Goal: Answer question/provide support: Share knowledge or assist other users

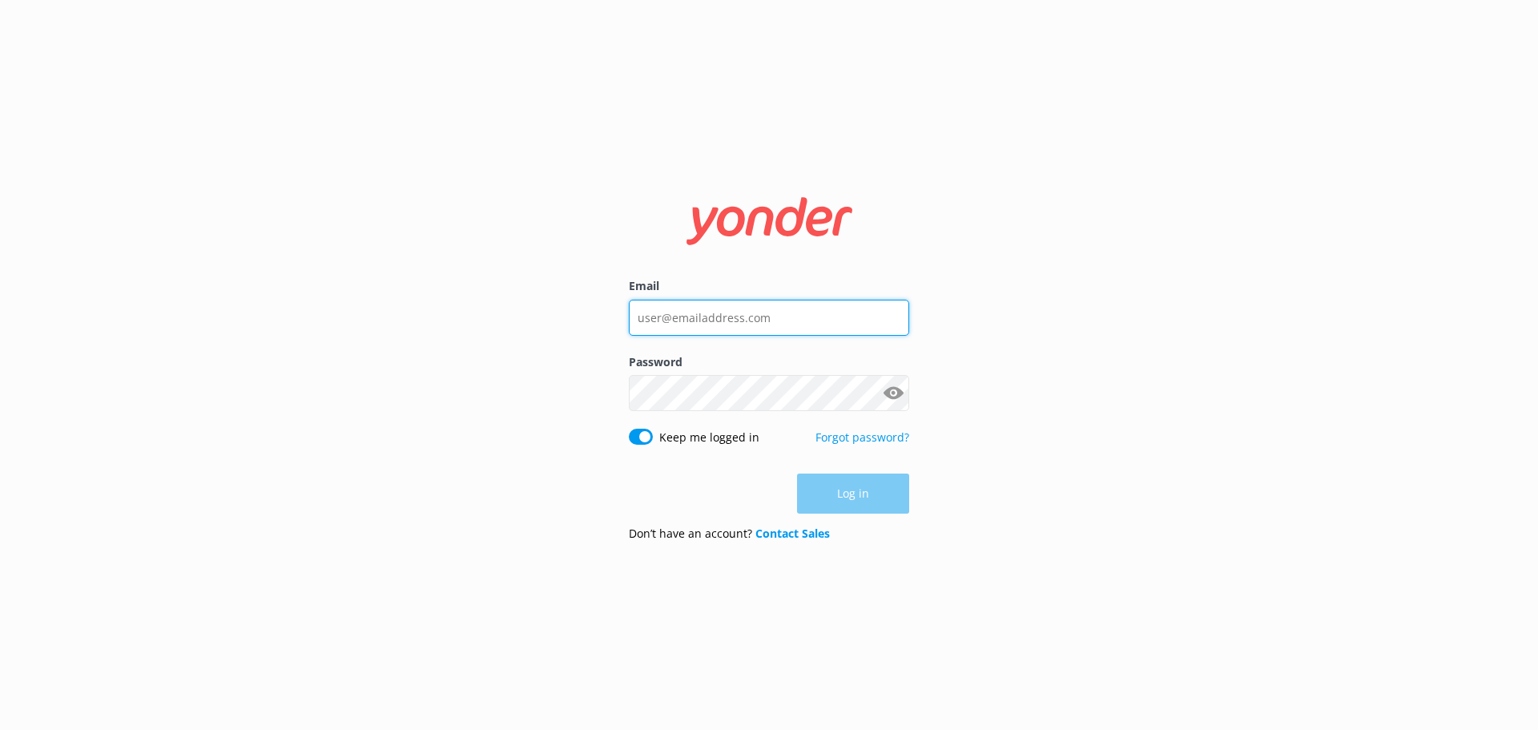
drag, startPoint x: 795, startPoint y: 324, endPoint x: 786, endPoint y: 328, distance: 9.7
click at [794, 323] on input "Email" at bounding box center [769, 318] width 280 height 36
type input "[PERSON_NAME][EMAIL_ADDRESS][DOMAIN_NAME]"
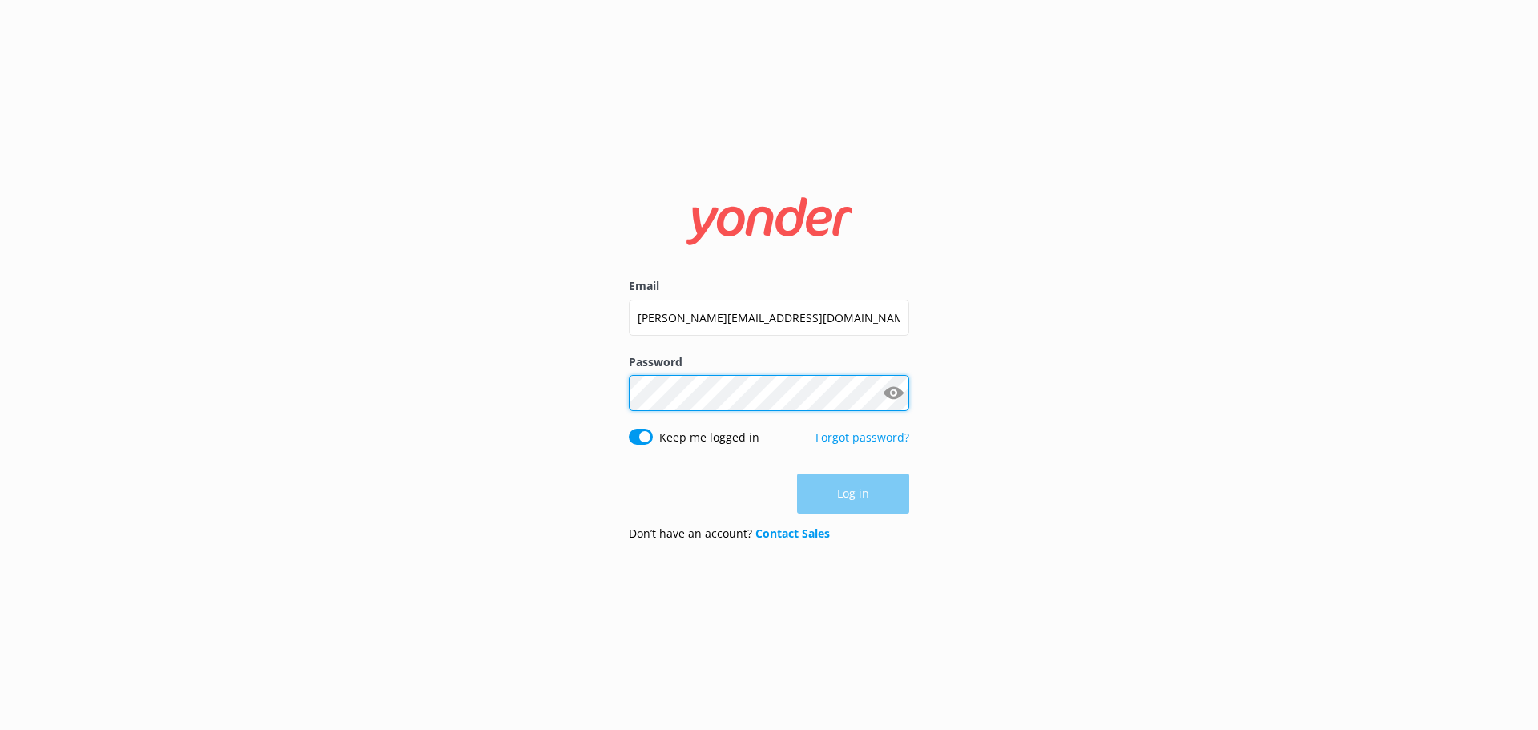
click at [721, 402] on div "Password Show password" at bounding box center [769, 390] width 280 height 75
click button "Log in" at bounding box center [853, 494] width 112 height 40
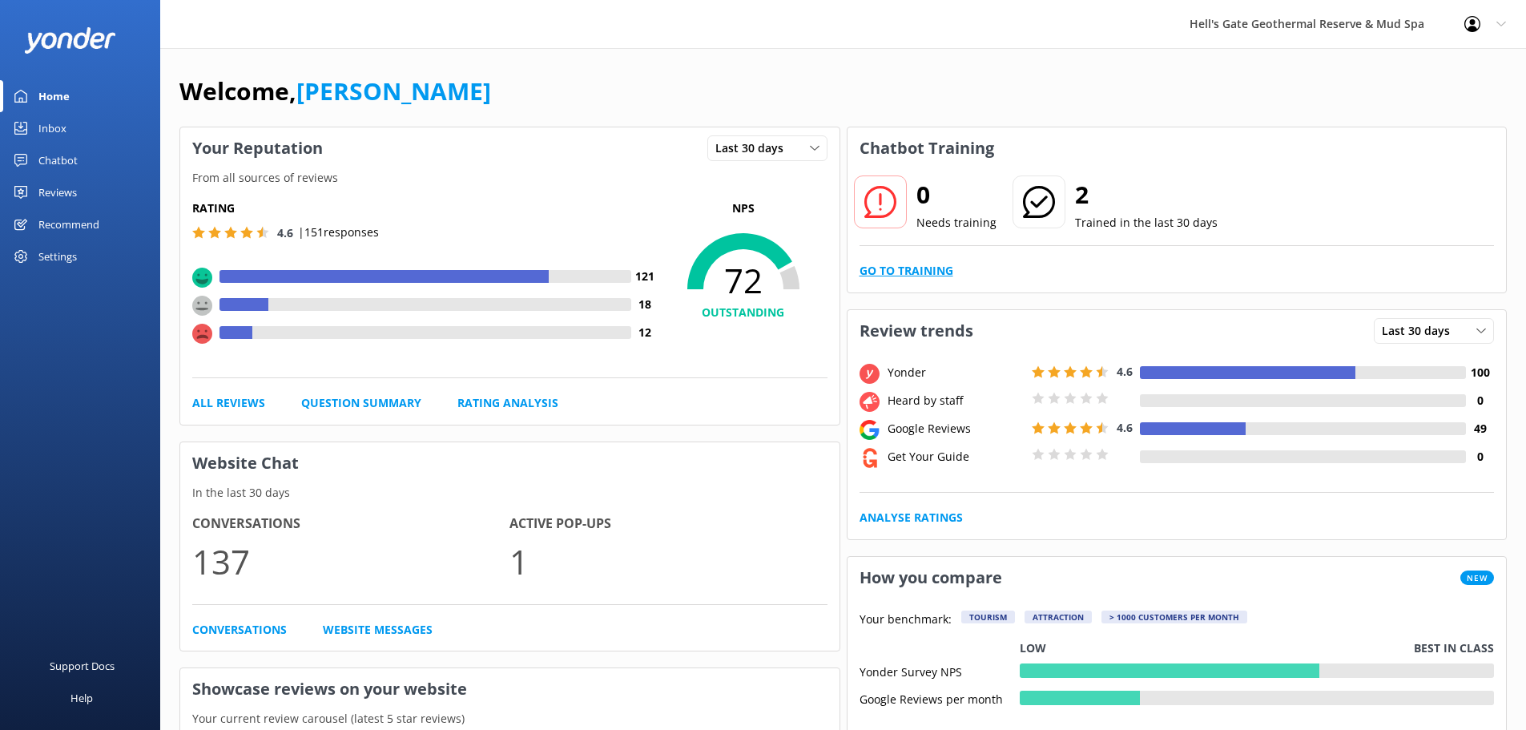
click at [915, 270] on link "Go to Training" at bounding box center [906, 271] width 94 height 18
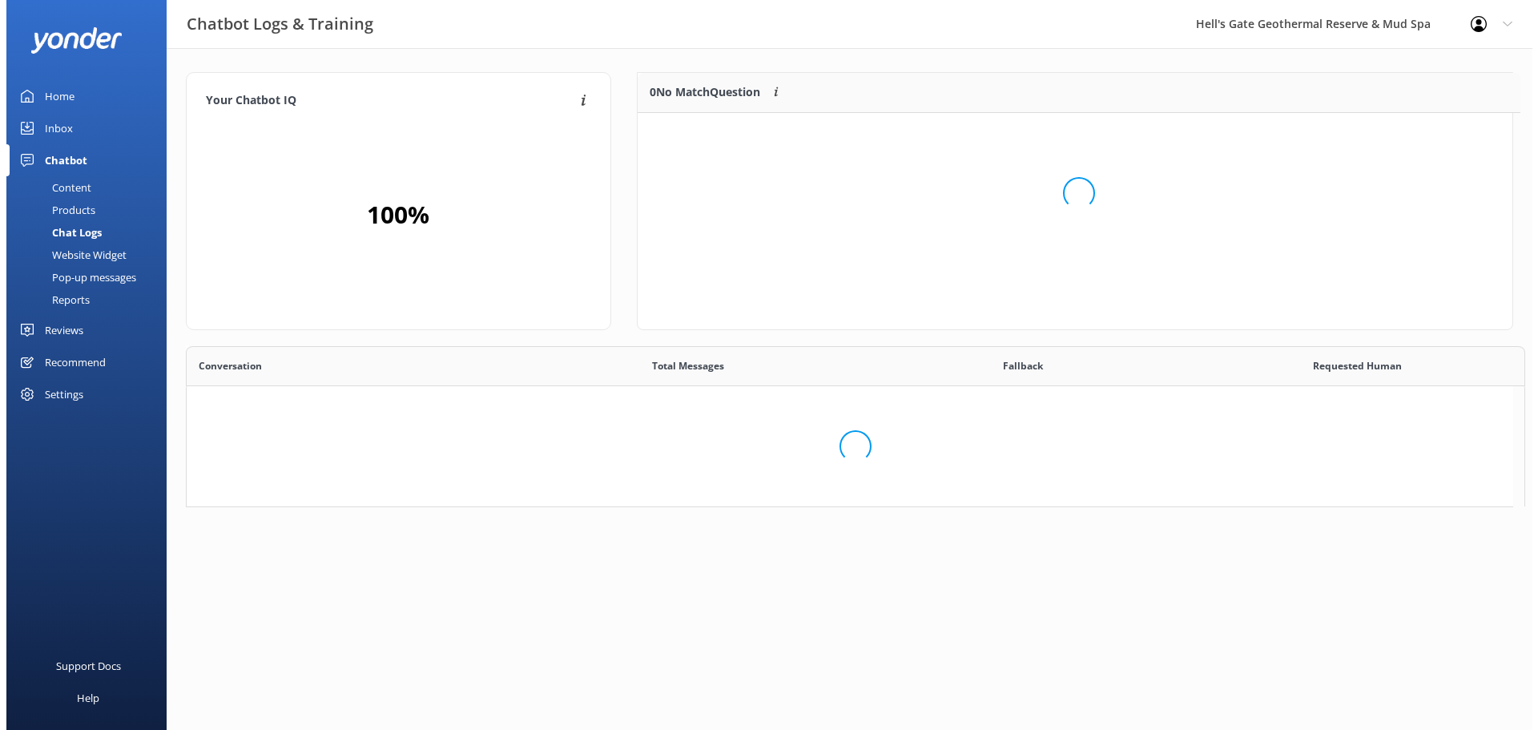
scroll to position [13, 13]
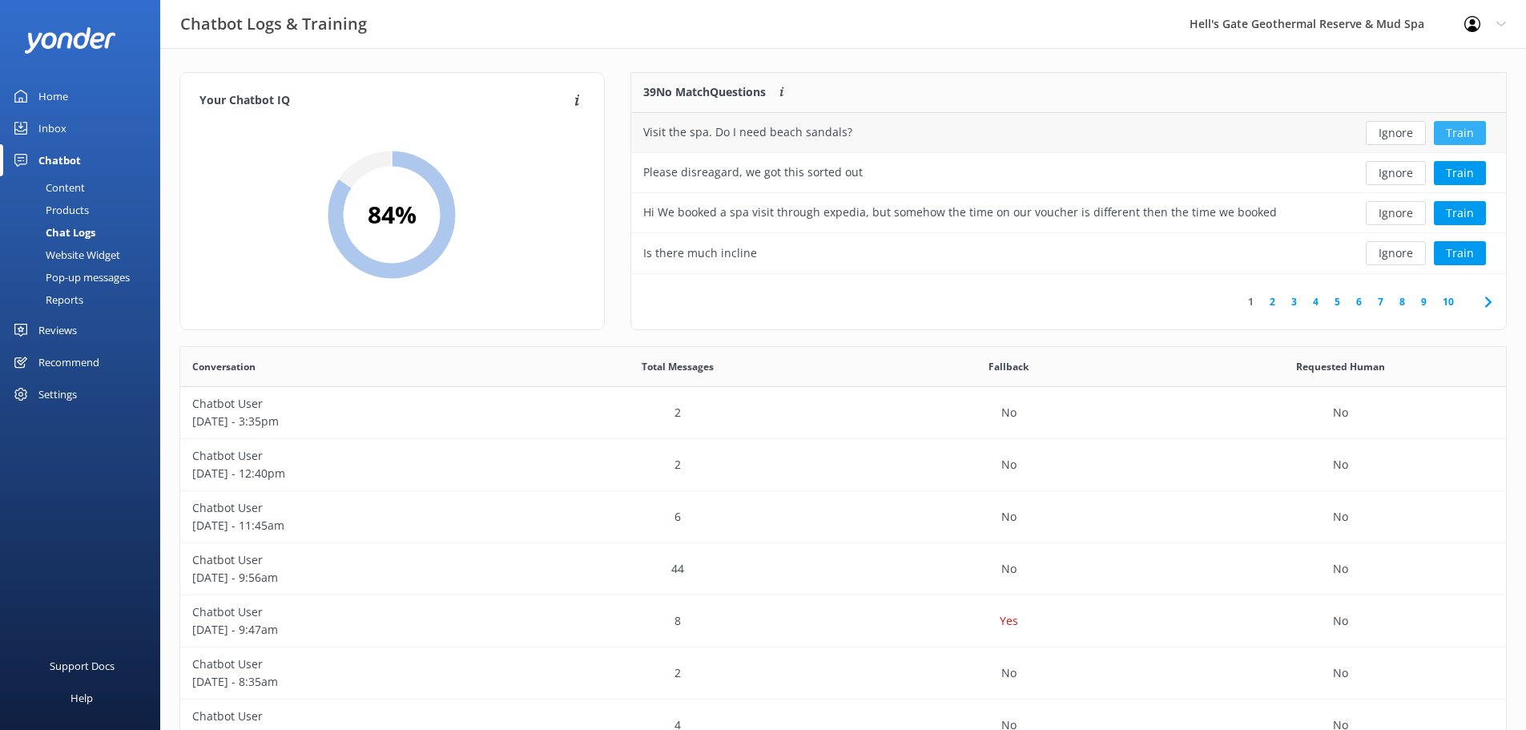
click at [1454, 131] on button "Train" at bounding box center [1460, 133] width 52 height 24
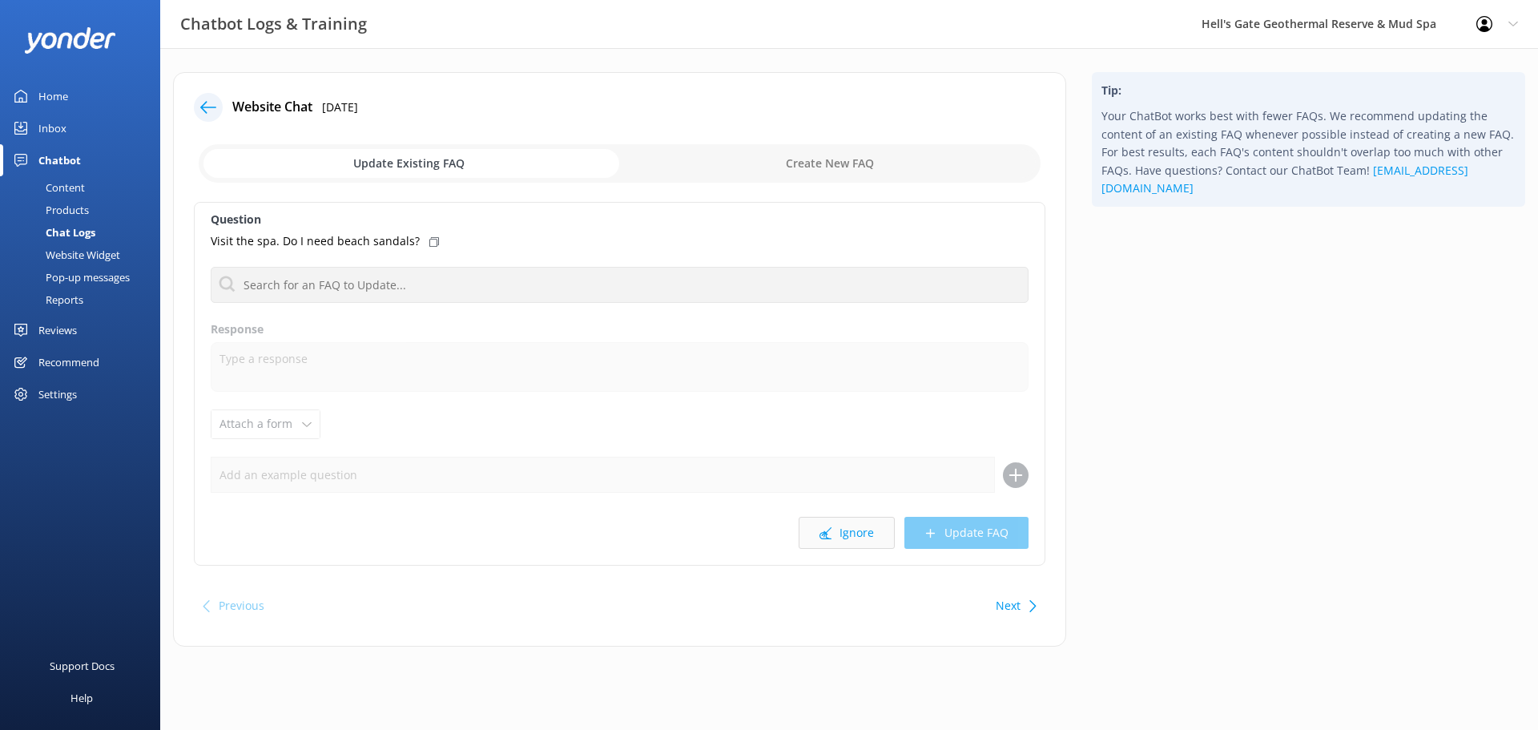
click at [866, 540] on button "Ignore" at bounding box center [846, 533] width 96 height 32
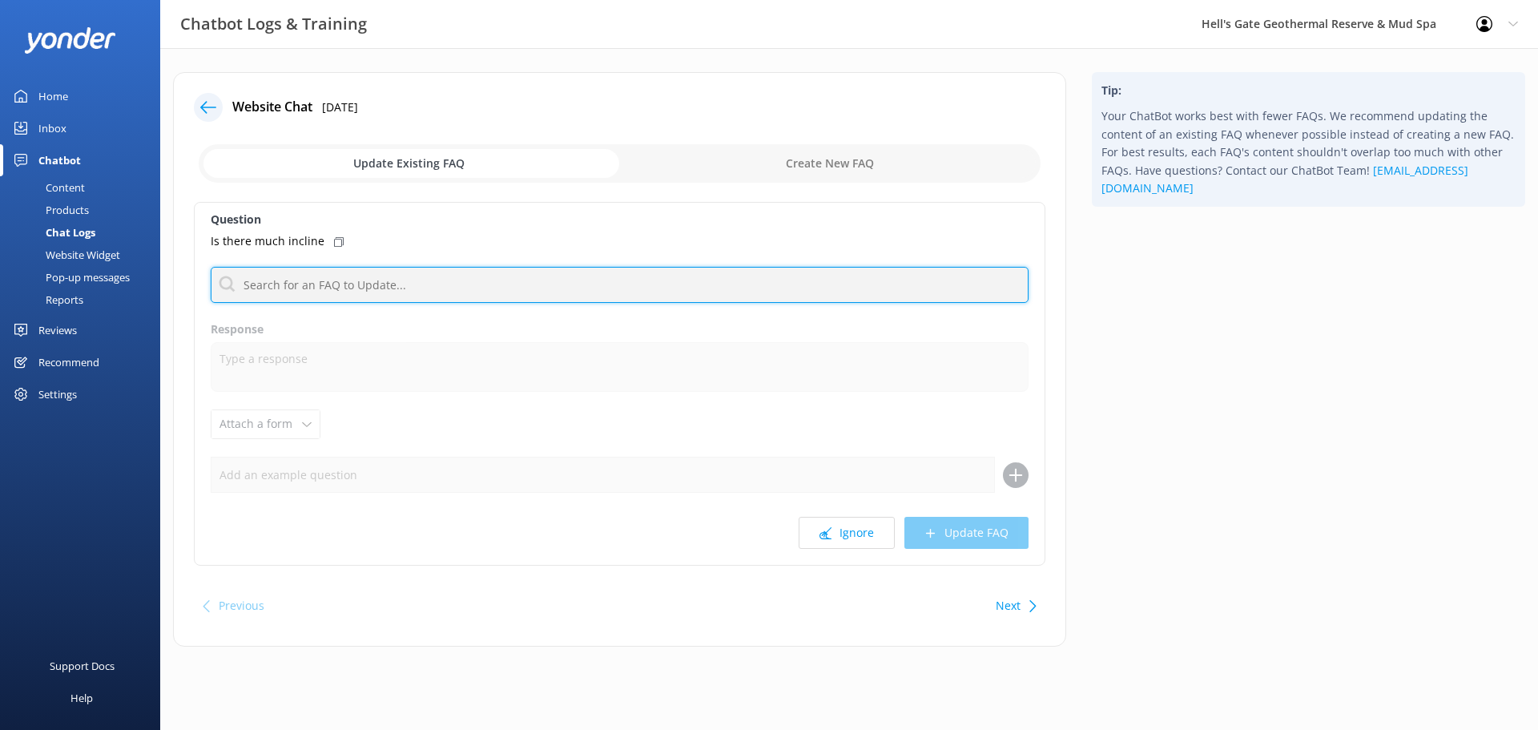
click at [333, 288] on input "text" at bounding box center [620, 285] width 818 height 36
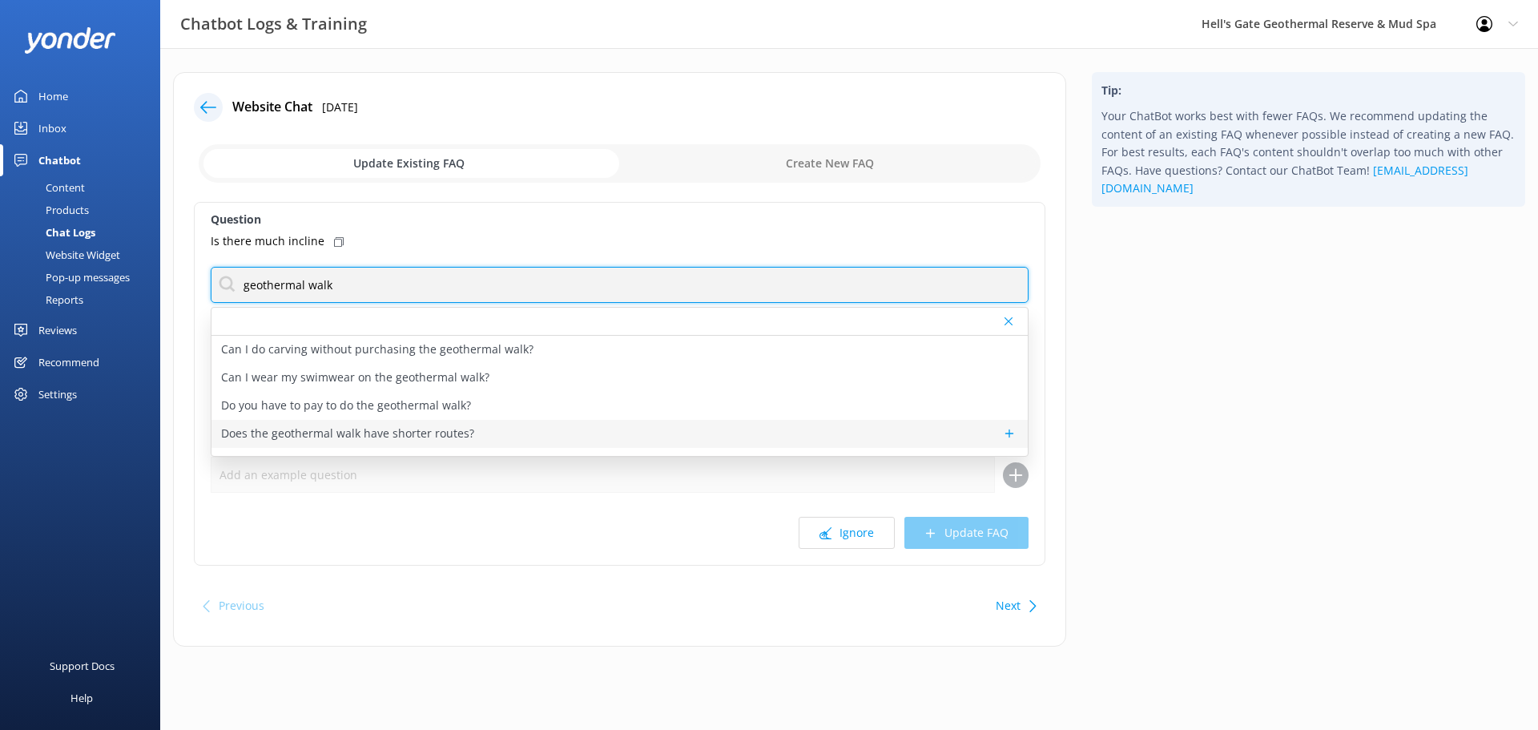
type input "geothermal walk"
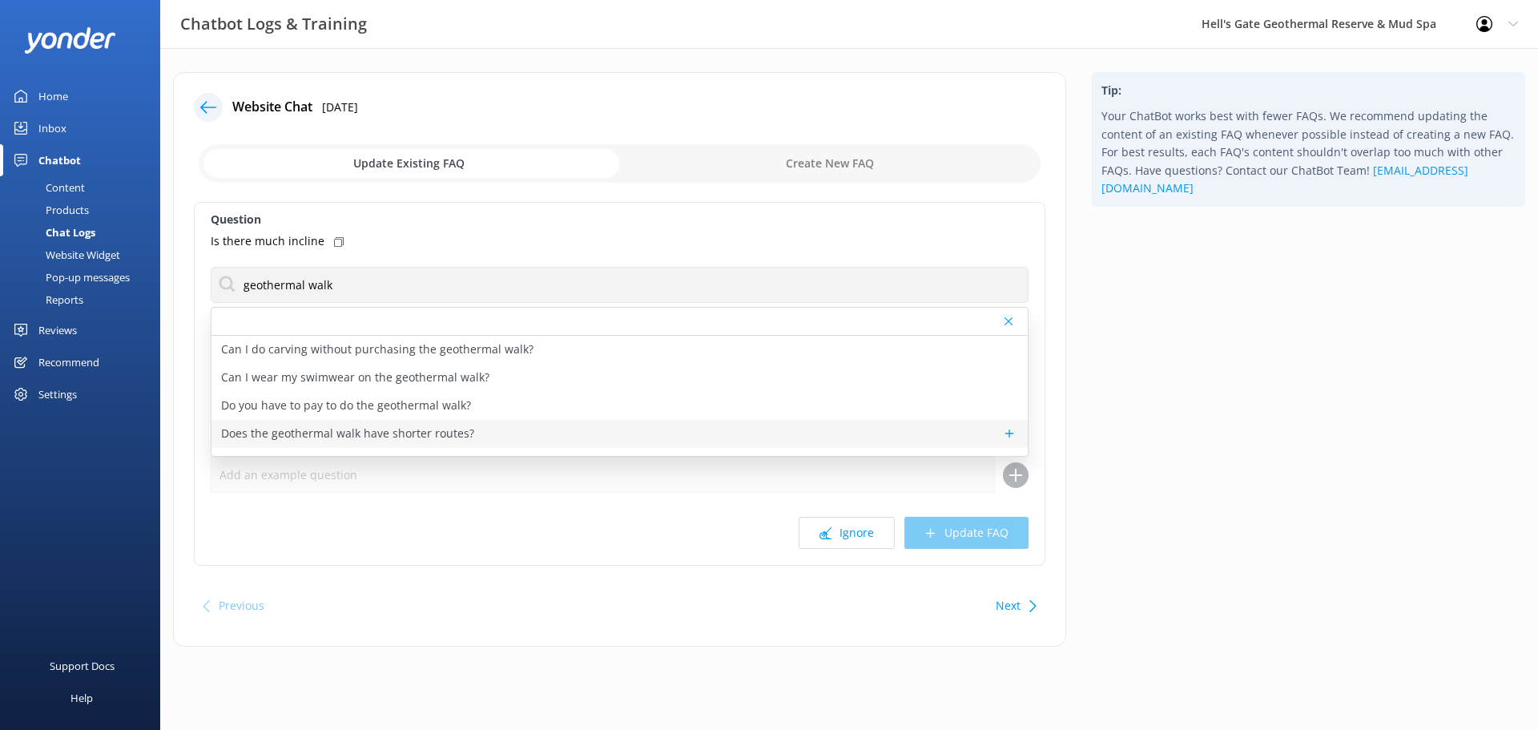
click at [427, 430] on p "Does the geothermal walk have shorter routes?" at bounding box center [347, 433] width 253 height 18
type textarea "There is also a shorter 1.5km option and 0.6km option for those who do not wish…"
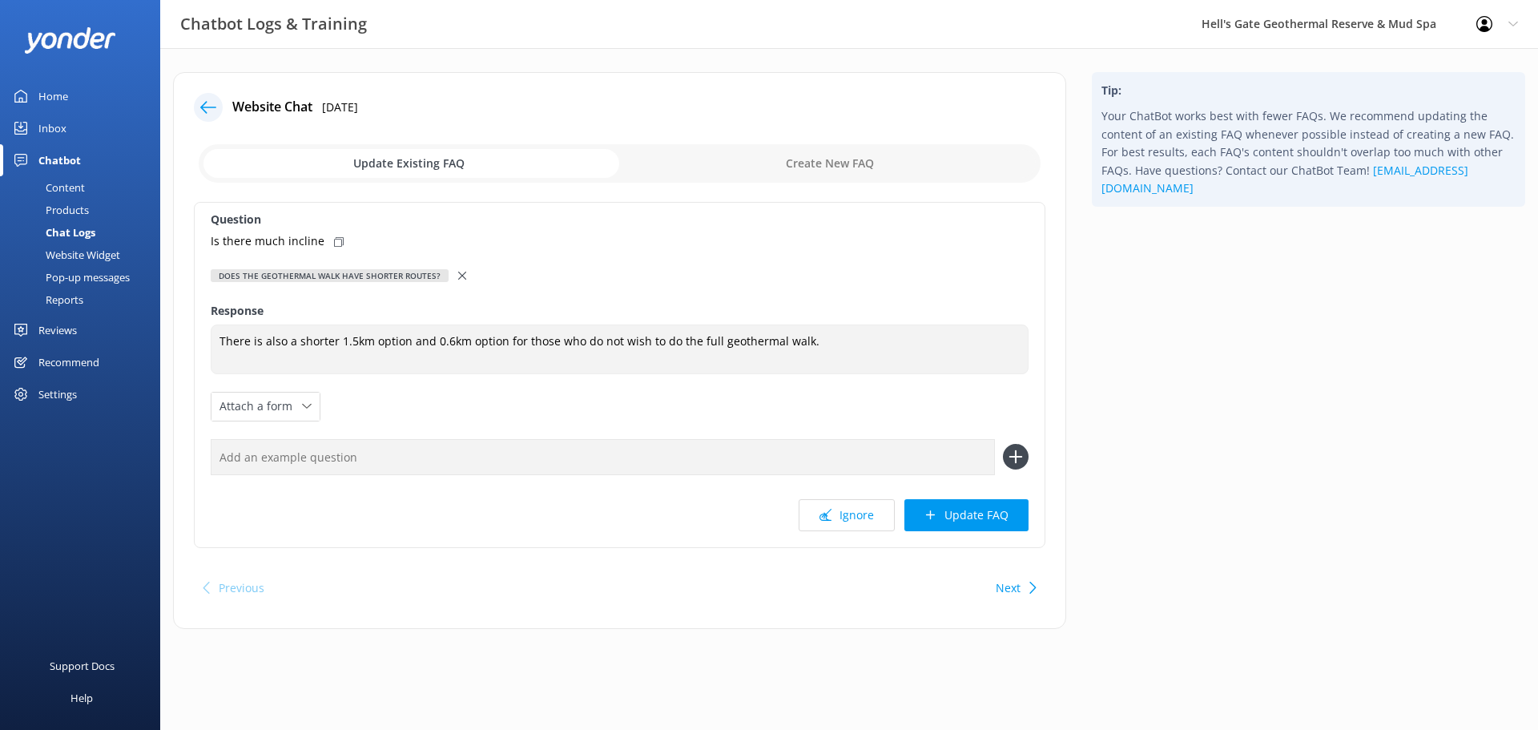
click at [450, 271] on div "Does the geothermal walk have shorter routes?" at bounding box center [620, 276] width 818 height 18
click at [458, 280] on div at bounding box center [463, 276] width 11 height 18
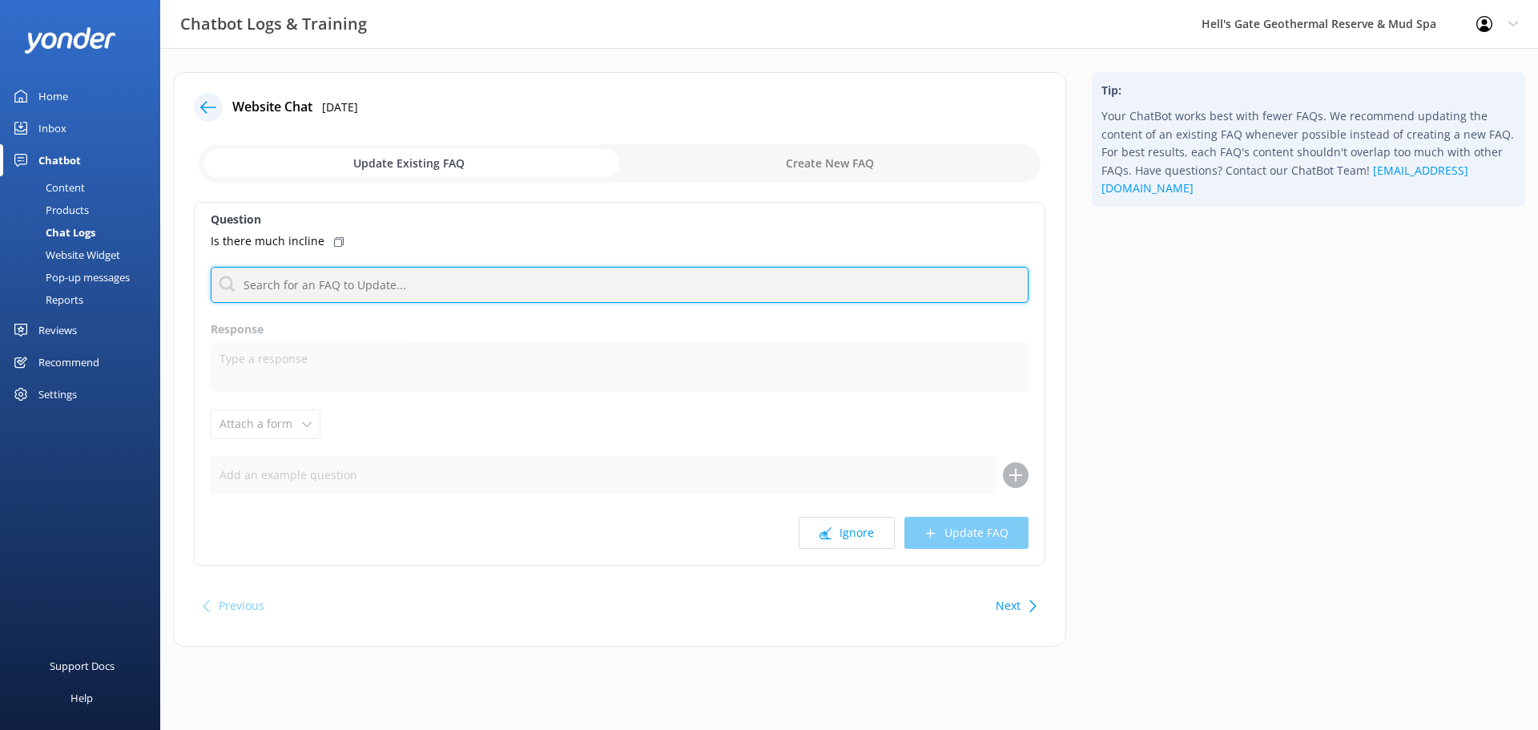
click at [321, 285] on input "text" at bounding box center [620, 285] width 818 height 36
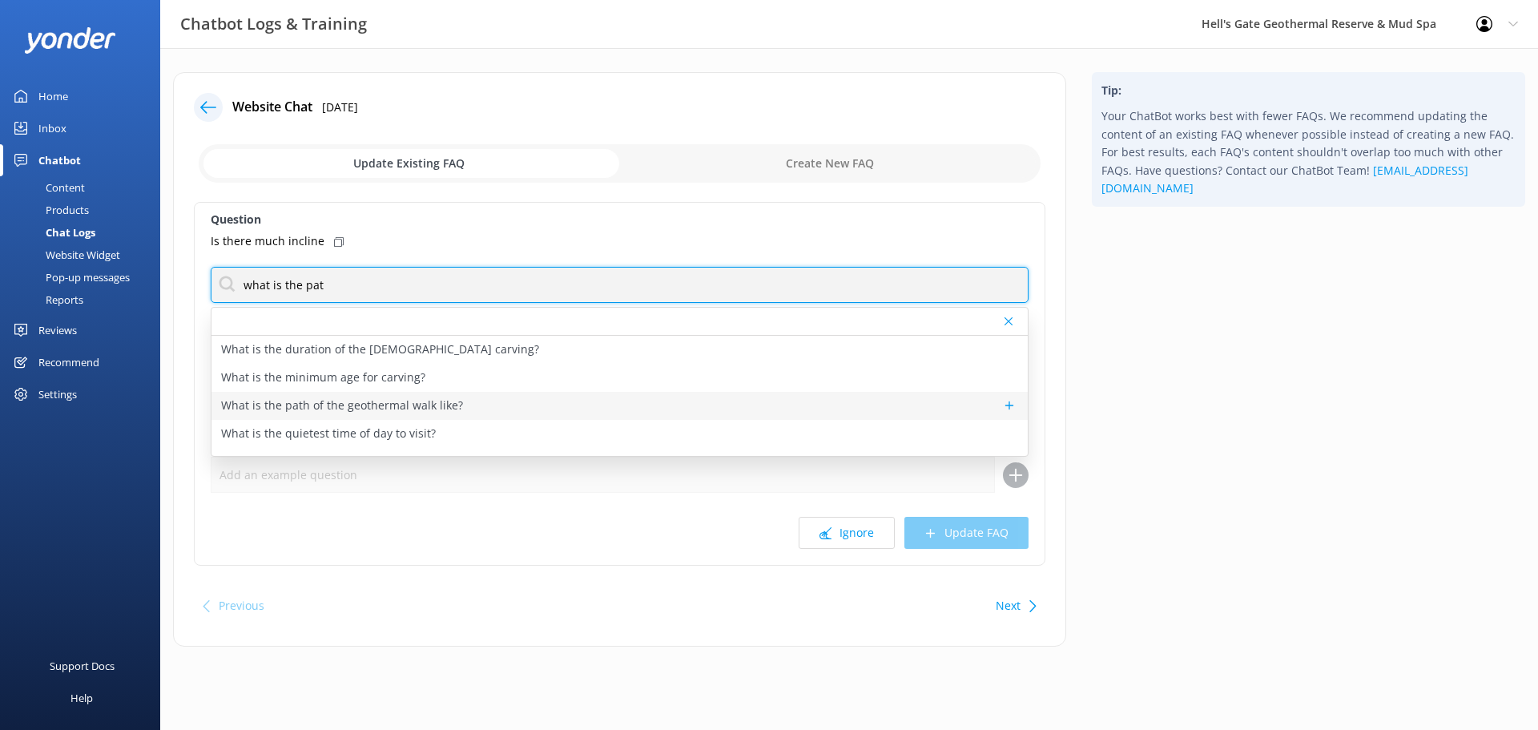
type input "what is the pat"
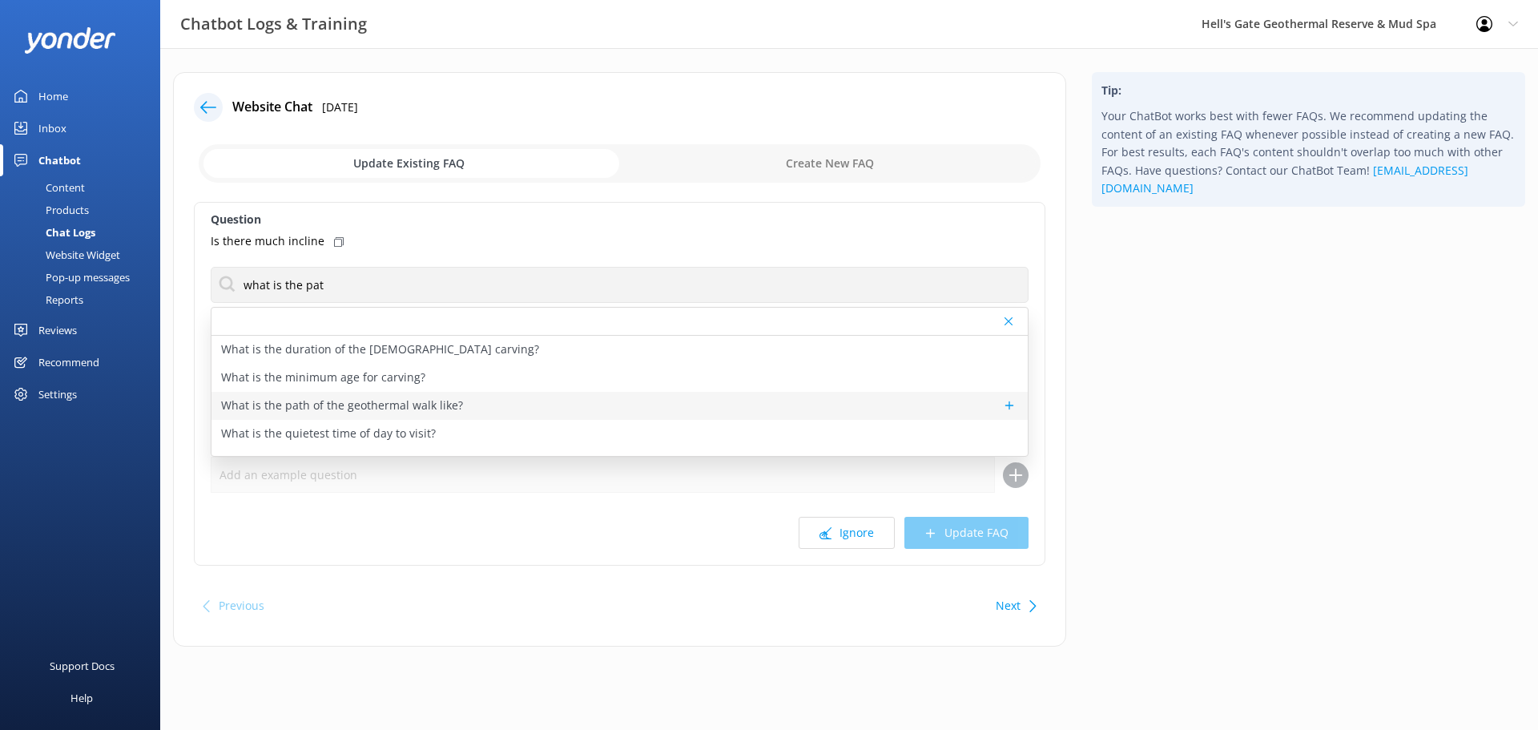
click at [337, 401] on p "What is the path of the geothermal walk like?" at bounding box center [342, 405] width 242 height 18
type textarea "The path of the geothermal walk is made from natural stone from the area, and t…"
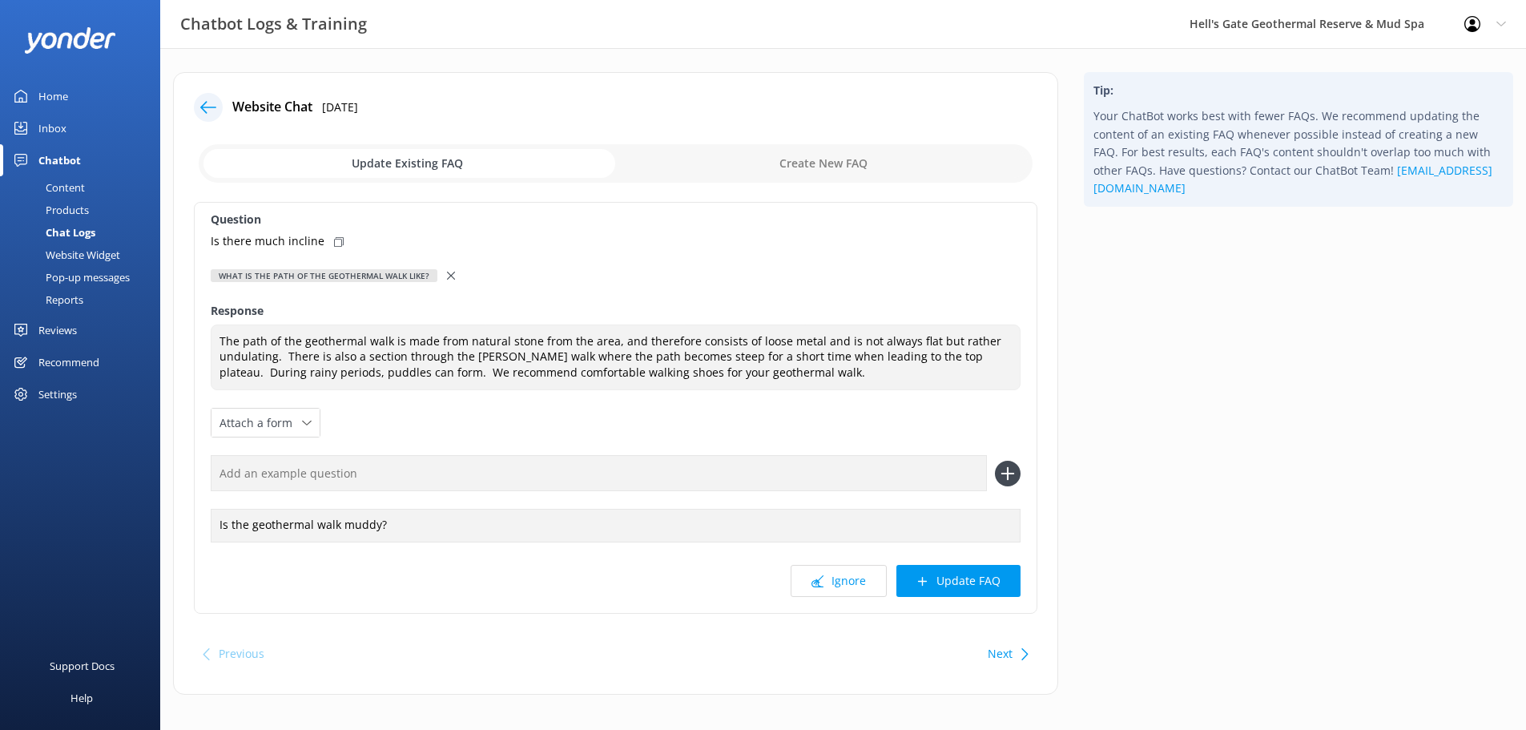
click at [335, 239] on use at bounding box center [339, 242] width 10 height 10
click at [319, 468] on input "text" at bounding box center [599, 473] width 776 height 36
paste input "Is there much incline"
type input "Is there much incline"
click at [1009, 470] on icon at bounding box center [1008, 474] width 26 height 26
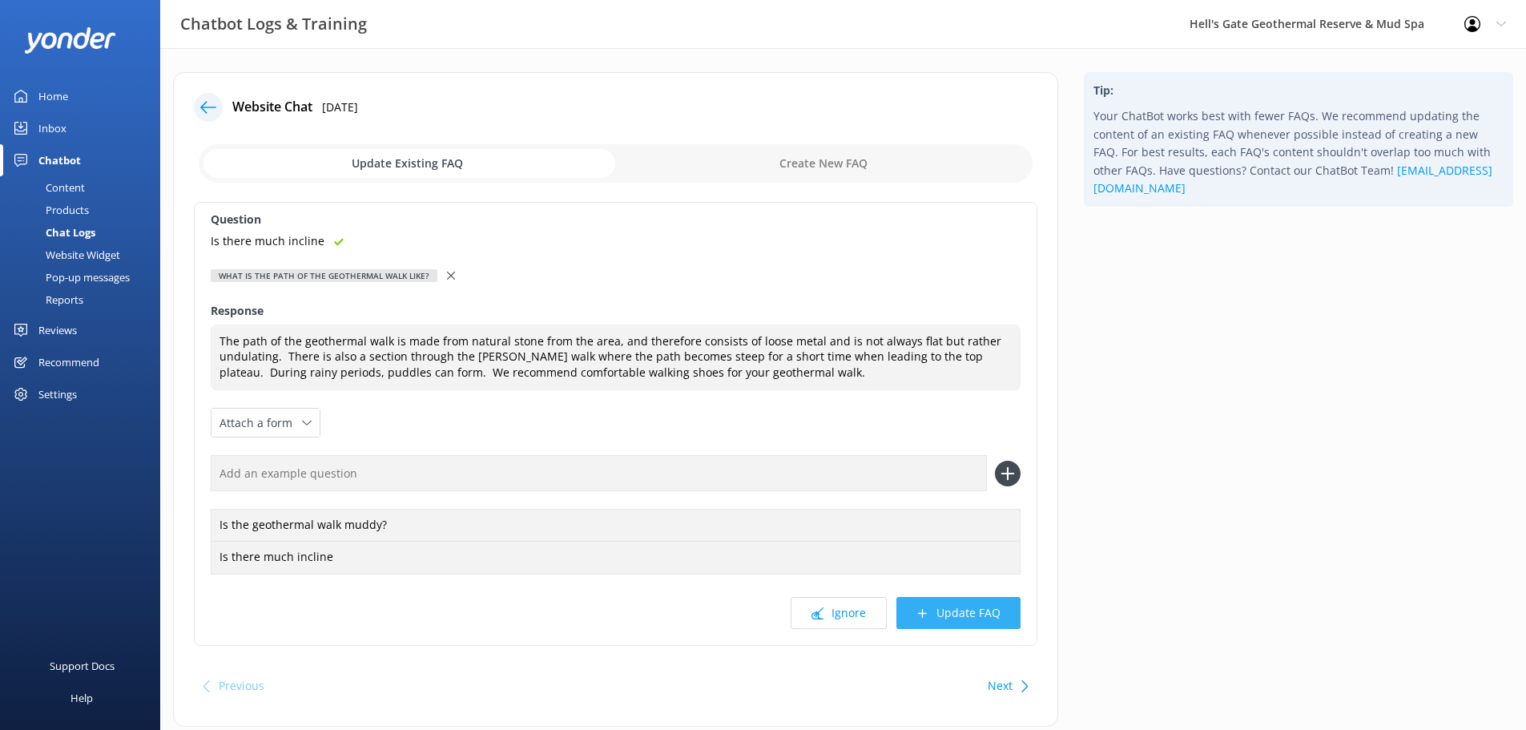
click at [974, 611] on button "Update FAQ" at bounding box center [958, 613] width 124 height 32
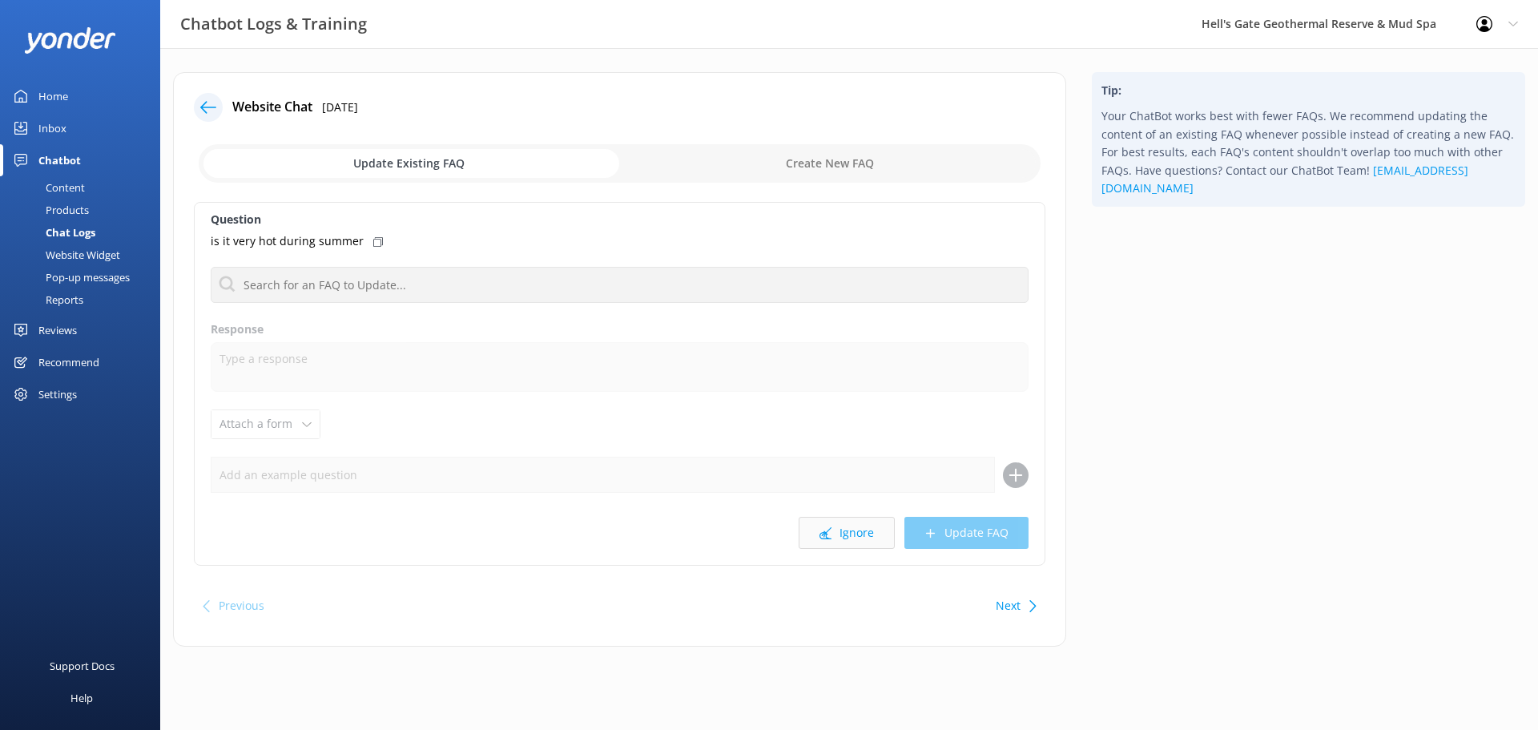
click at [867, 541] on button "Ignore" at bounding box center [846, 533] width 96 height 32
click at [868, 537] on button "Ignore" at bounding box center [846, 533] width 96 height 32
click at [858, 537] on button "Ignore" at bounding box center [846, 533] width 96 height 32
click at [806, 516] on div "Question I want to buy swimwear What is the duration of the [DEMOGRAPHIC_DATA] …" at bounding box center [619, 384] width 851 height 364
click at [813, 529] on button "Ignore" at bounding box center [846, 533] width 96 height 32
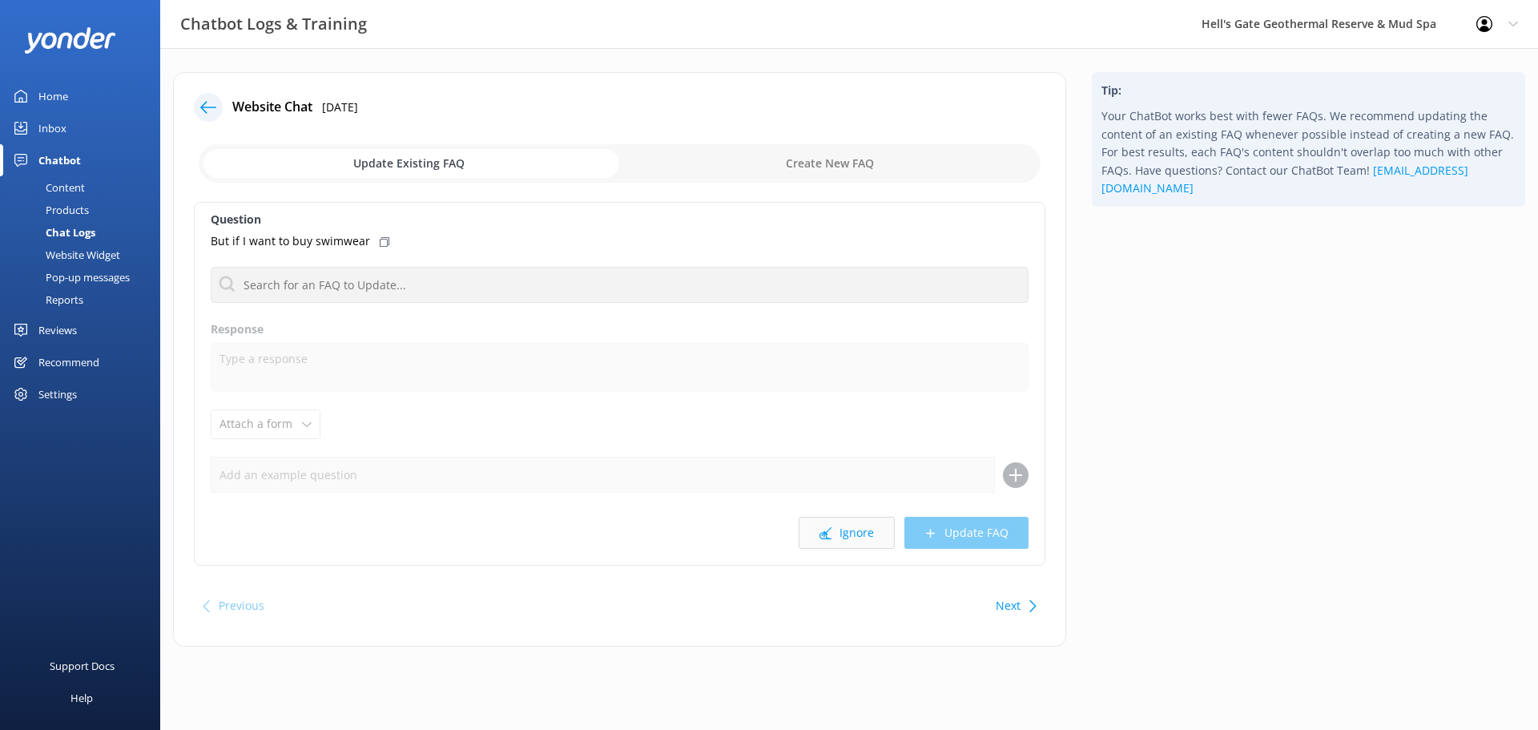
click at [827, 537] on icon at bounding box center [825, 533] width 12 height 12
click at [791, 172] on input "checkbox" at bounding box center [620, 163] width 842 height 38
checkbox input "true"
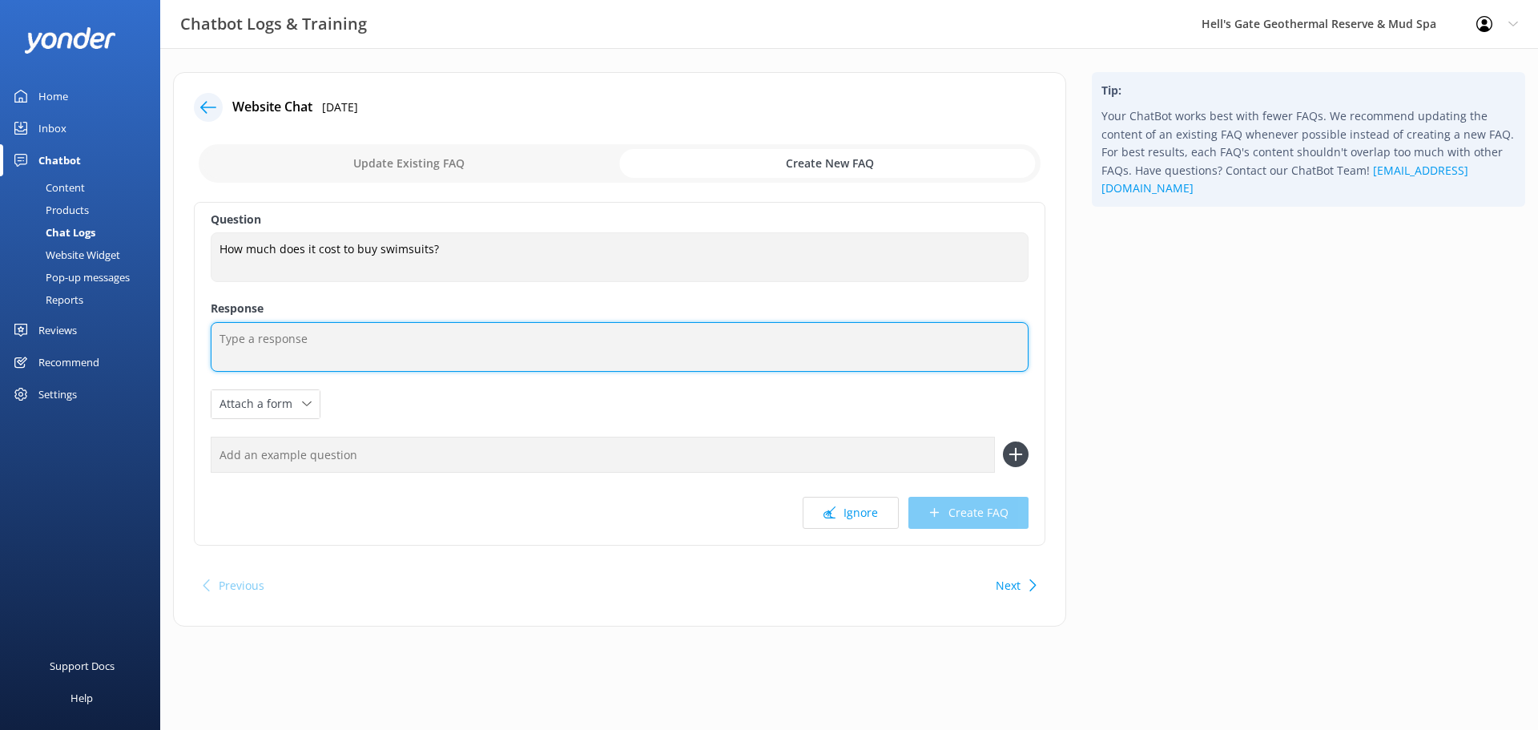
click at [385, 359] on textarea at bounding box center [620, 347] width 818 height 50
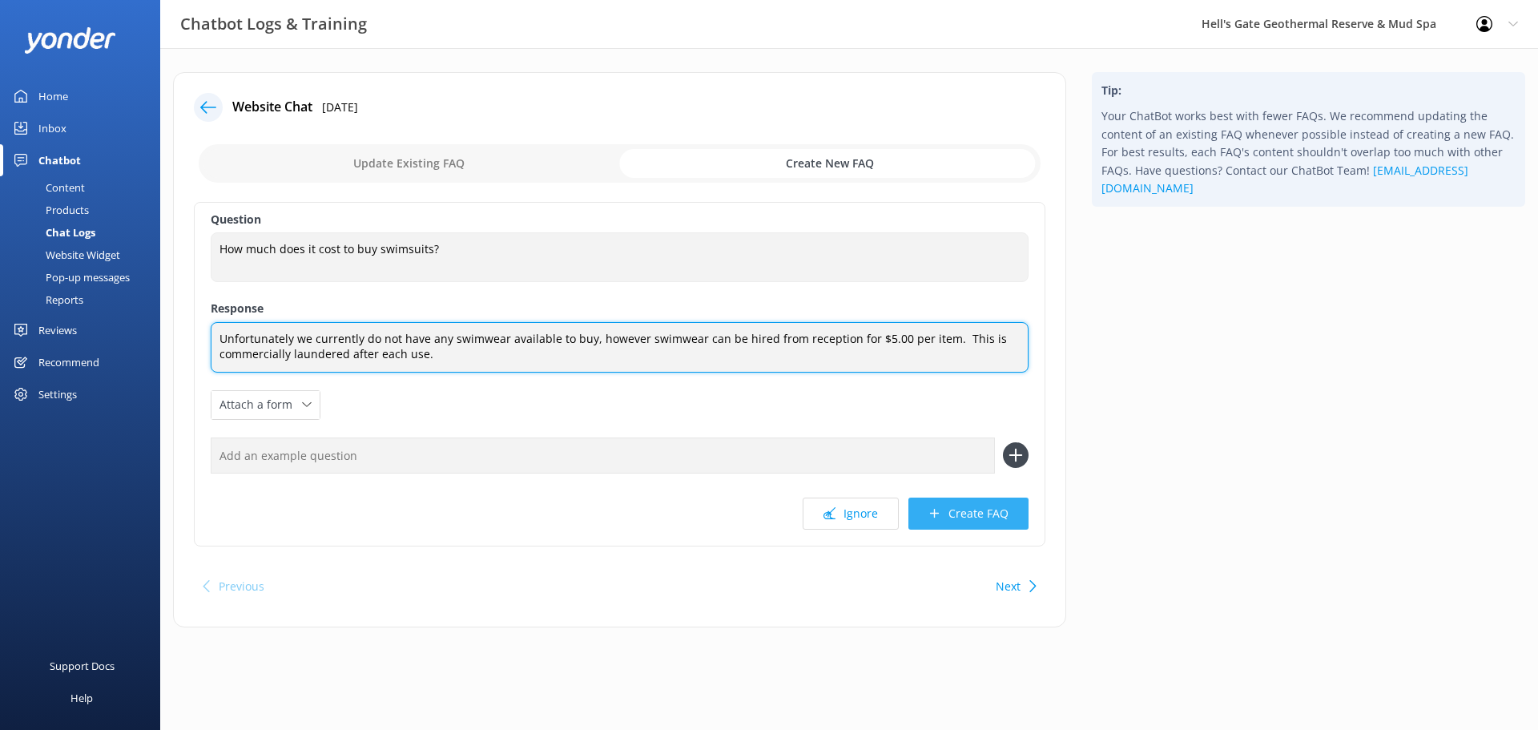
type textarea "Unfortunately we currently do not have any swimwear available to buy, however s…"
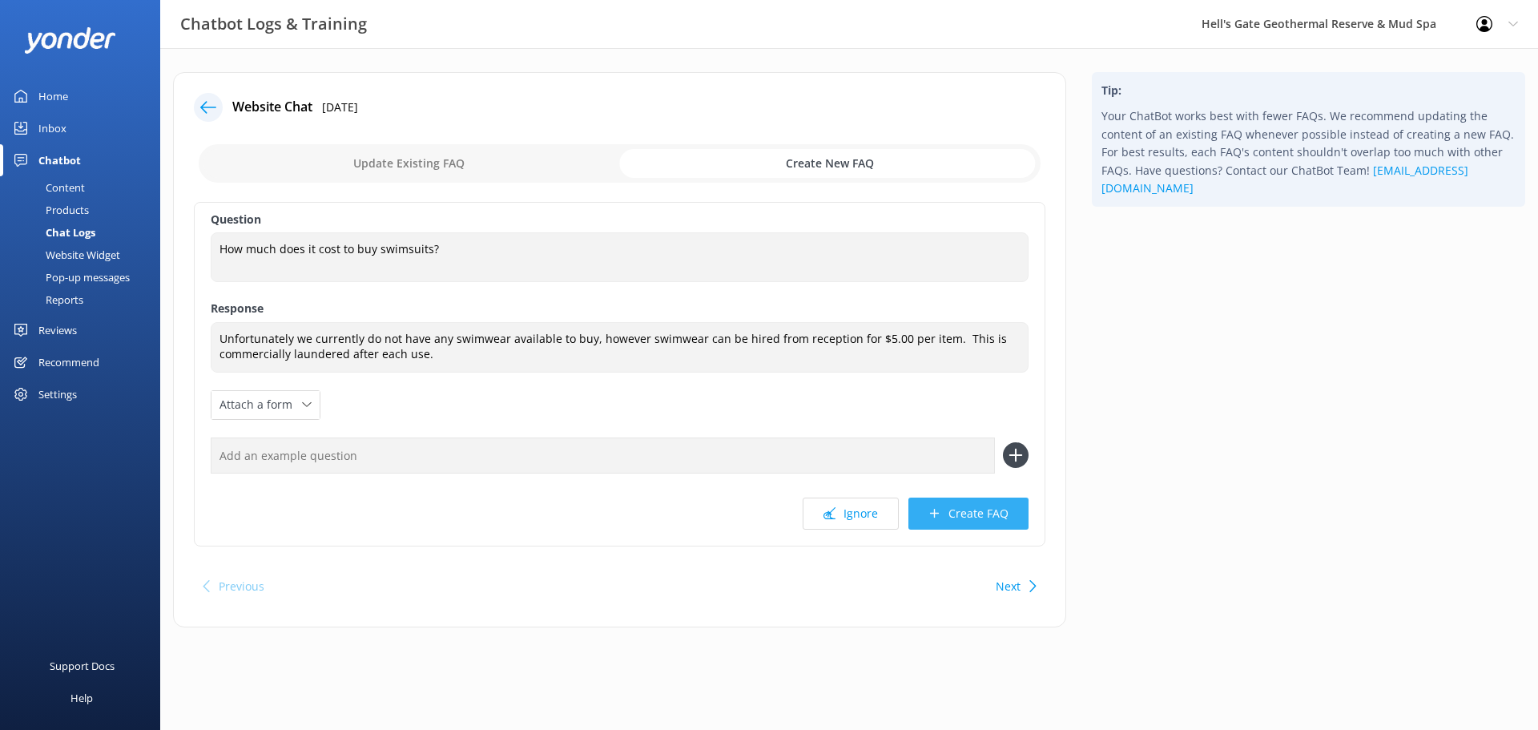
click at [926, 505] on button "Create FAQ" at bounding box center [968, 513] width 120 height 32
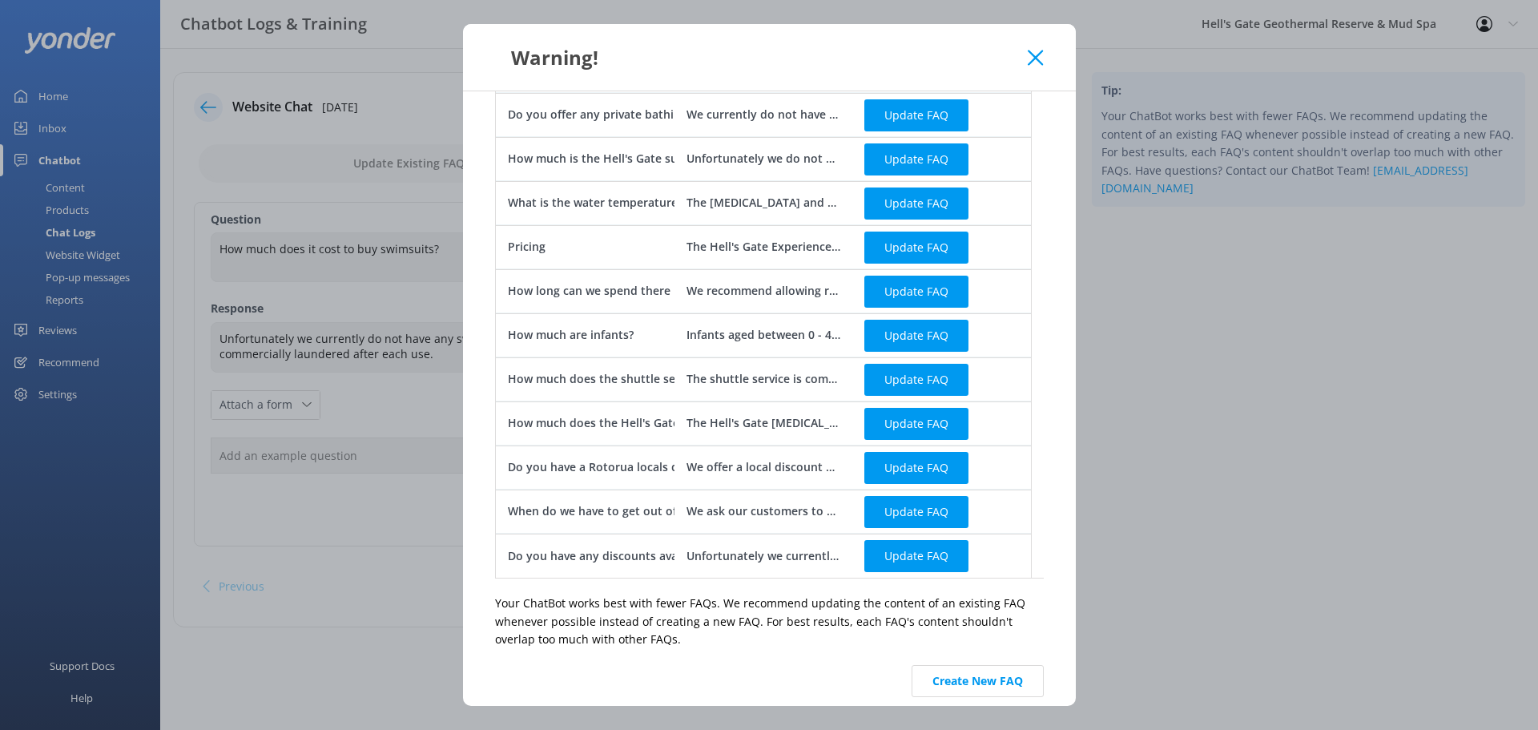
scroll to position [227, 0]
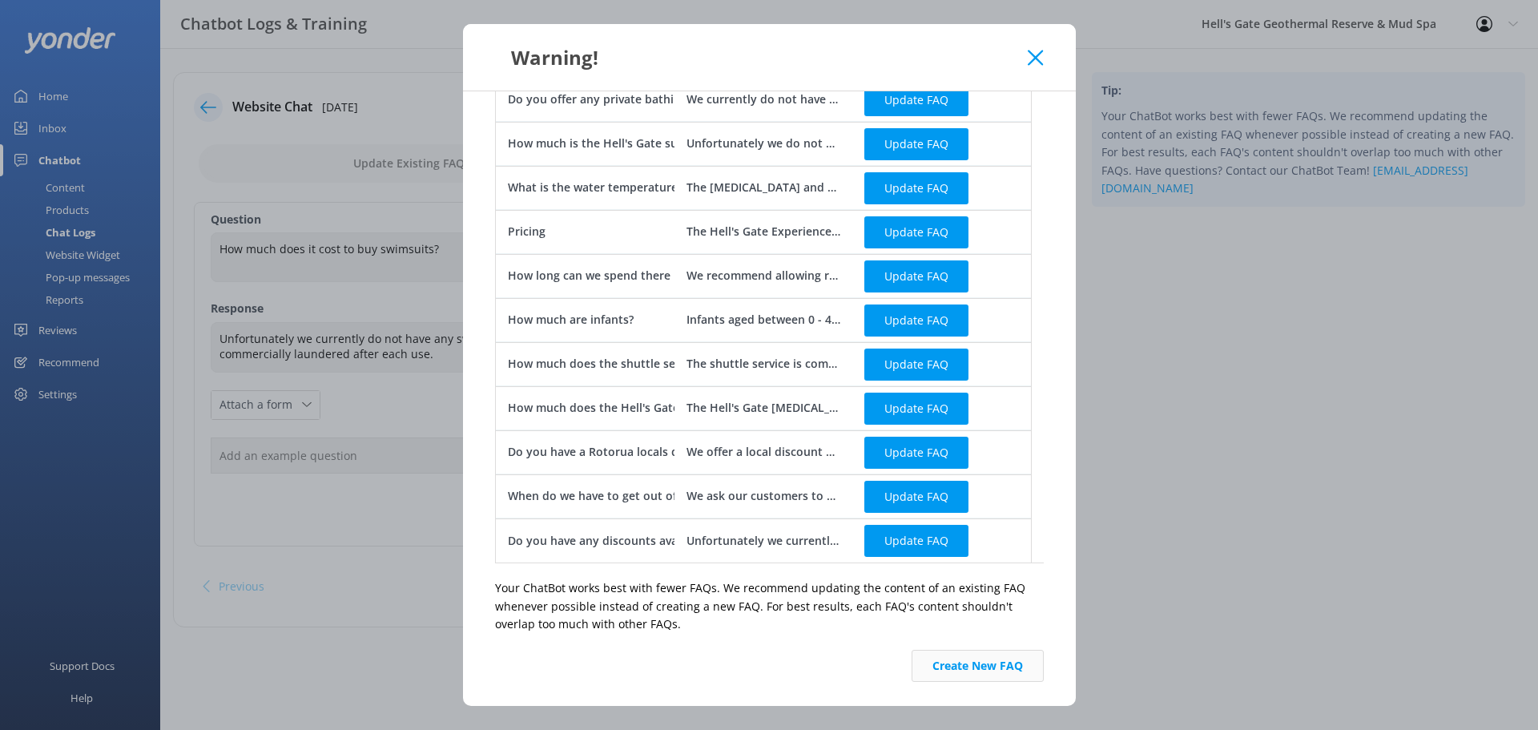
click at [976, 671] on button "Create New FAQ" at bounding box center [977, 666] width 132 height 32
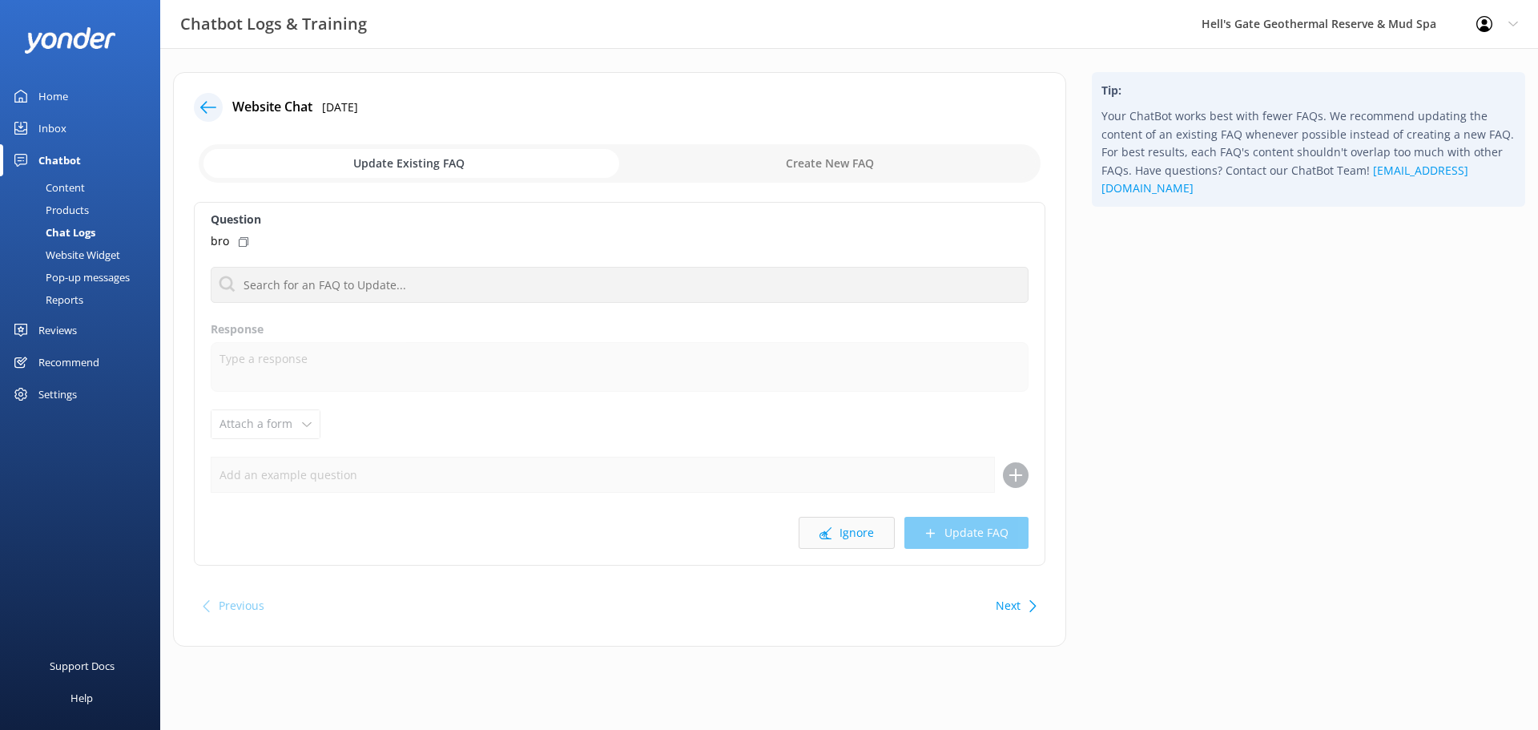
click at [855, 532] on button "Ignore" at bounding box center [846, 533] width 96 height 32
click at [58, 127] on div "Inbox" at bounding box center [52, 128] width 28 height 32
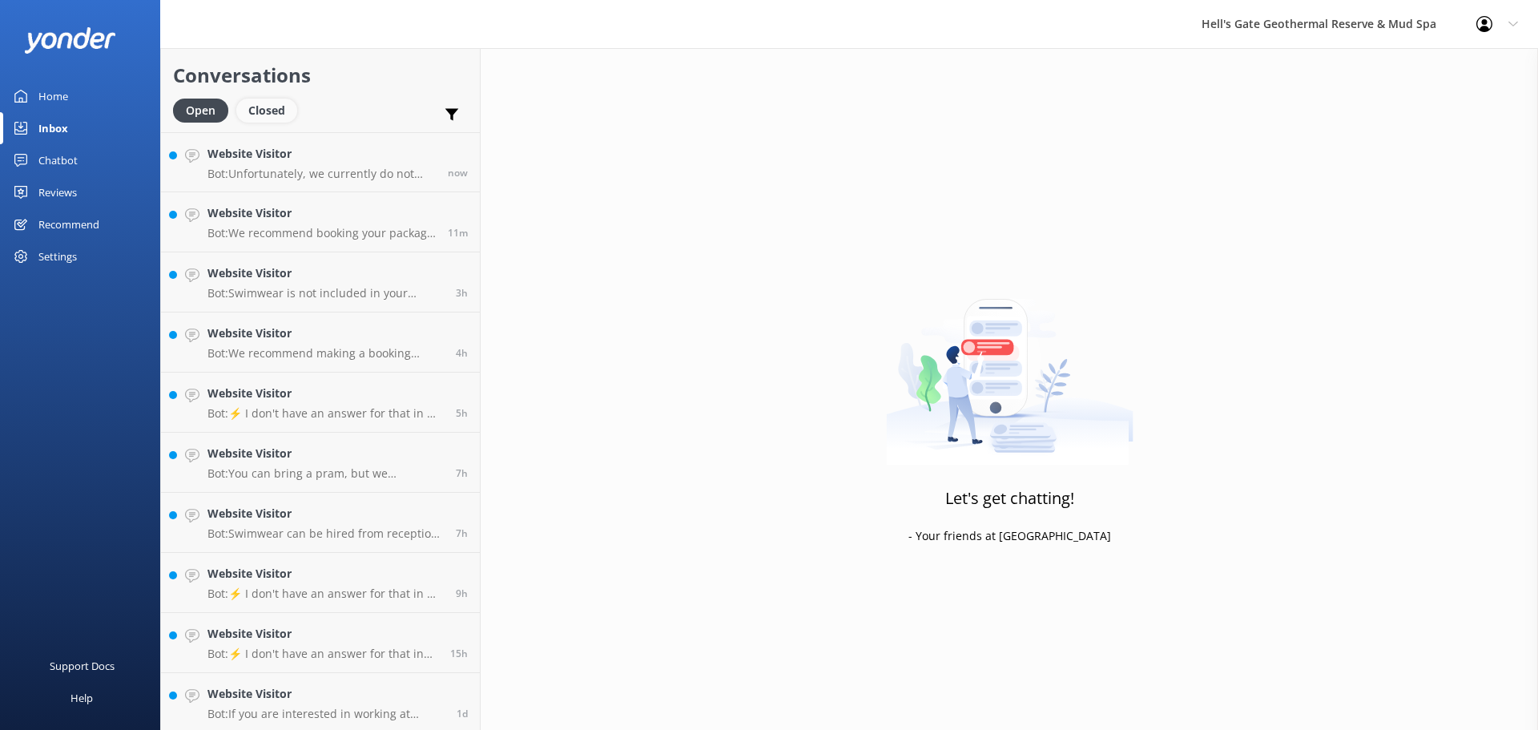
click at [273, 103] on div "Closed" at bounding box center [266, 111] width 61 height 24
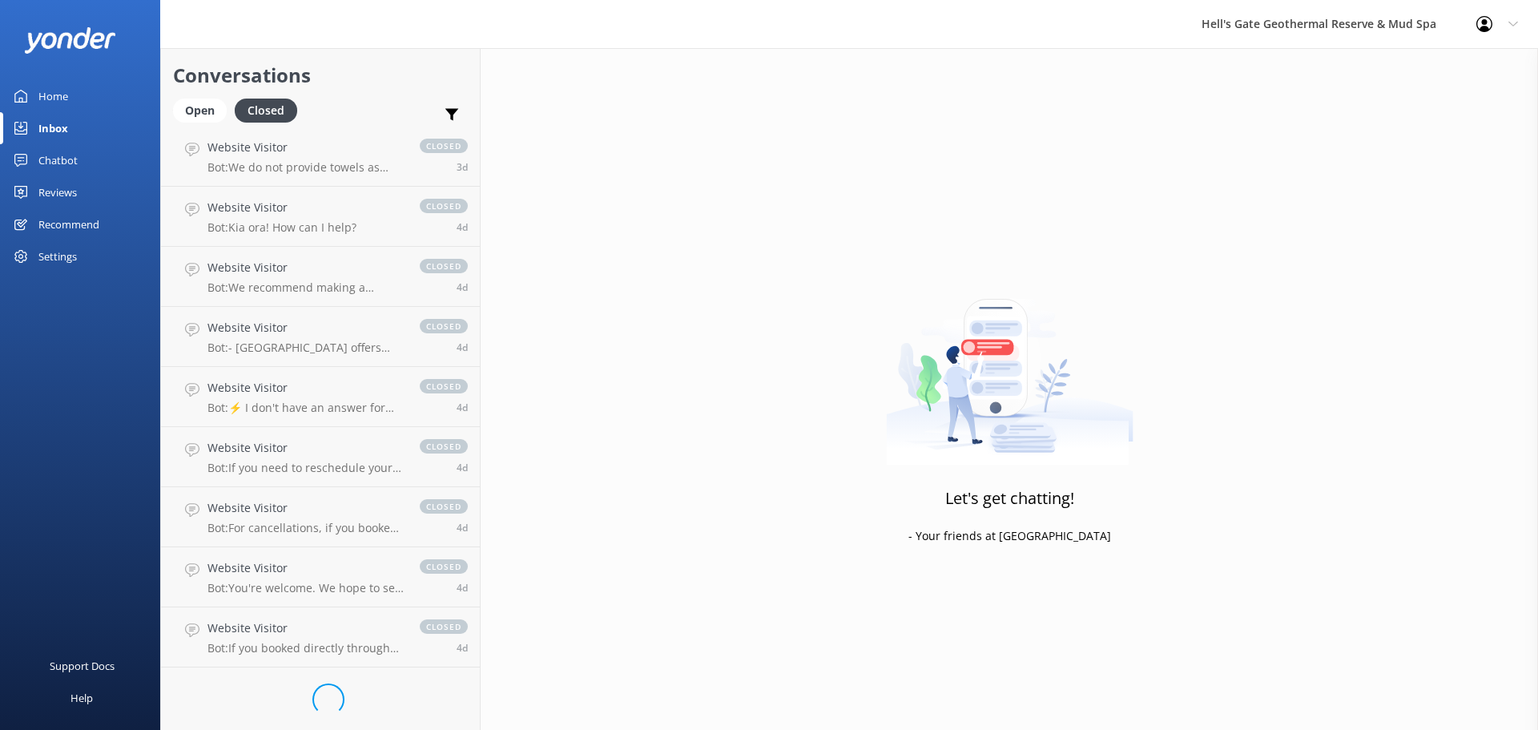
scroll to position [668, 0]
click at [245, 449] on h4 "Website Visitor" at bounding box center [305, 446] width 196 height 18
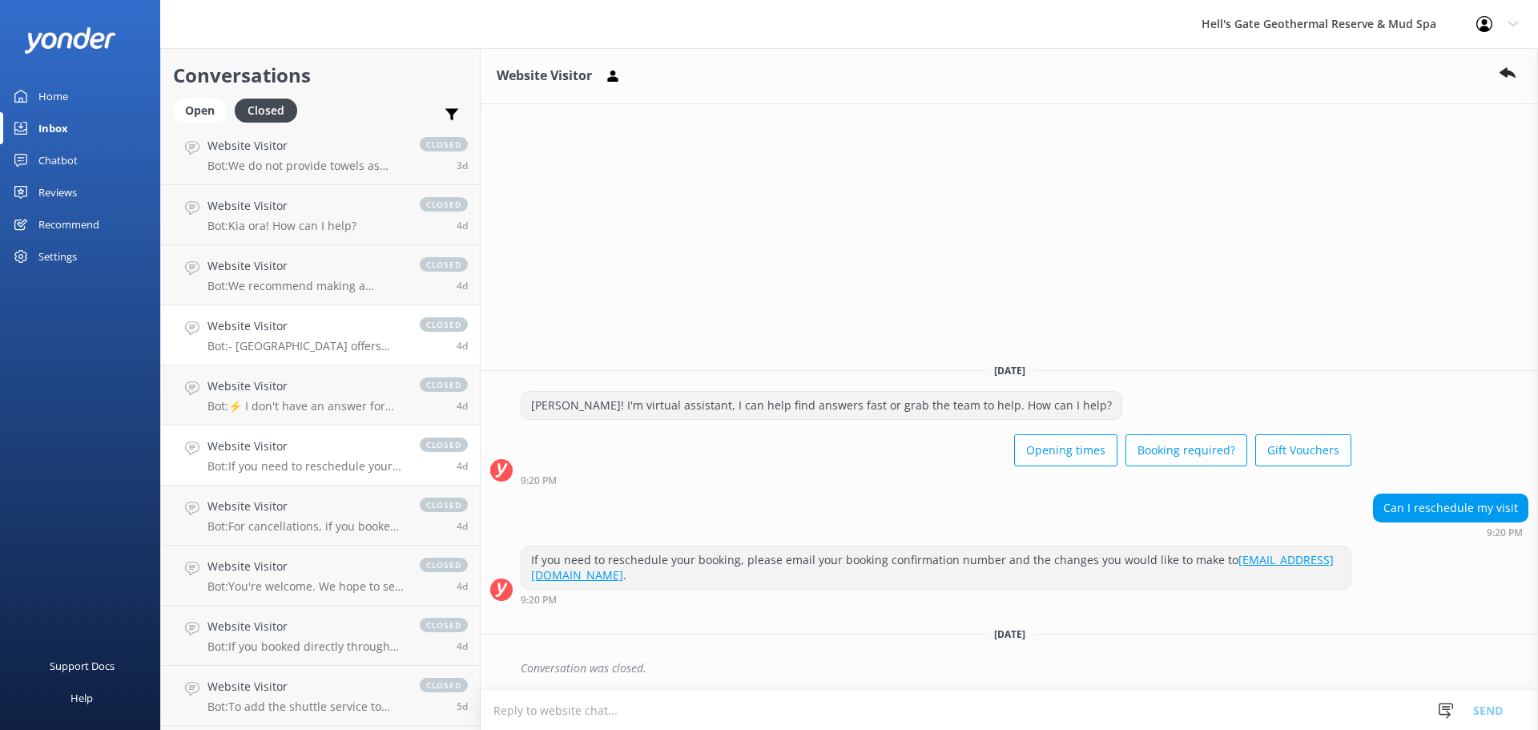
click at [271, 345] on p "Bot: - [GEOGRAPHIC_DATA] offers complimentary guided tours daily at 10:30am and…" at bounding box center [305, 346] width 196 height 14
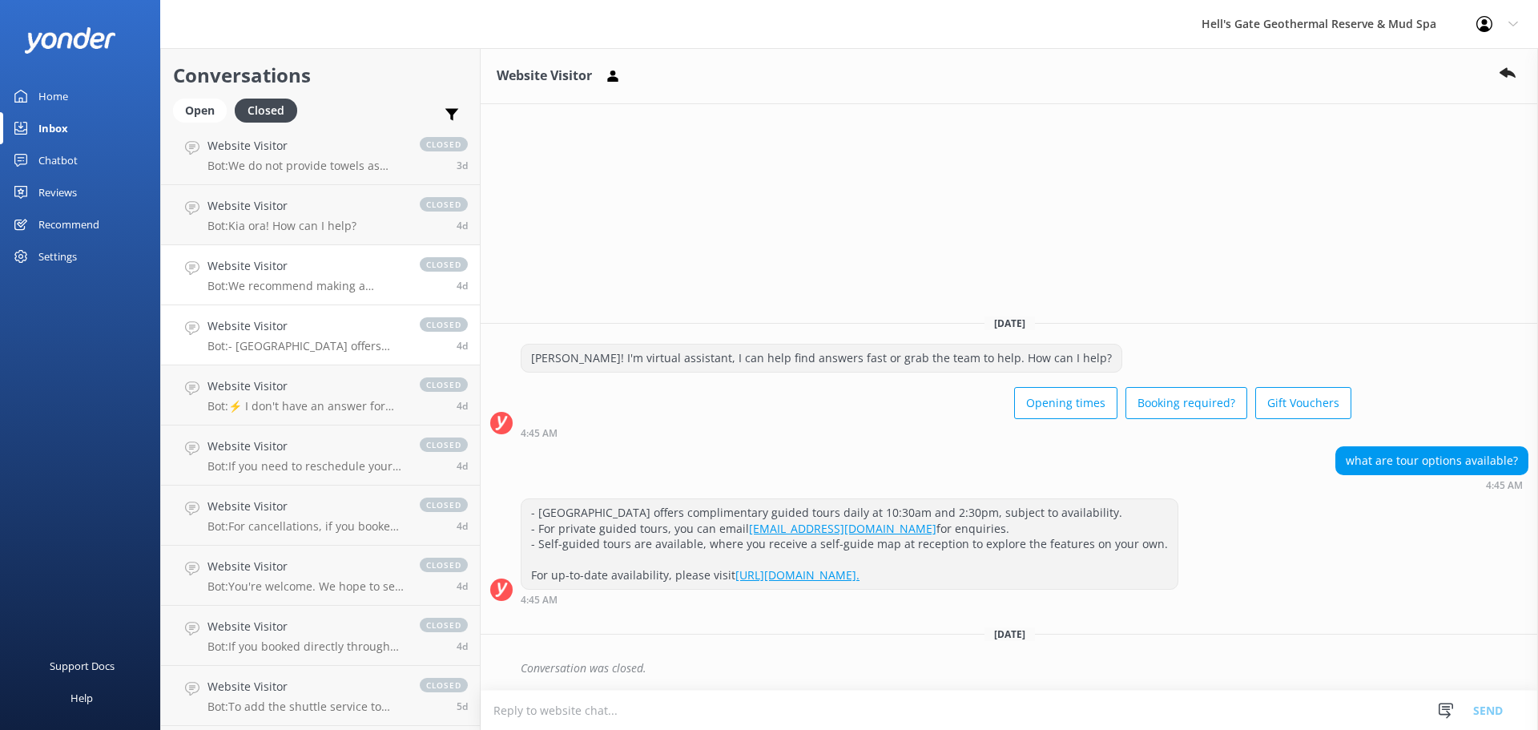
click at [296, 262] on h4 "Website Visitor" at bounding box center [305, 266] width 196 height 18
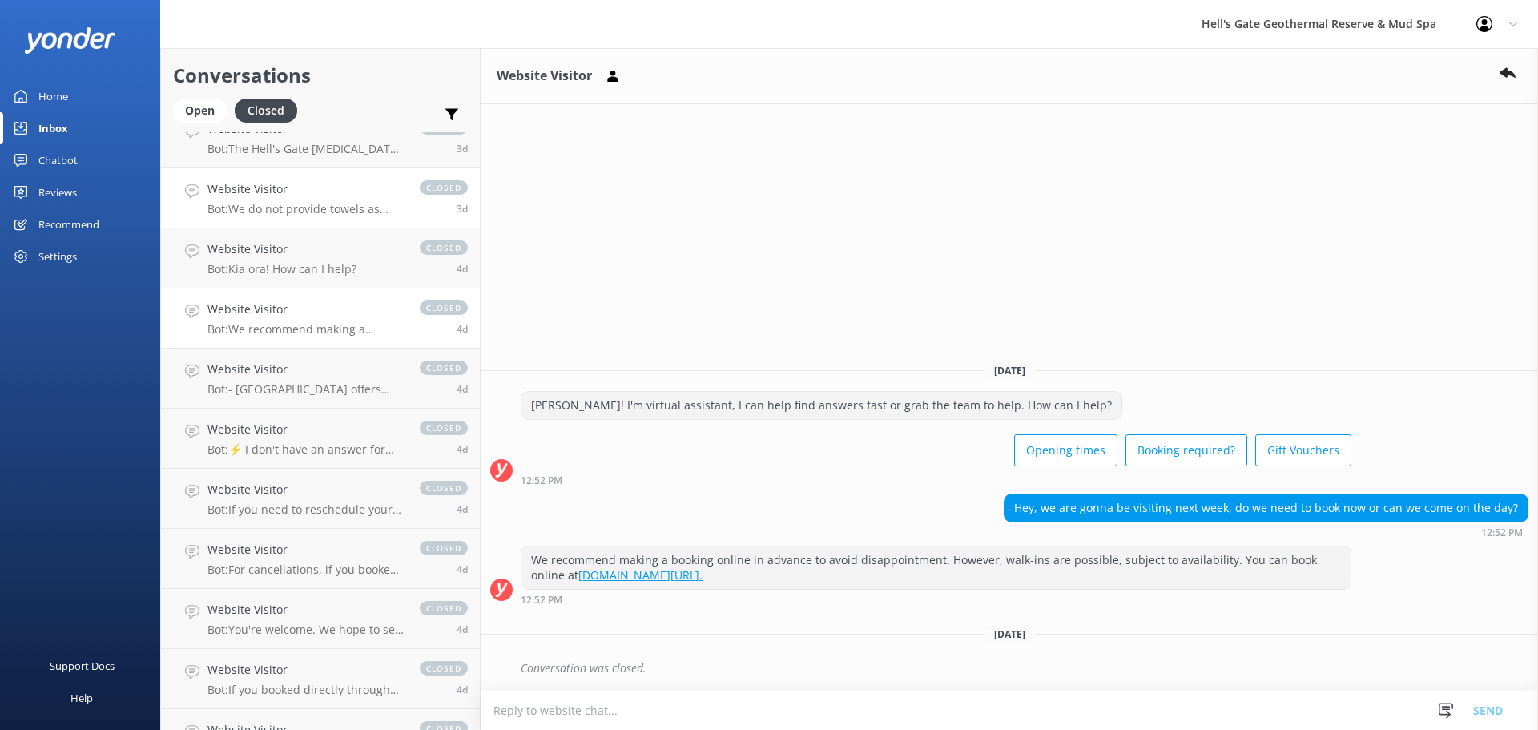
scroll to position [604, 0]
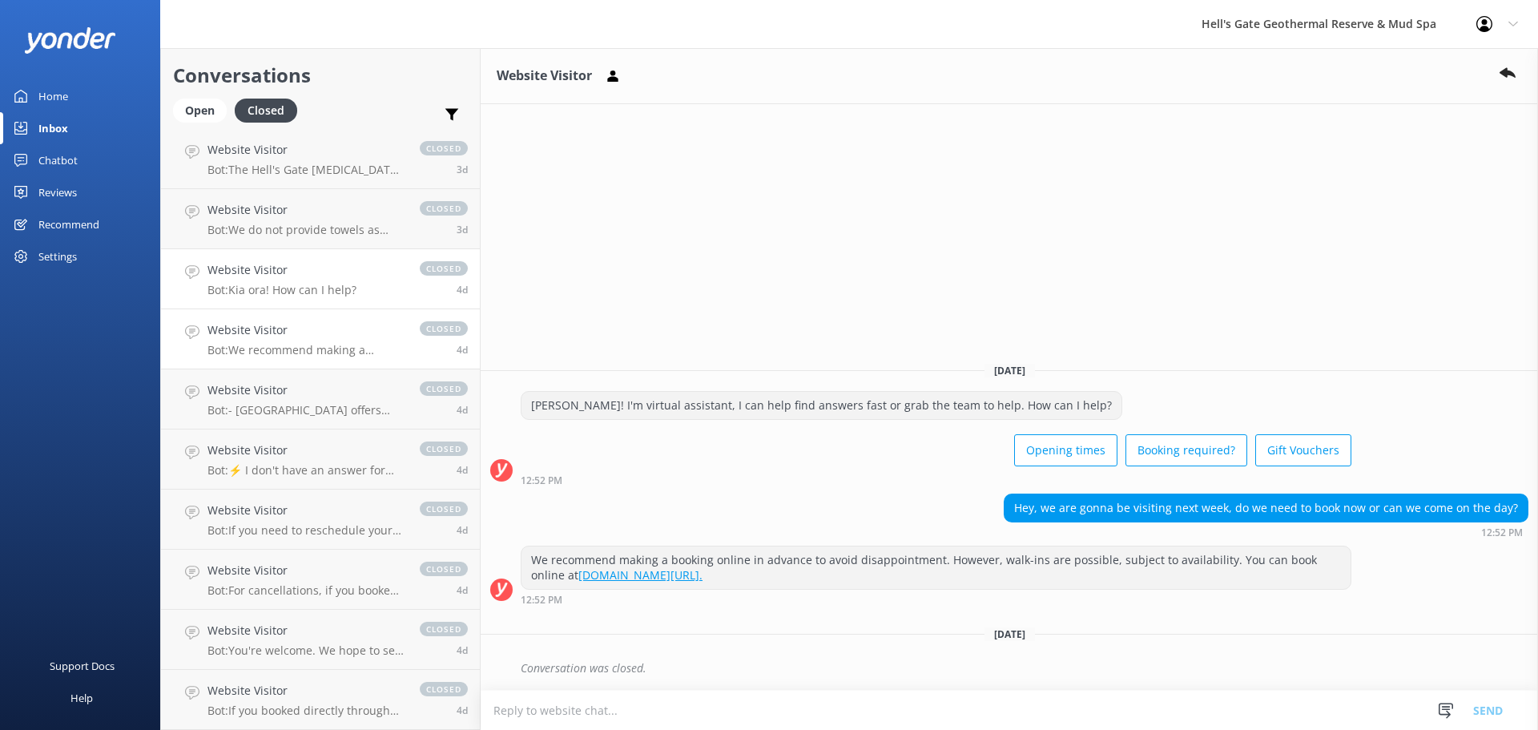
click at [294, 299] on link "Website Visitor Bot: Kia ora! How can I help? closed 4d" at bounding box center [320, 279] width 319 height 60
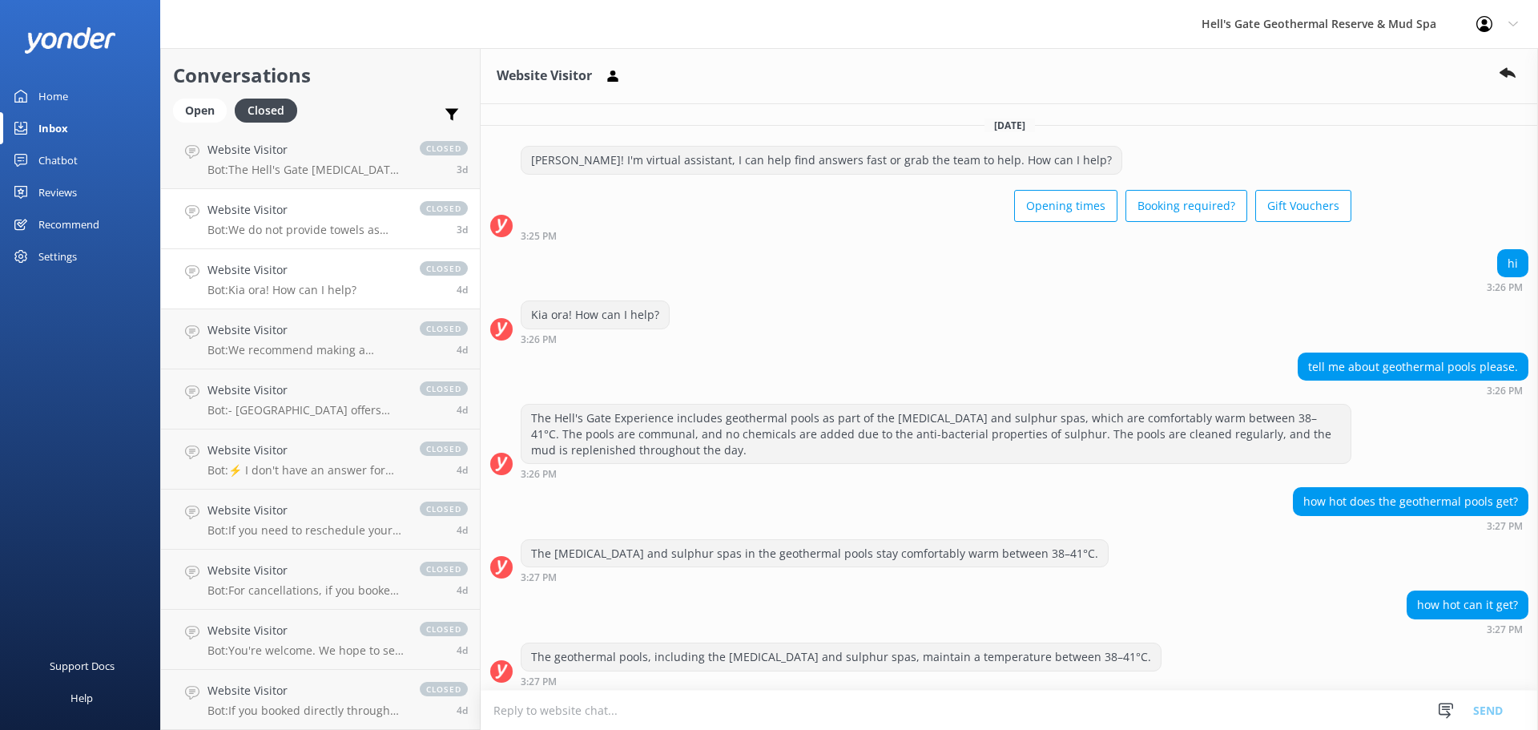
click at [286, 232] on p "Bot: We do not provide towels as part of the entrance price; however, these can…" at bounding box center [305, 230] width 196 height 14
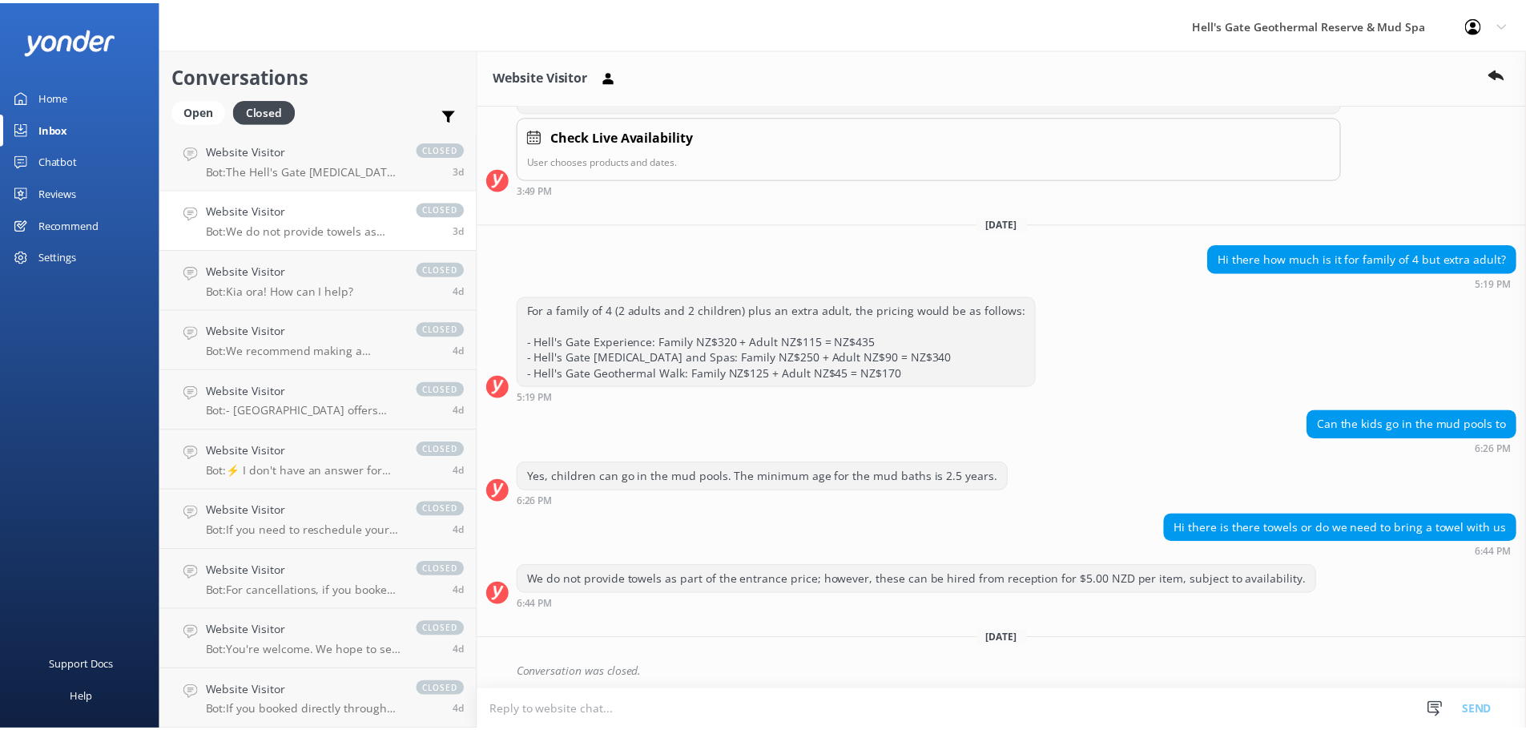
scroll to position [372, 0]
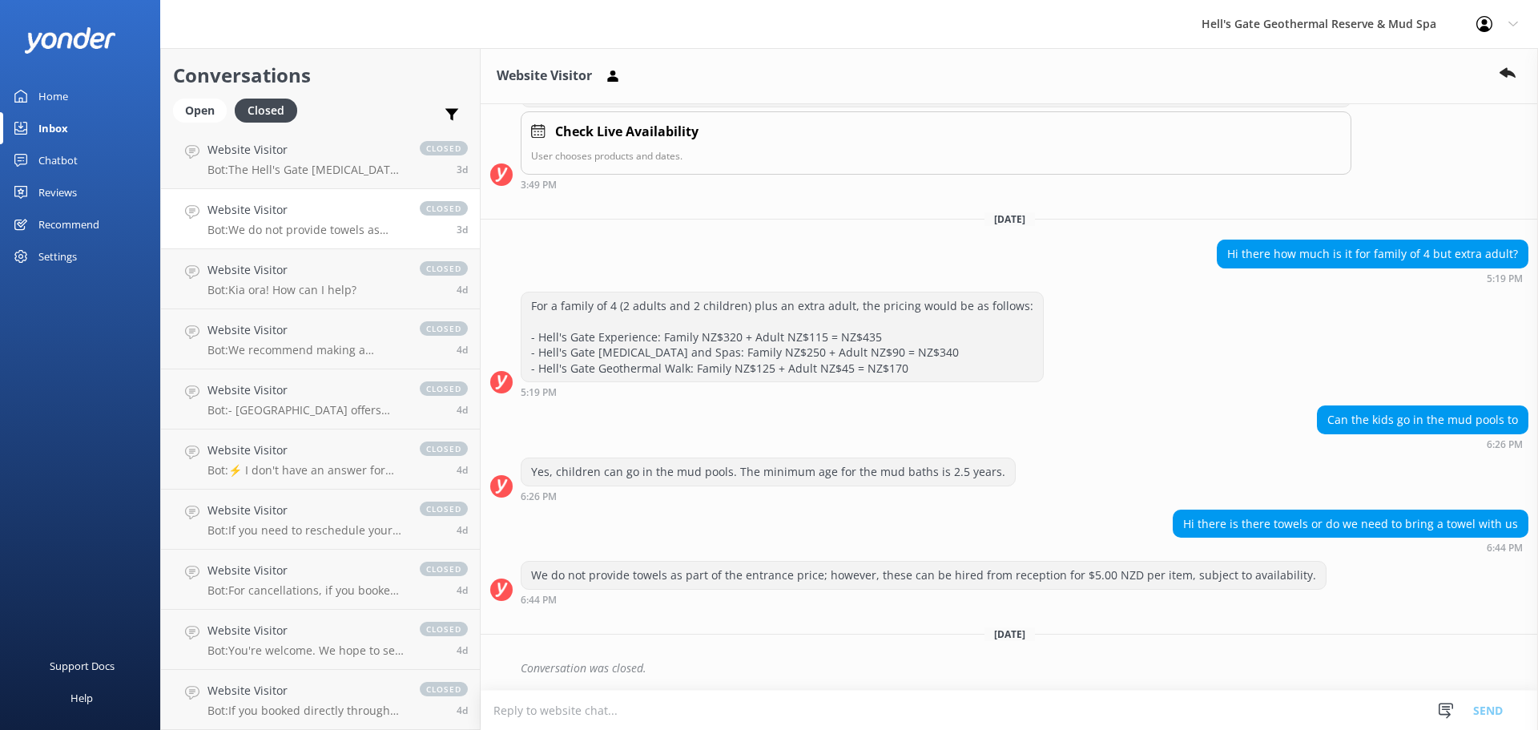
click at [38, 91] on div "Home" at bounding box center [53, 96] width 30 height 32
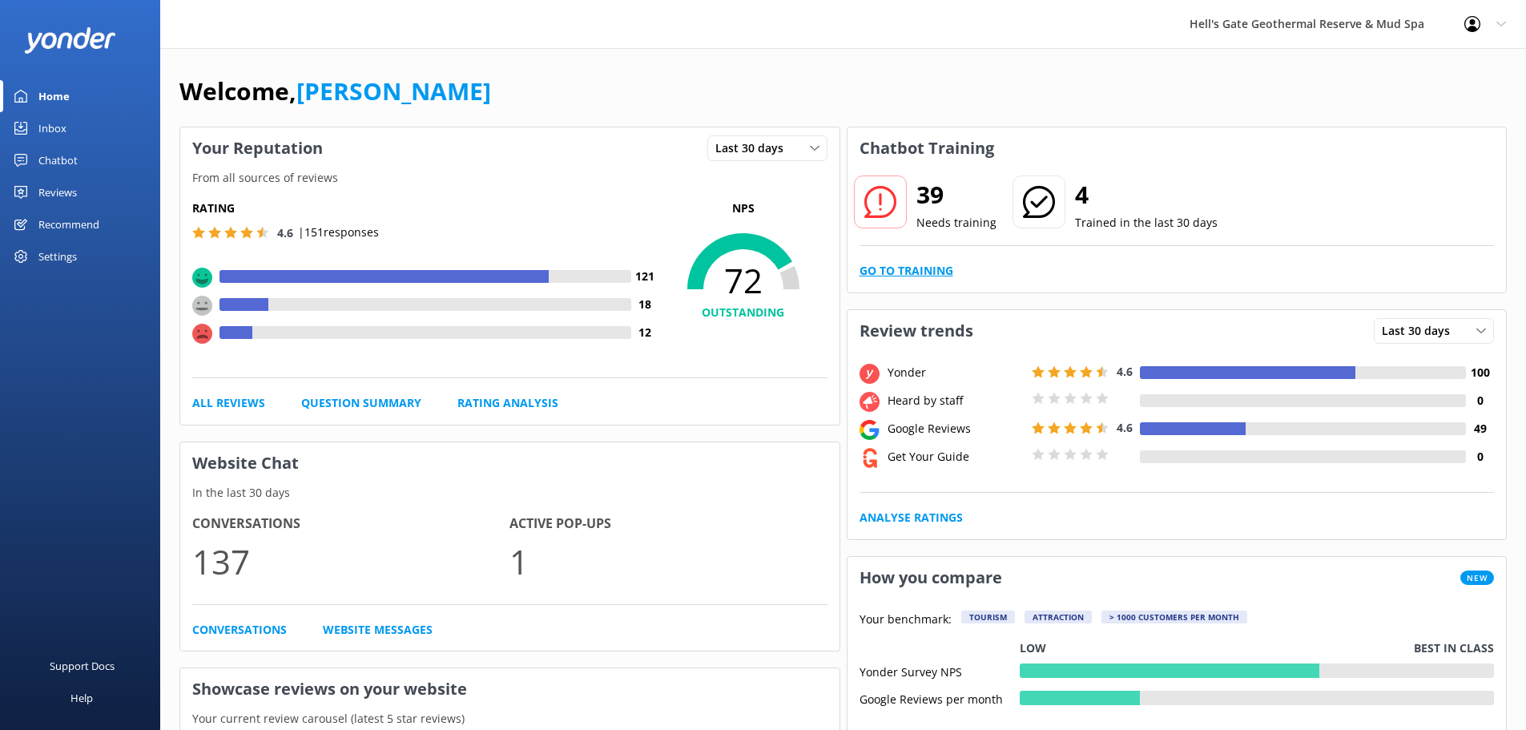
click at [911, 265] on link "Go to Training" at bounding box center [906, 271] width 94 height 18
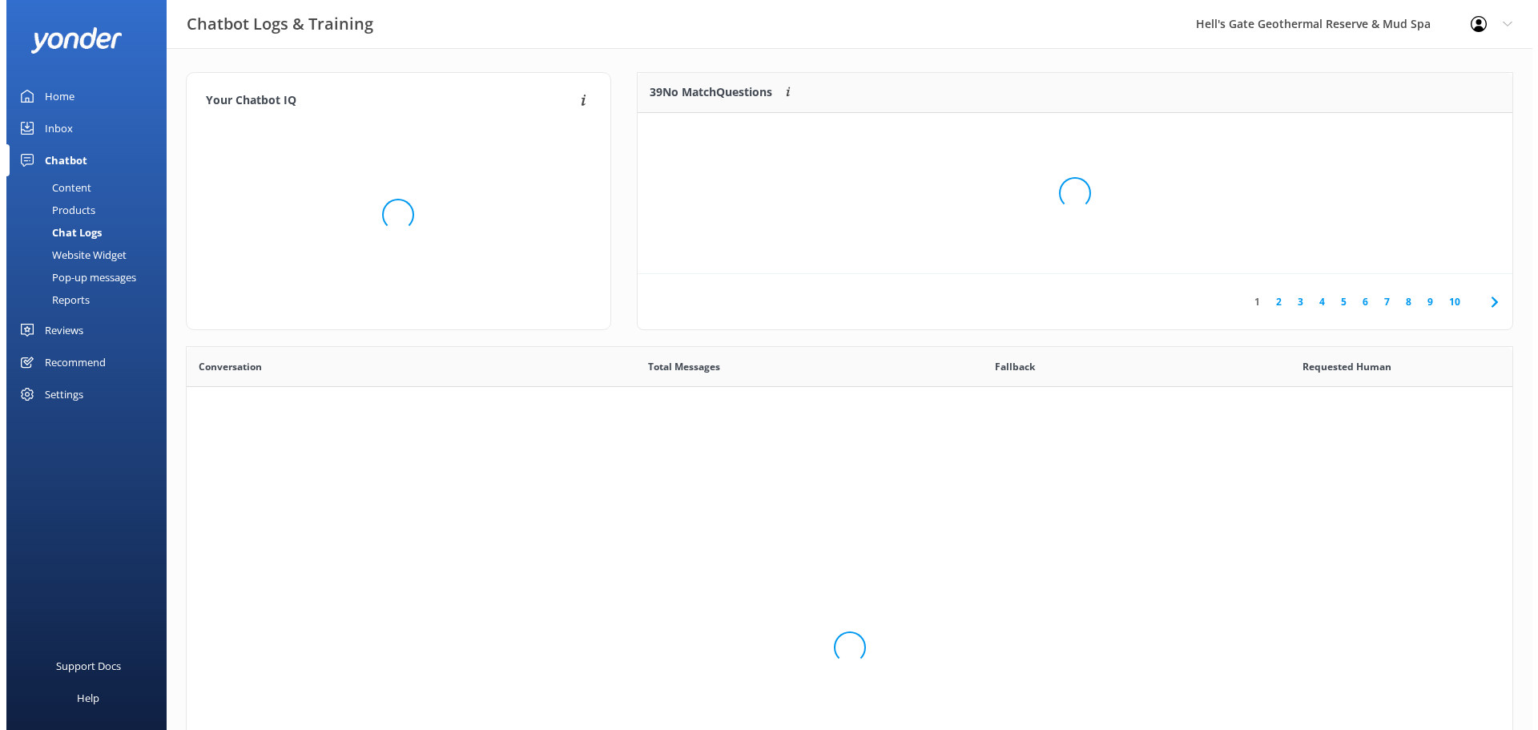
scroll to position [549, 1313]
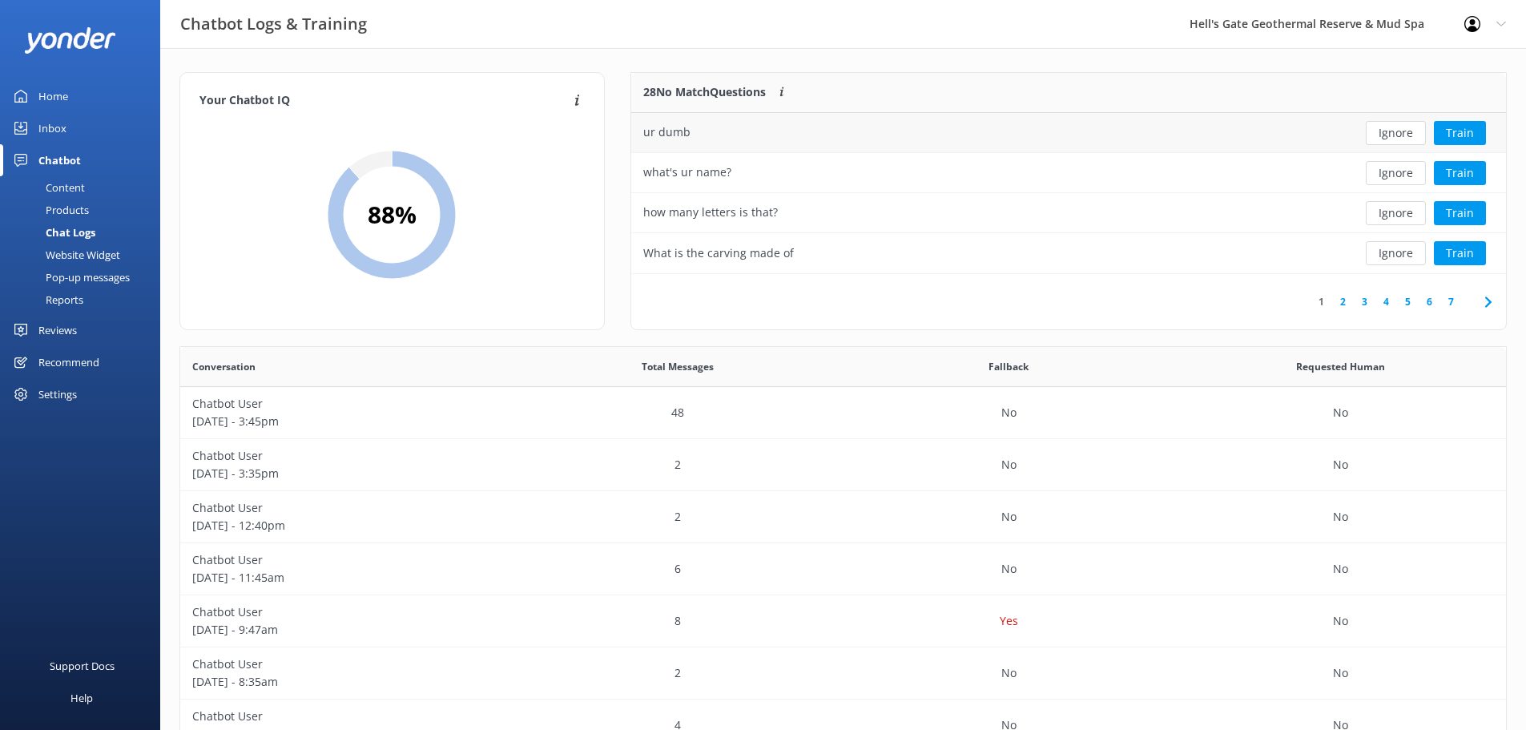
click at [728, 125] on div "ur dumb" at bounding box center [979, 133] width 697 height 40
click at [1375, 127] on button "Ignore" at bounding box center [1395, 133] width 60 height 24
click at [1456, 127] on button "Train" at bounding box center [1460, 133] width 52 height 24
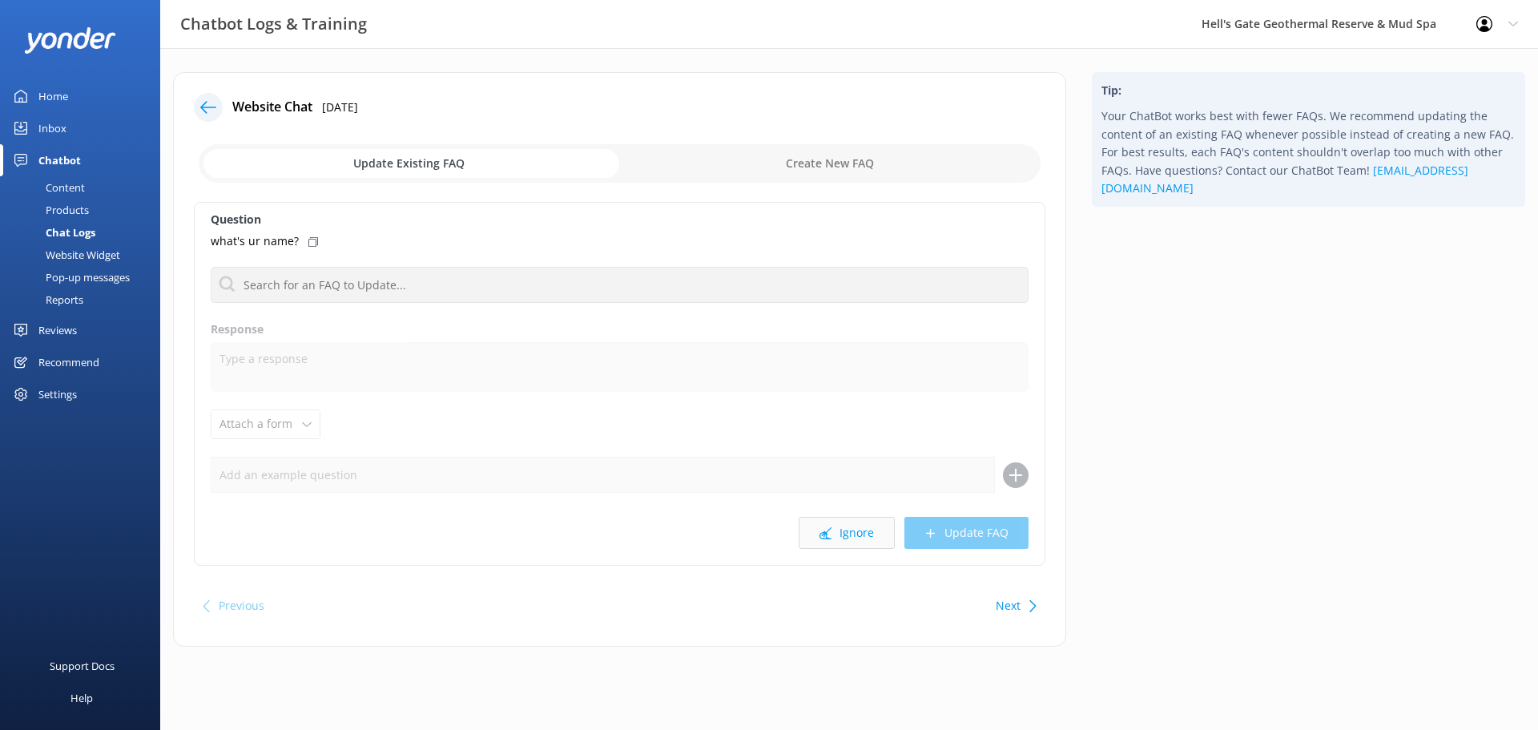
click at [855, 537] on button "Ignore" at bounding box center [846, 533] width 96 height 32
click at [328, 243] on div "Public transportation" at bounding box center [620, 241] width 818 height 18
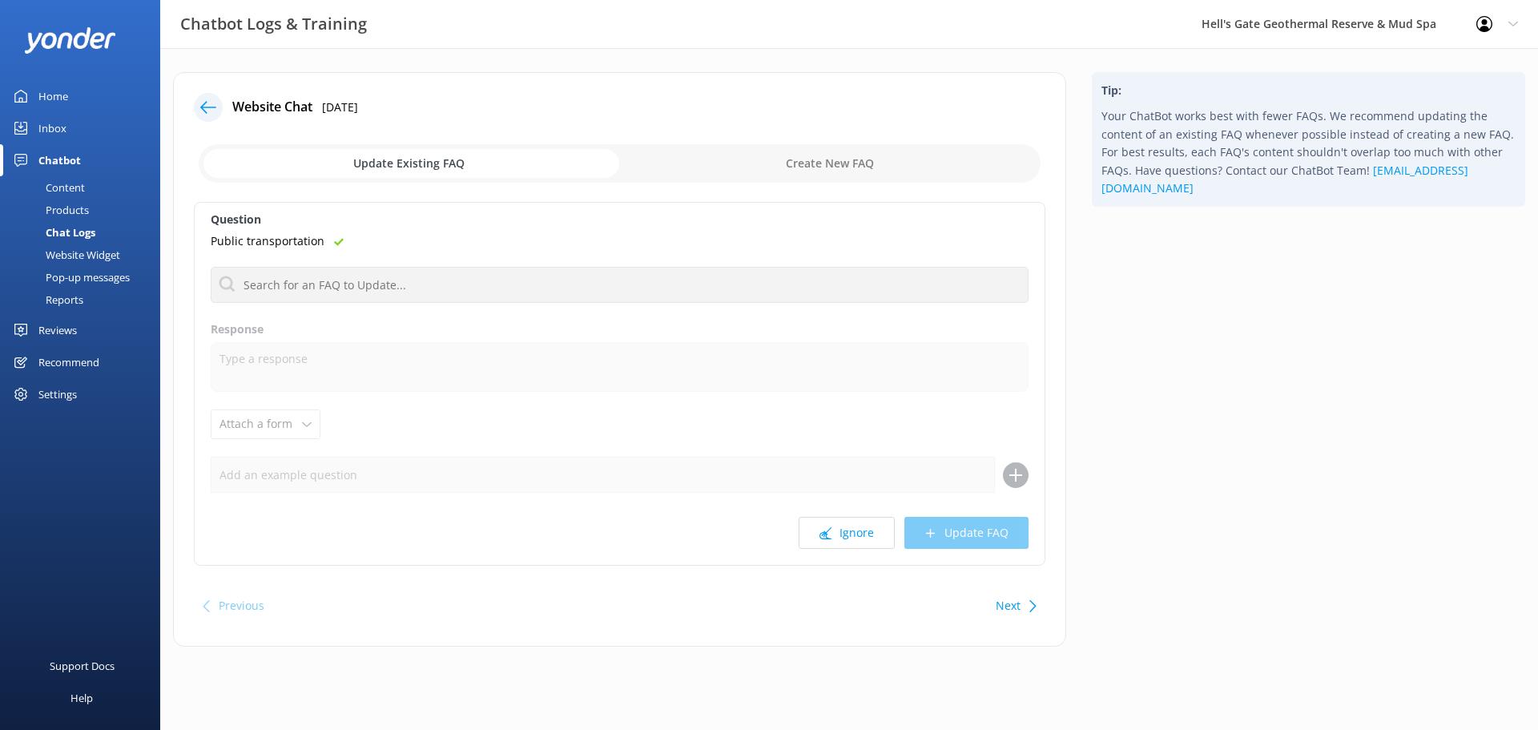
click at [334, 243] on use at bounding box center [339, 242] width 10 height 8
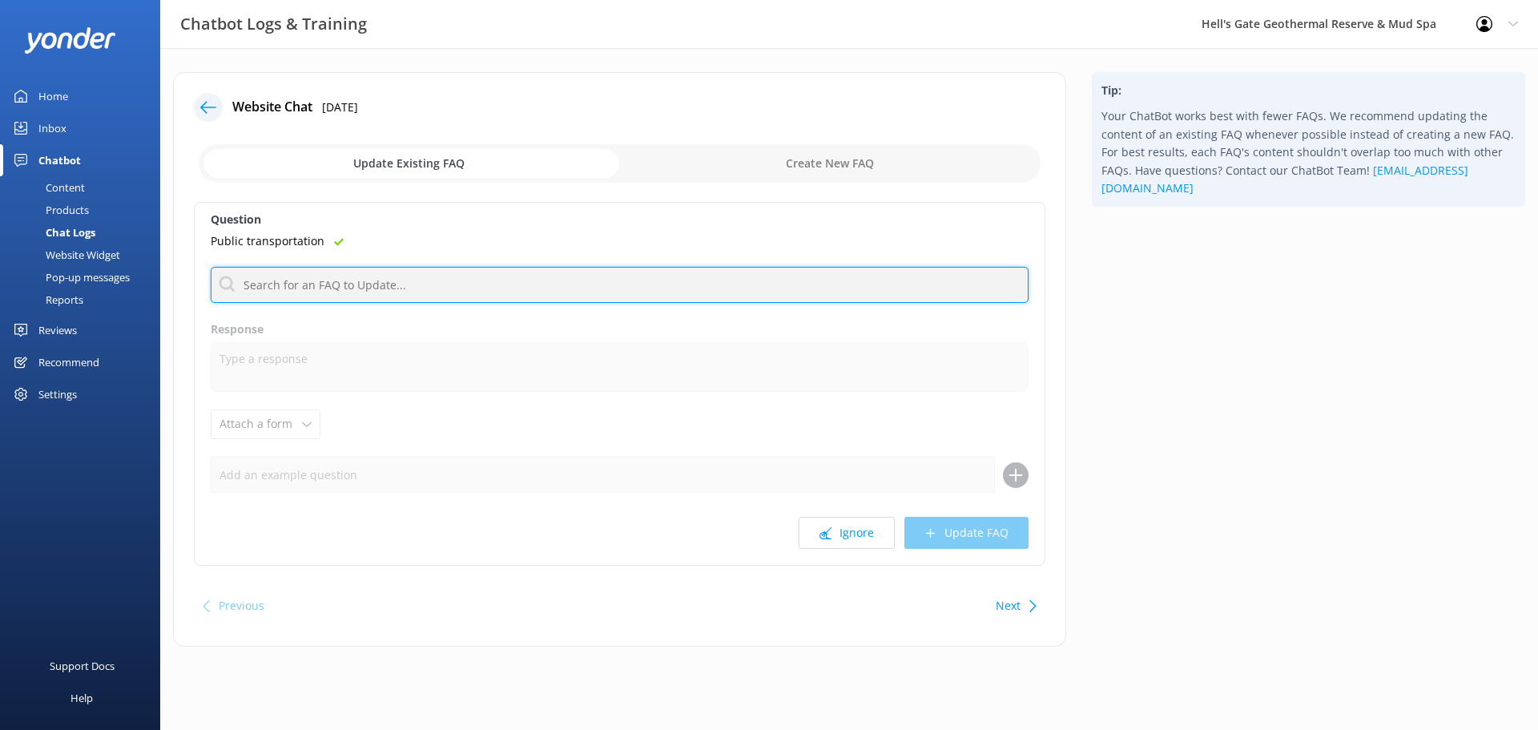
click at [356, 284] on input "text" at bounding box center [620, 285] width 818 height 36
type input "s"
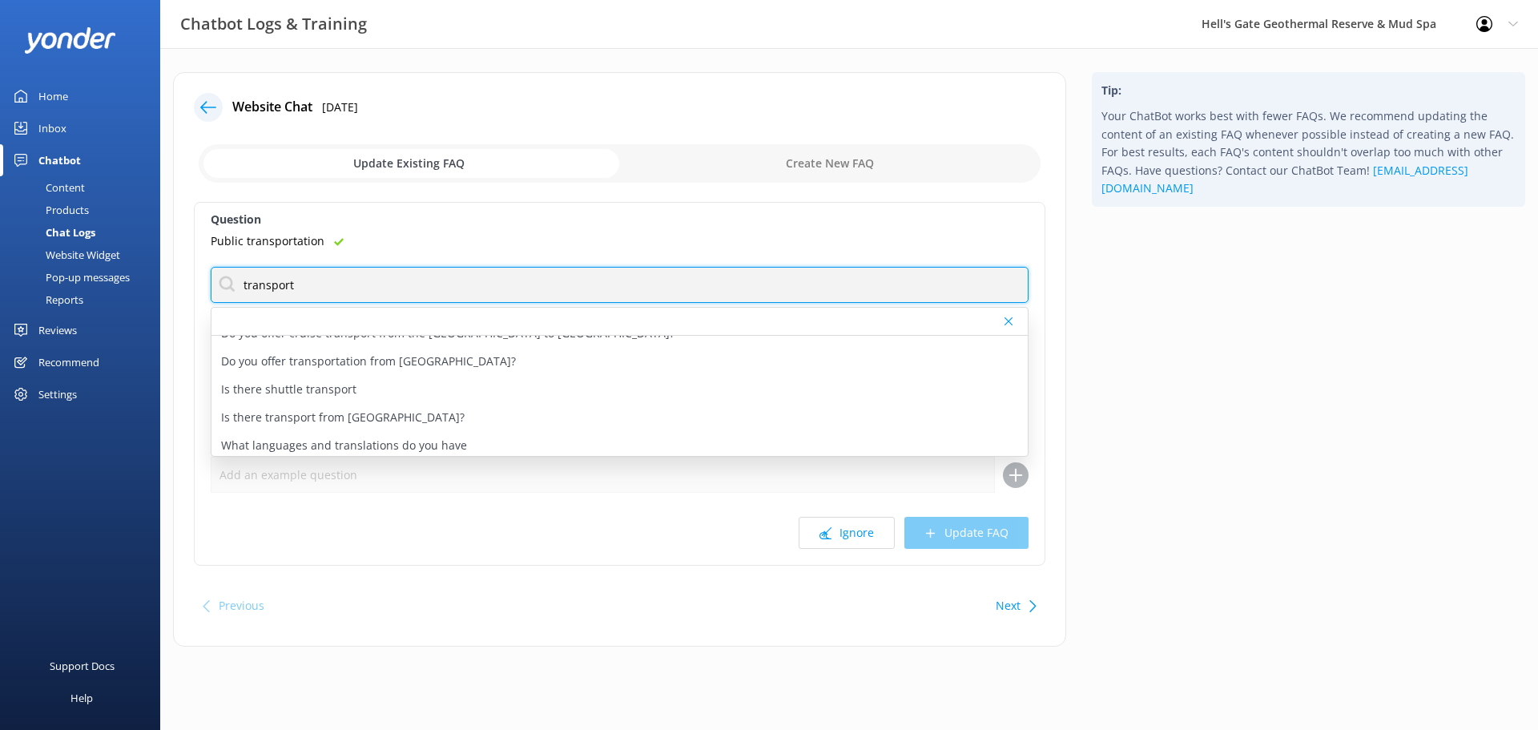
scroll to position [20, 0]
type input "transport"
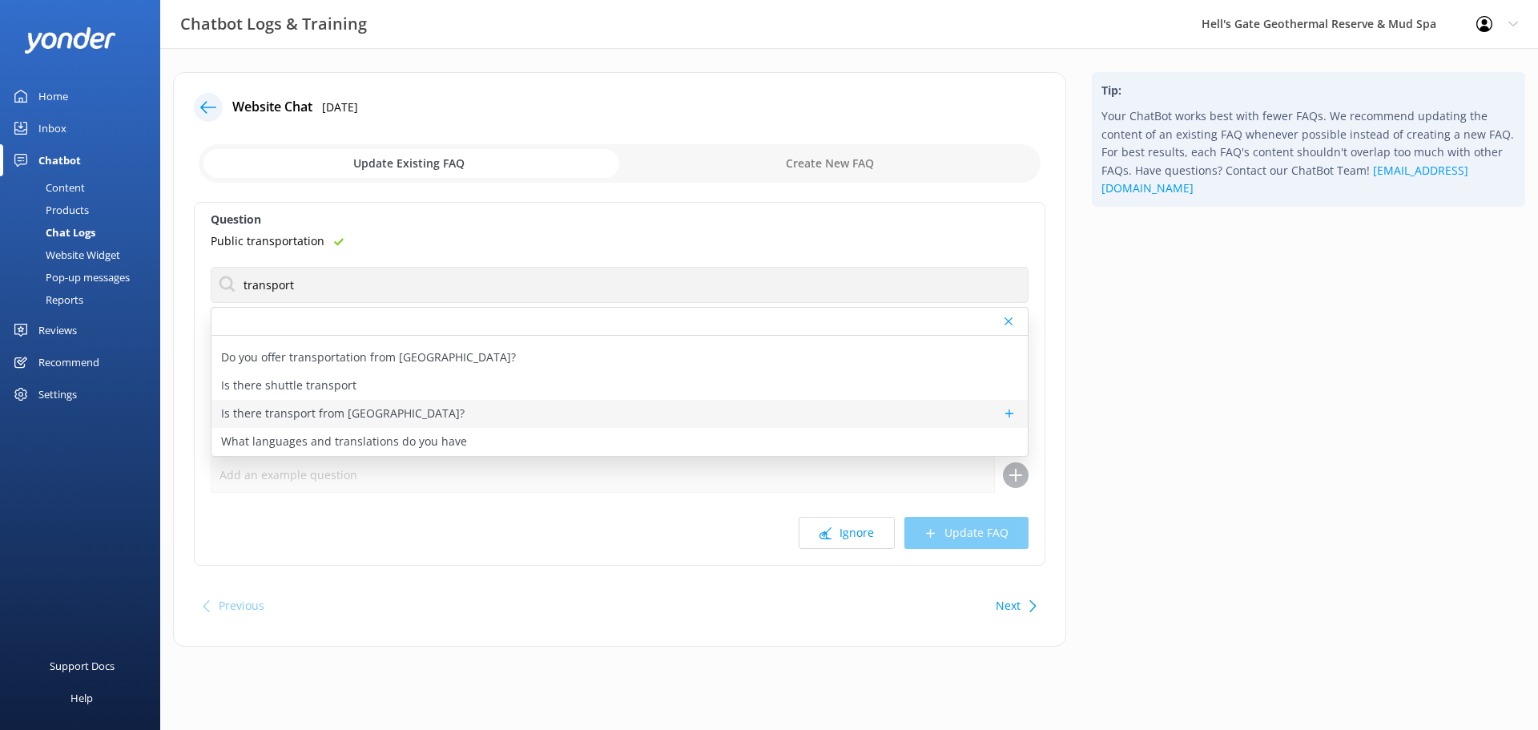
click at [440, 406] on div "Is there transport from [GEOGRAPHIC_DATA]?" at bounding box center [619, 414] width 816 height 28
type textarea "Hell’s Gate will provide a complimentary shuttle pick-up and drop-off available…"
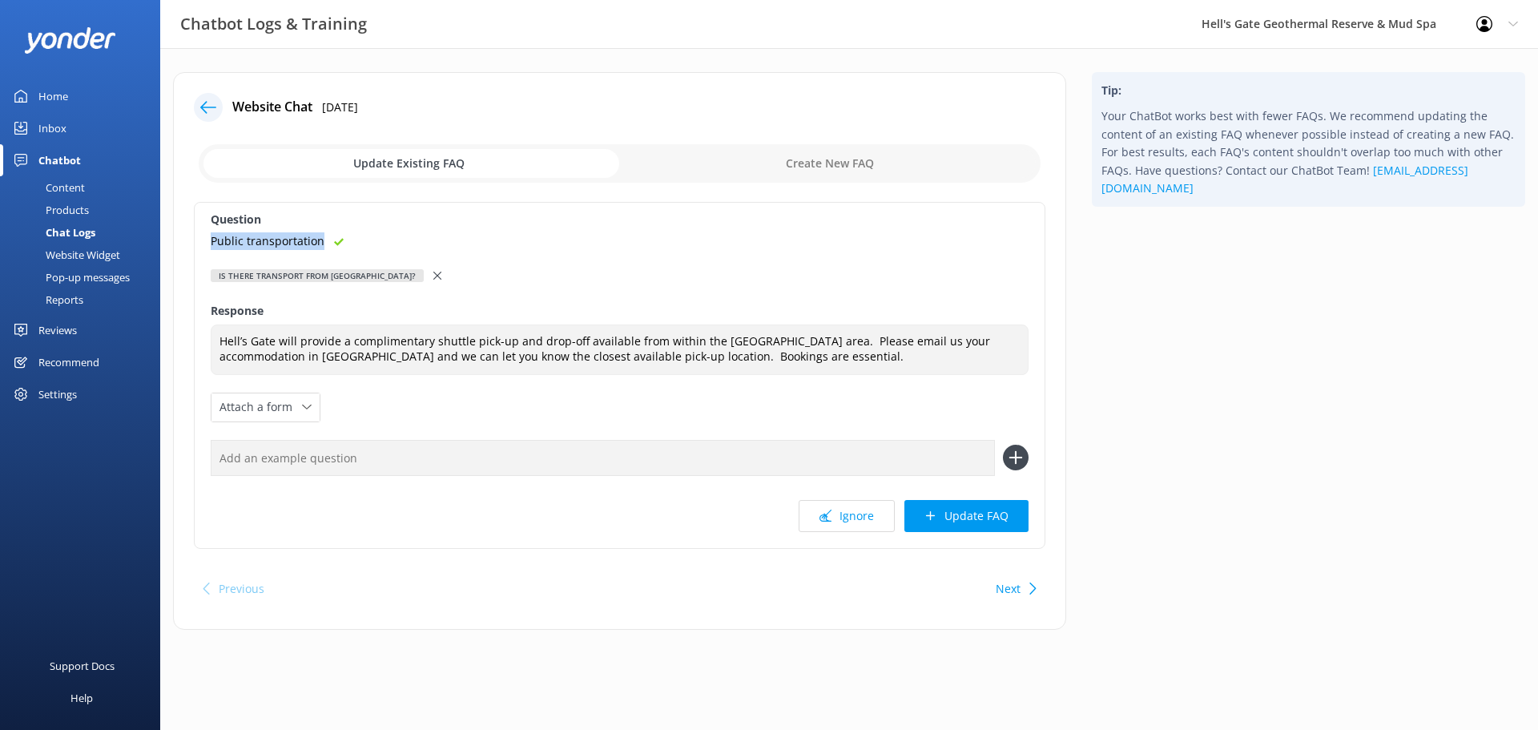
drag, startPoint x: 320, startPoint y: 239, endPoint x: 250, endPoint y: 280, distance: 80.8
click at [209, 244] on div "Question Public transportation Is there transport from [GEOGRAPHIC_DATA]? Do yo…" at bounding box center [619, 375] width 851 height 347
click at [299, 459] on input "text" at bounding box center [603, 458] width 784 height 36
paste input "Public transportation"
type input "Public transportation"
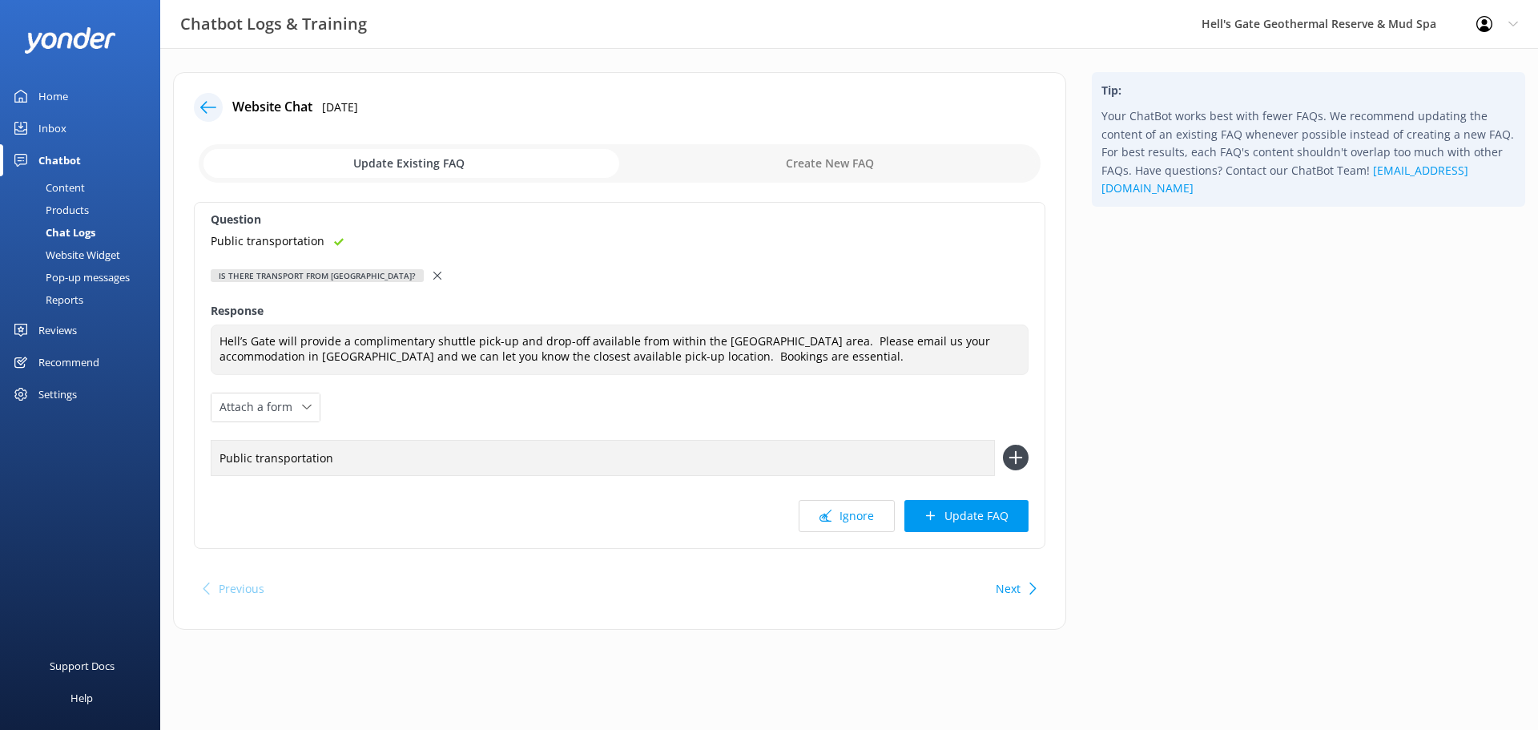
click at [1012, 452] on icon at bounding box center [1016, 457] width 26 height 26
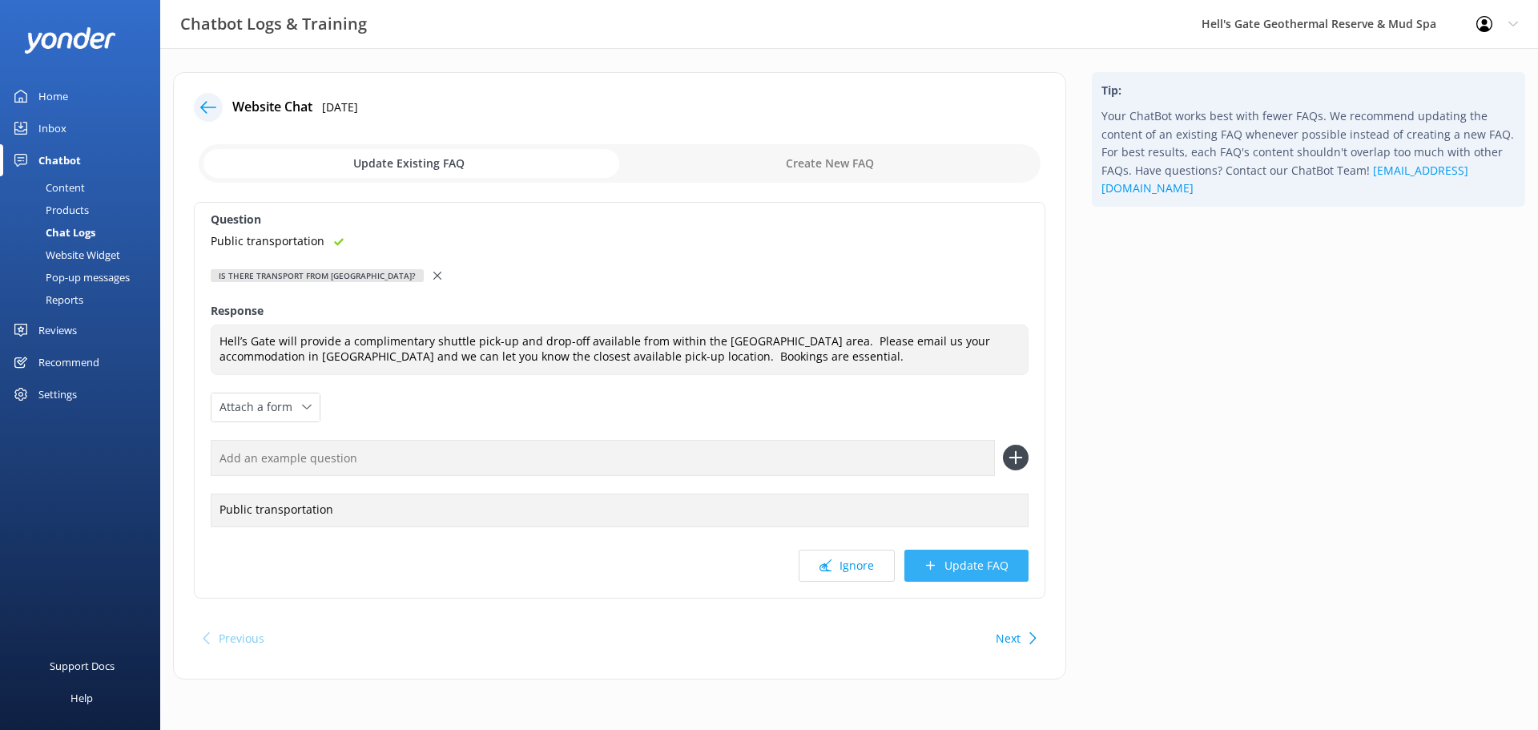
click at [975, 564] on button "Update FAQ" at bounding box center [966, 565] width 124 height 32
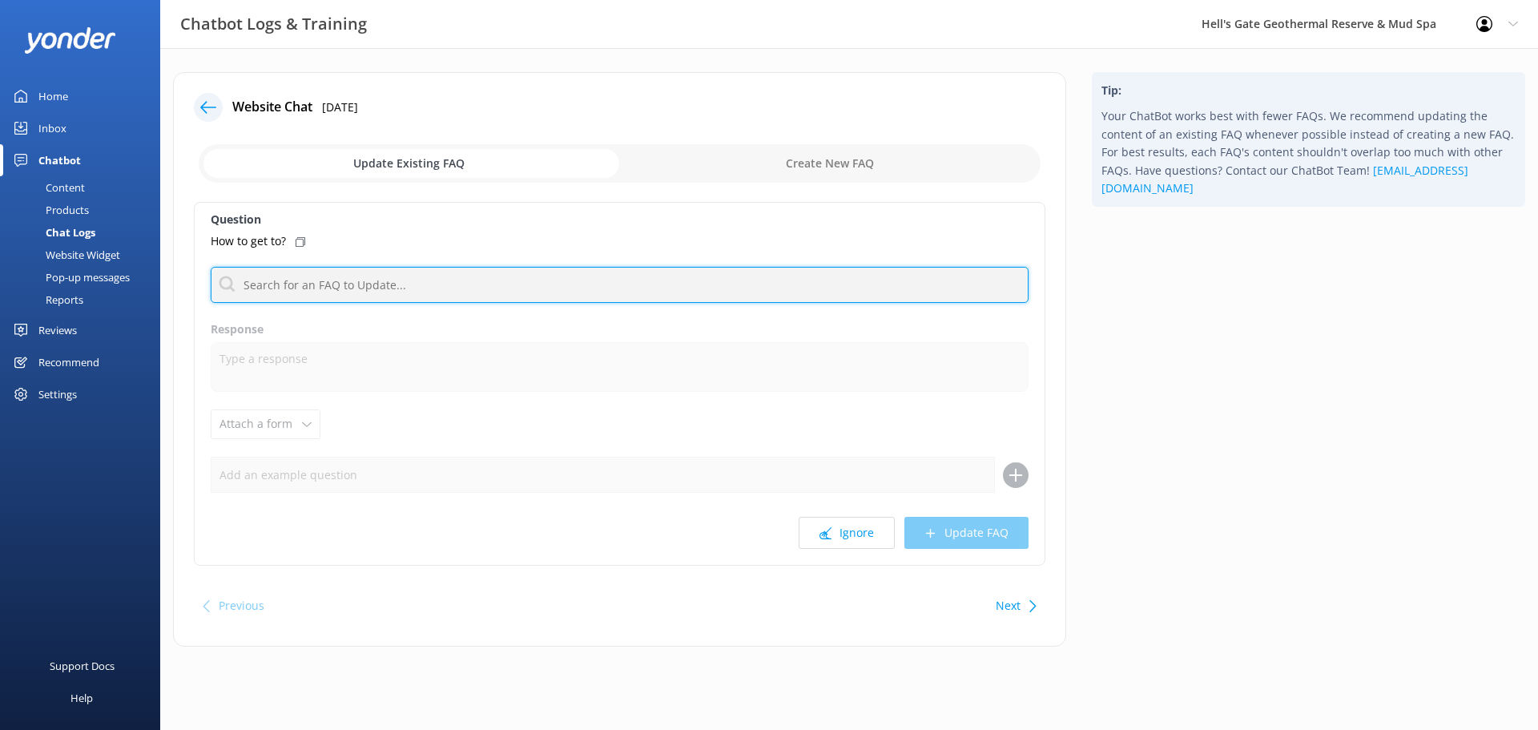
click at [296, 286] on input "text" at bounding box center [620, 285] width 818 height 36
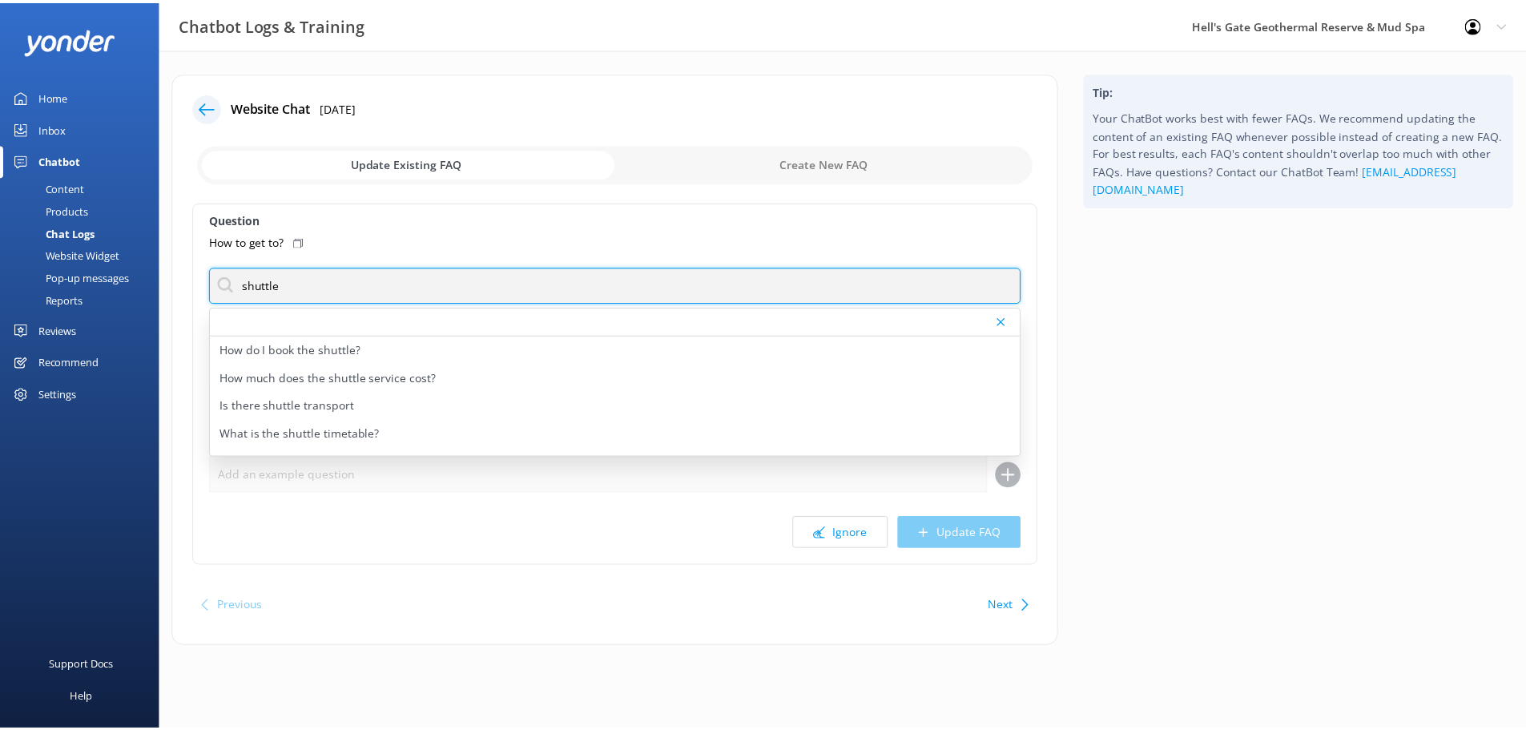
scroll to position [20, 0]
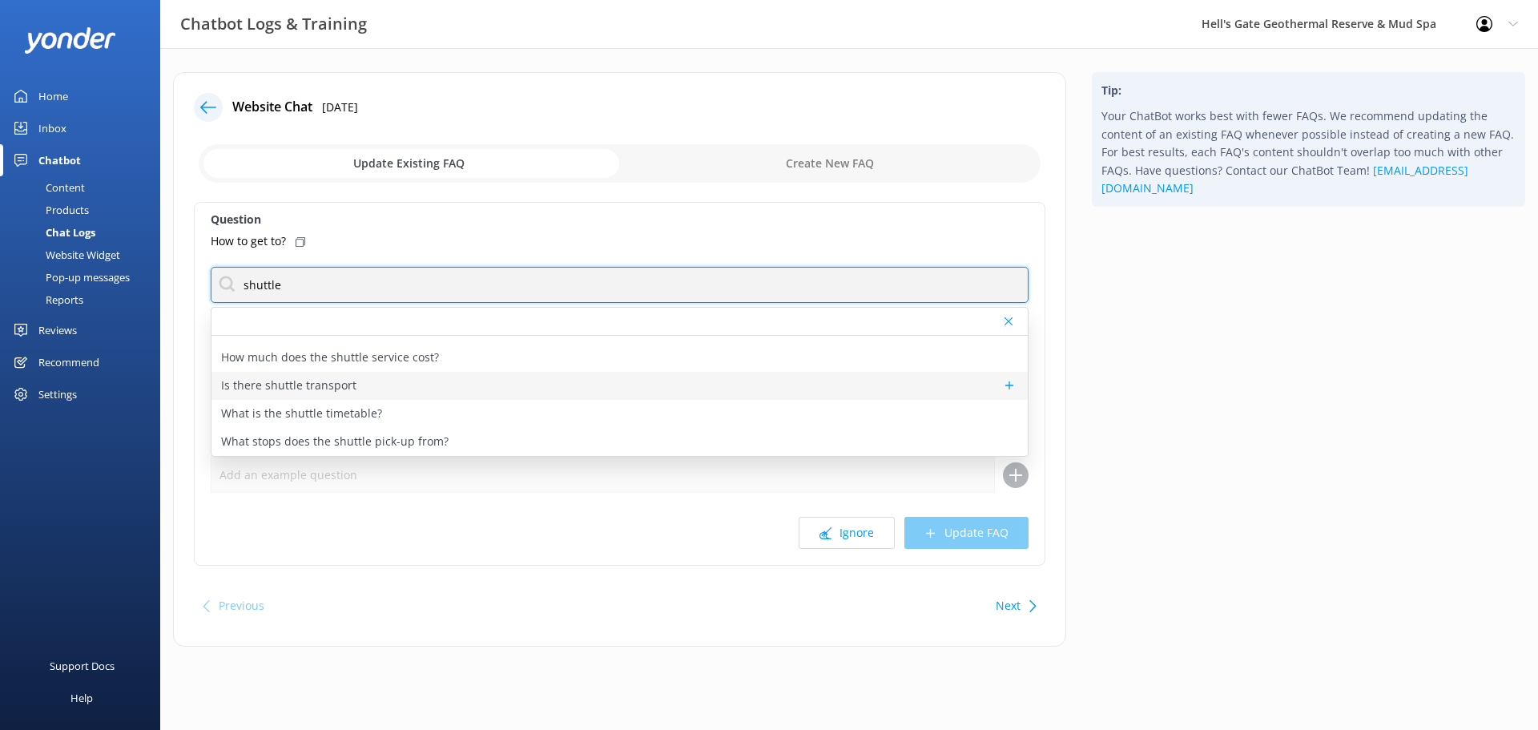
type input "shuttle"
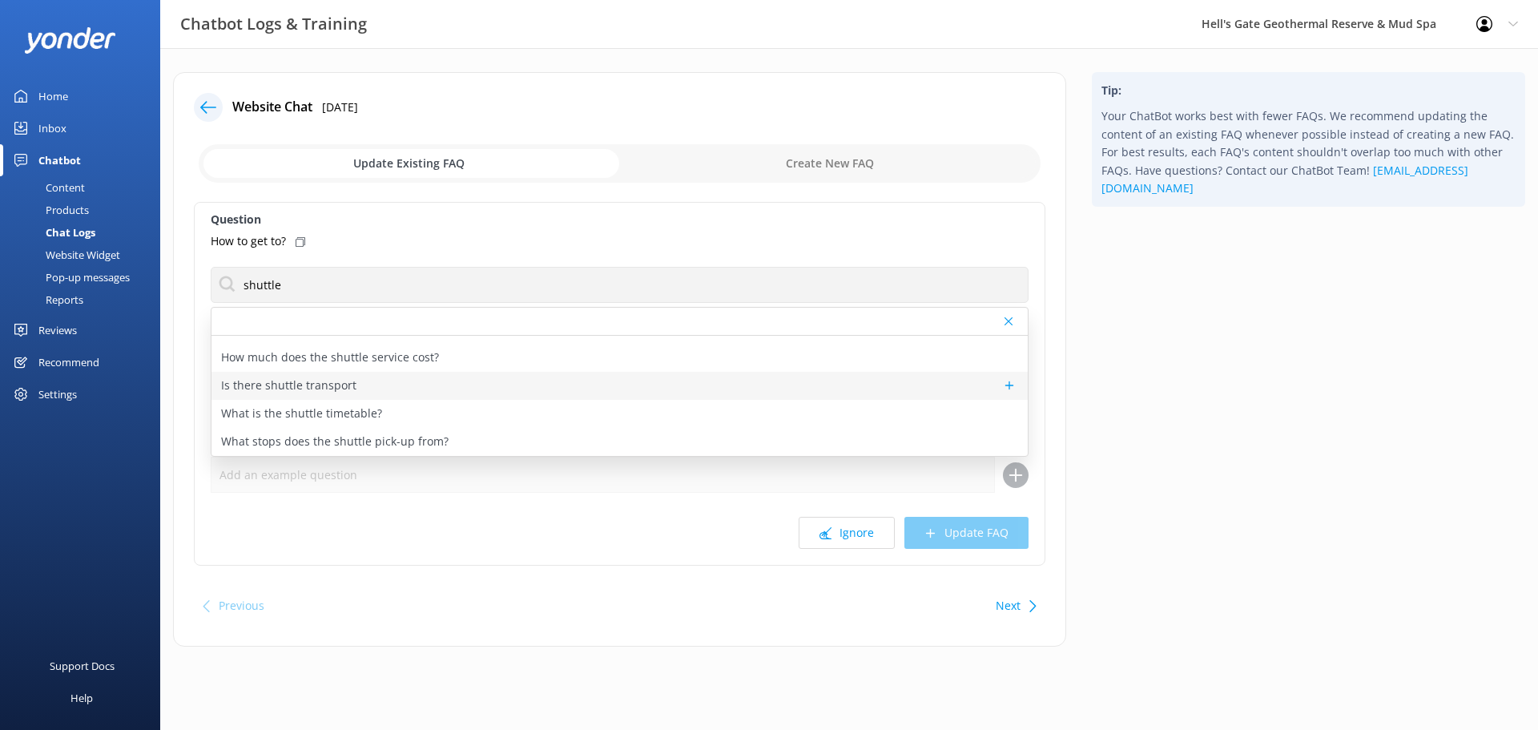
click at [310, 380] on p "Is there shuttle transport" at bounding box center [288, 385] width 135 height 18
type textarea "Hell’s Gate provides a complimentary shuttle pick-up and drop-off available fro…"
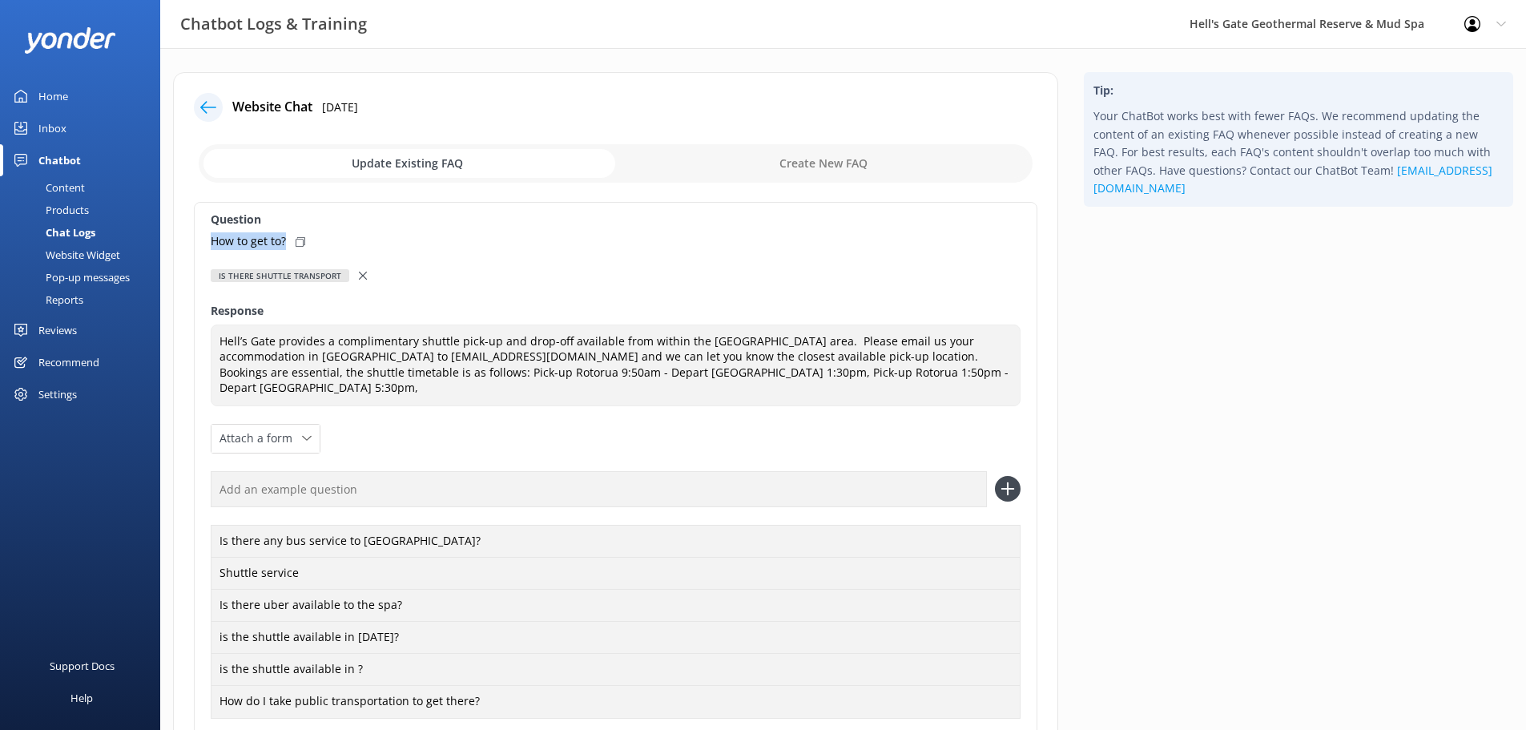
drag, startPoint x: 276, startPoint y: 240, endPoint x: 235, endPoint y: 243, distance: 41.0
click at [207, 243] on div "Question How to get to? Is there shuttle transport How do I book the shuttle? H…" at bounding box center [615, 496] width 843 height 588
copy p "How to get to?"
click at [274, 471] on input "text" at bounding box center [599, 489] width 776 height 36
paste input "How to get to?"
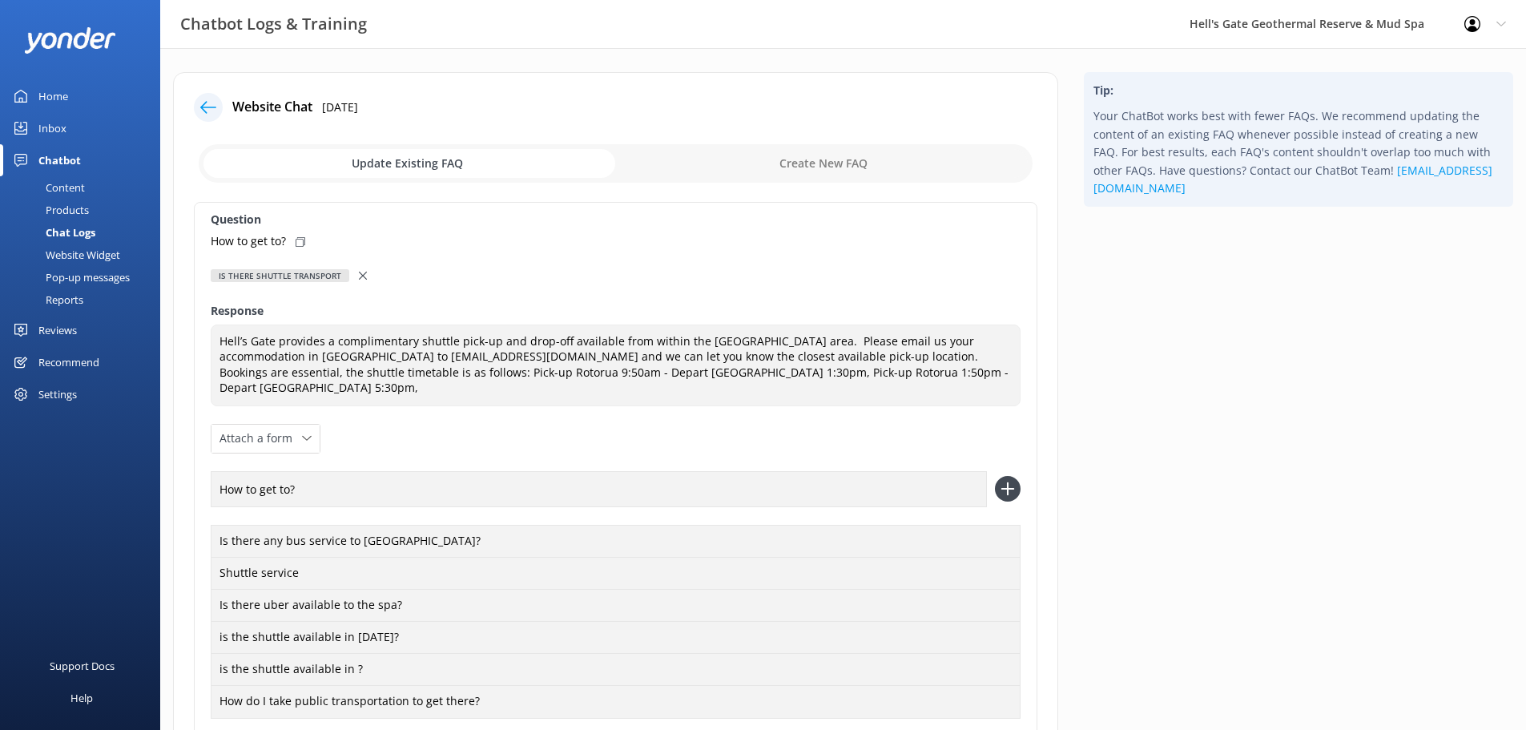
type input "How to get to?"
click at [1000, 476] on icon at bounding box center [1008, 489] width 26 height 26
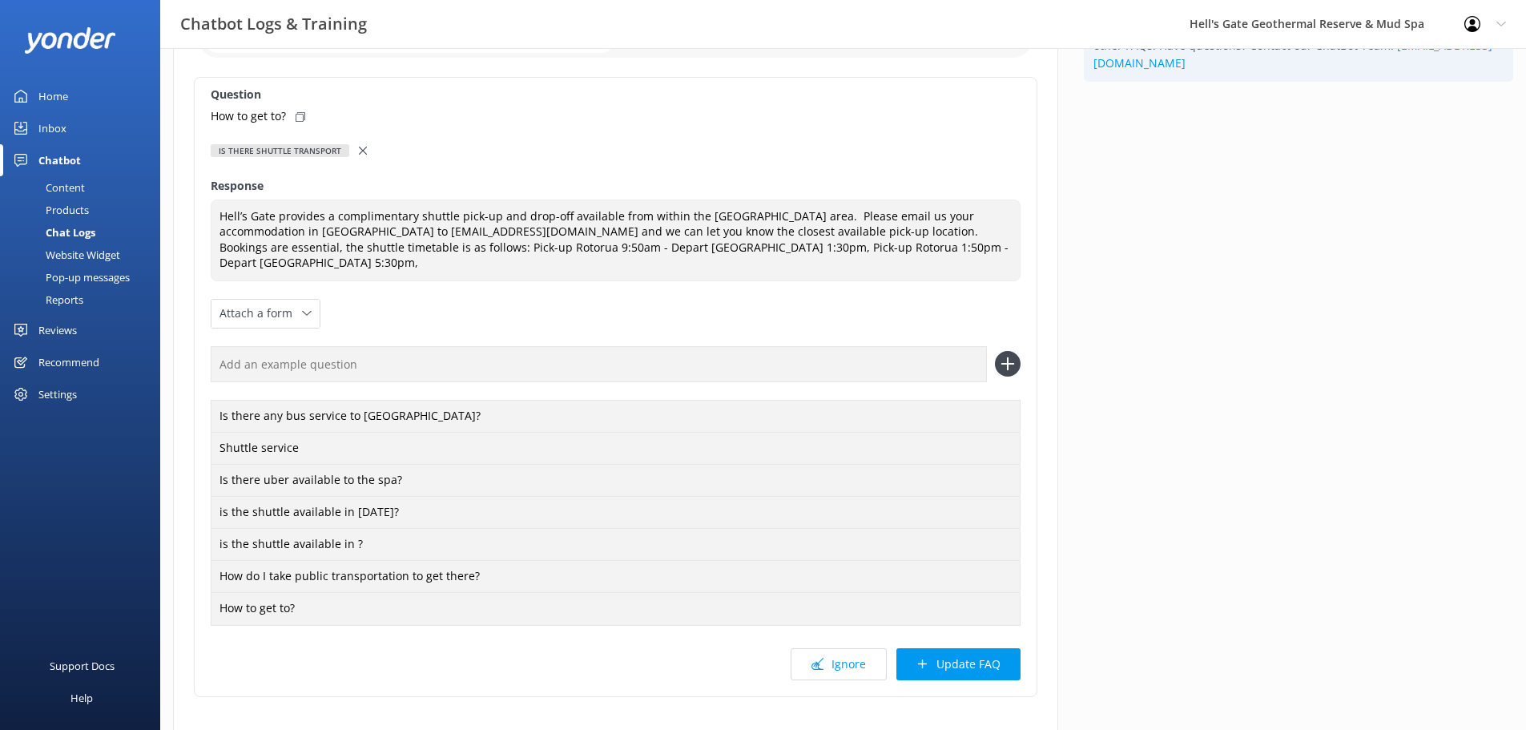
scroll to position [167, 0]
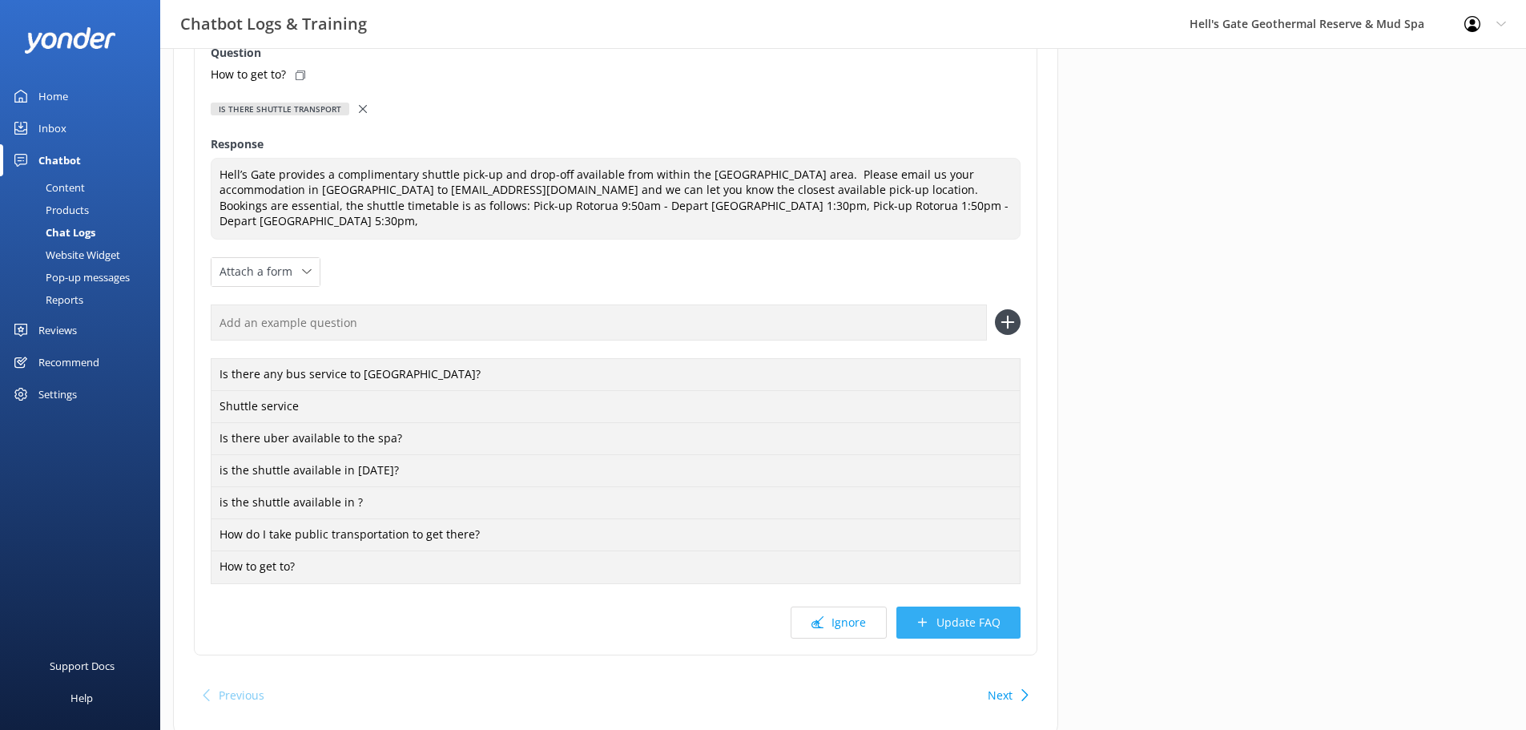
click at [928, 606] on button "Update FAQ" at bounding box center [958, 622] width 124 height 32
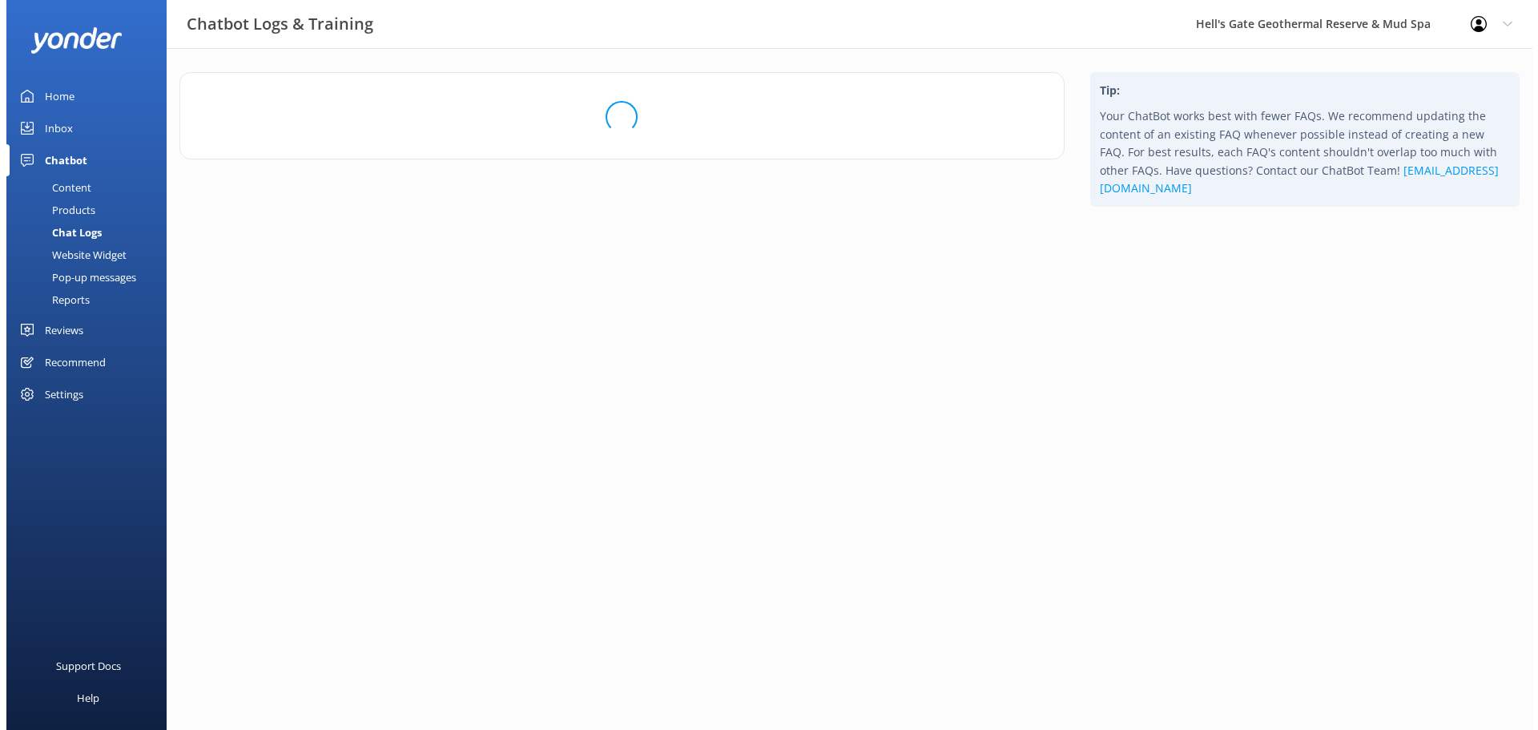
scroll to position [0, 0]
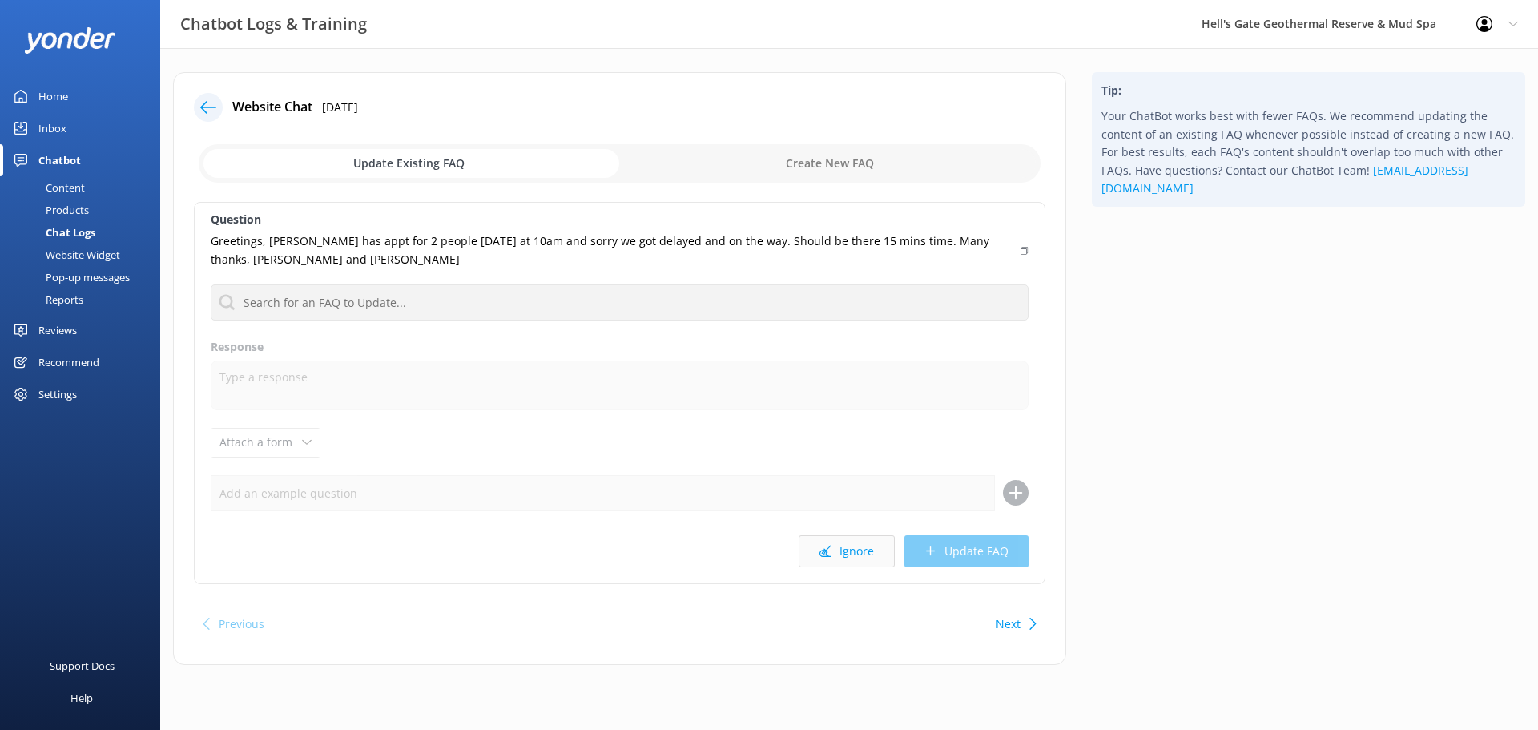
click at [843, 550] on button "Ignore" at bounding box center [846, 551] width 96 height 32
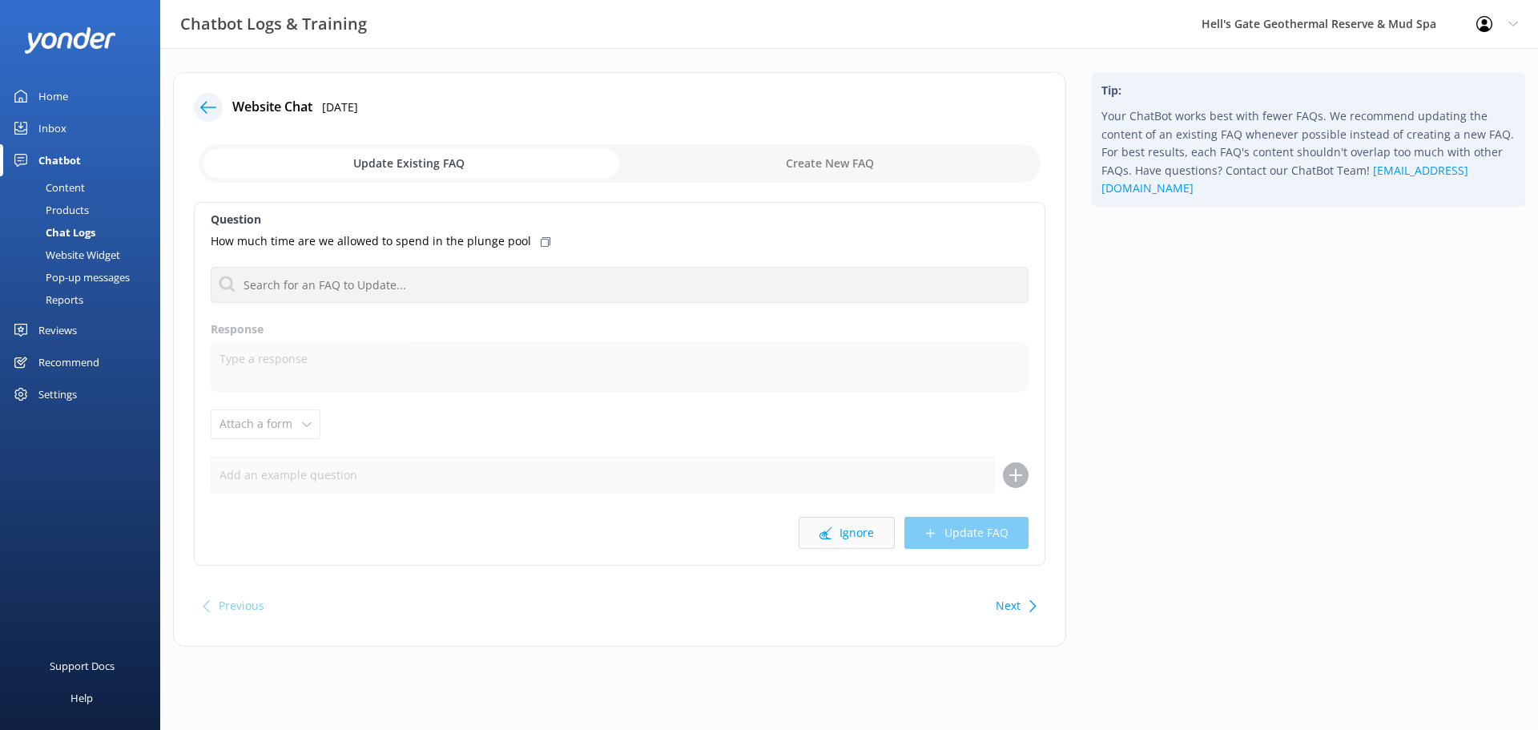
click at [850, 537] on button "Ignore" at bounding box center [846, 533] width 96 height 32
click at [839, 536] on button "Ignore" at bounding box center [846, 533] width 96 height 32
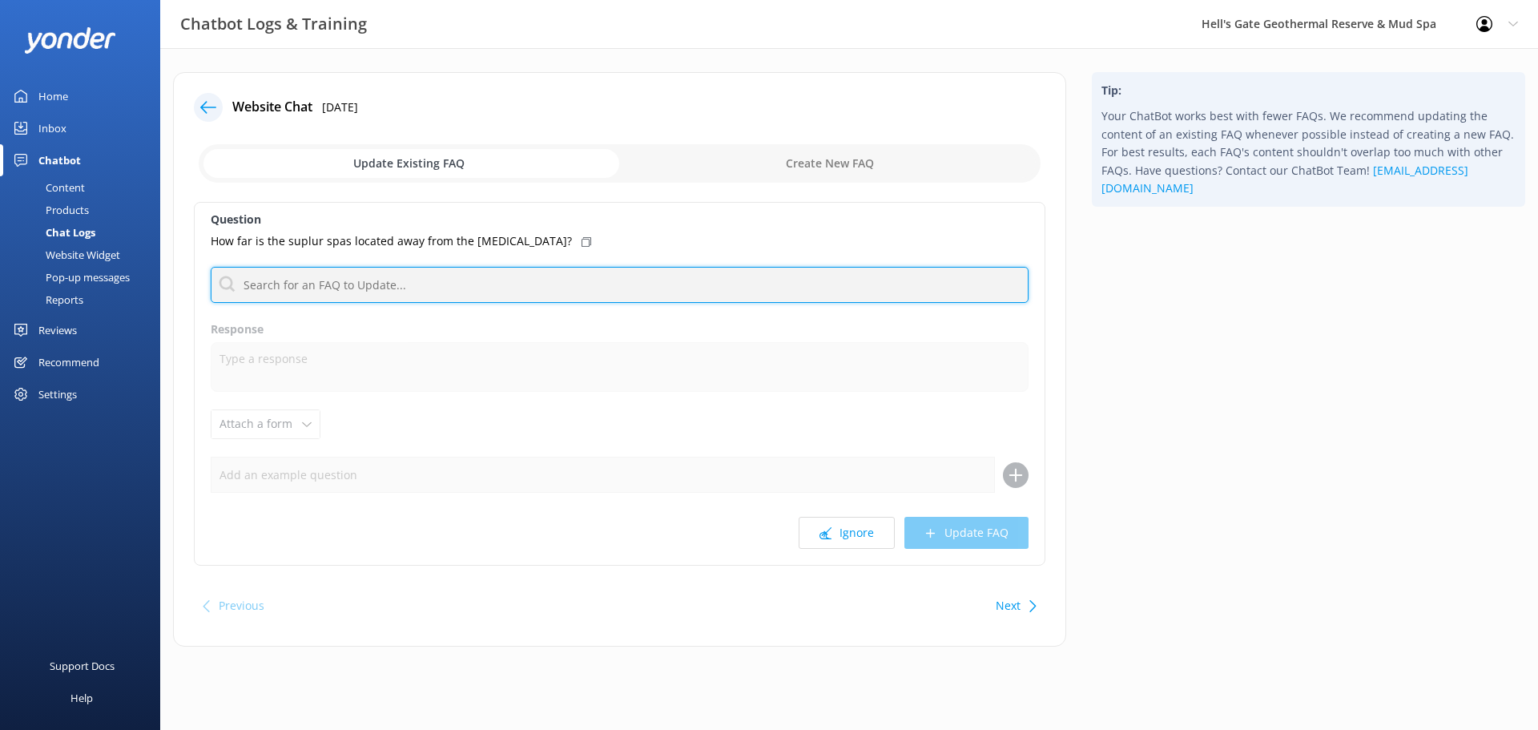
click at [450, 271] on input "text" at bounding box center [620, 285] width 818 height 36
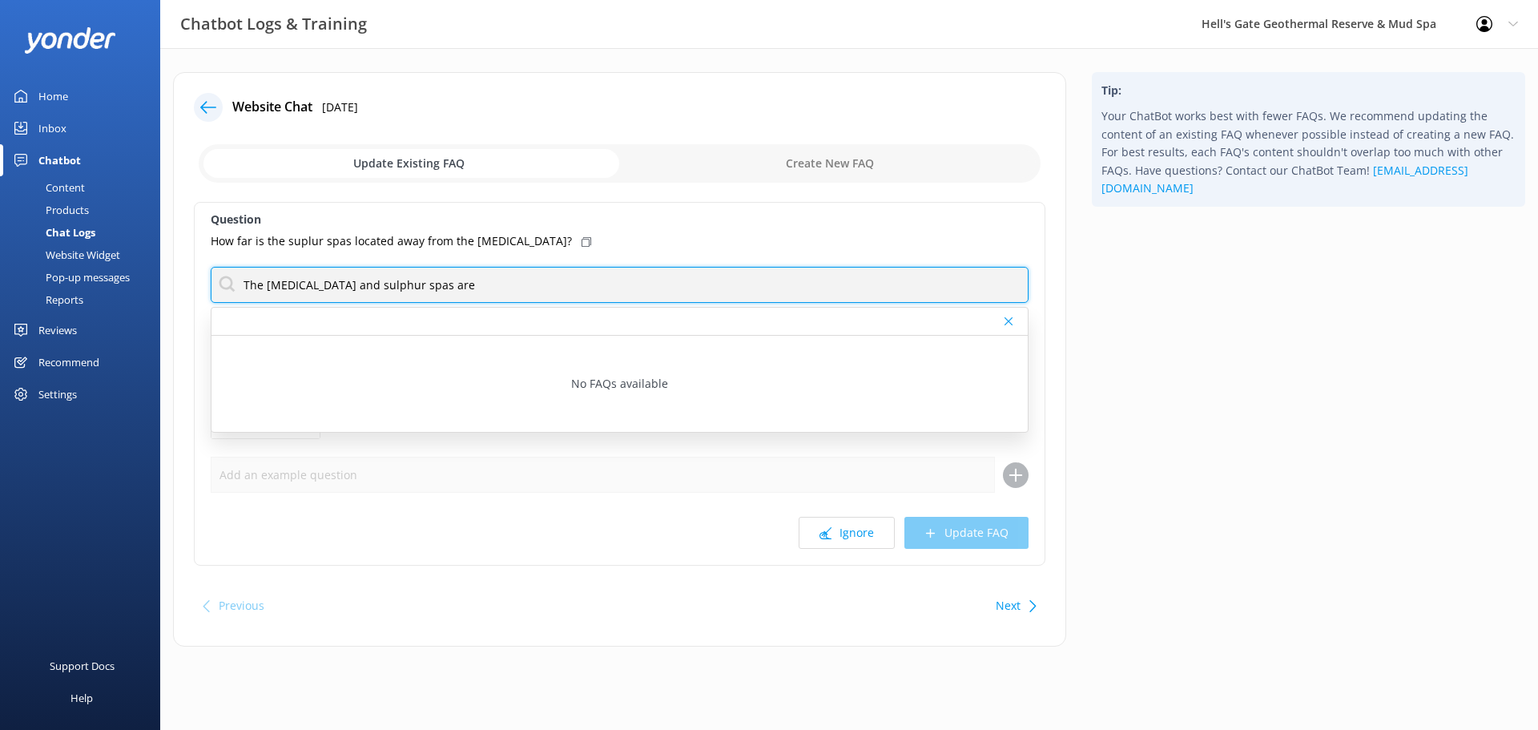
type input "The [MEDICAL_DATA] and sulphur spas are"
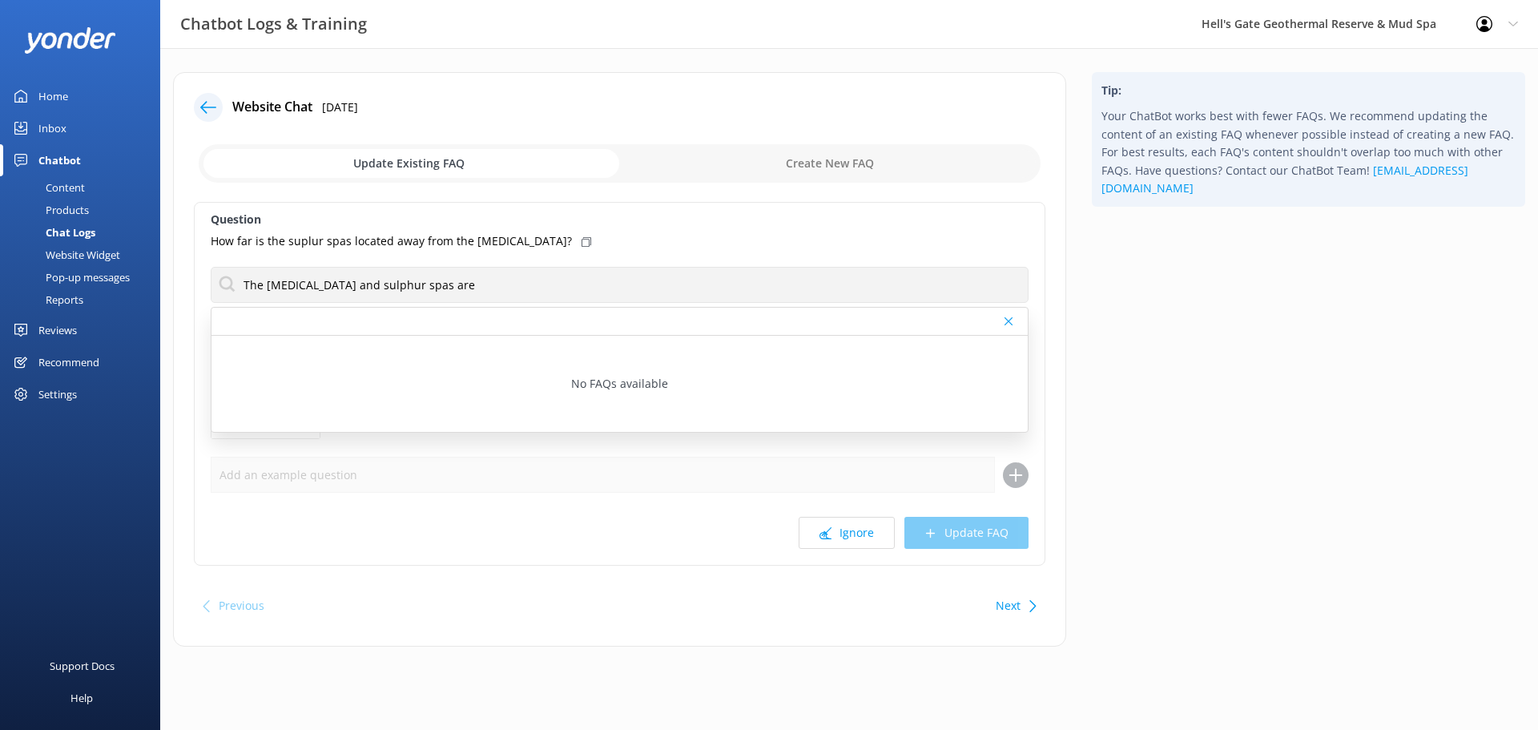
click at [761, 172] on input "checkbox" at bounding box center [620, 163] width 842 height 38
checkbox input "true"
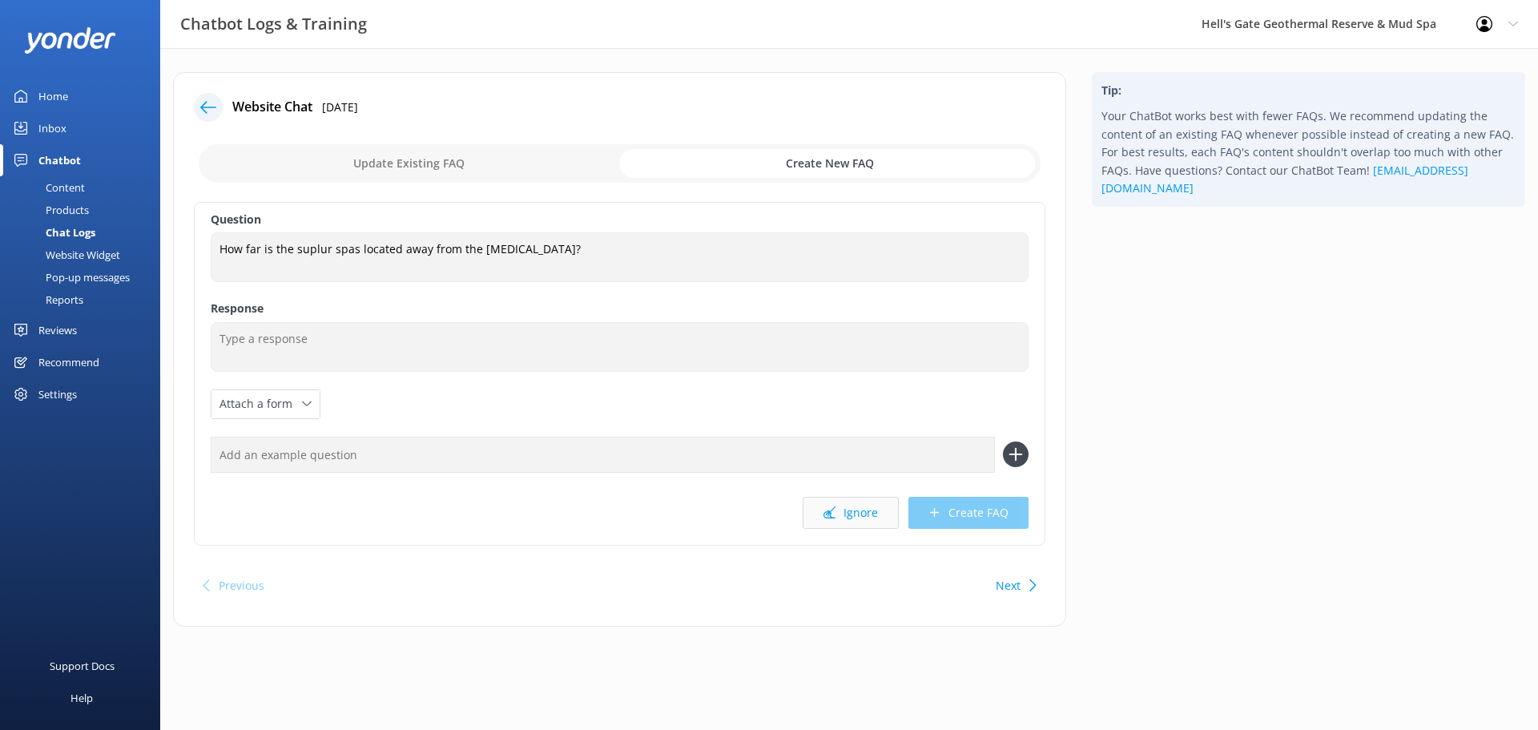
click at [869, 525] on button "Ignore" at bounding box center [850, 513] width 96 height 32
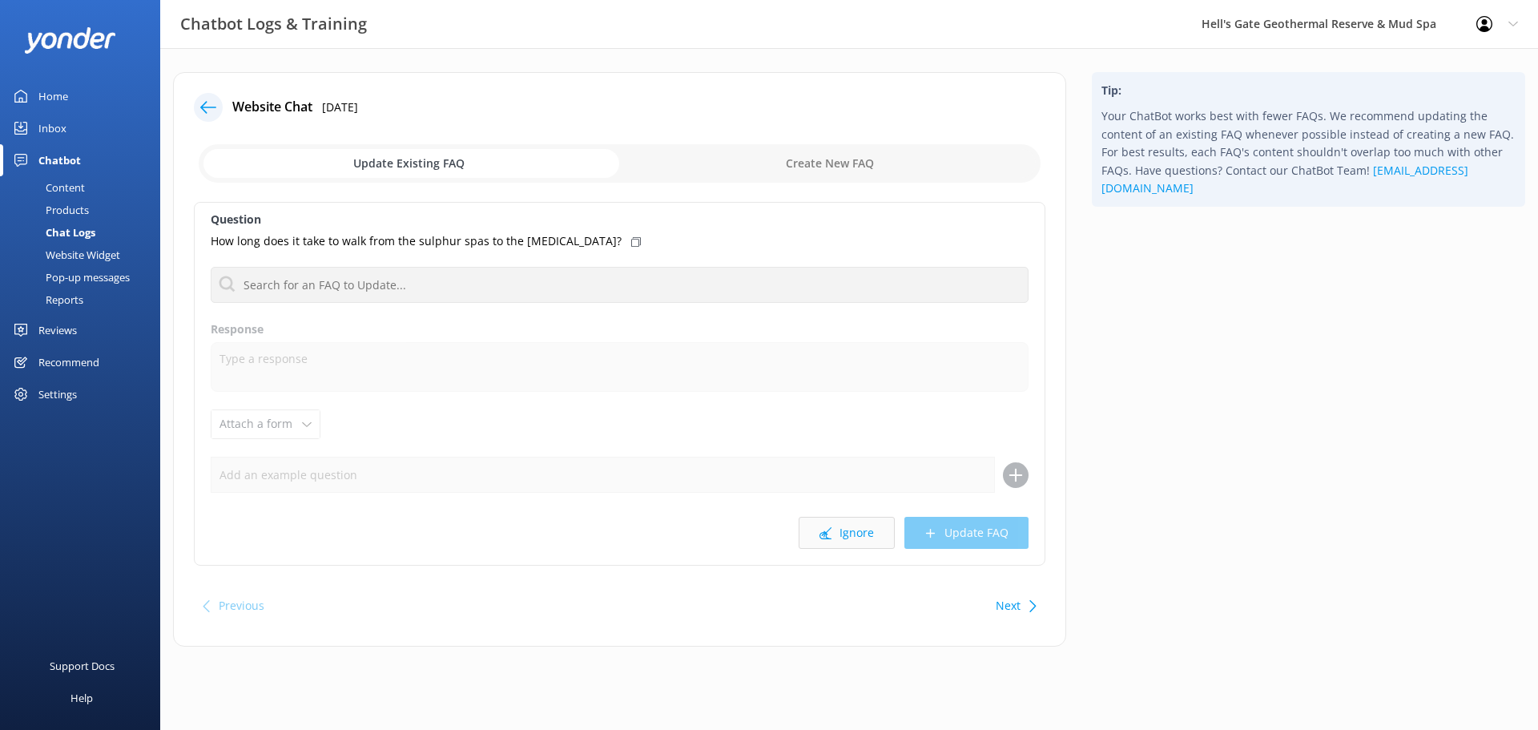
click at [818, 536] on button "Ignore" at bounding box center [846, 533] width 96 height 32
click at [822, 541] on button "Ignore" at bounding box center [846, 533] width 96 height 32
click at [827, 536] on use at bounding box center [825, 533] width 12 height 12
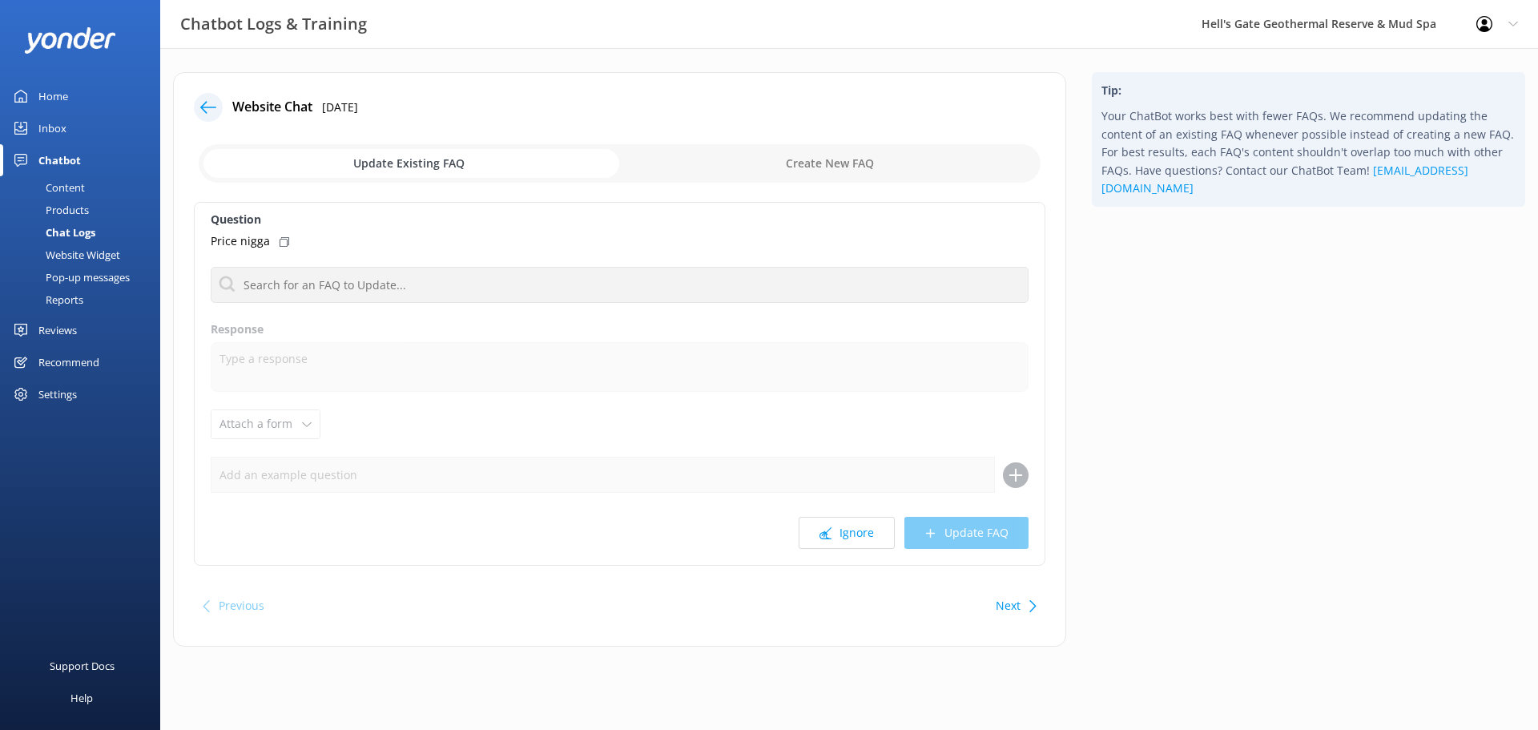
click at [827, 536] on use at bounding box center [825, 533] width 12 height 12
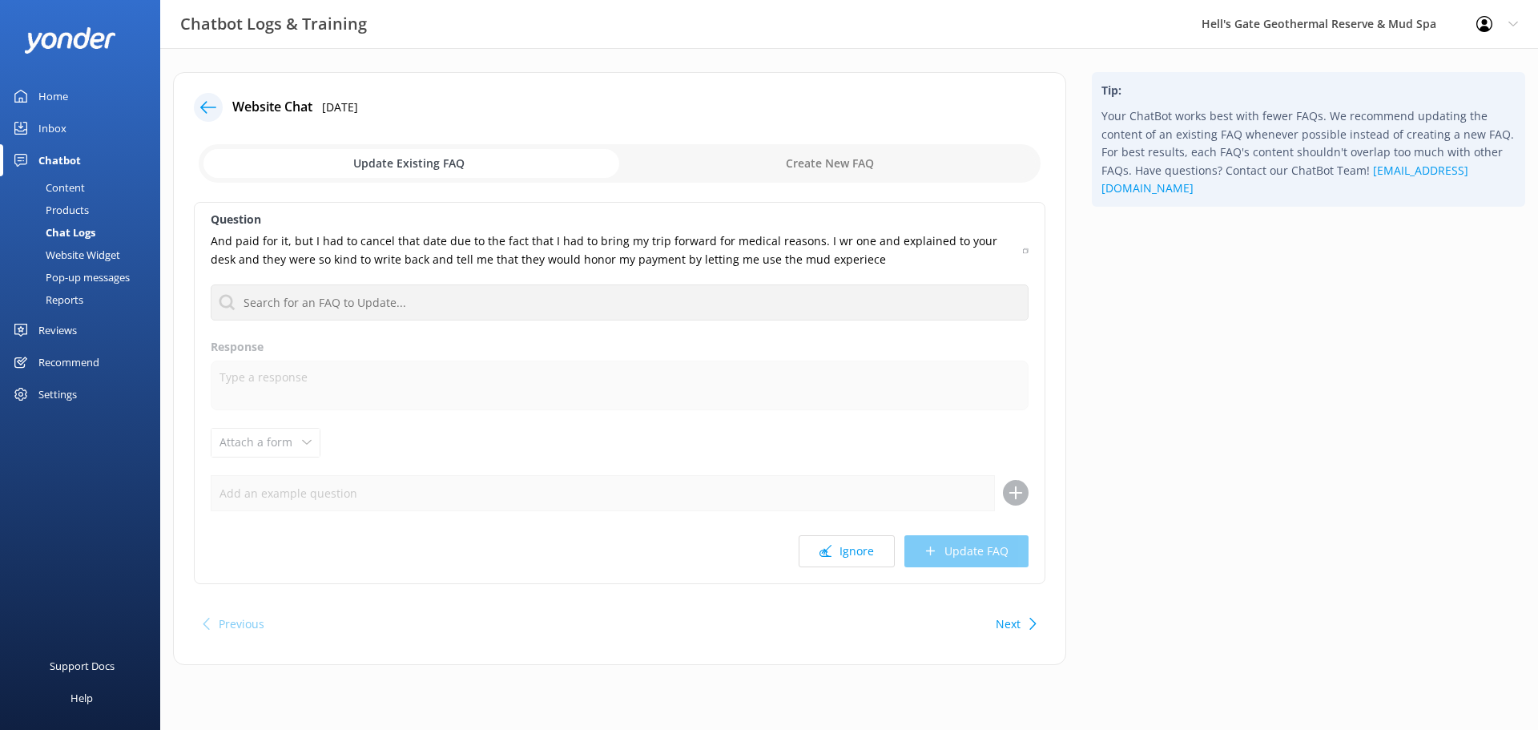
click at [827, 536] on button "Ignore" at bounding box center [846, 551] width 96 height 32
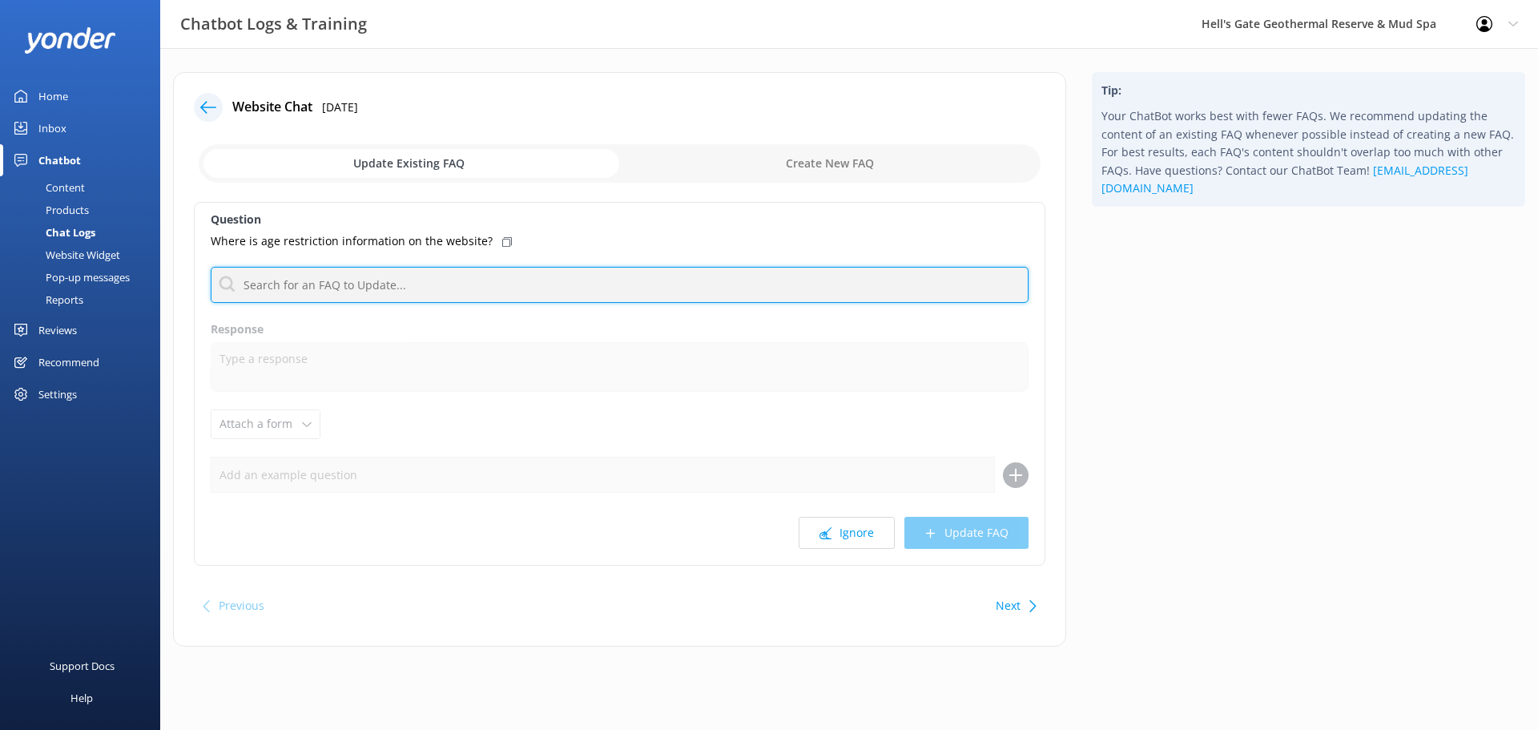
click at [279, 289] on input "text" at bounding box center [620, 285] width 818 height 36
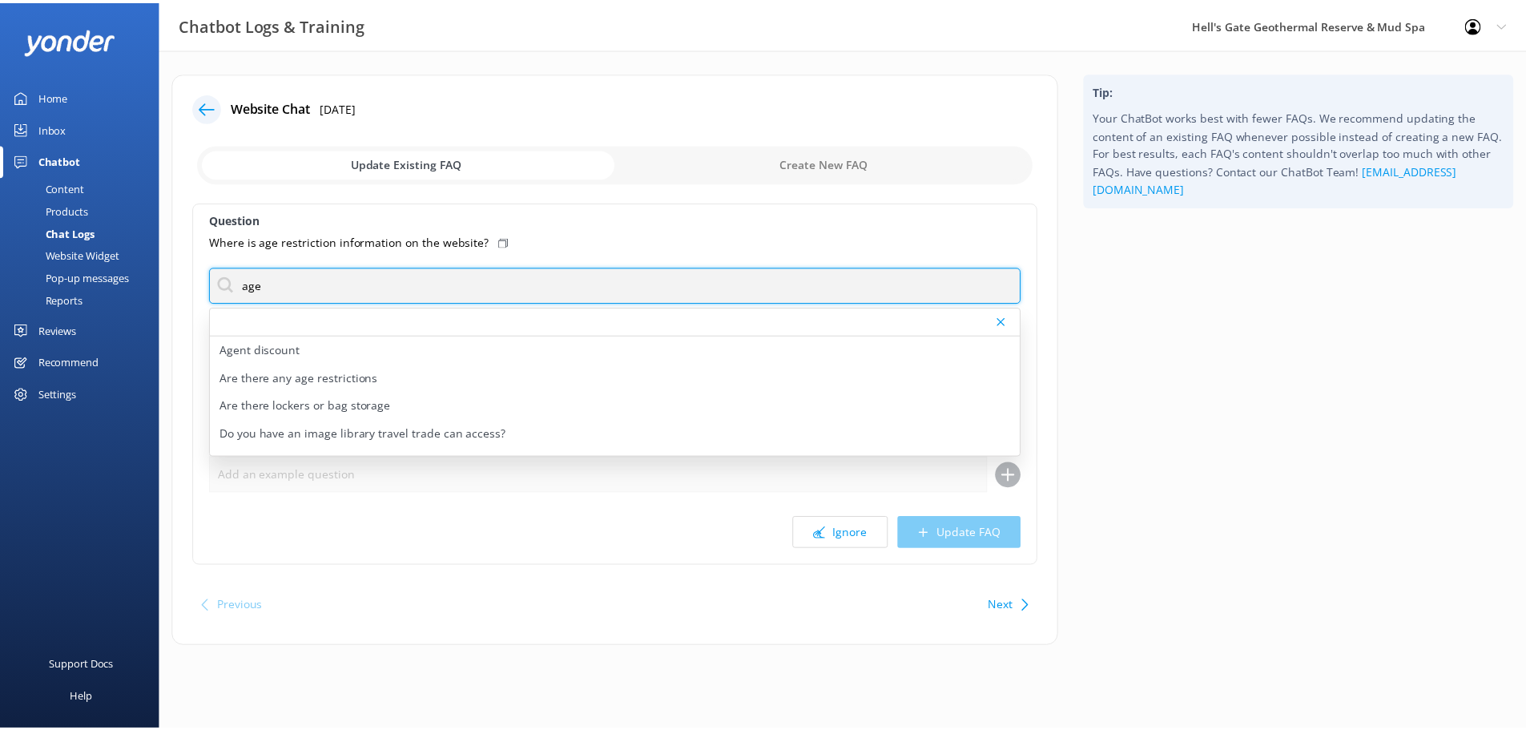
scroll to position [9, 0]
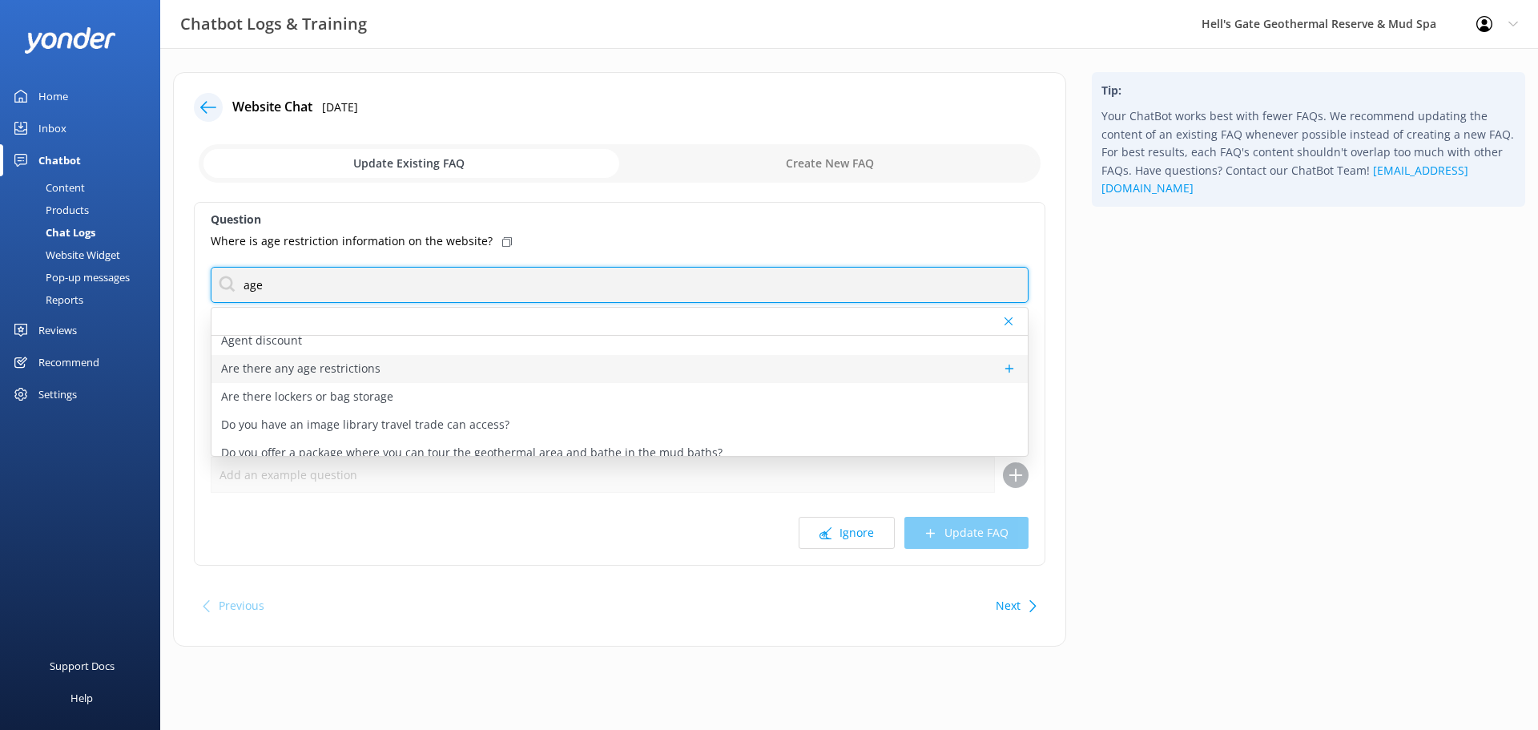
type input "age"
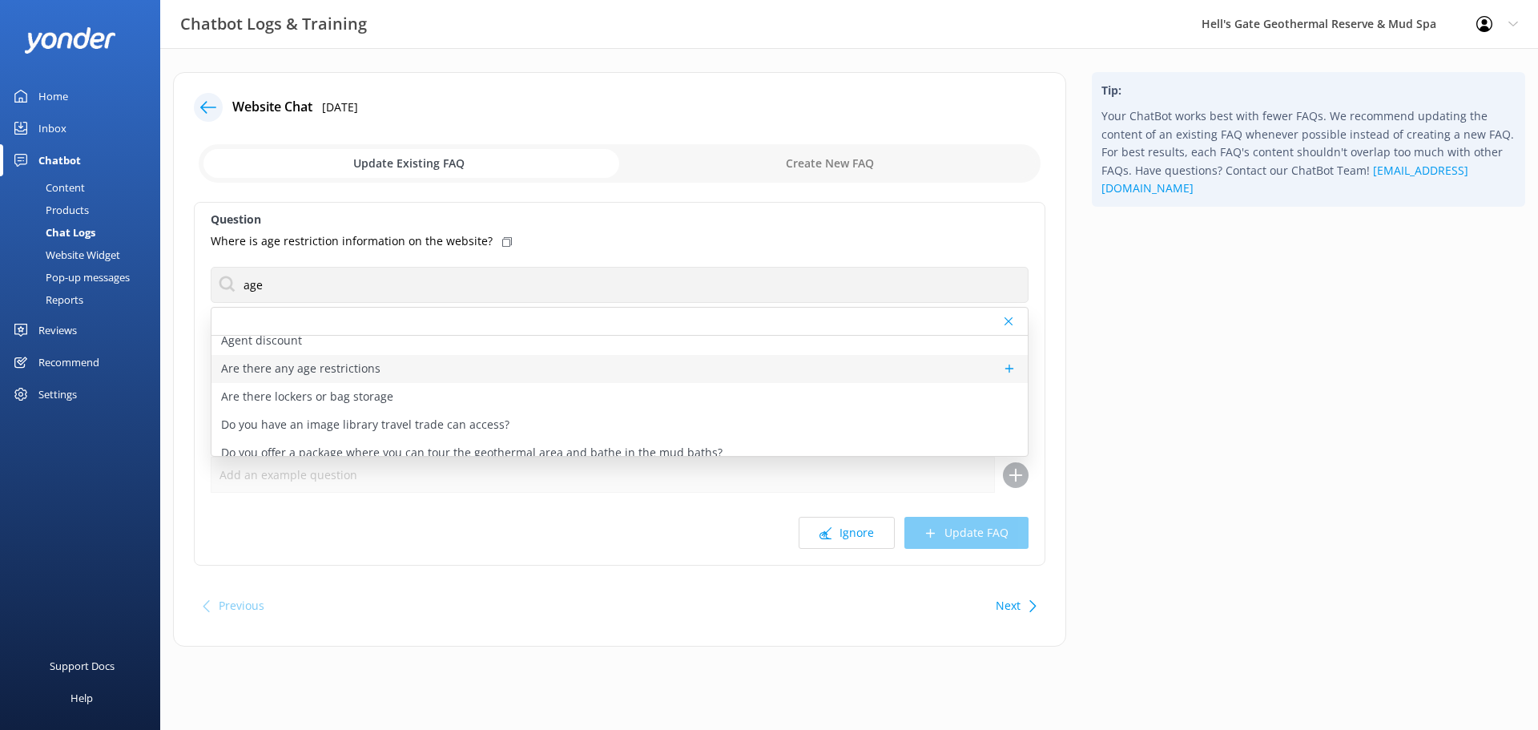
click at [324, 361] on p "Are there any age restrictions" at bounding box center [300, 369] width 159 height 18
type textarea "The minimum age for the [MEDICAL_DATA] is 2.5 years, and the minimum age for th…"
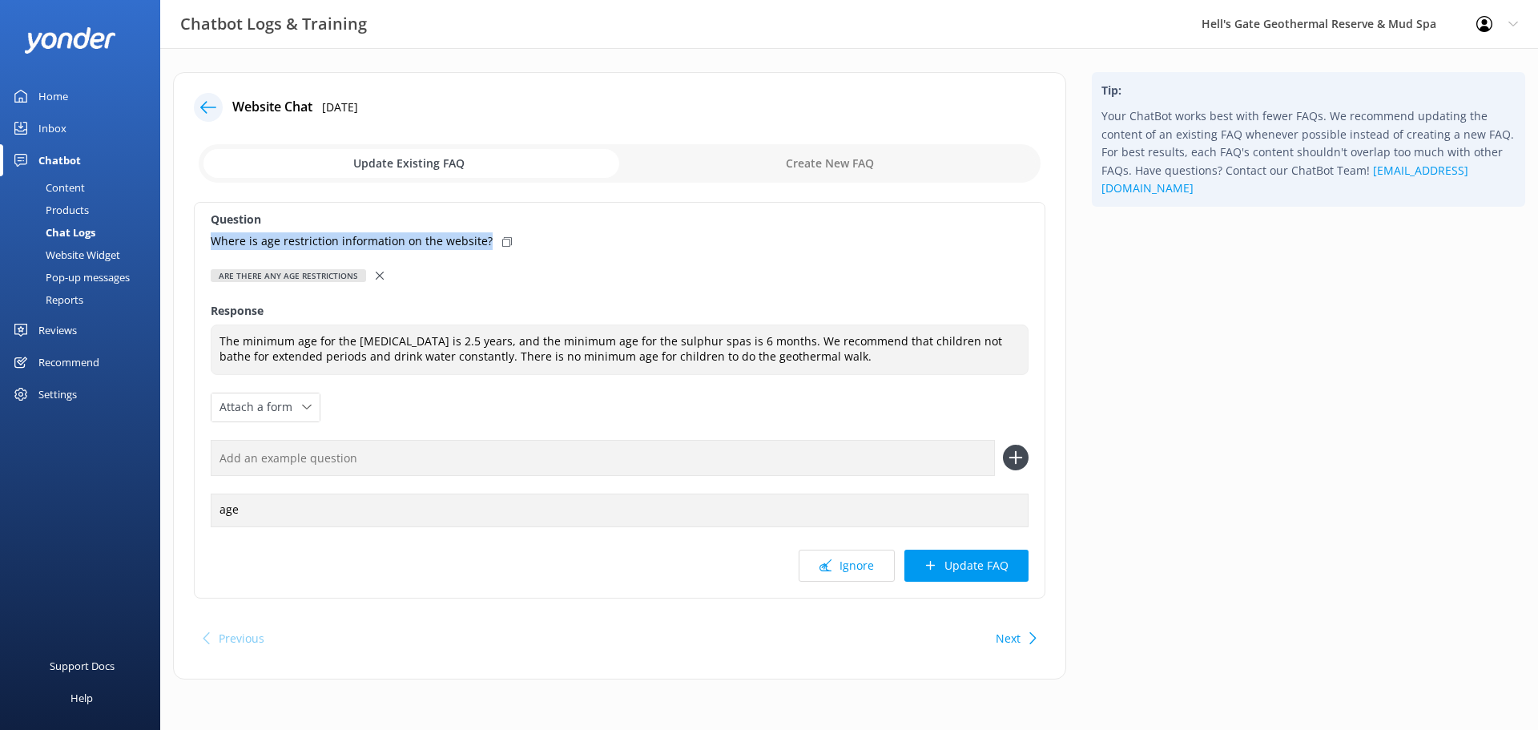
drag, startPoint x: 482, startPoint y: 239, endPoint x: 182, endPoint y: 246, distance: 300.4
click at [182, 246] on div "Website Chat [DATE] Update Existing FAQ Create New FAQ Question Where is age re…" at bounding box center [619, 375] width 893 height 607
copy p "Where is age restriction information on the website?"
click at [276, 459] on input "text" at bounding box center [603, 458] width 784 height 36
paste input "Where is age restriction information on the website?"
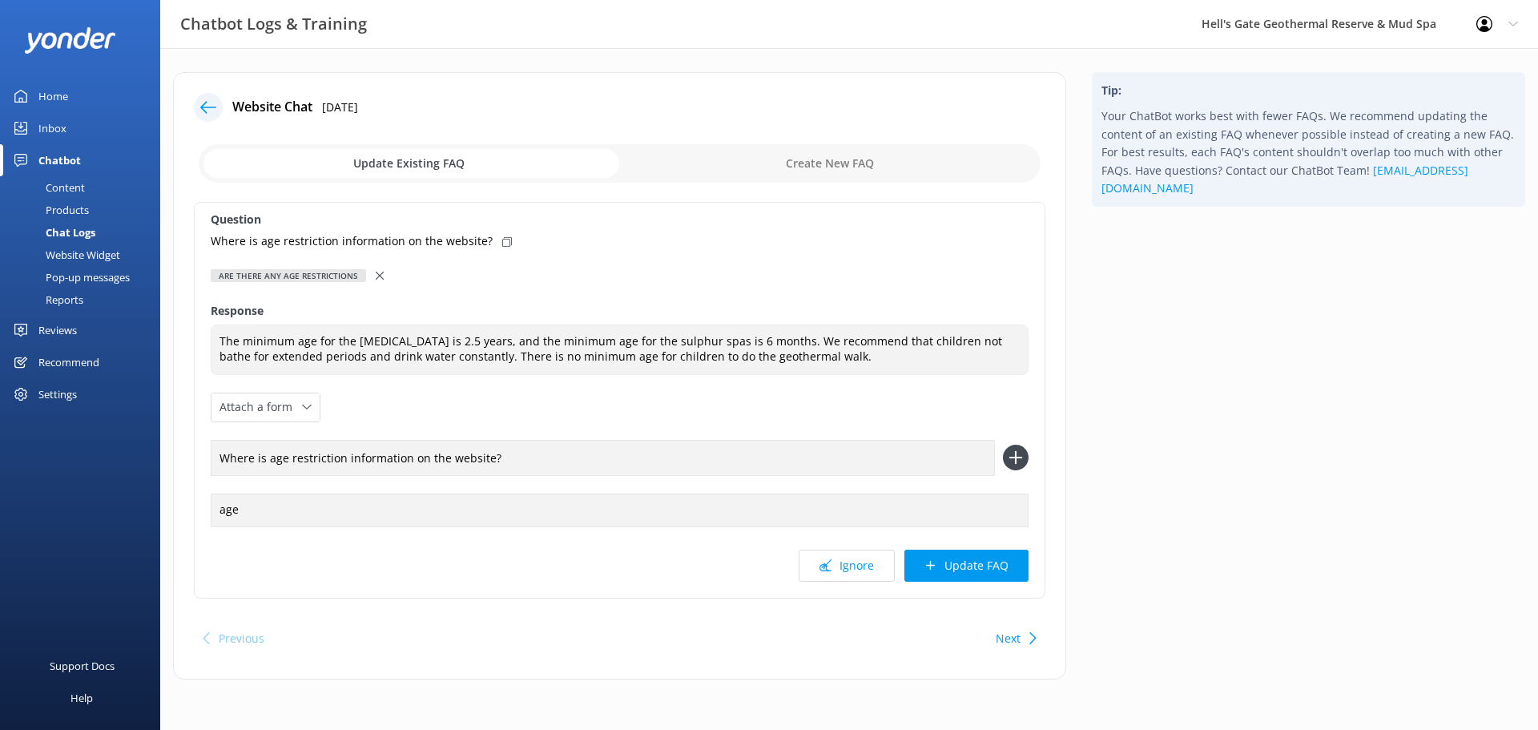
type input "Where is age restriction information on the website?"
click at [1007, 458] on icon at bounding box center [1016, 457] width 26 height 26
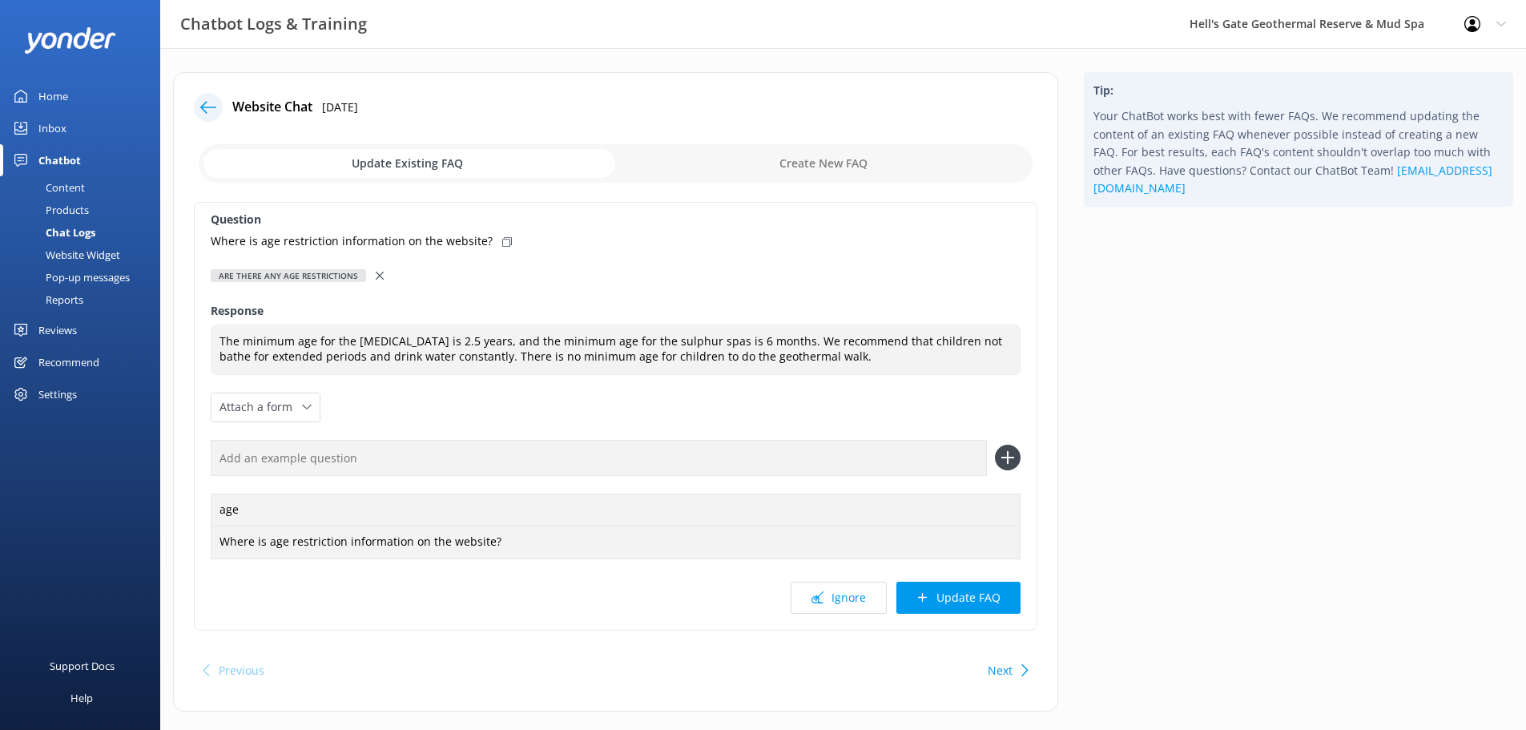
click at [60, 183] on div "Content" at bounding box center [47, 187] width 75 height 22
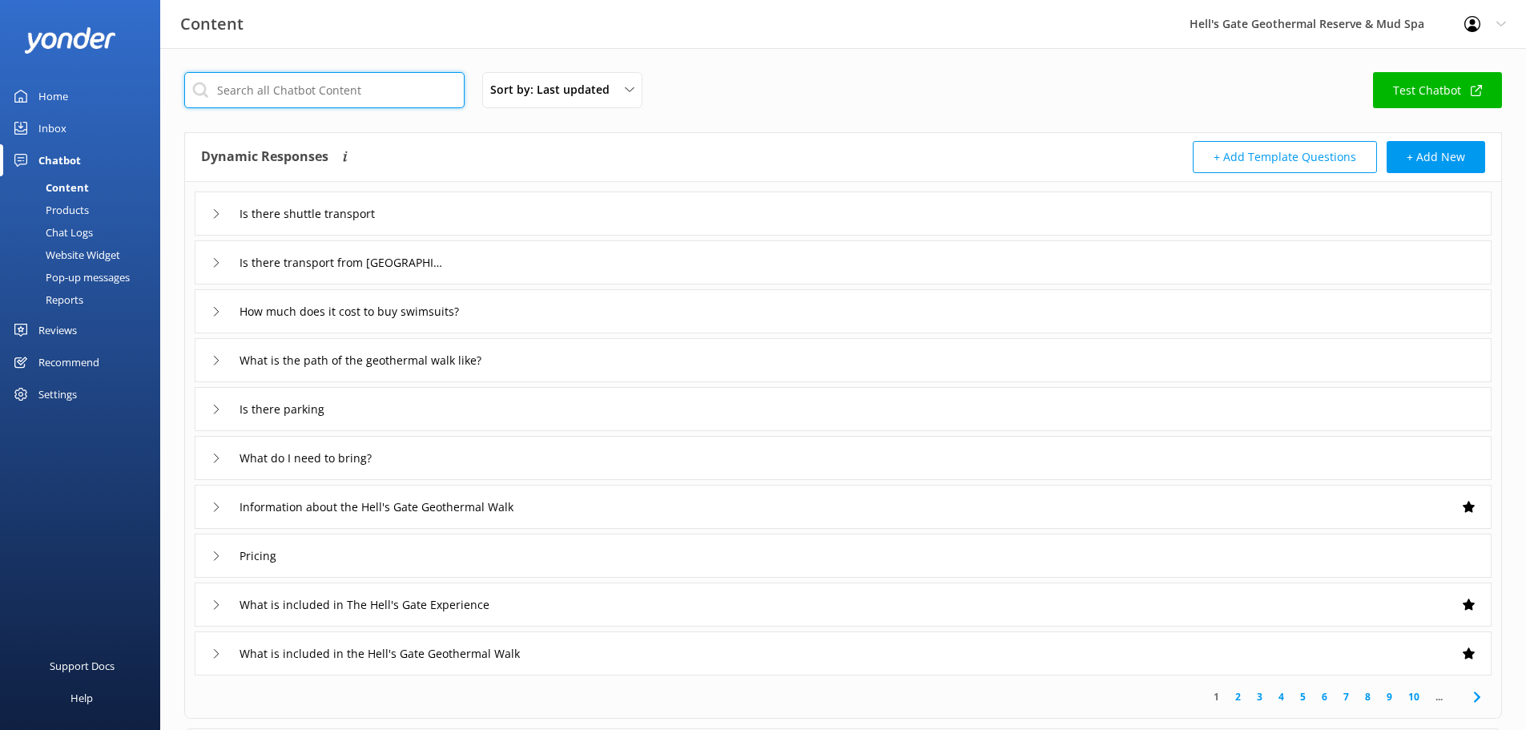
click at [361, 82] on input "text" at bounding box center [324, 90] width 280 height 36
click at [549, 202] on div "Is there shuttle transport" at bounding box center [843, 213] width 1297 height 44
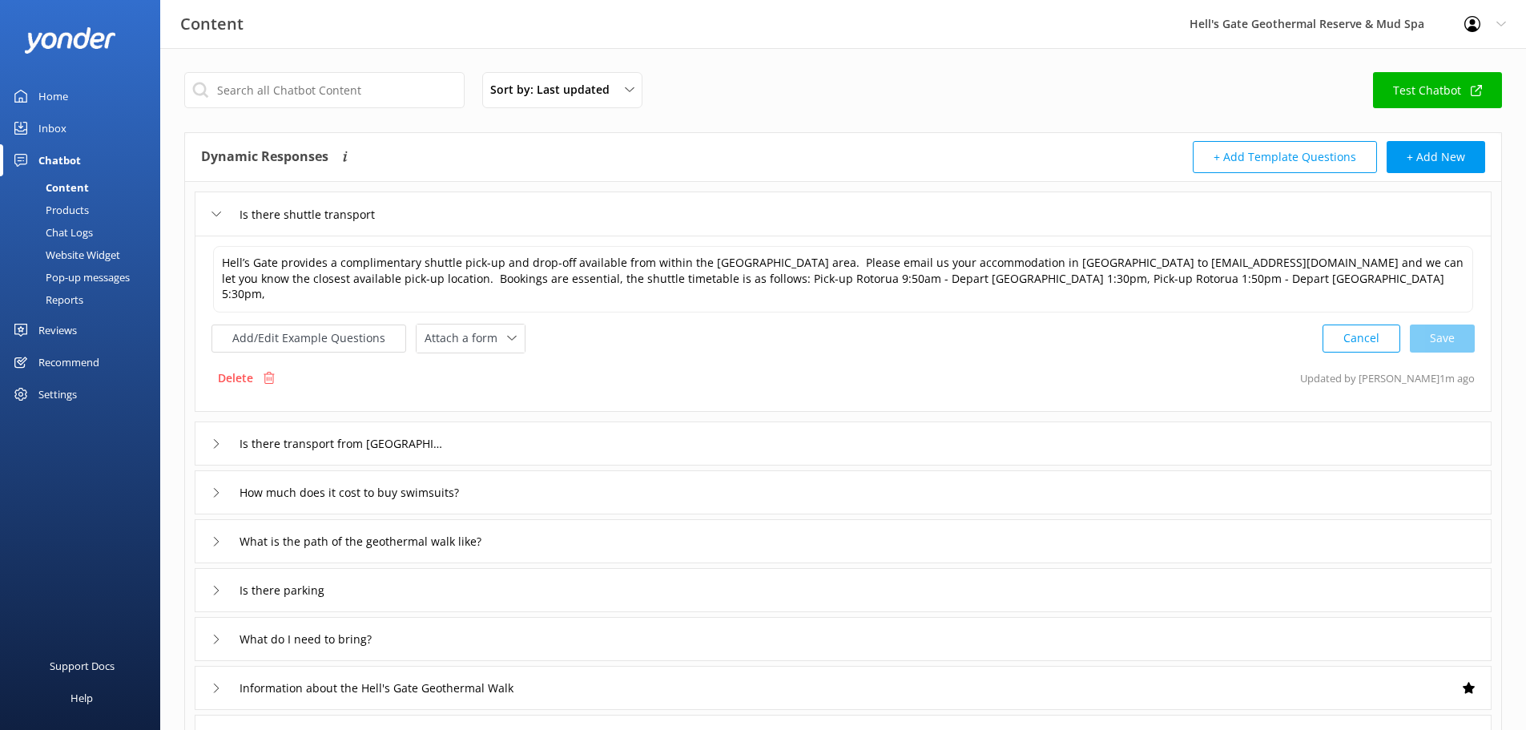
click at [424, 205] on div "Is there shuttle transport" at bounding box center [843, 213] width 1297 height 44
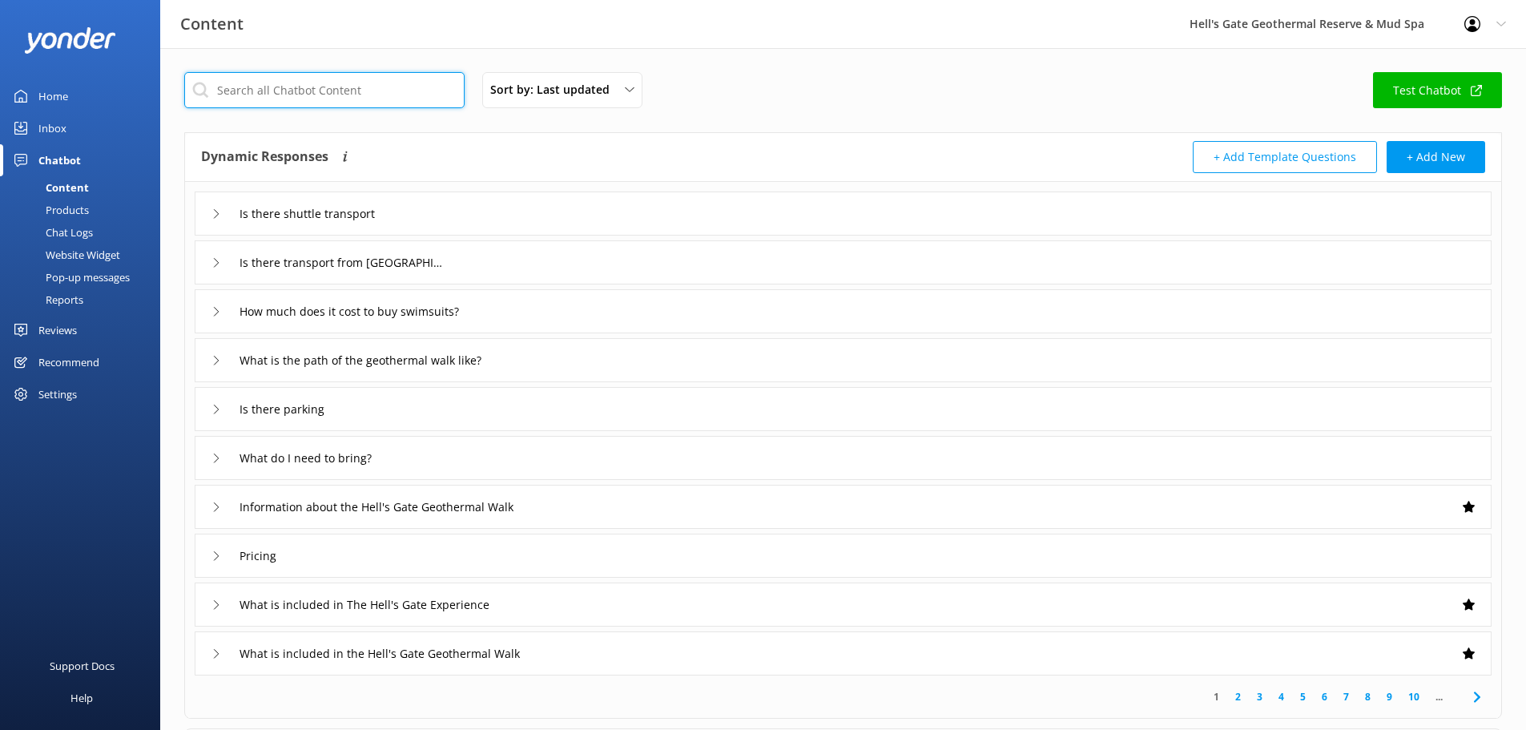
click at [356, 94] on input "text" at bounding box center [324, 90] width 280 height 36
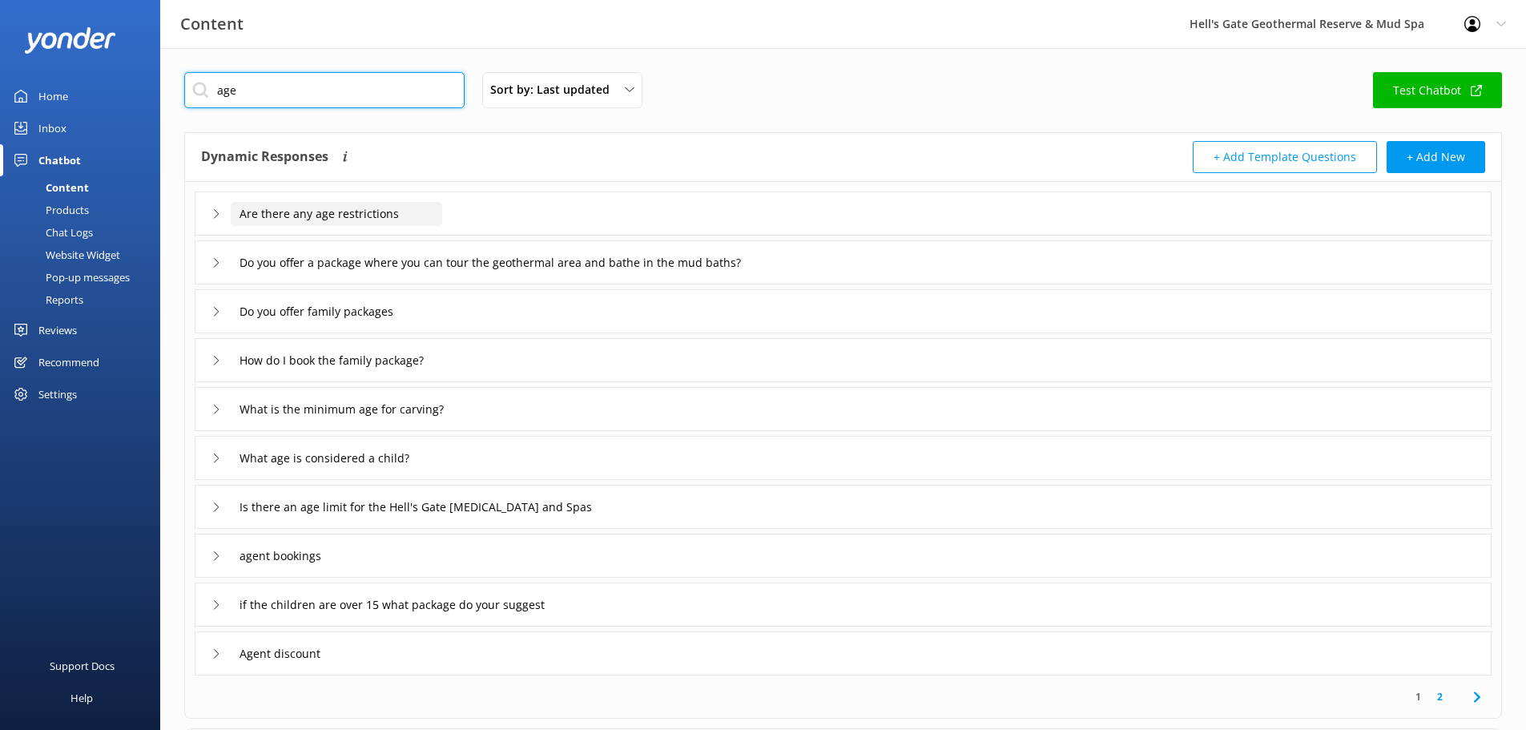
type input "age"
click at [408, 211] on input "Are there any age restrictions" at bounding box center [336, 214] width 211 height 24
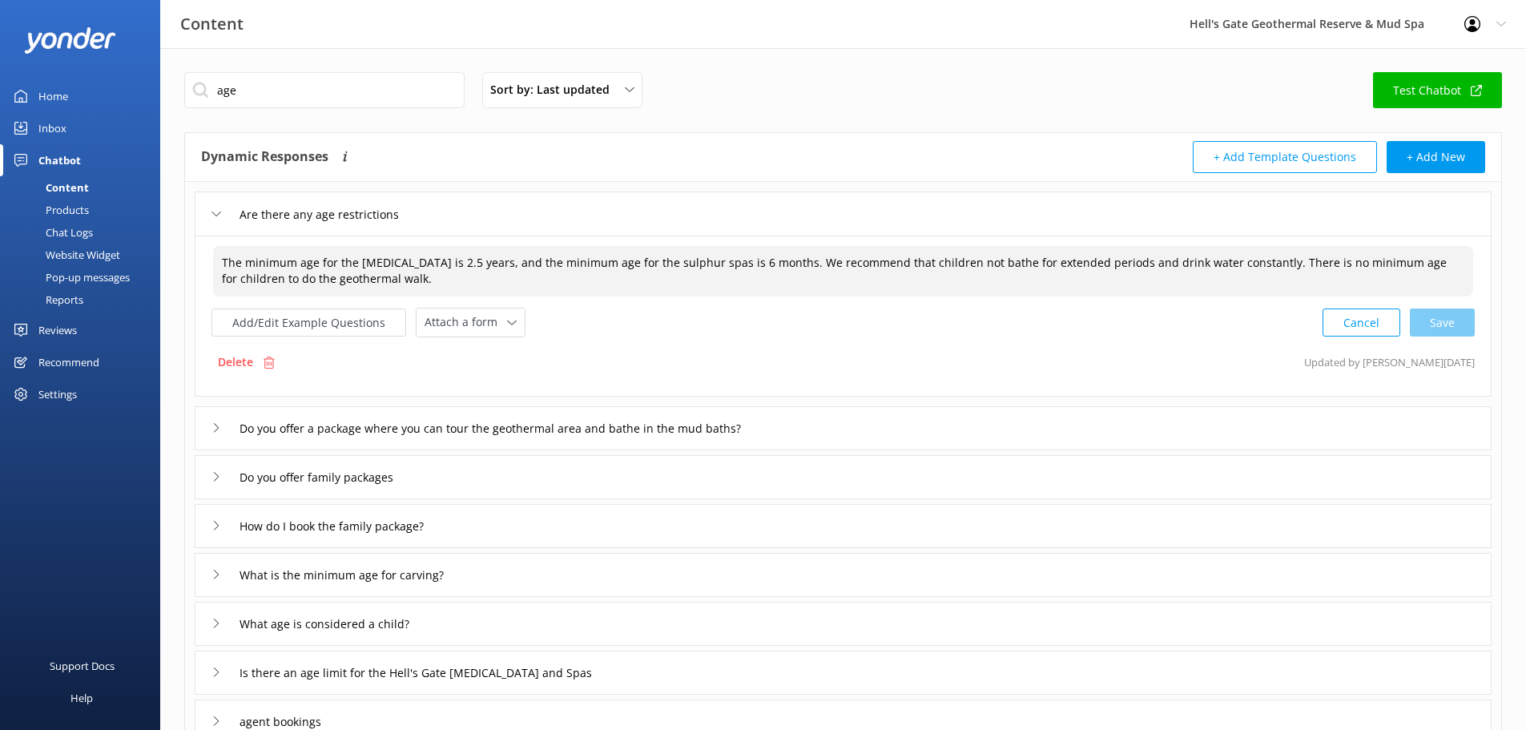
click at [454, 273] on textarea "The minimum age for the [MEDICAL_DATA] is 2.5 years, and the minimum age for th…" at bounding box center [843, 271] width 1260 height 50
click at [414, 280] on textarea "The minimum age for the [MEDICAL_DATA] is 2.5 years, and the minimum age for th…" at bounding box center [843, 271] width 1260 height 50
click at [338, 281] on textarea "The minimum age for the [MEDICAL_DATA] is 2.5 years, and the minimum age for th…" at bounding box center [843, 271] width 1260 height 50
click at [1440, 324] on div "Cancel Loading.." at bounding box center [1398, 321] width 151 height 30
type textarea "The minimum age for the [MEDICAL_DATA] is 2.5 years, and the minimum age for th…"
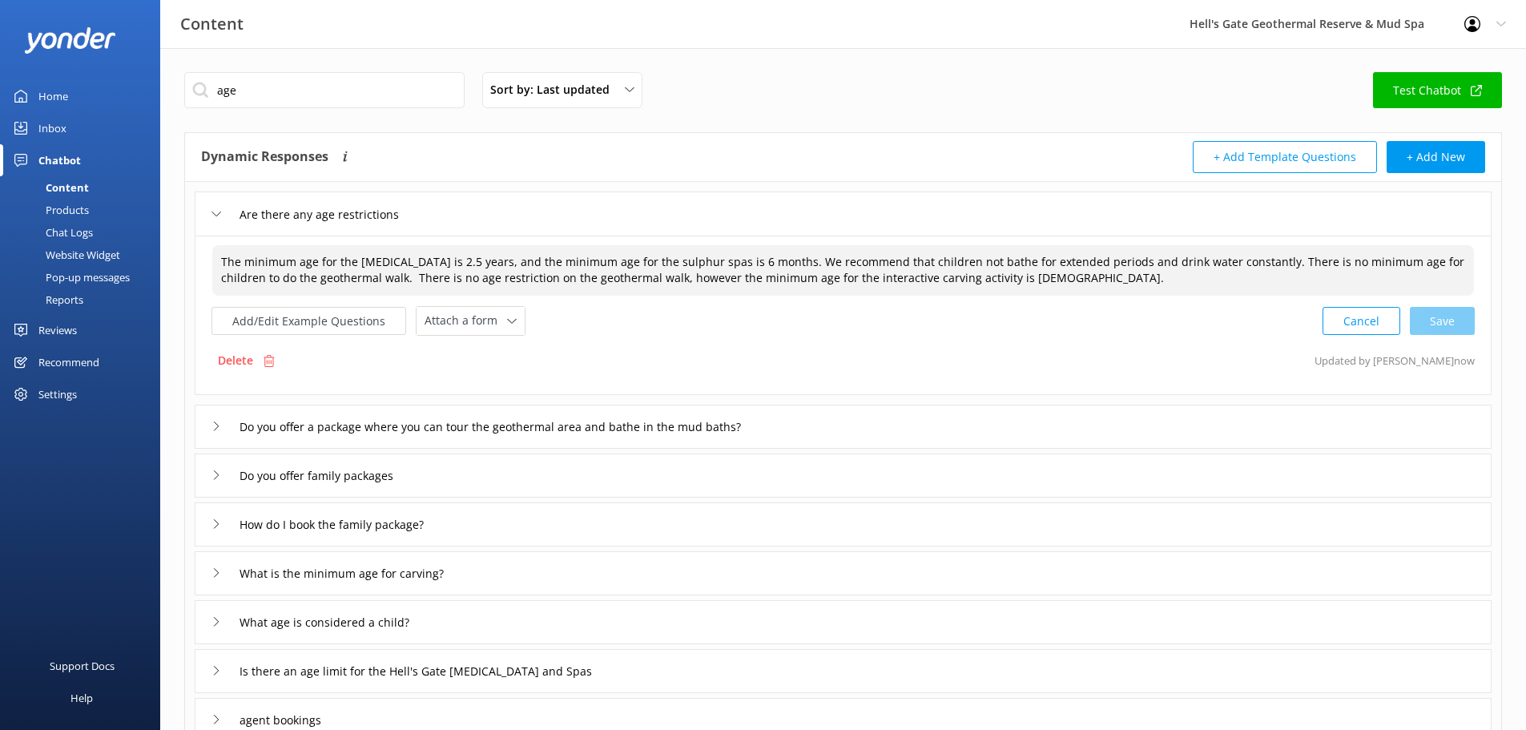
click at [42, 99] on div "Home" at bounding box center [53, 96] width 30 height 32
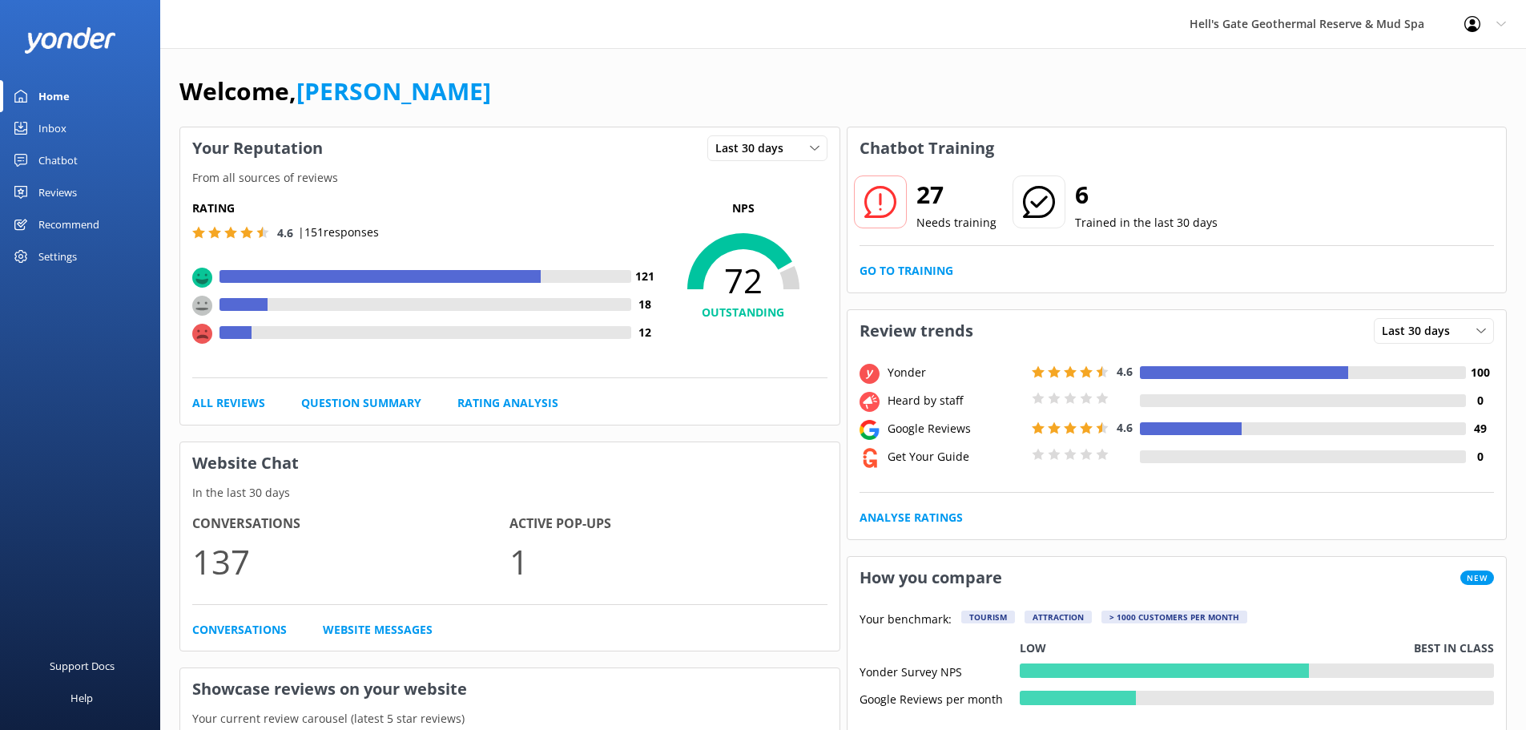
click at [899, 281] on div "27 Needs training 6 Trained in the last 30 days Go to Training" at bounding box center [1176, 230] width 659 height 123
click at [899, 275] on link "Go to Training" at bounding box center [906, 271] width 94 height 18
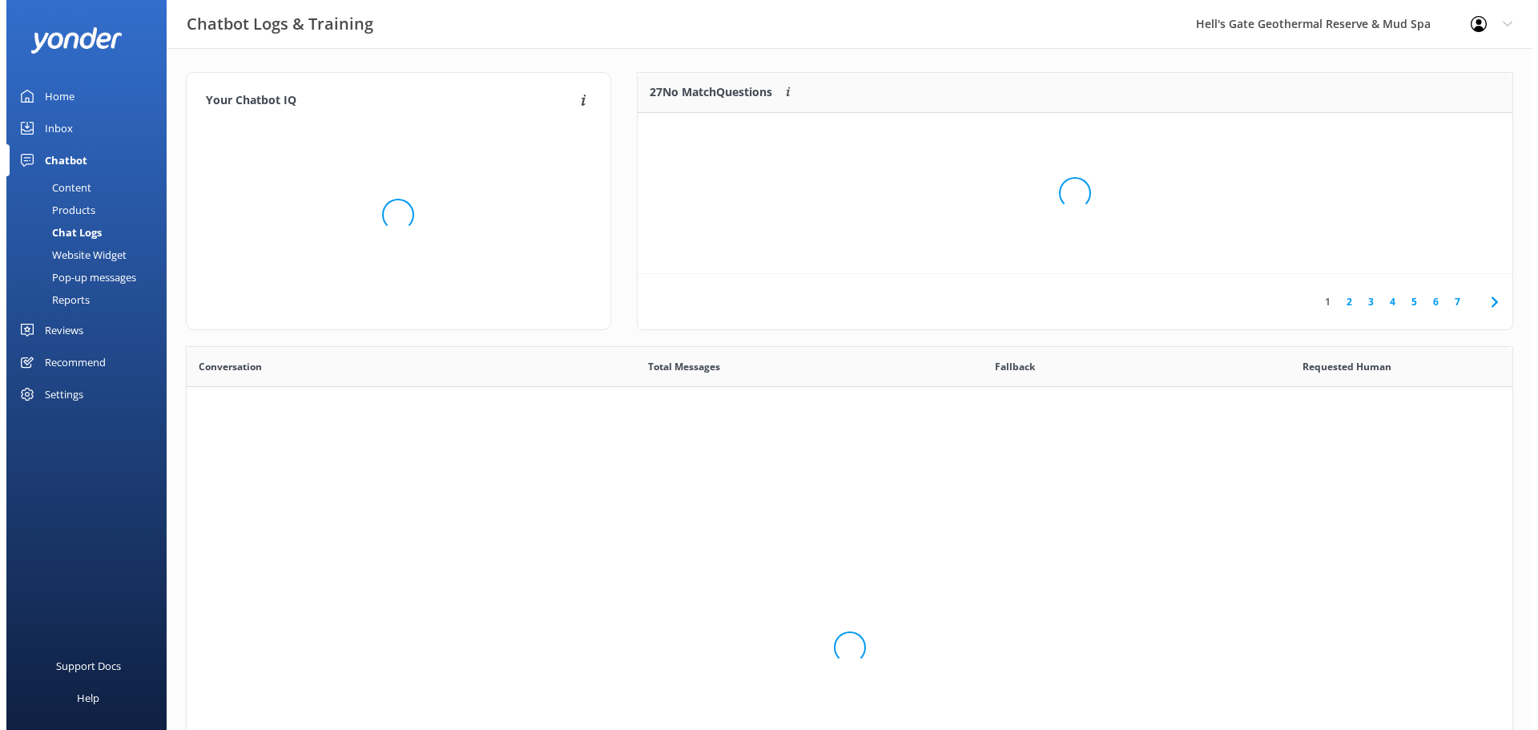
scroll to position [549, 1313]
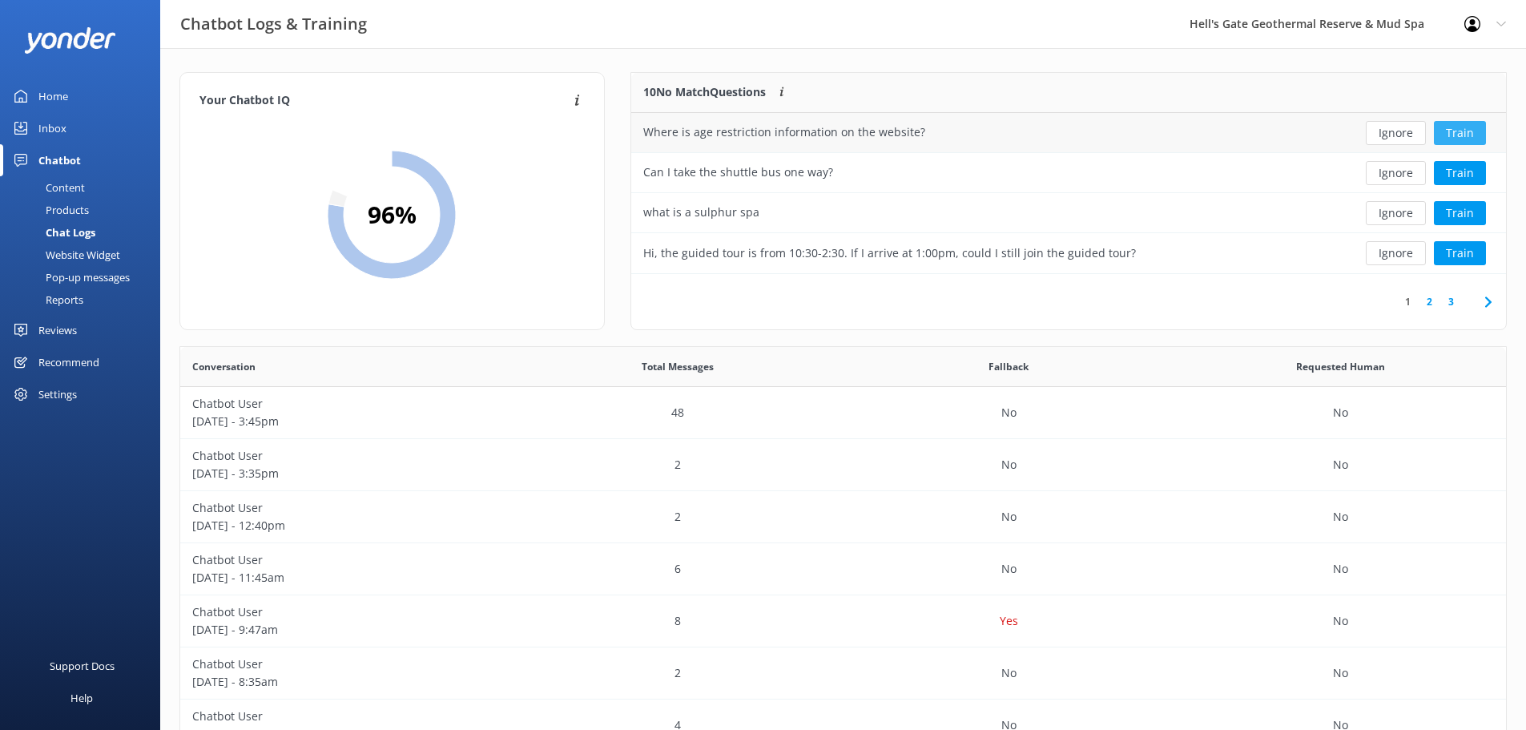
click at [1458, 132] on button "Train" at bounding box center [1460, 133] width 52 height 24
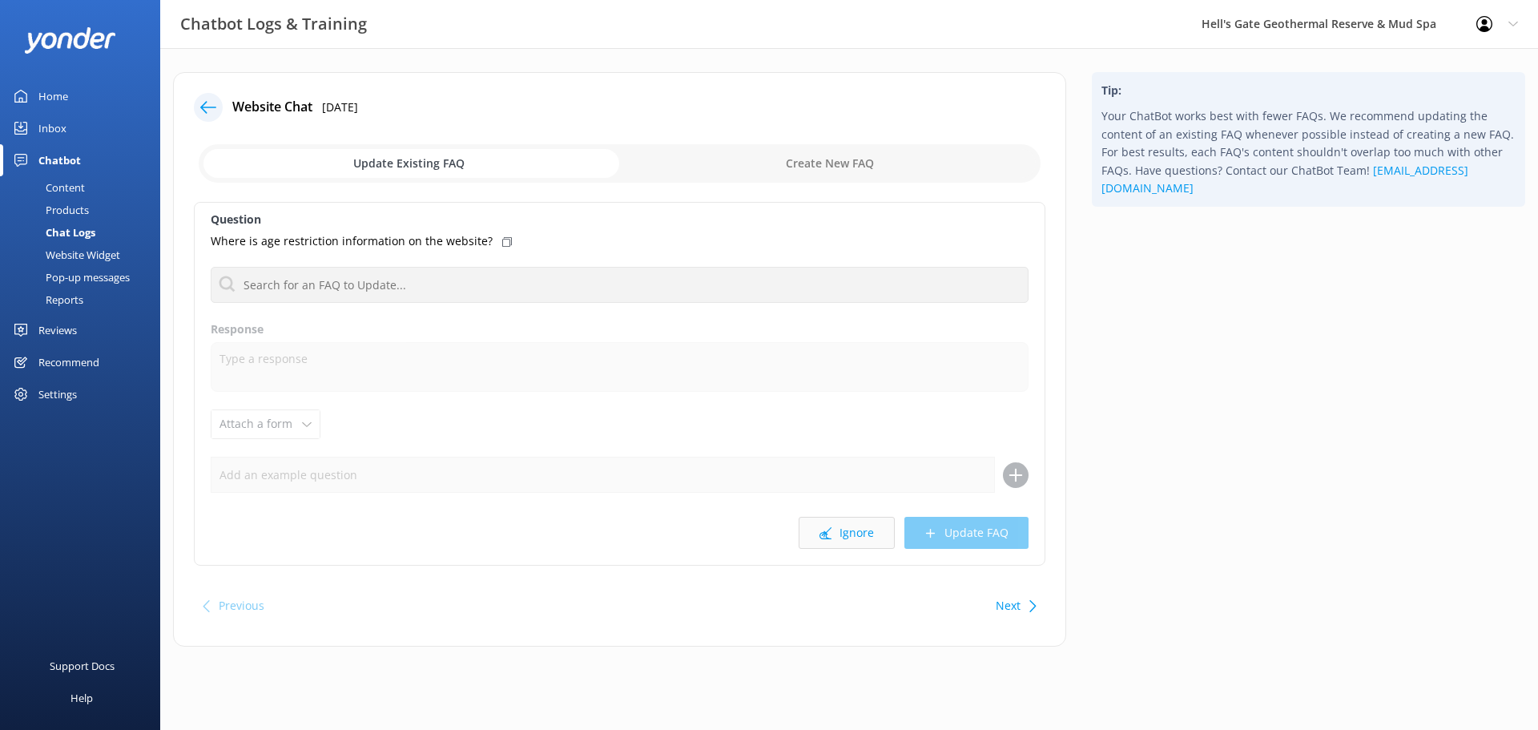
click at [870, 530] on button "Ignore" at bounding box center [846, 533] width 96 height 32
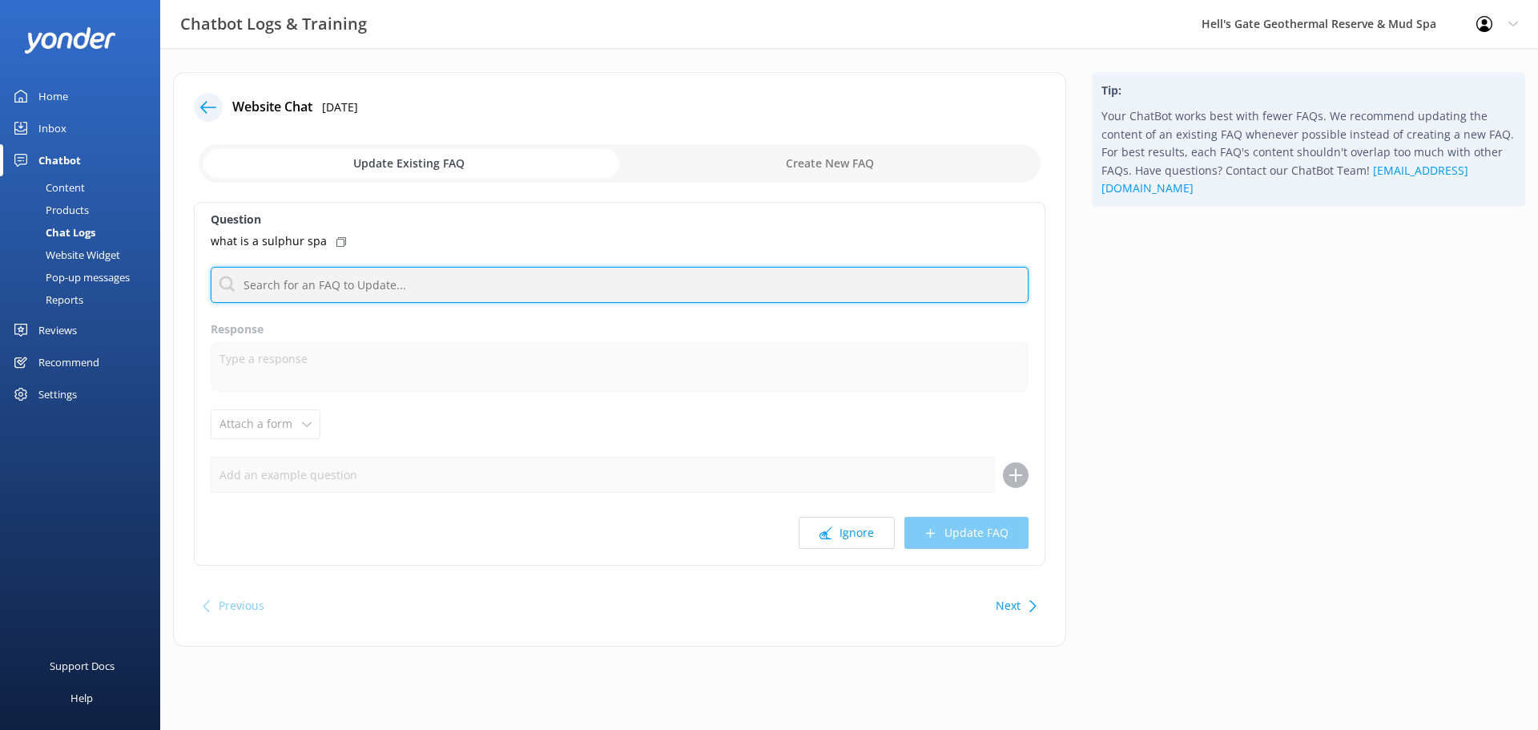
click at [328, 296] on input "text" at bounding box center [620, 285] width 818 height 36
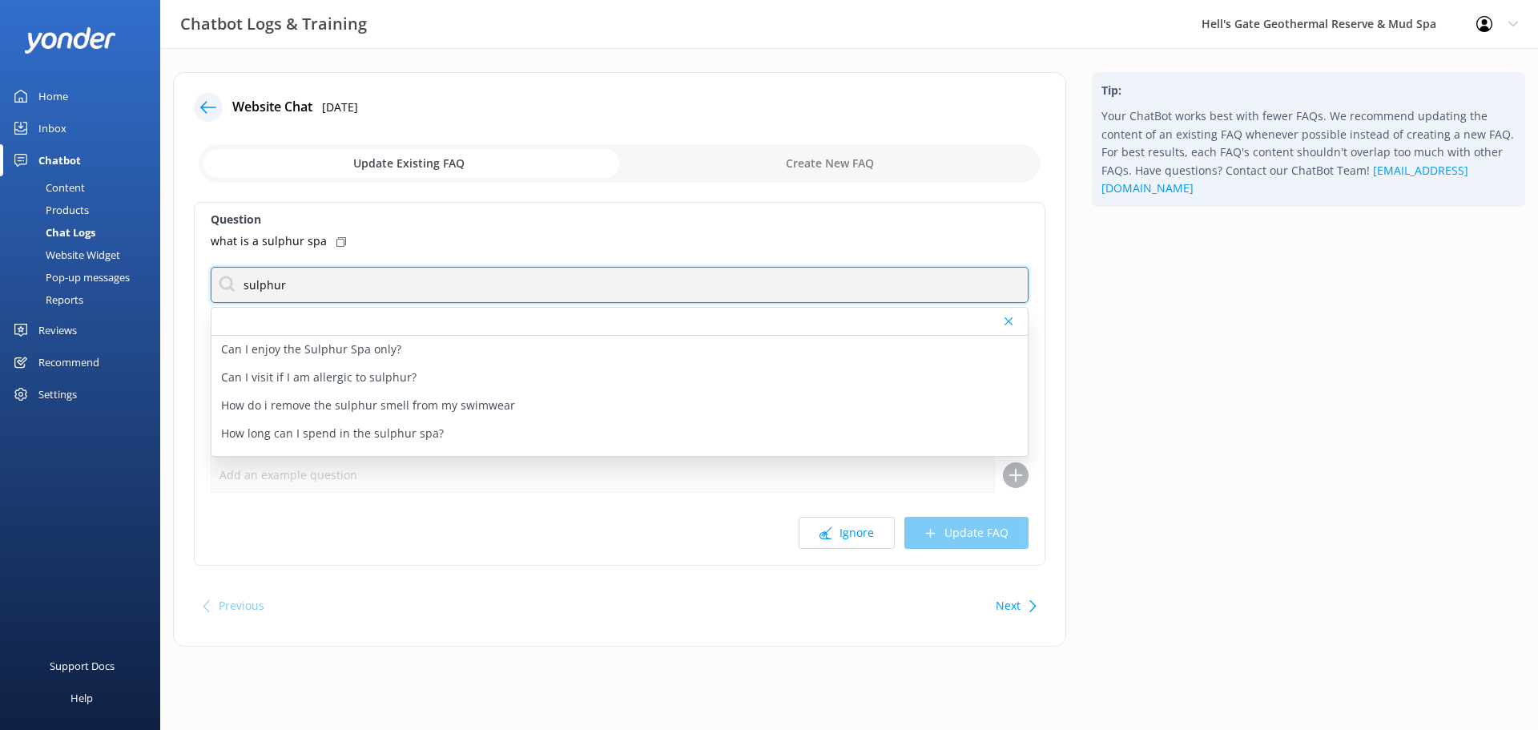
type input "sulphur"
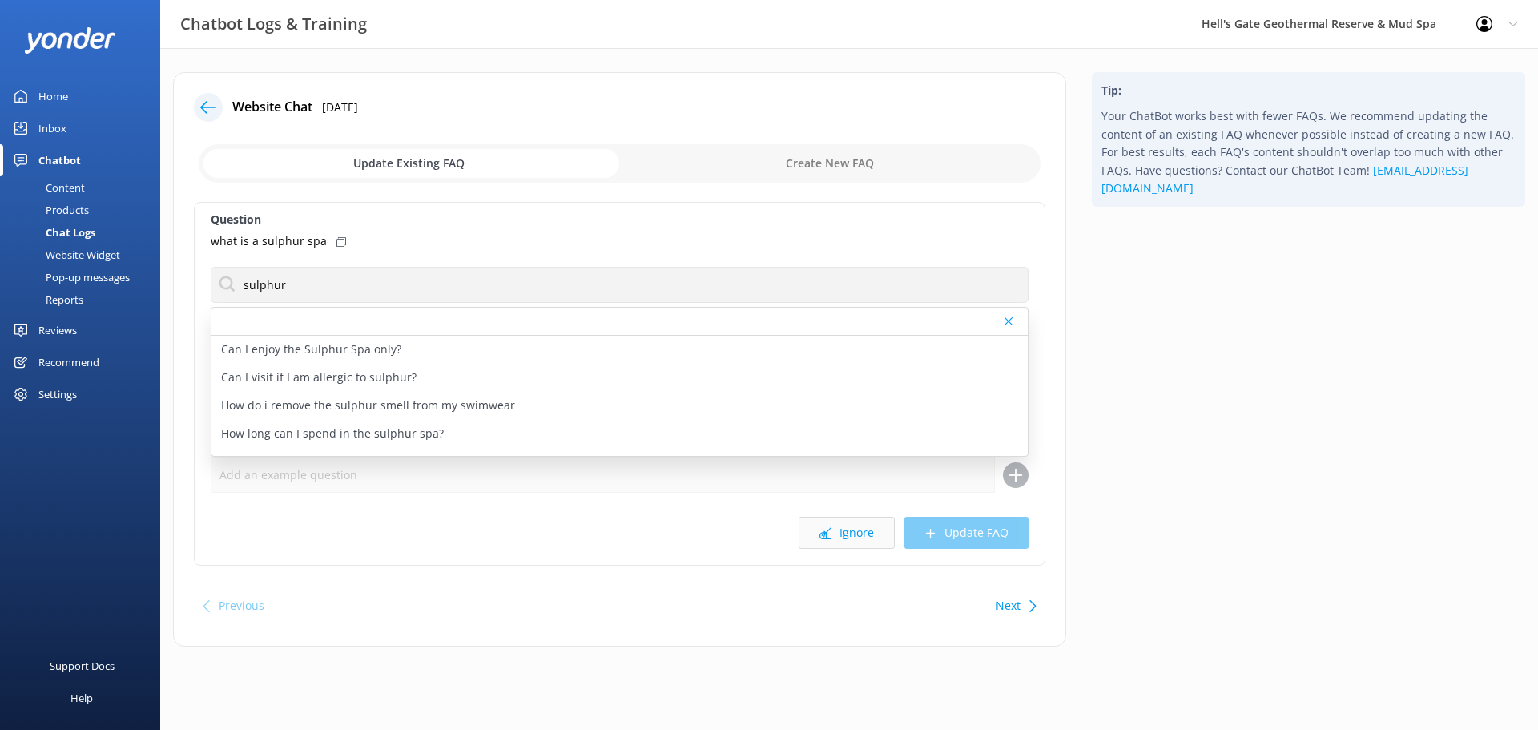
click at [859, 536] on button "Ignore" at bounding box center [846, 533] width 96 height 32
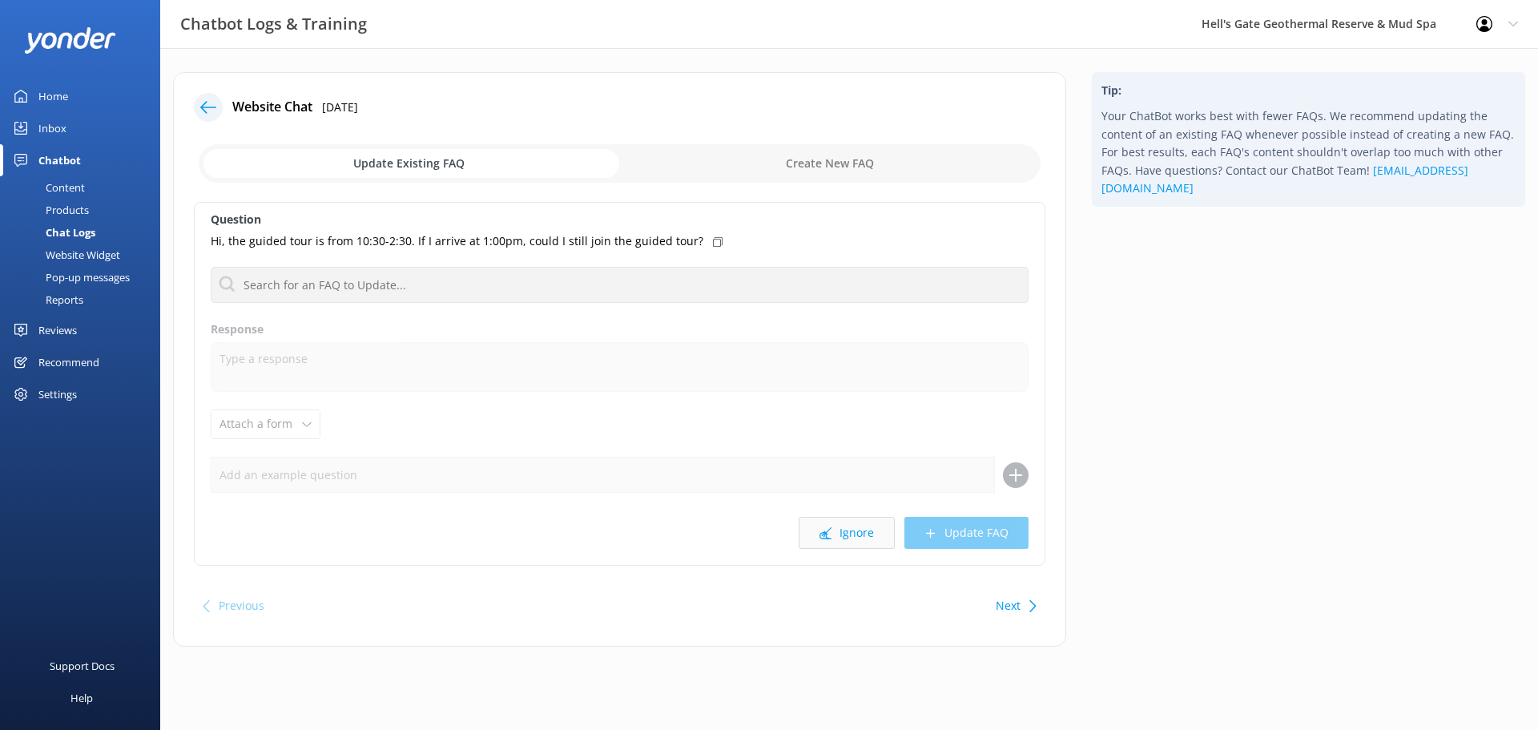
click at [859, 541] on button "Ignore" at bounding box center [846, 533] width 96 height 32
click at [835, 526] on button "Ignore" at bounding box center [846, 533] width 96 height 32
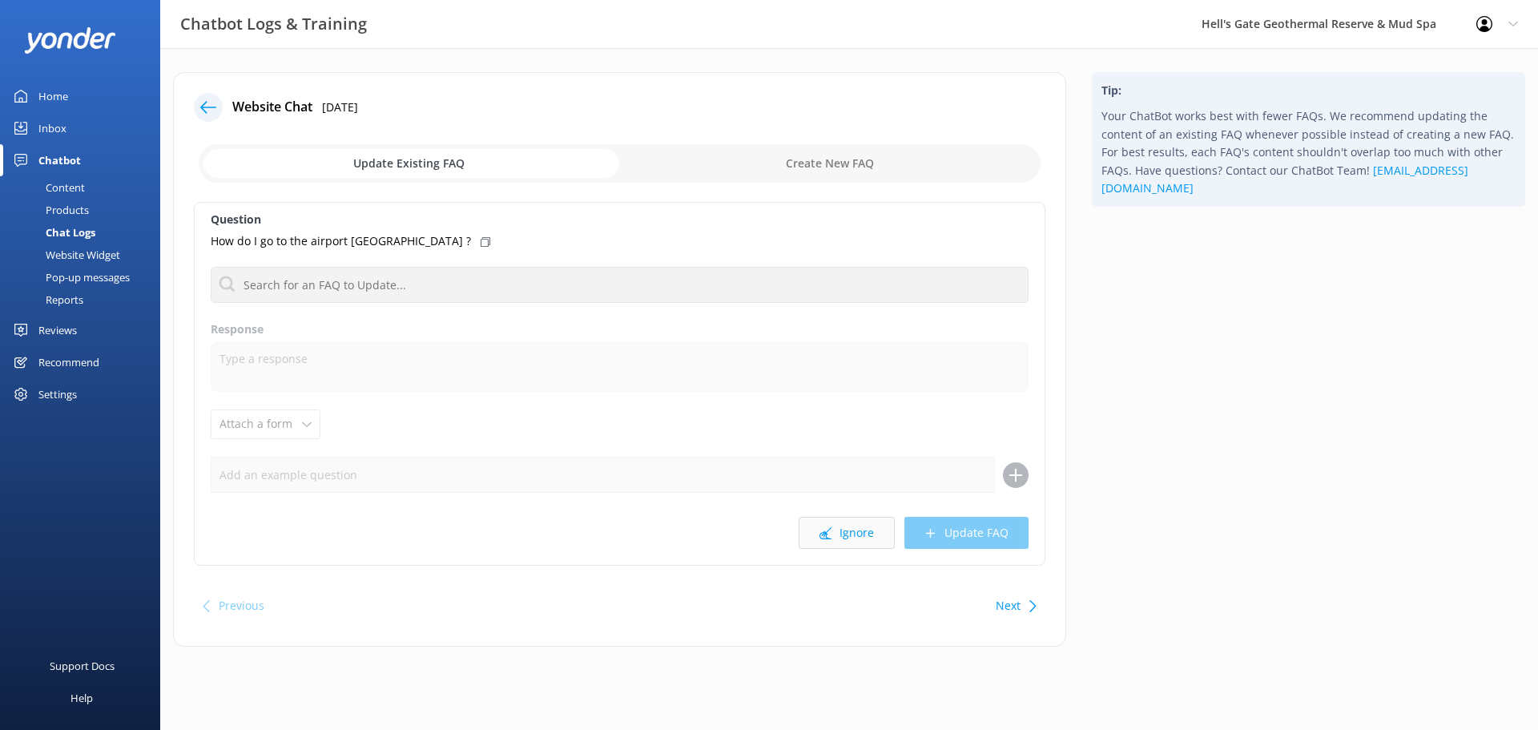
click at [838, 526] on button "Ignore" at bounding box center [846, 533] width 96 height 32
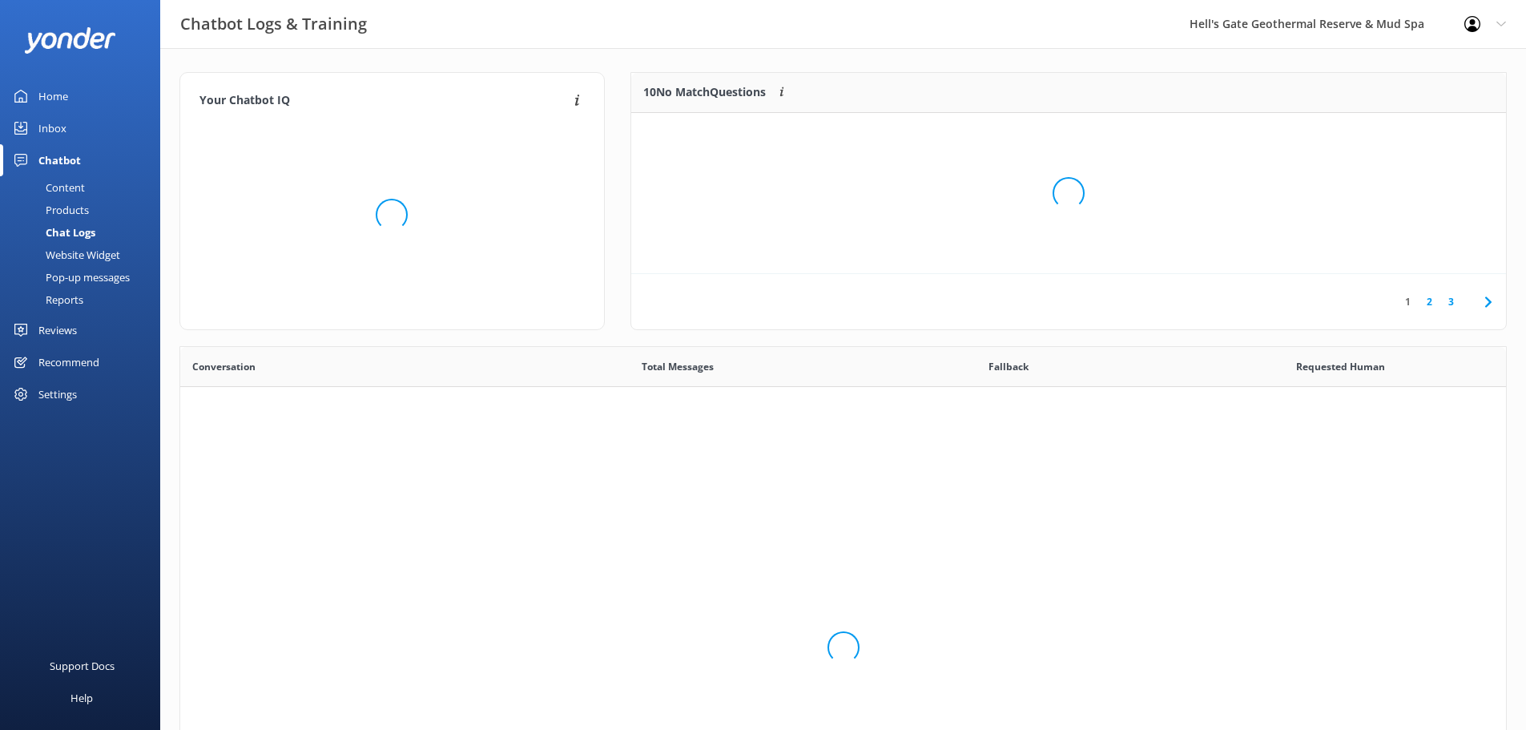
scroll to position [549, 1313]
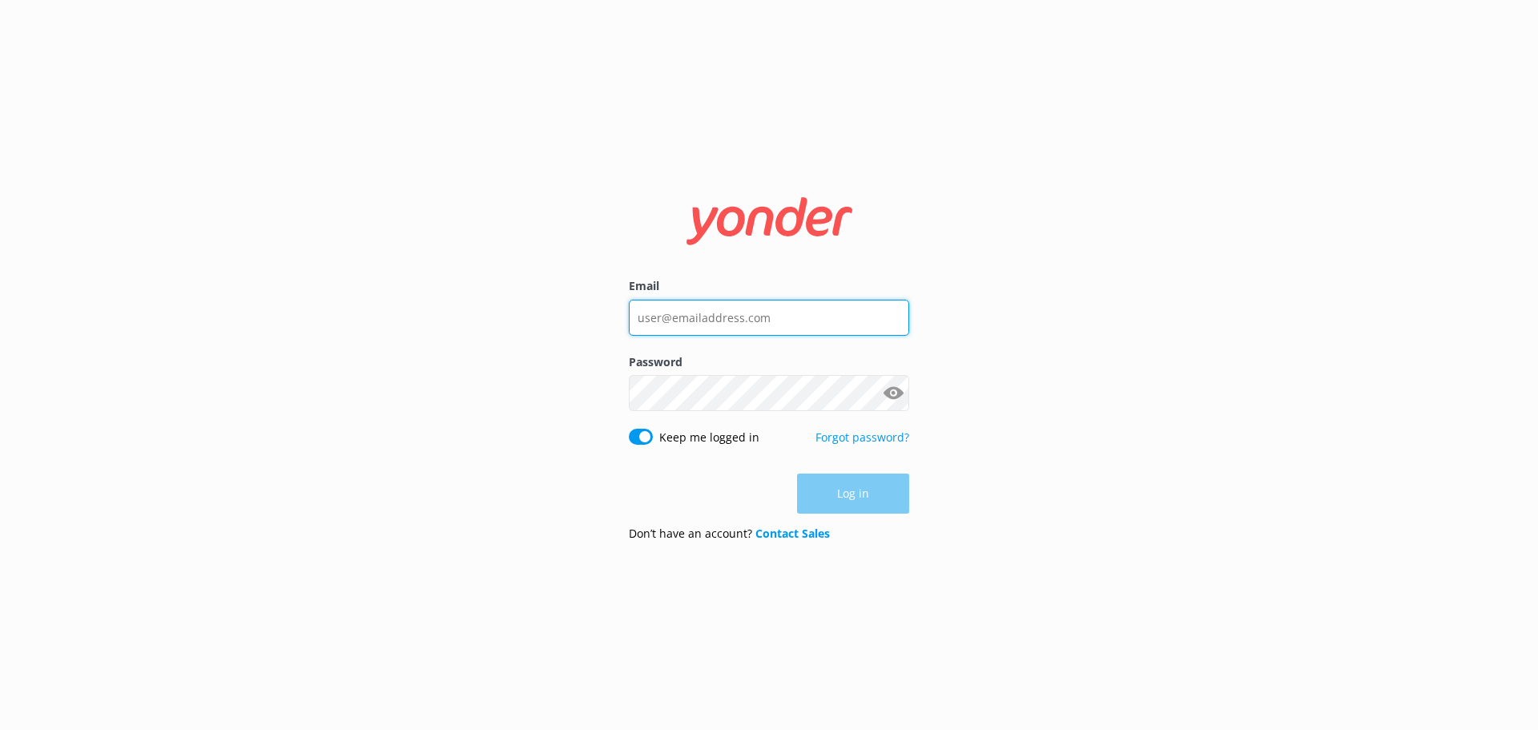
click at [707, 312] on input "Email" at bounding box center [769, 318] width 280 height 36
type input "[PERSON_NAME][EMAIL_ADDRESS][DOMAIN_NAME]"
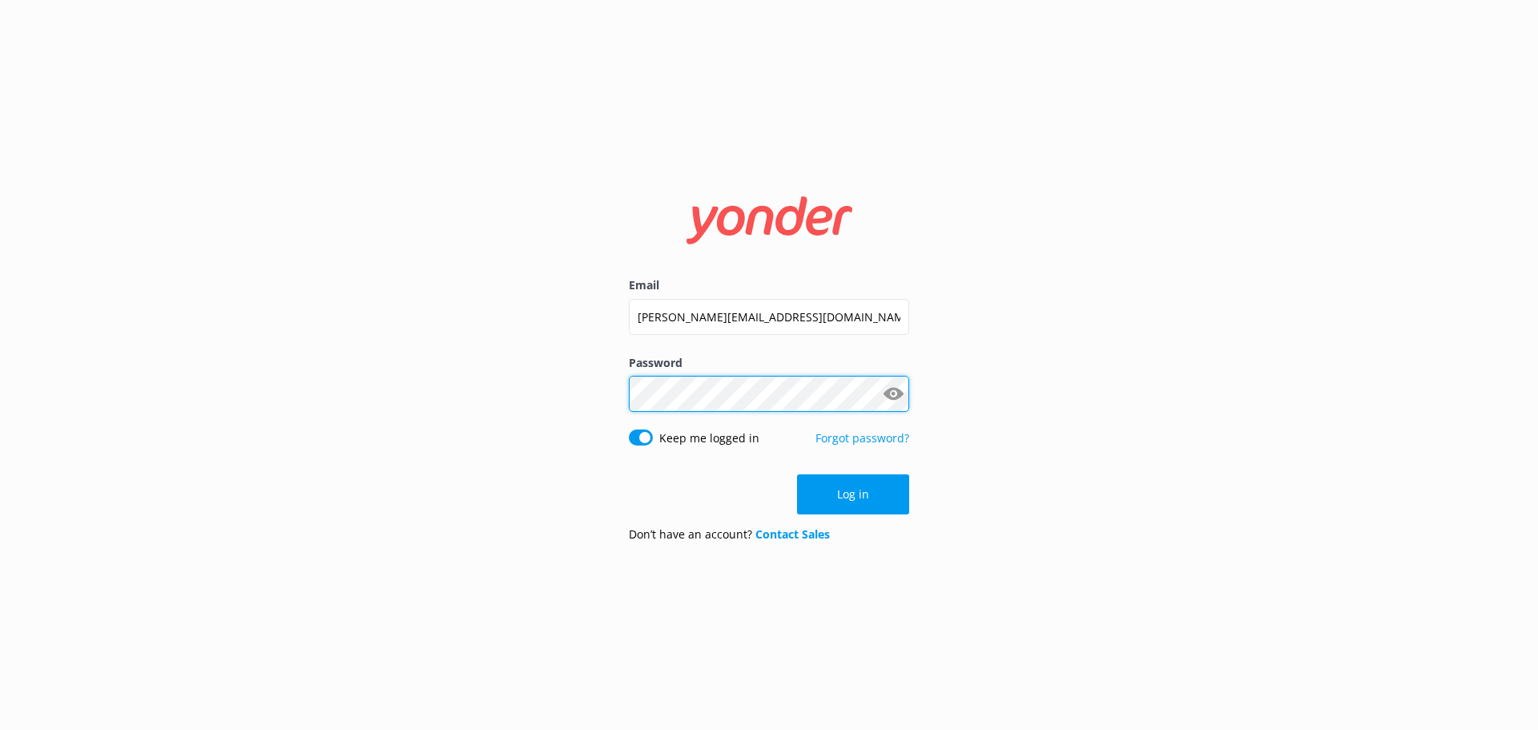
click button "Log in" at bounding box center [853, 494] width 112 height 40
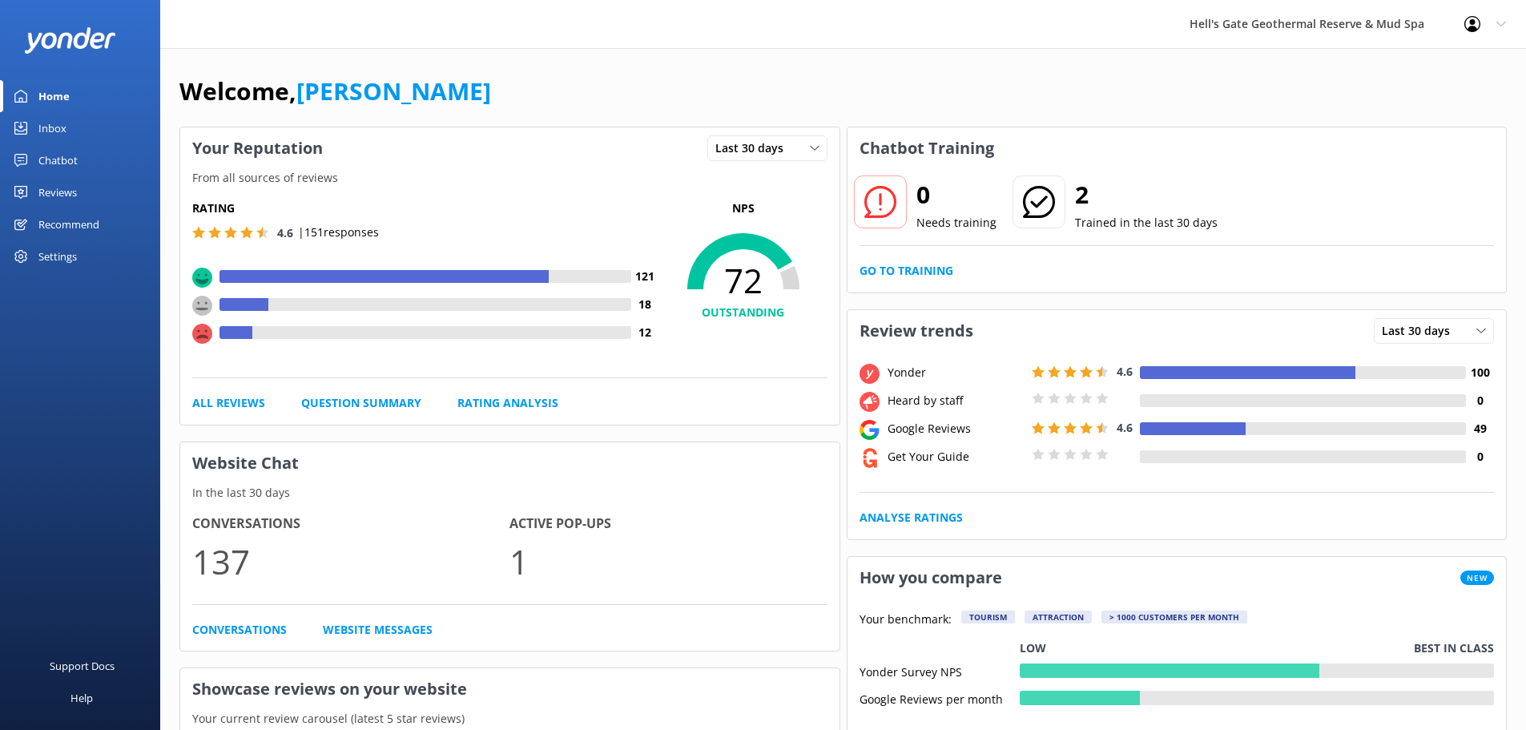
click at [50, 152] on div "Chatbot" at bounding box center [57, 160] width 39 height 32
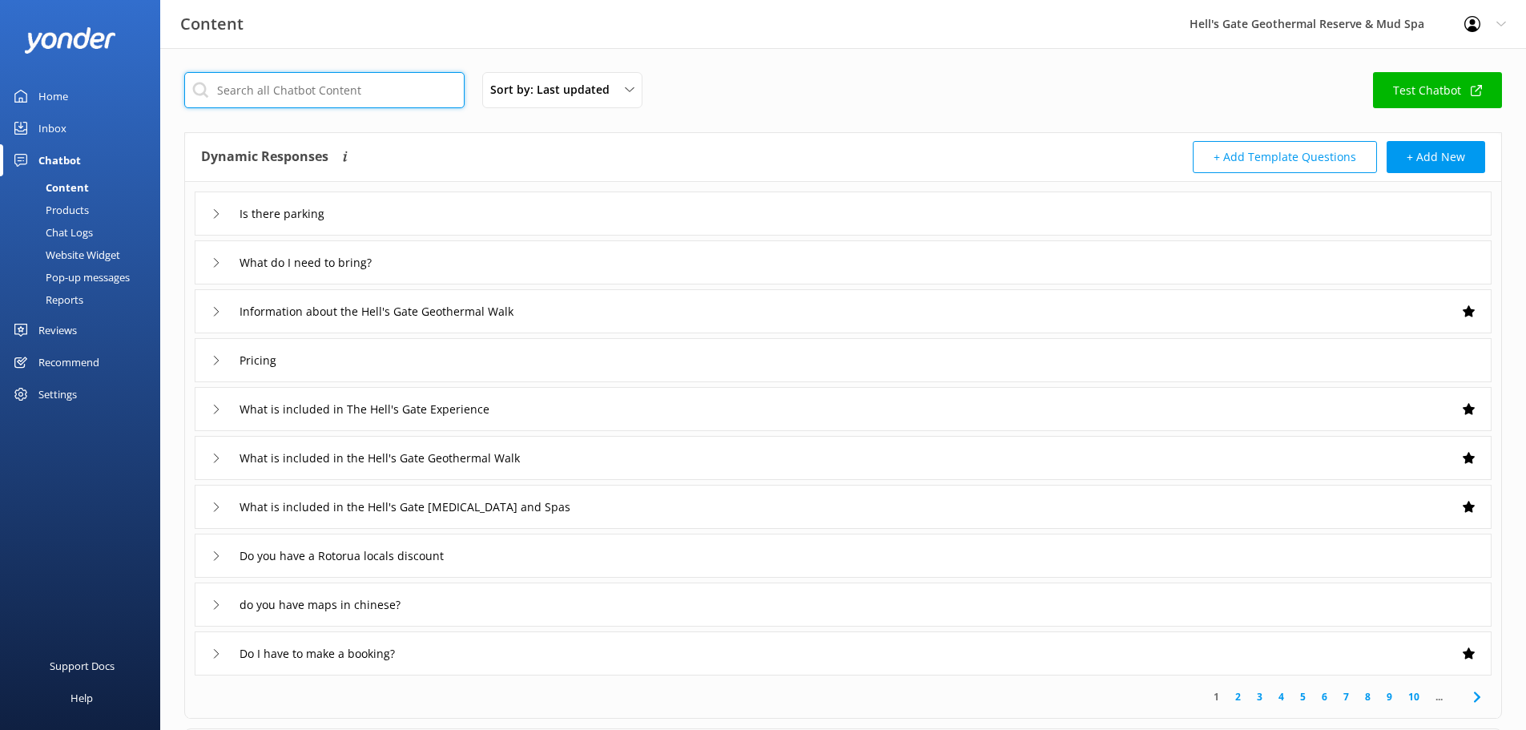
click at [287, 78] on input "text" at bounding box center [324, 90] width 280 height 36
type input "walk"
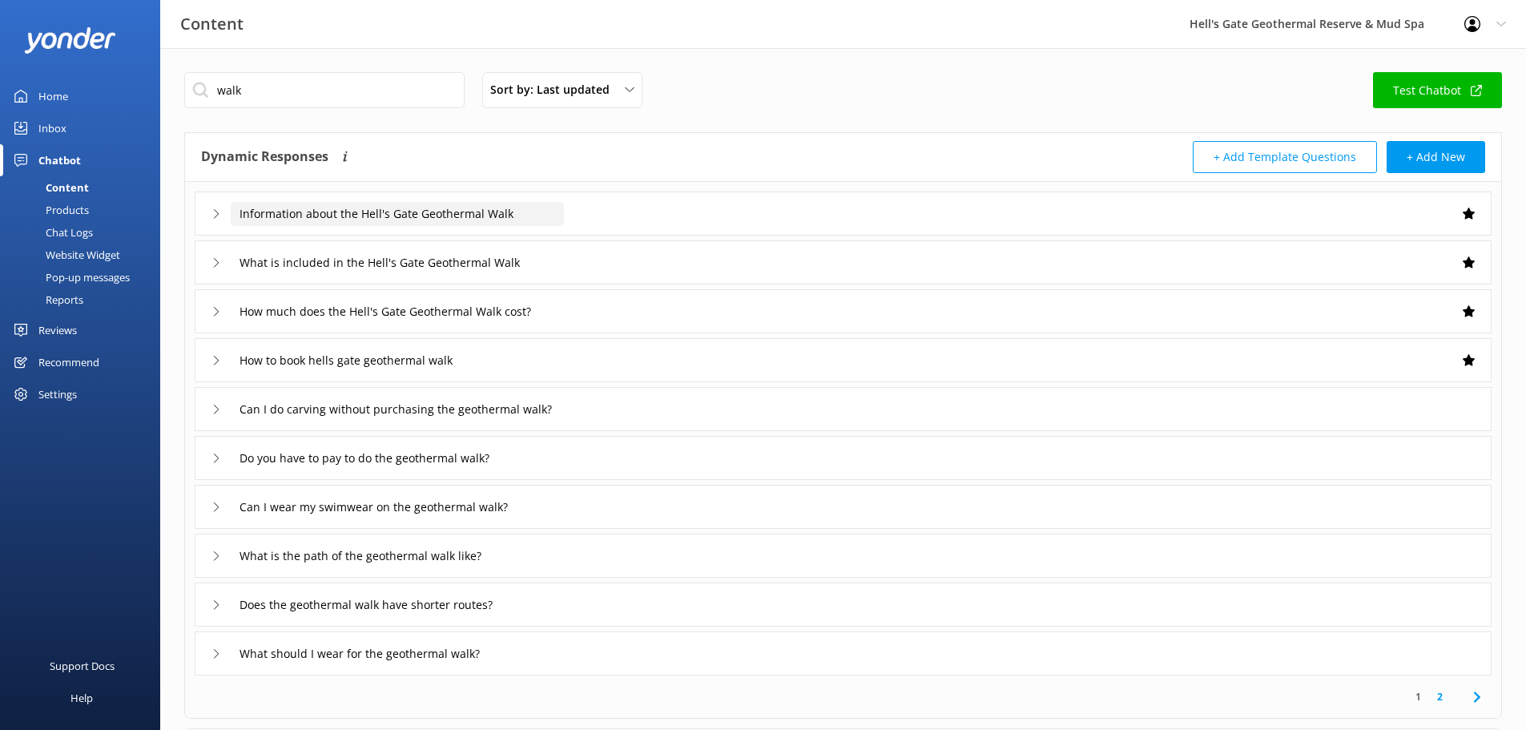
click at [561, 213] on input "Information about the Hell's Gate Geothermal Walk" at bounding box center [397, 214] width 333 height 24
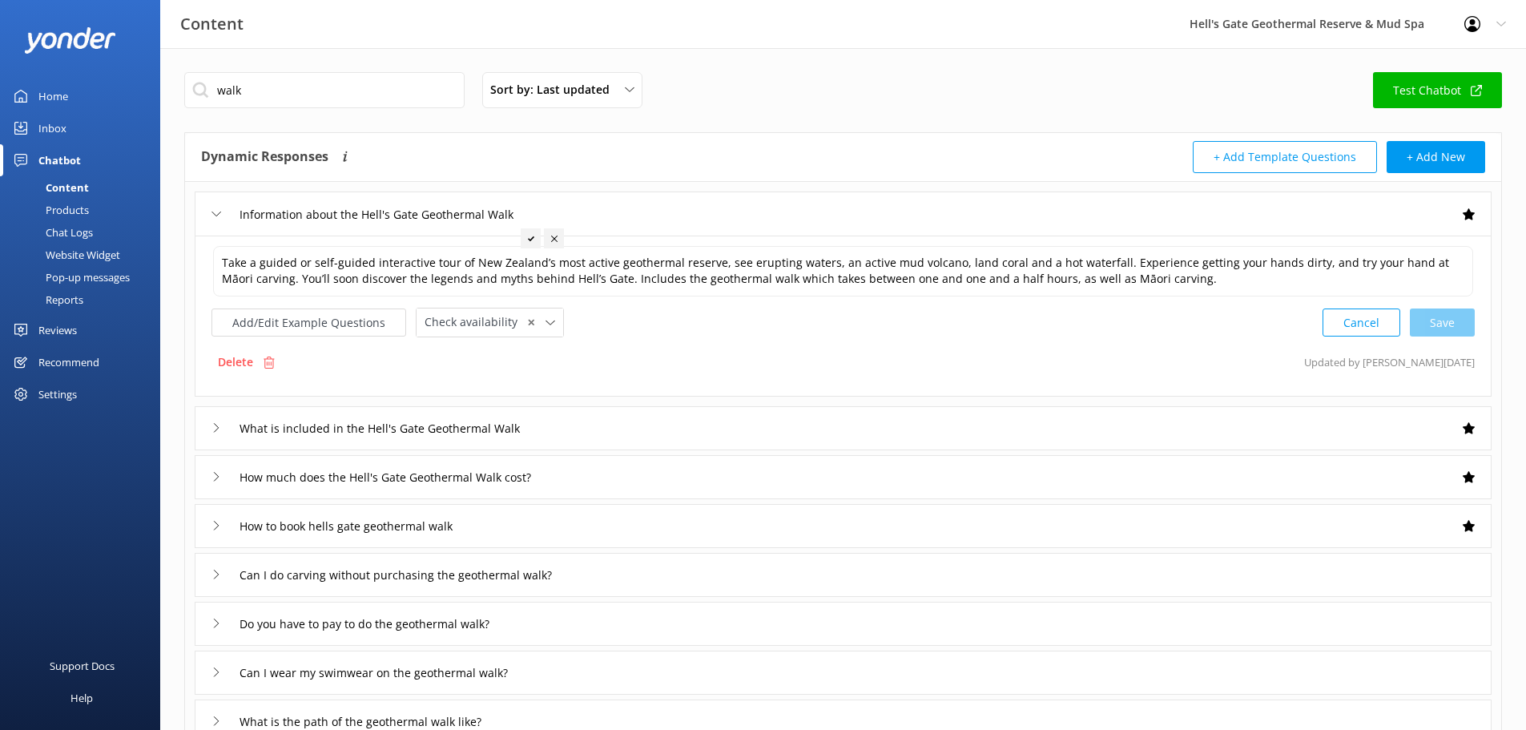
click at [670, 216] on div "Information about the Hell's Gate Geothermal Walk" at bounding box center [843, 213] width 1297 height 44
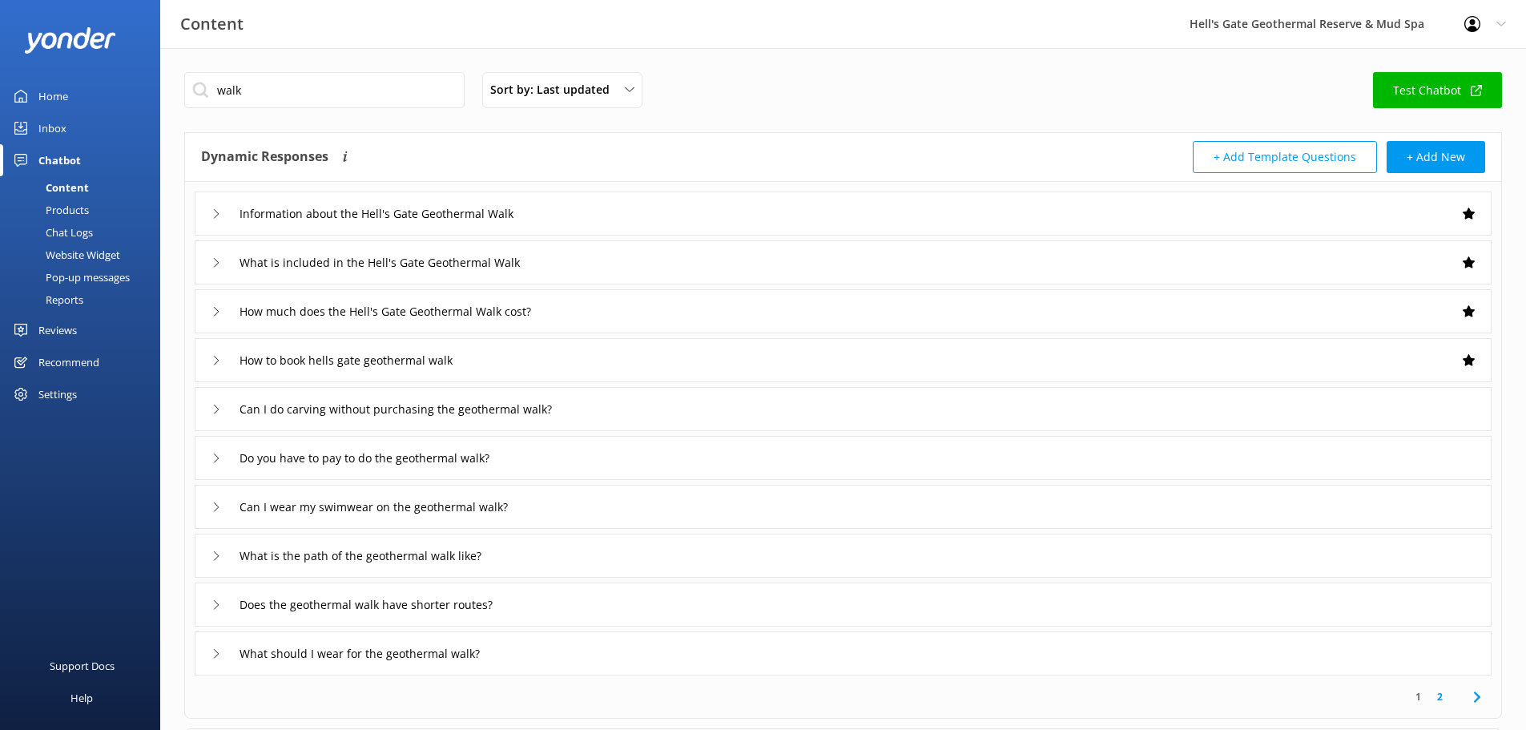
click at [650, 274] on div "What is included in the Hell's Gate Geothermal Walk" at bounding box center [843, 262] width 1297 height 44
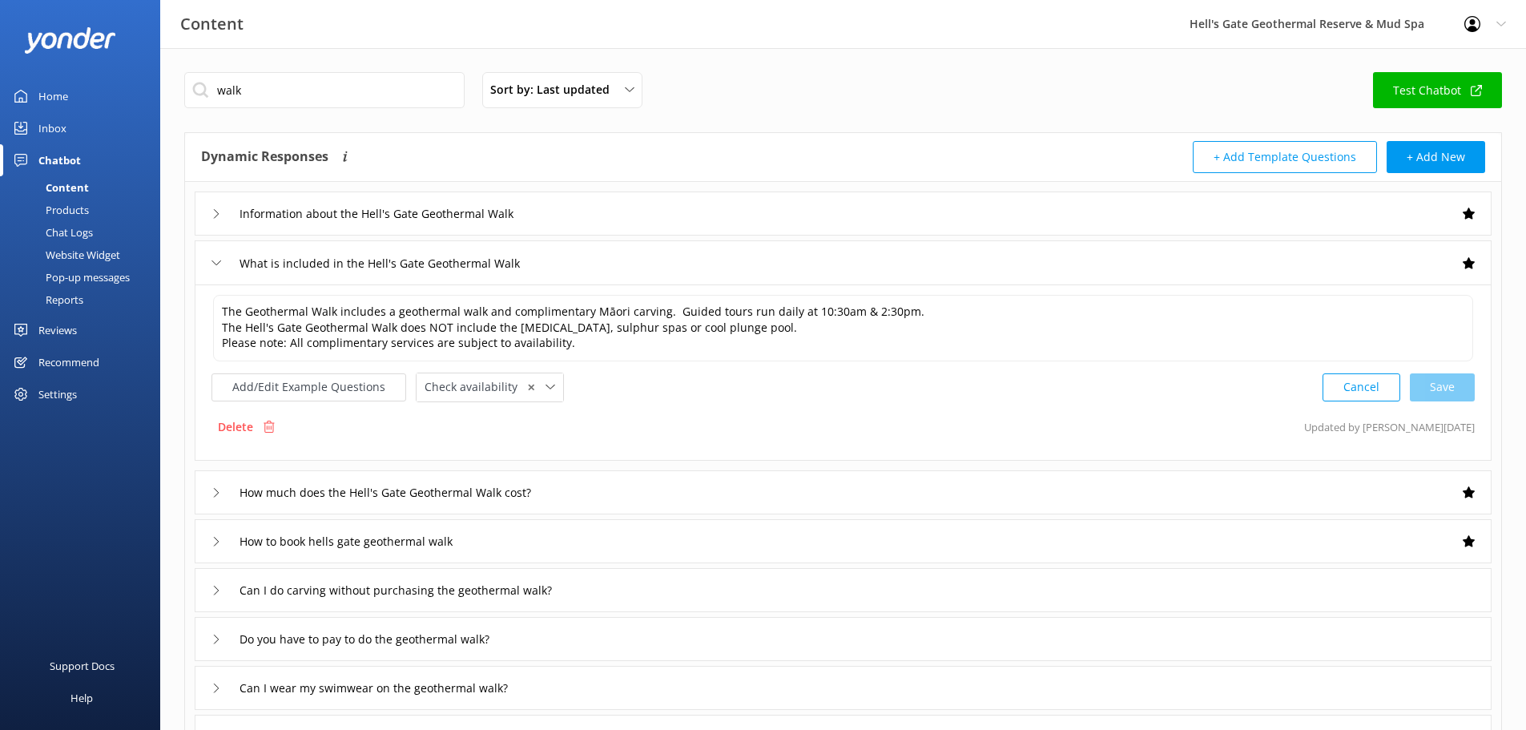
click at [650, 274] on div "What is included in the Hell's Gate Geothermal Walk" at bounding box center [843, 262] width 1297 height 44
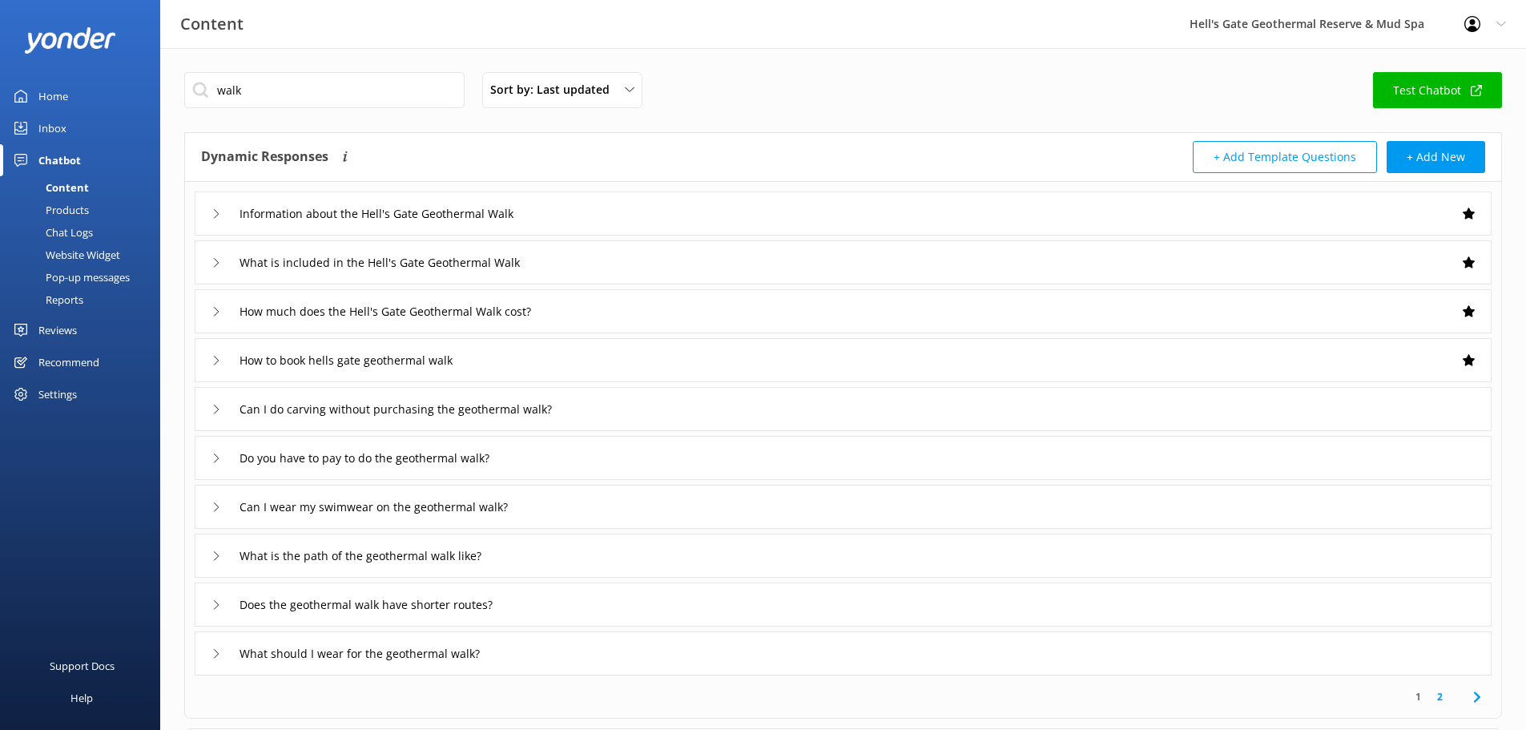
click at [641, 325] on div "How much does the Hell's Gate Geothermal Walk cost?" at bounding box center [843, 311] width 1297 height 44
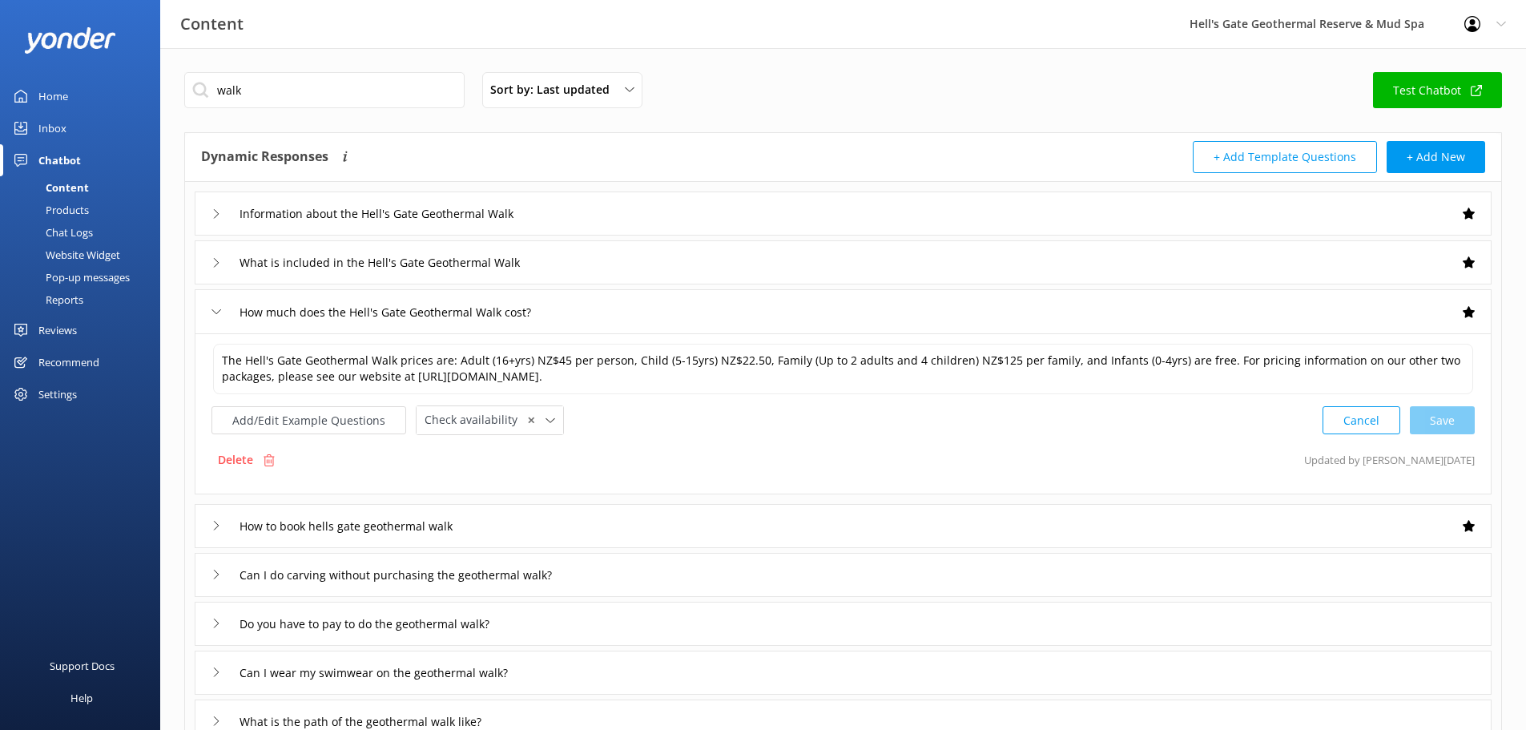
click at [640, 325] on div "How much does the Hell's Gate Geothermal Walk cost?" at bounding box center [843, 311] width 1297 height 44
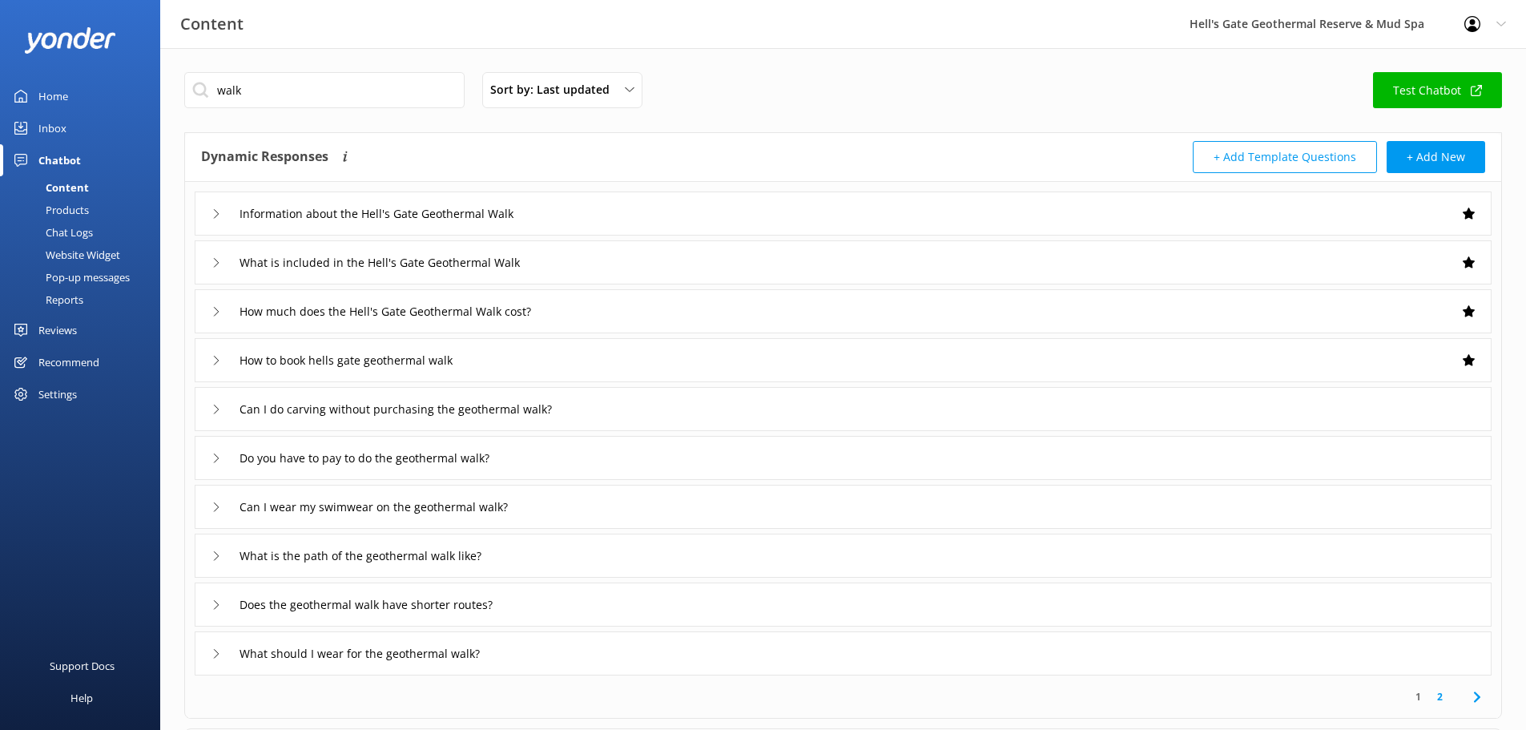
click at [616, 376] on div "How to book hells gate geothermal walk" at bounding box center [843, 360] width 1297 height 44
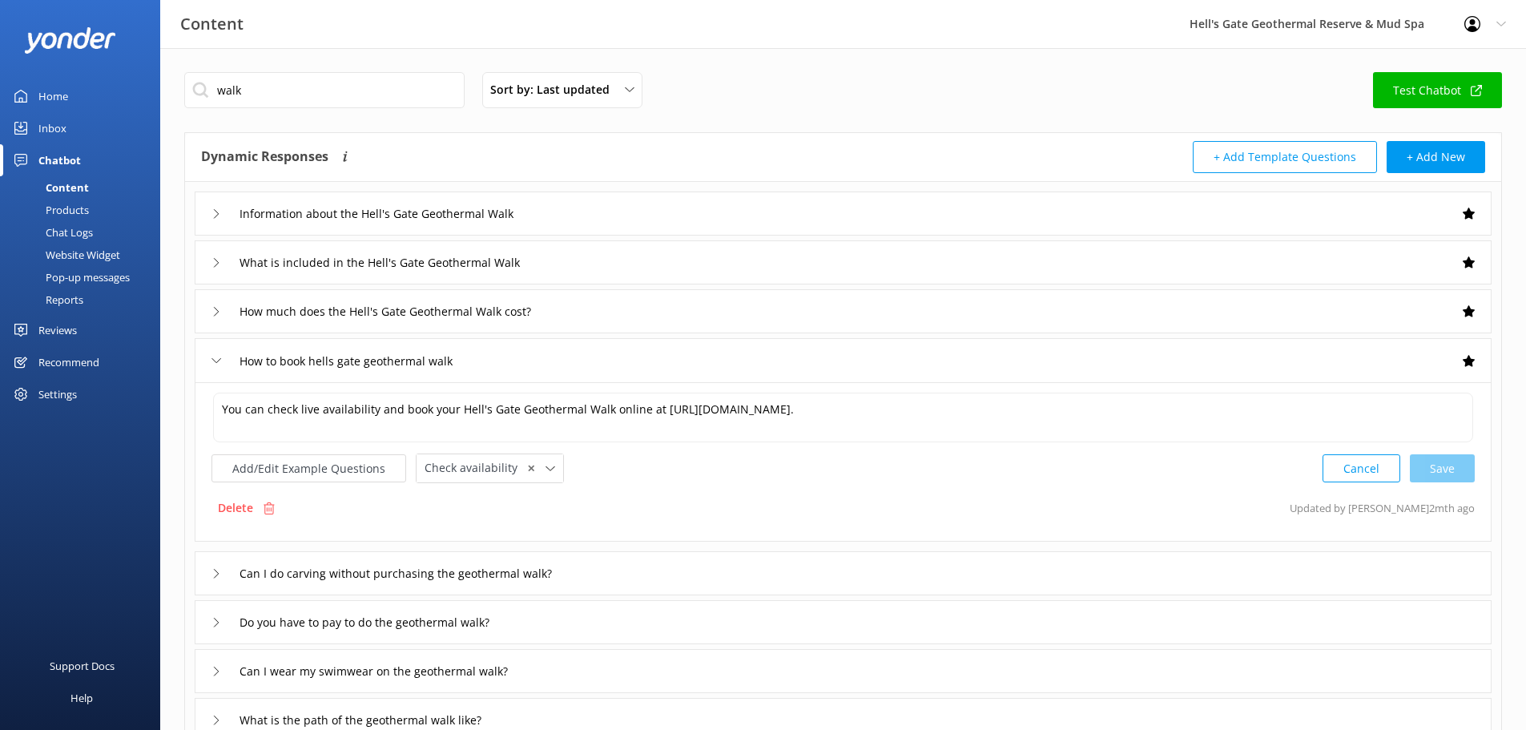
click at [606, 377] on div "How to book hells gate geothermal walk" at bounding box center [843, 360] width 1297 height 44
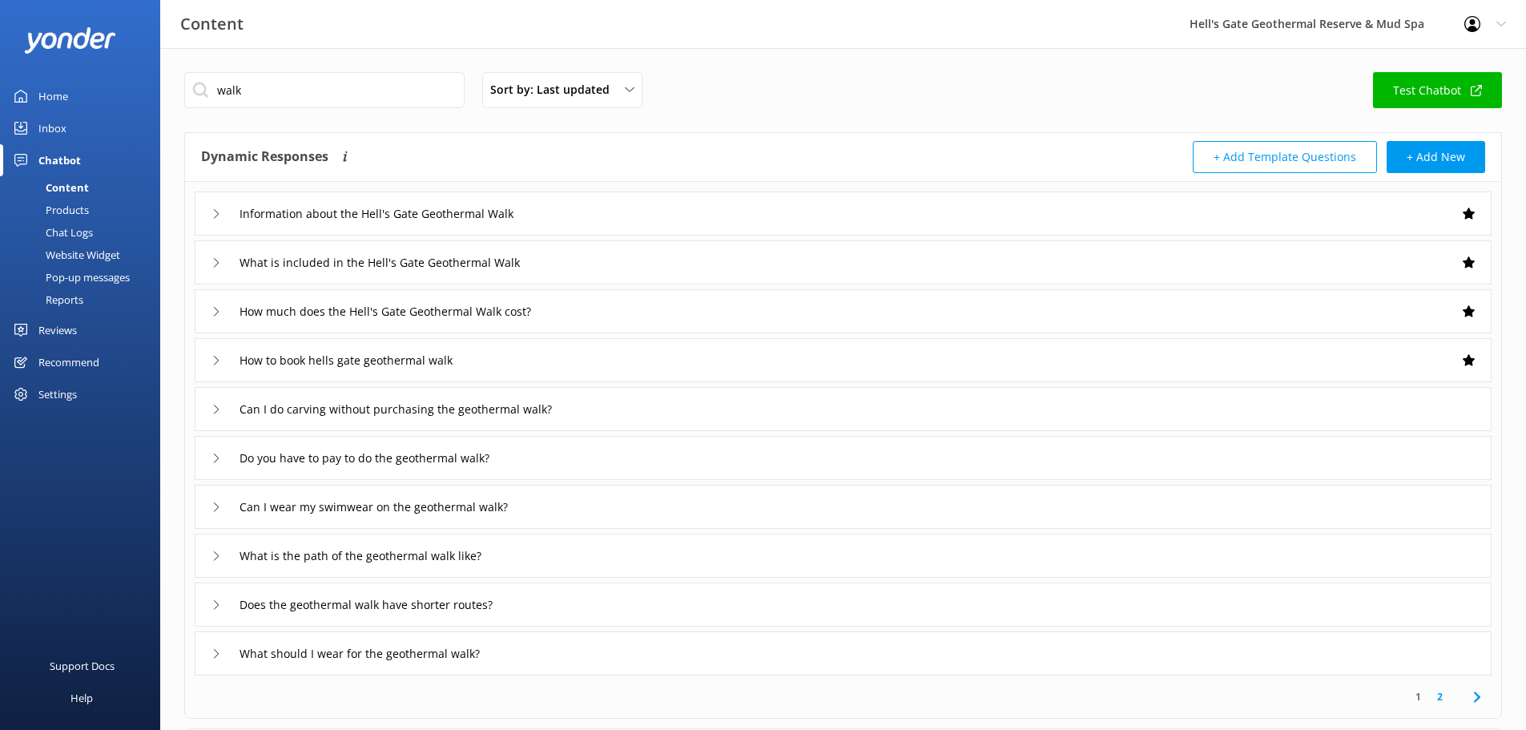
click at [601, 437] on div "Do you have to pay to do the geothermal walk?" at bounding box center [843, 458] width 1297 height 44
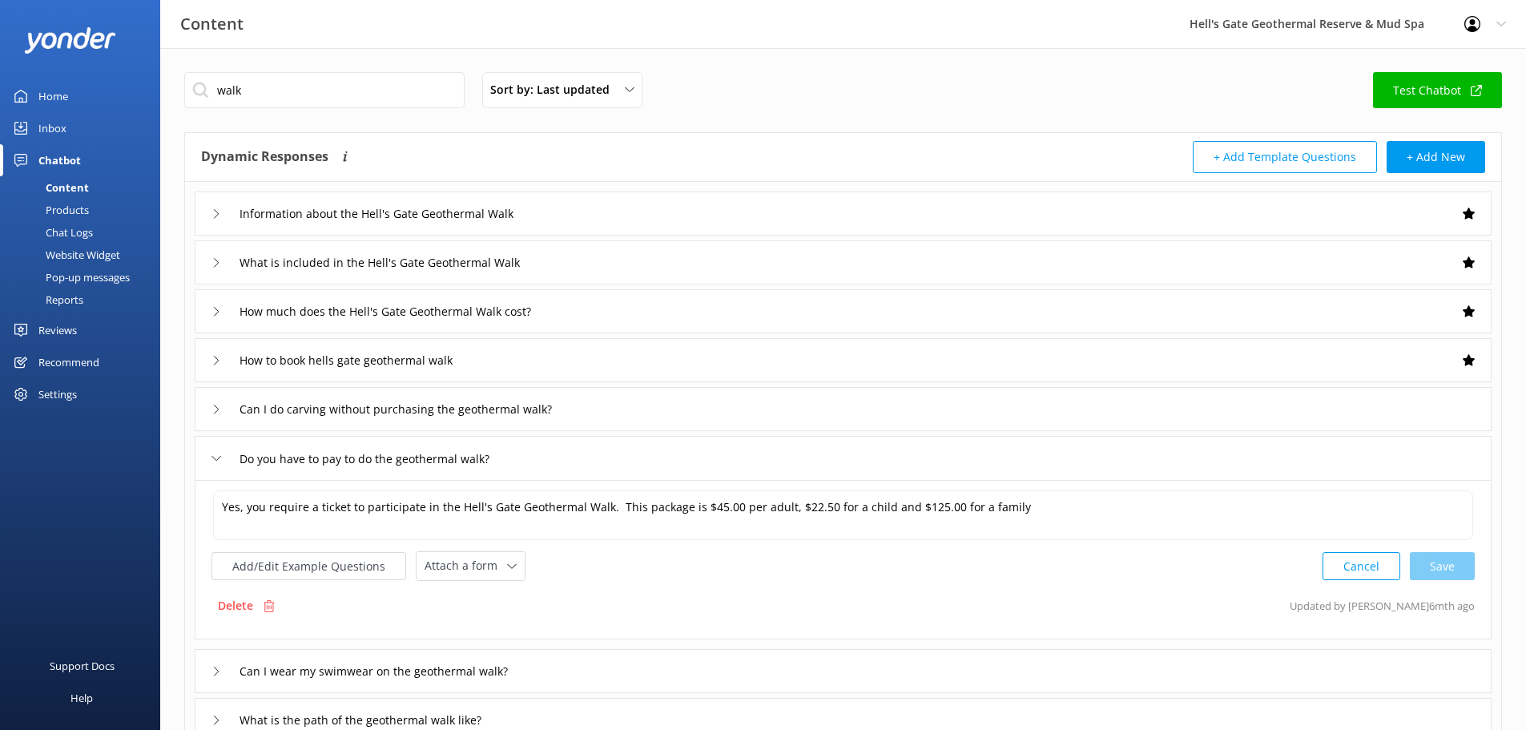
click at [623, 429] on div "Can I do carving without purchasing the geothermal walk?" at bounding box center [843, 409] width 1297 height 44
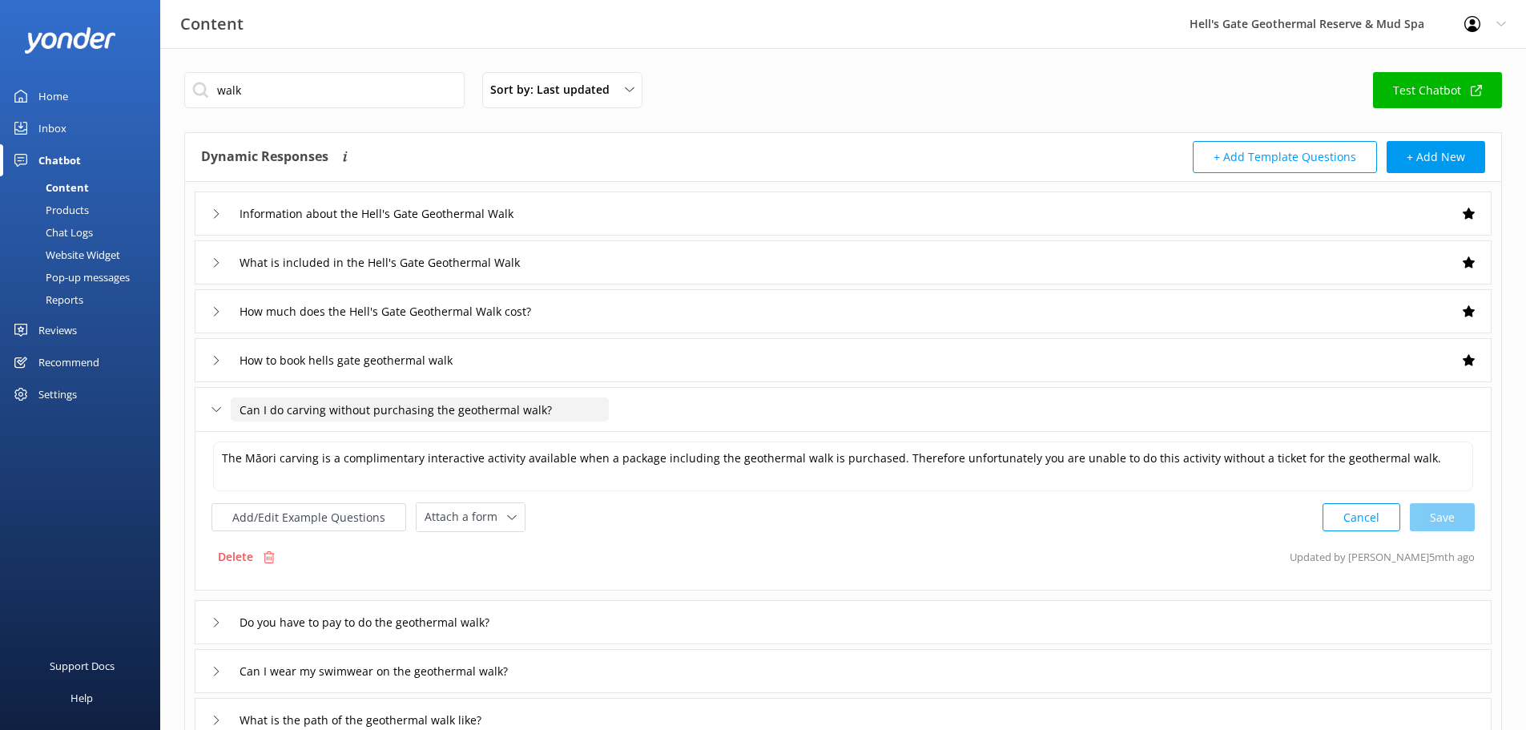
click at [608, 419] on input "Can I do carving without purchasing the geothermal walk?" at bounding box center [420, 409] width 378 height 24
click at [687, 404] on div "Can I do carving without purchasing the geothermal walk?" at bounding box center [843, 409] width 1297 height 44
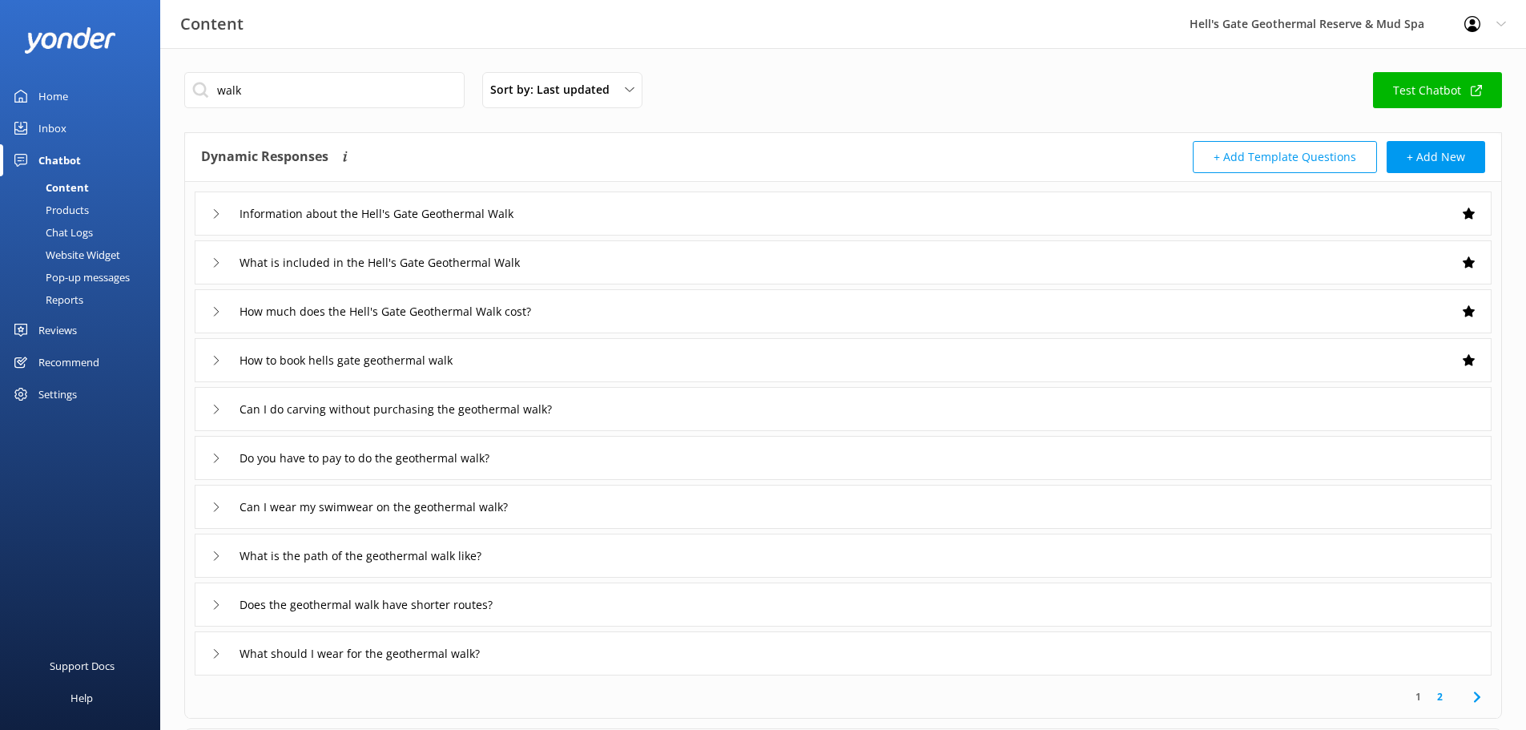
click at [674, 464] on div "Do you have to pay to do the geothermal walk?" at bounding box center [843, 458] width 1297 height 44
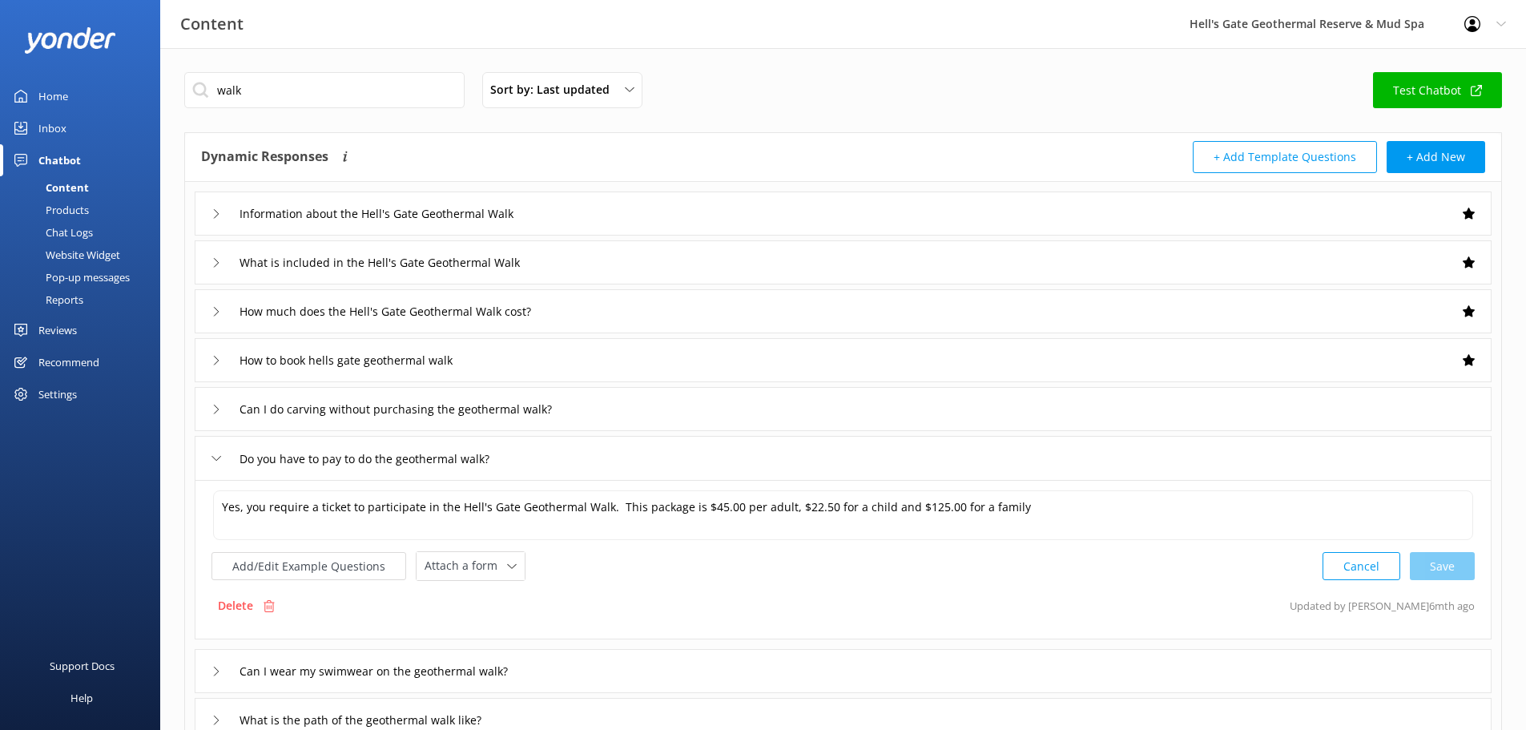
click at [674, 464] on div "Do you have to pay to do the geothermal walk?" at bounding box center [843, 458] width 1297 height 44
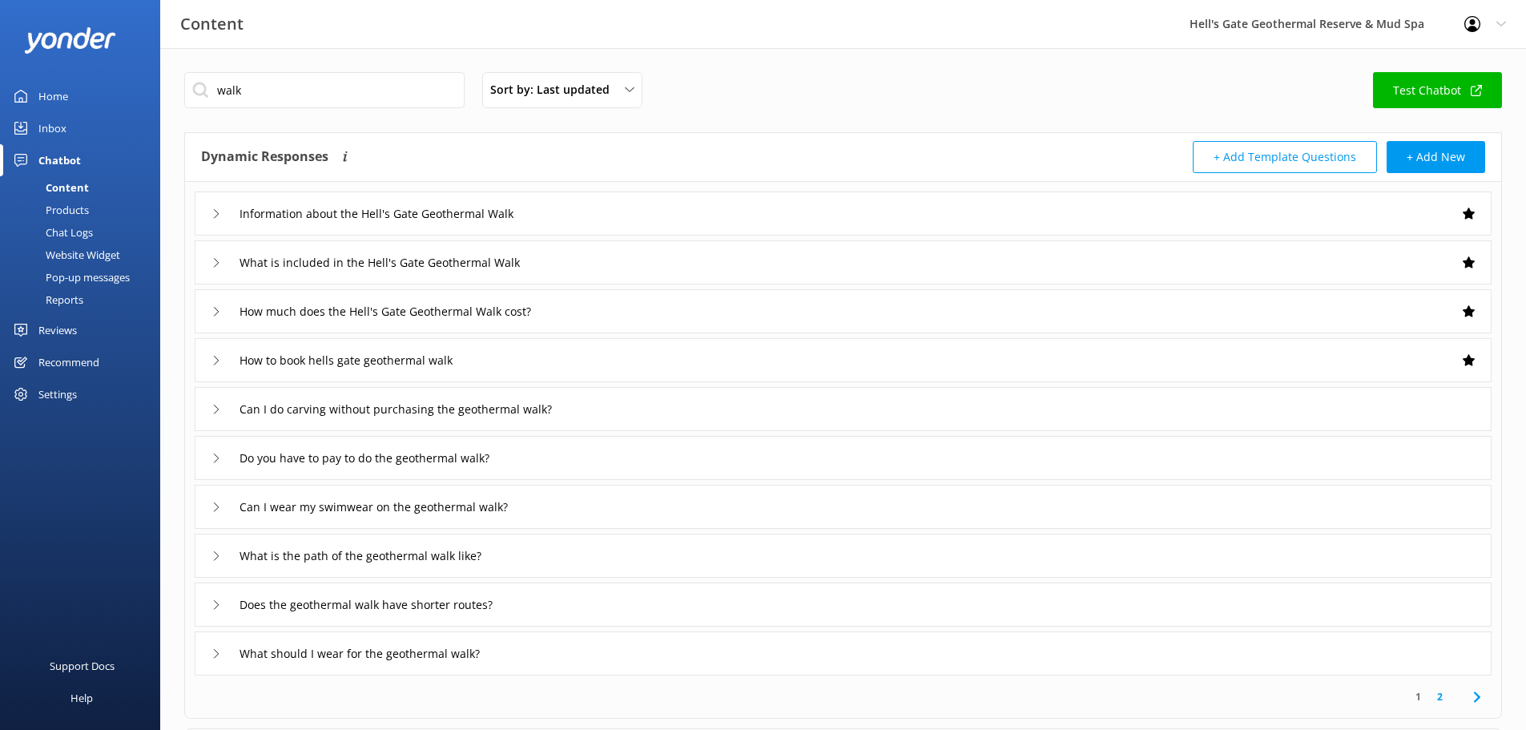
click at [673, 561] on div "What is the path of the geothermal walk like?" at bounding box center [843, 555] width 1297 height 44
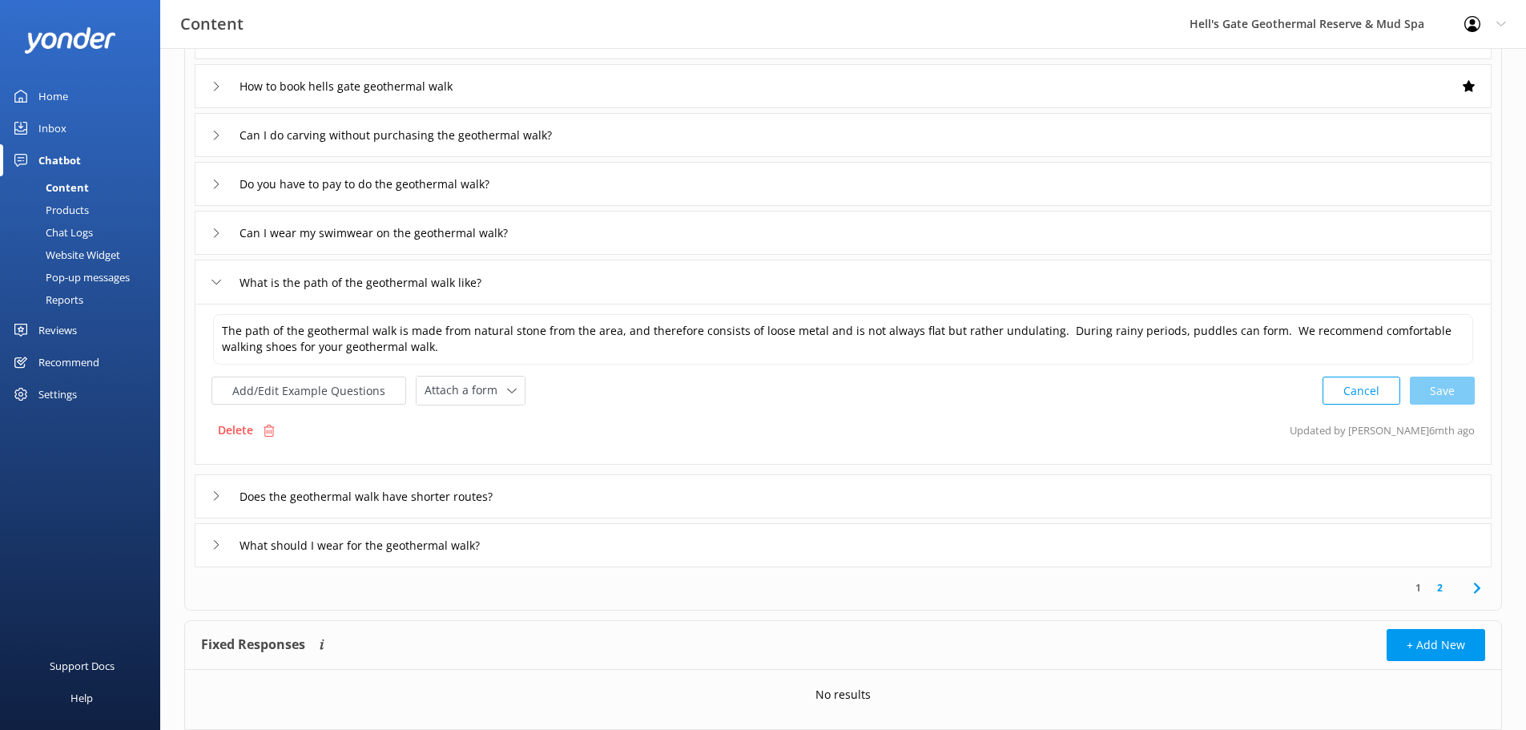
scroll to position [281, 0]
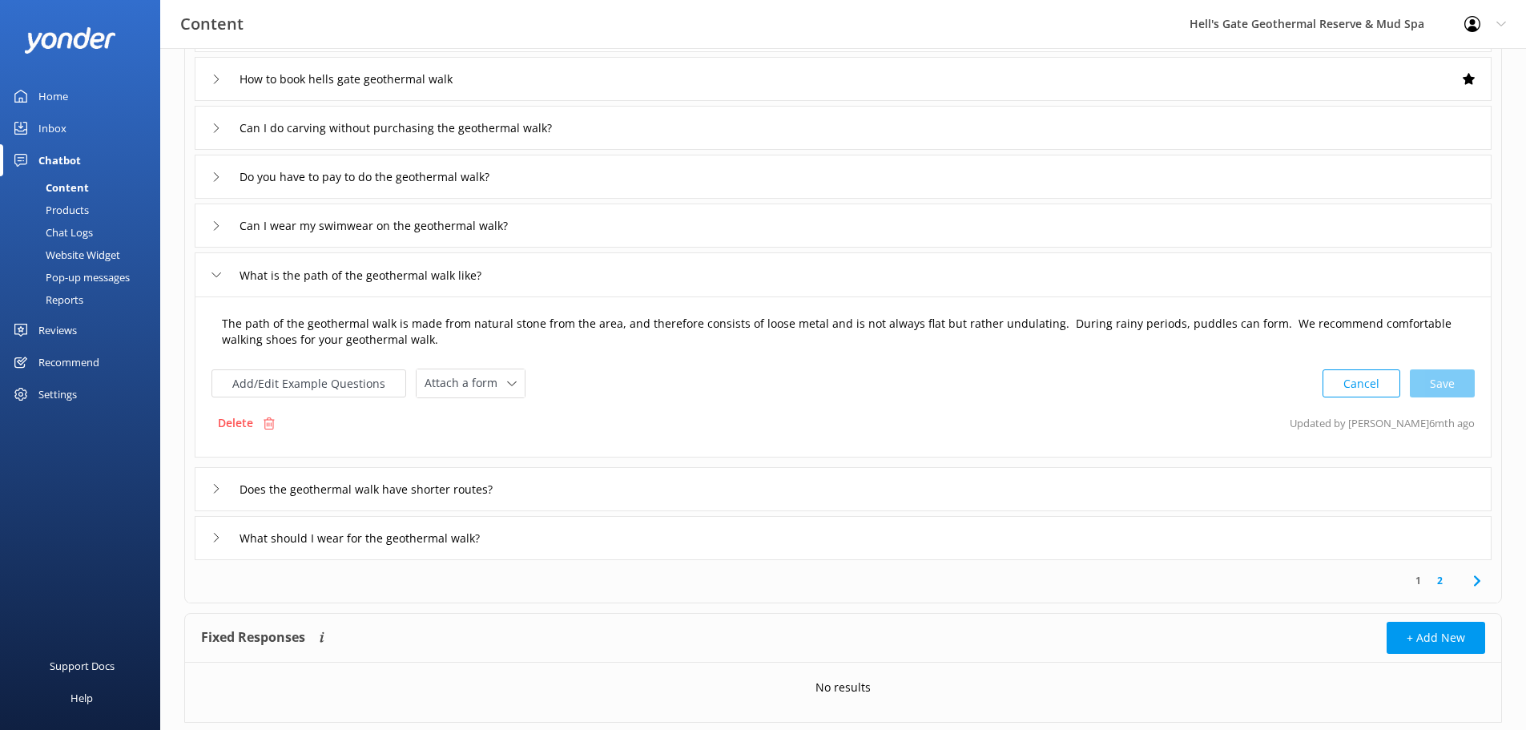
click at [838, 311] on textarea "The path of the geothermal walk is made from natural stone from the area, and t…" at bounding box center [843, 332] width 1260 height 50
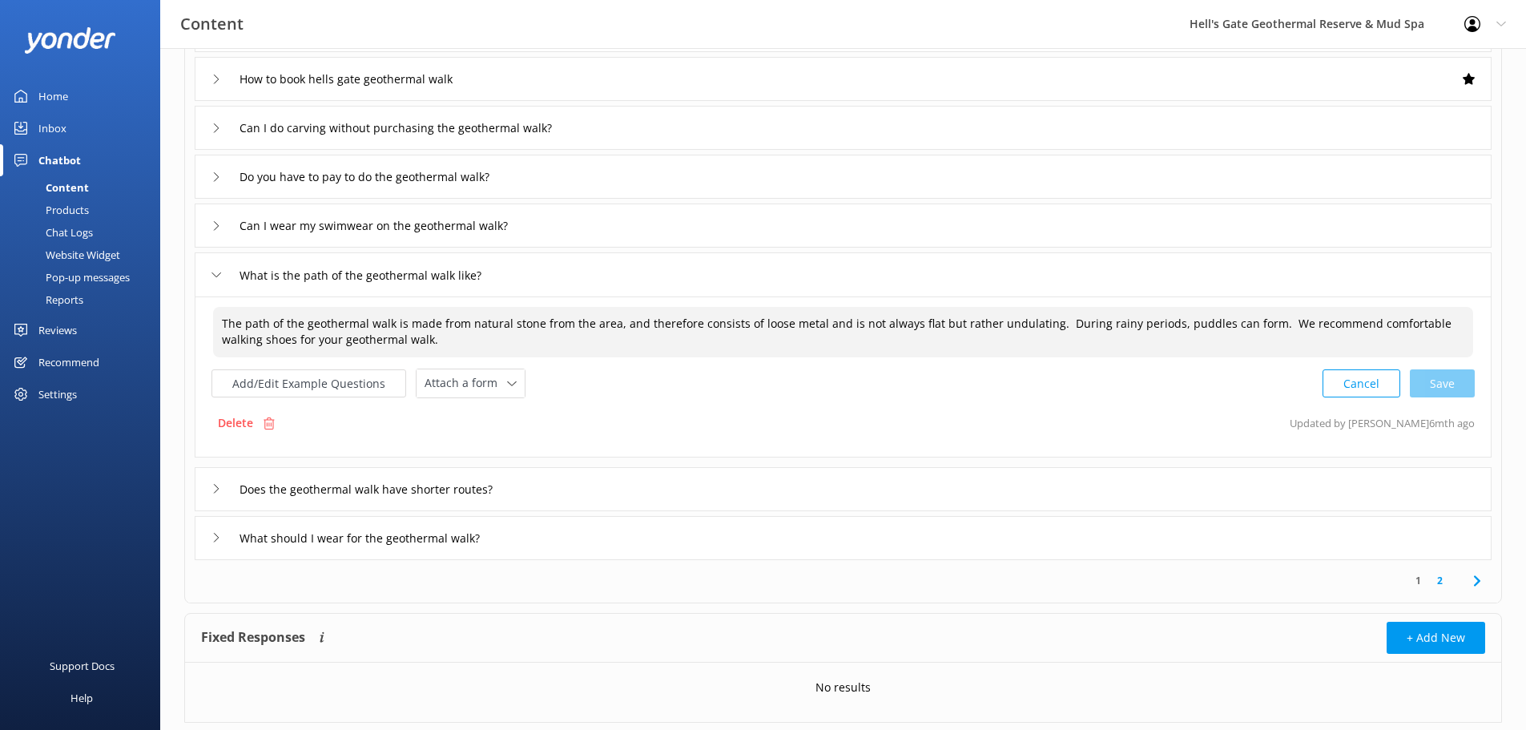
click at [1050, 316] on textarea "The path of the geothermal walk is made from natural stone from the area, and t…" at bounding box center [843, 332] width 1260 height 50
paste textarea "There is also a section through the bush walk where the path becomes steep when…"
click at [1457, 321] on textarea "The path of the geothermal walk is made from natural stone from the area, and t…" at bounding box center [843, 332] width 1260 height 50
click at [1453, 380] on div "Cancel Save" at bounding box center [1398, 383] width 152 height 30
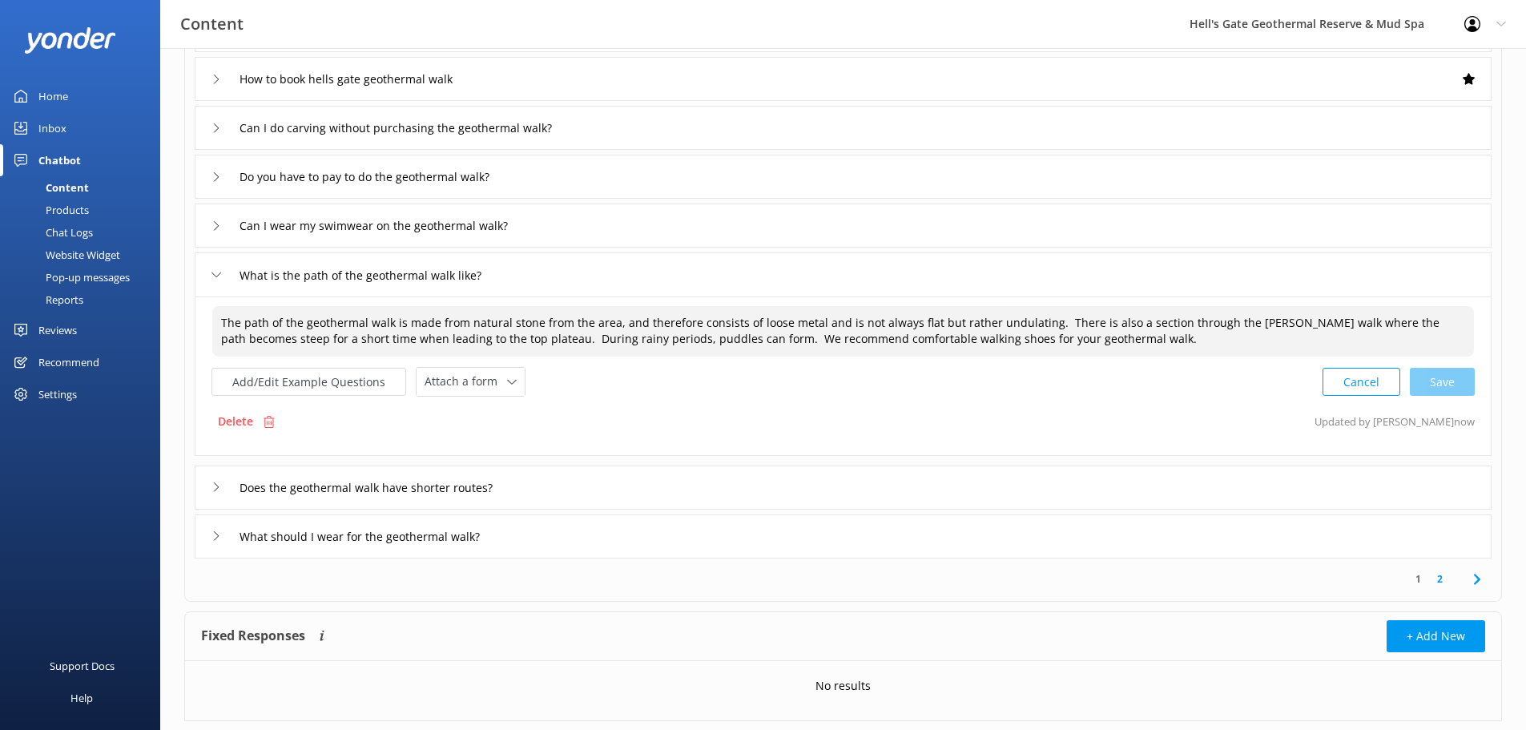
type textarea "The path of the geothermal walk is made from natural stone from the area, and t…"
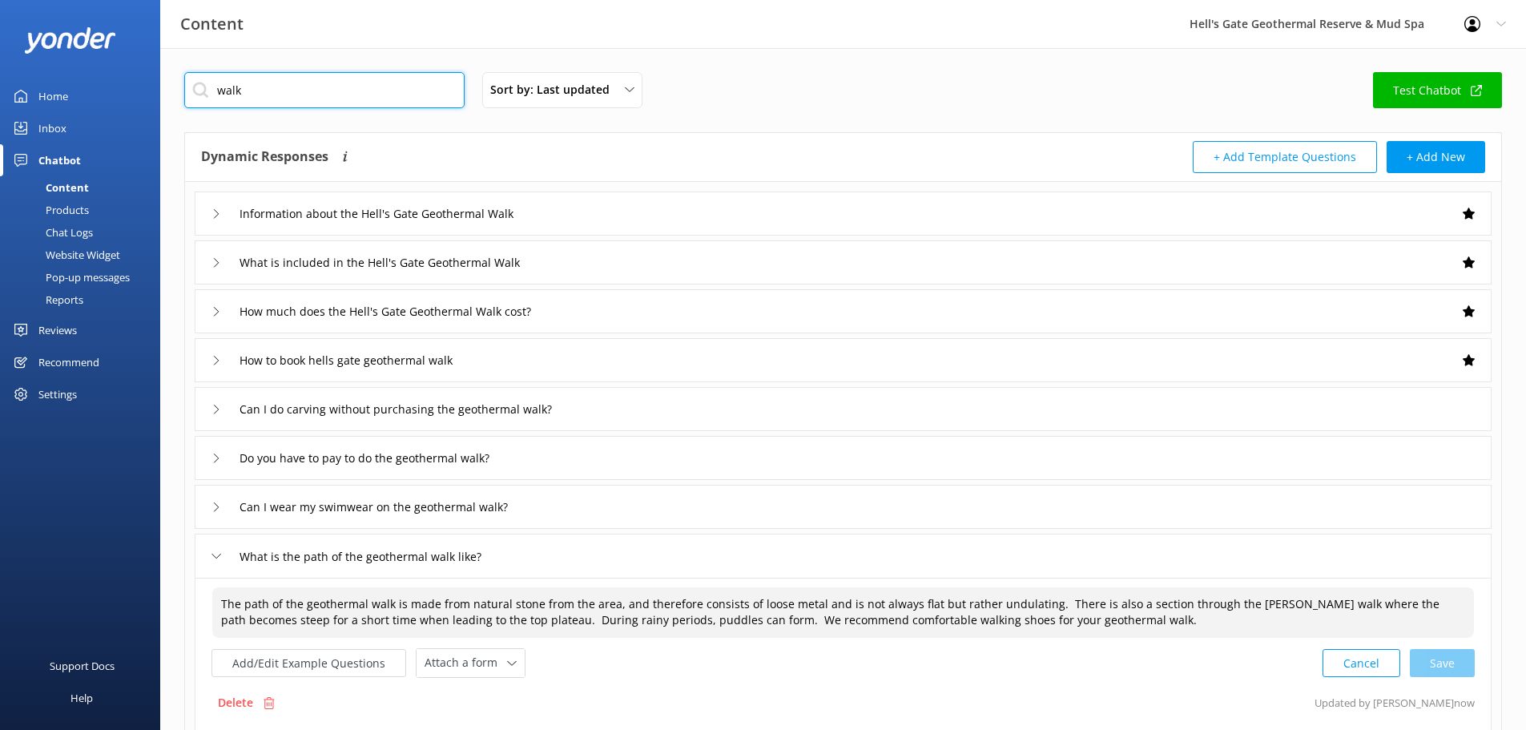
drag, startPoint x: 307, startPoint y: 88, endPoint x: 0, endPoint y: 84, distance: 306.8
click at [0, 84] on div "Content Hell's Gate Geothermal Reserve & Mud Spa Profile Settings Logout Home I…" at bounding box center [763, 549] width 1526 height 1002
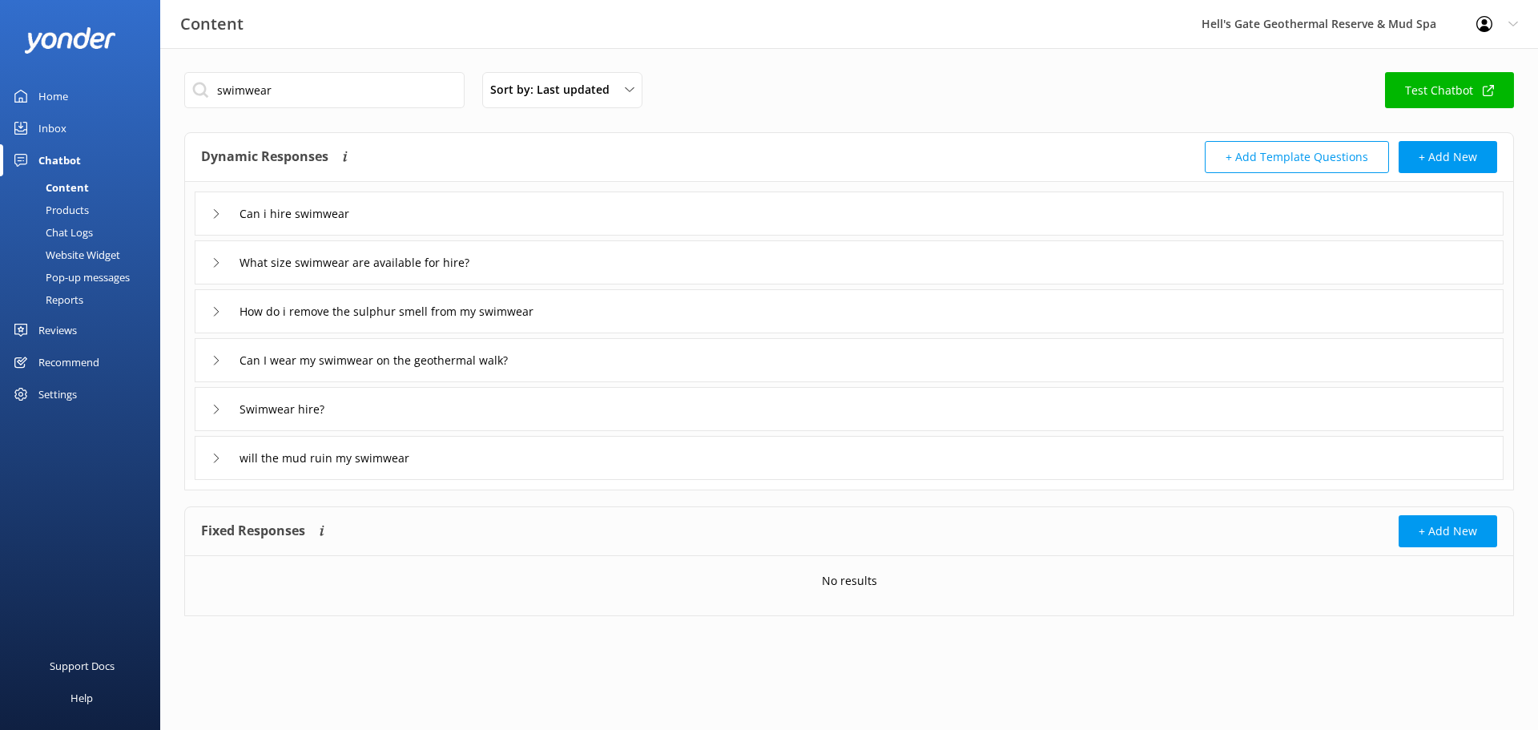
click at [534, 210] on div "Can i hire swimwear" at bounding box center [849, 213] width 1309 height 44
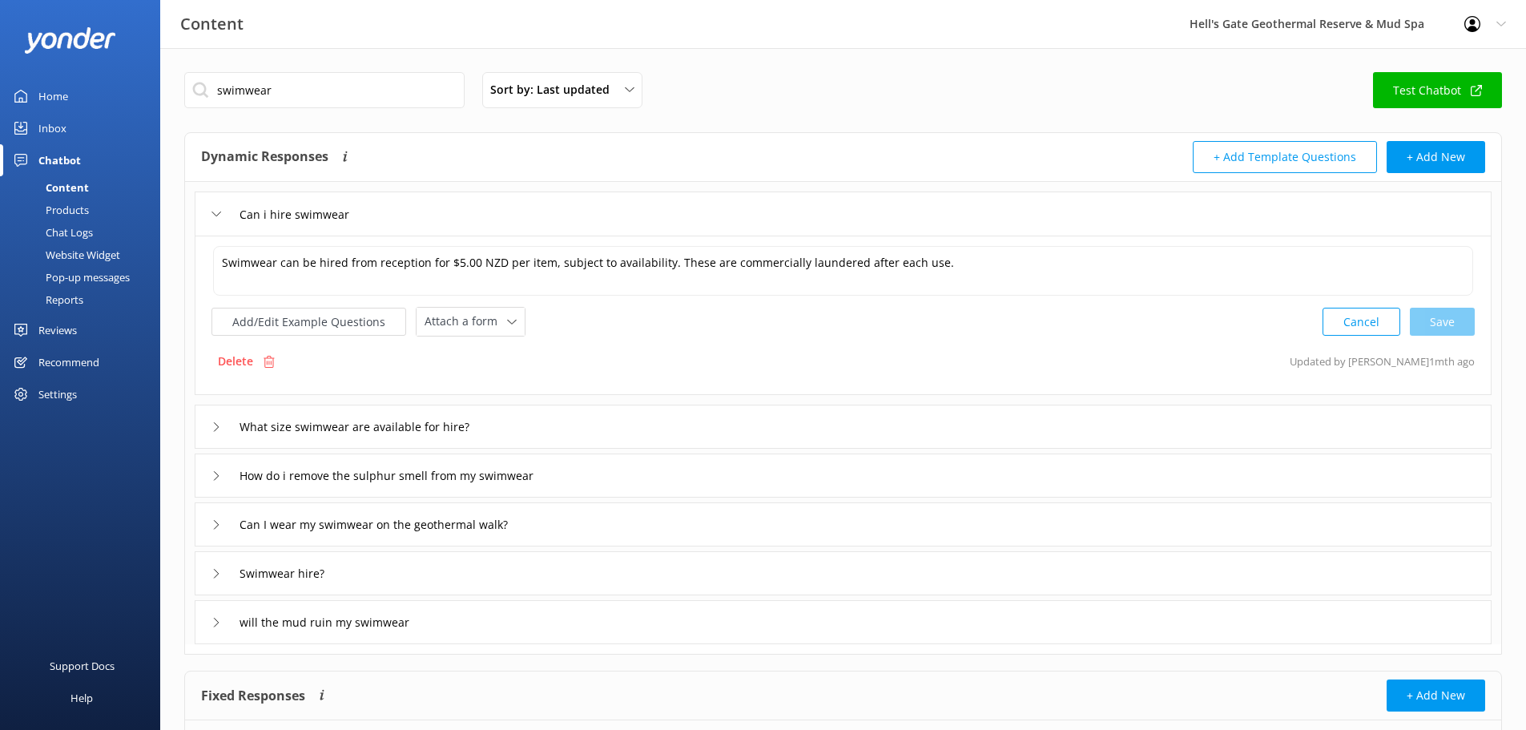
click at [534, 210] on div "Can i hire swimwear" at bounding box center [843, 213] width 1297 height 44
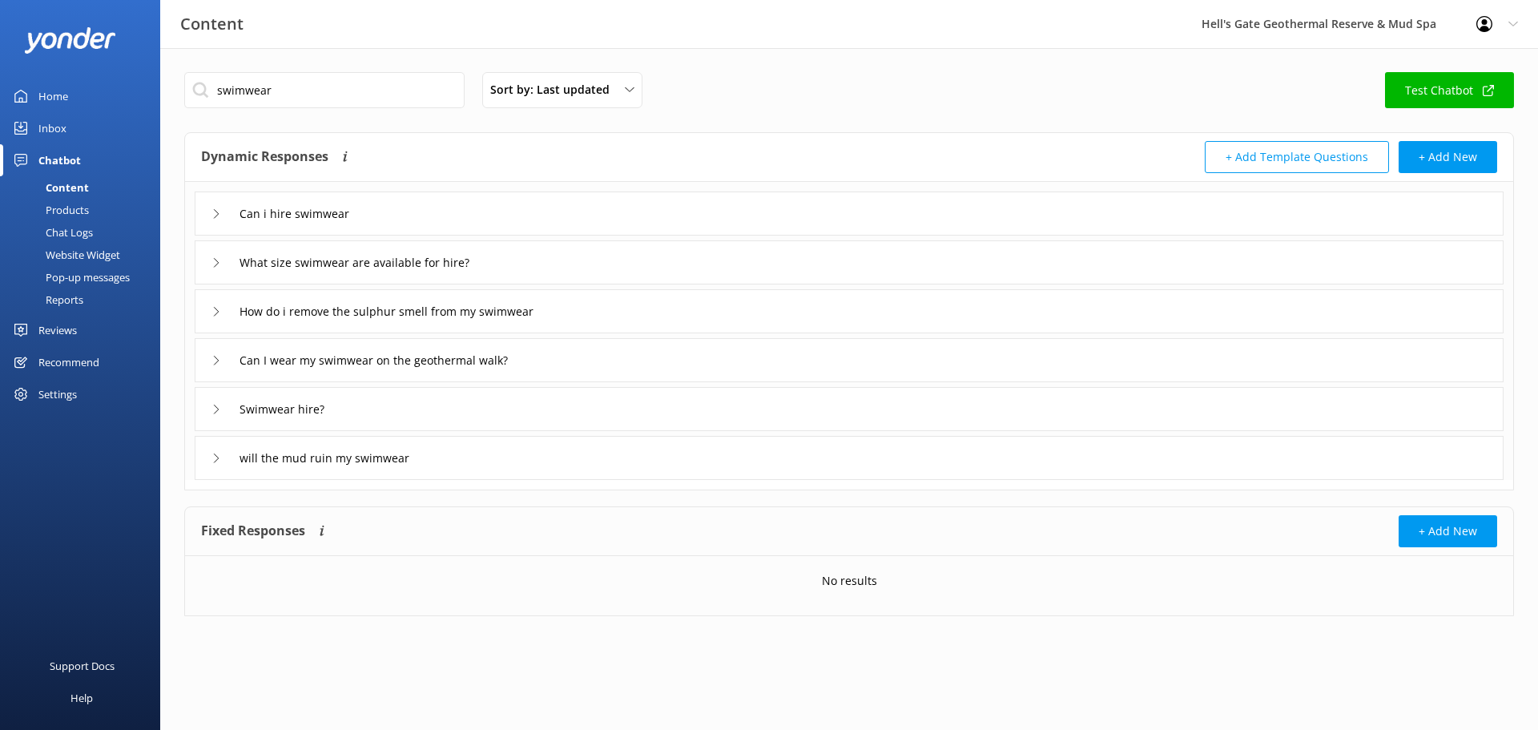
click at [549, 259] on div "What size swimwear are available for hire?" at bounding box center [849, 262] width 1309 height 44
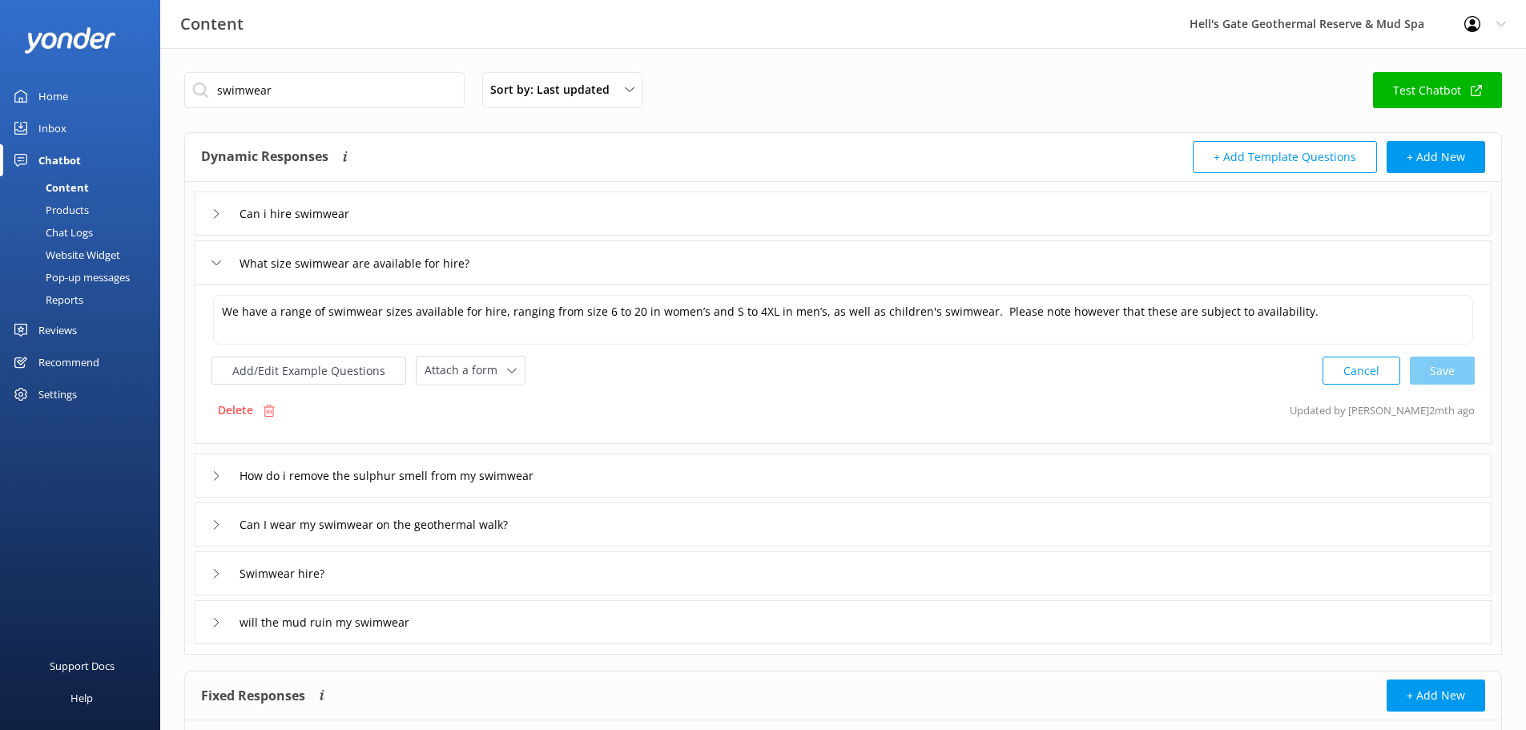
click at [549, 259] on div "What size swimwear are available for hire?" at bounding box center [843, 262] width 1297 height 44
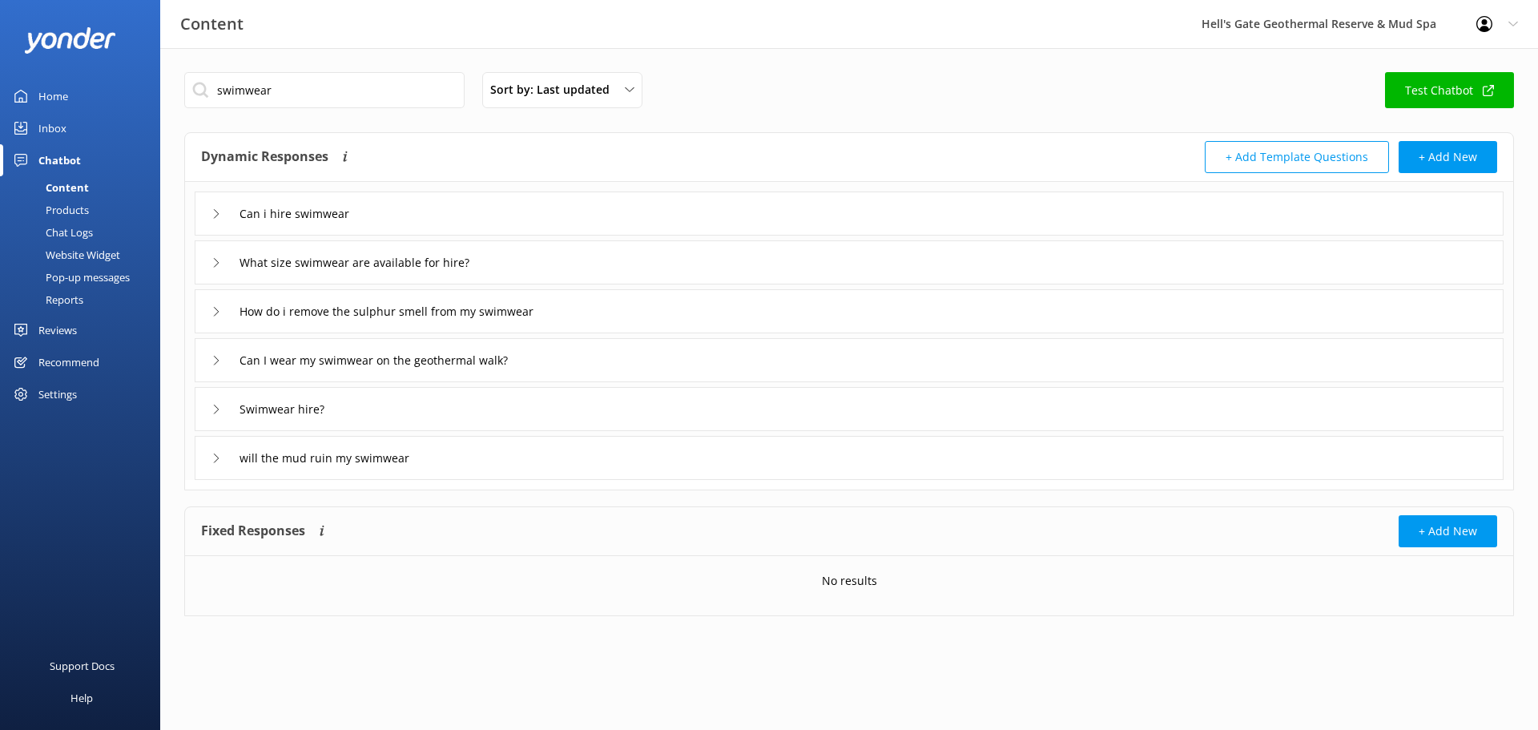
click at [602, 334] on div "Can i hire swimwear What size swimwear are available for hire? How do i remove …" at bounding box center [849, 331] width 1328 height 298
click at [602, 320] on div "How do i remove the sulphur smell from my swimwear" at bounding box center [849, 311] width 1309 height 44
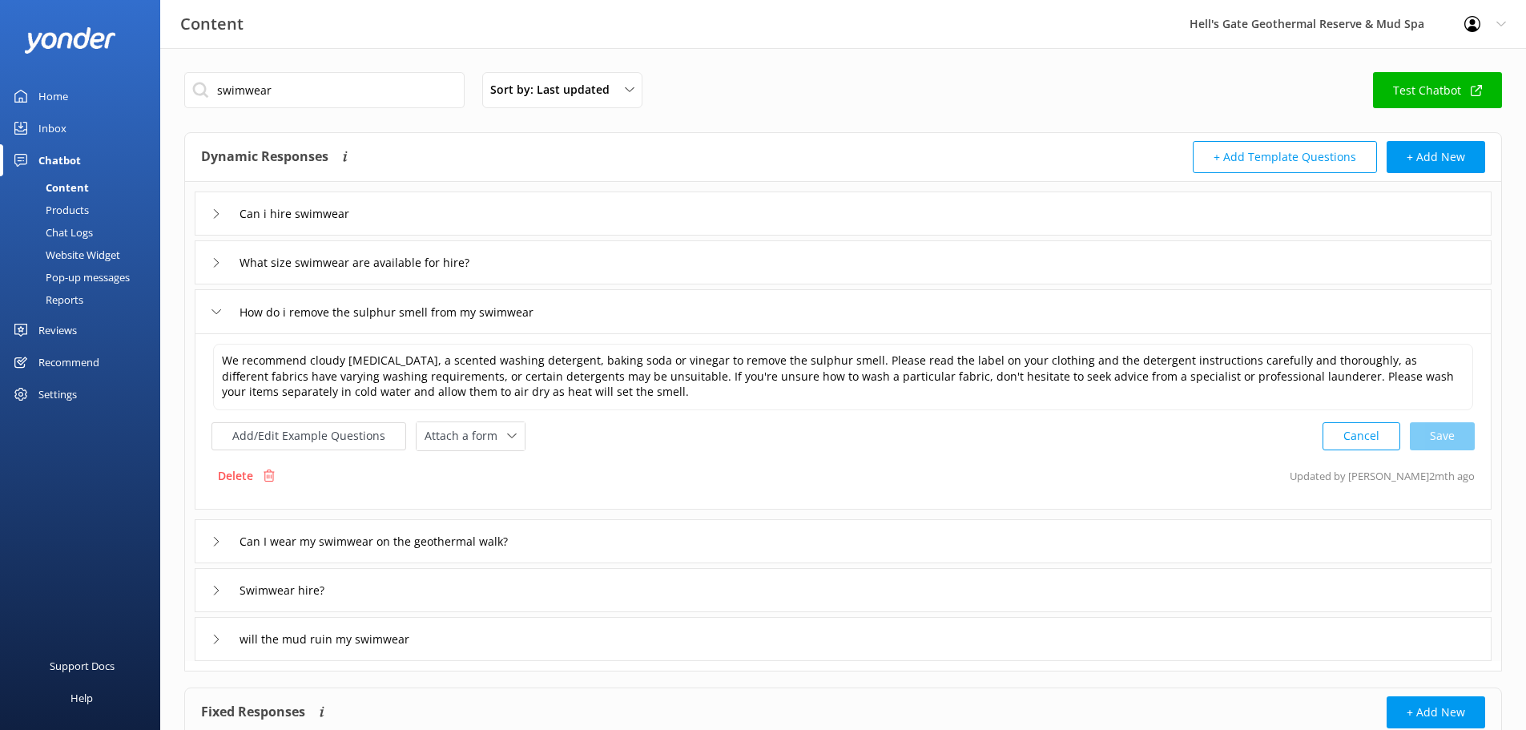
click at [602, 320] on div "How do i remove the sulphur smell from my swimwear" at bounding box center [843, 311] width 1297 height 44
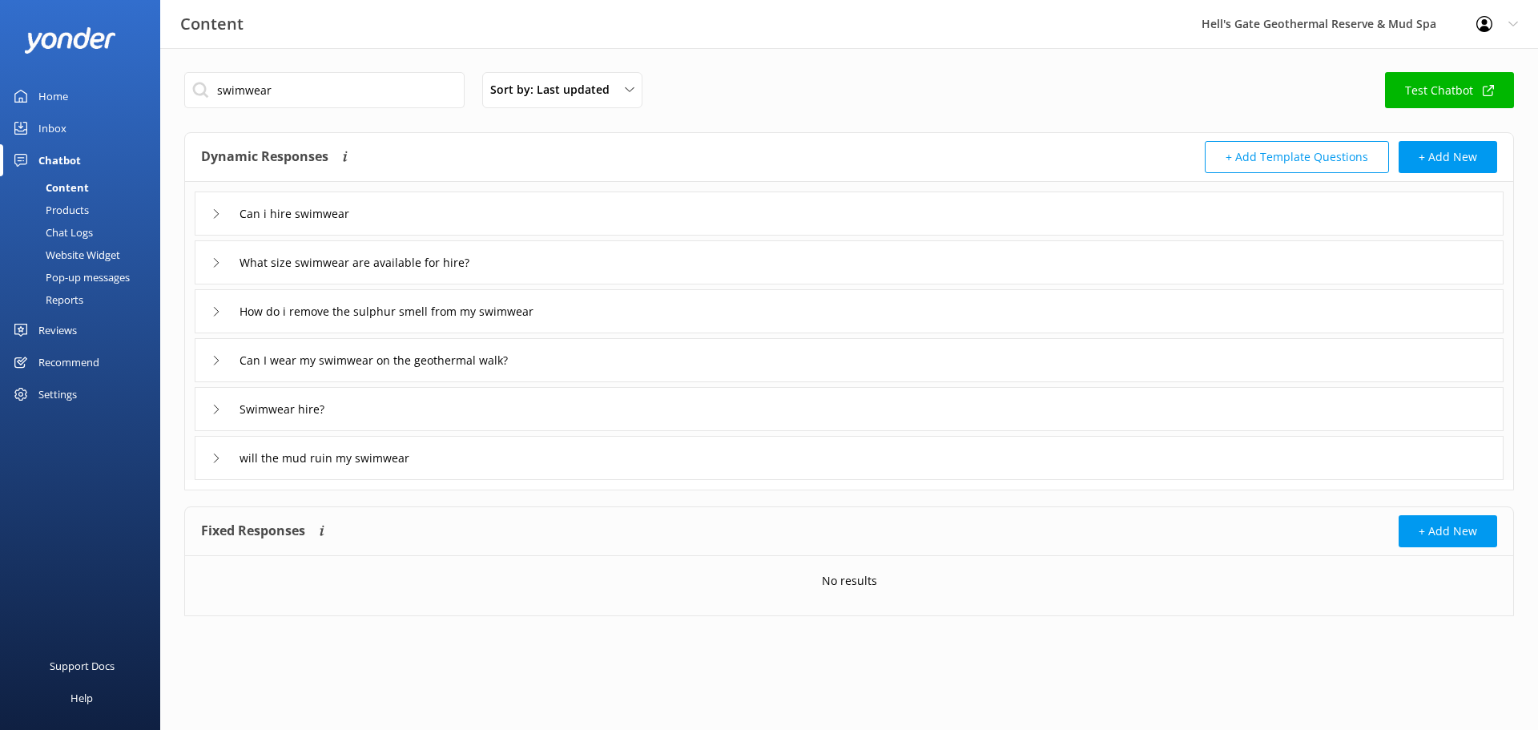
click at [572, 414] on div "Swimwear hire?" at bounding box center [849, 409] width 1309 height 44
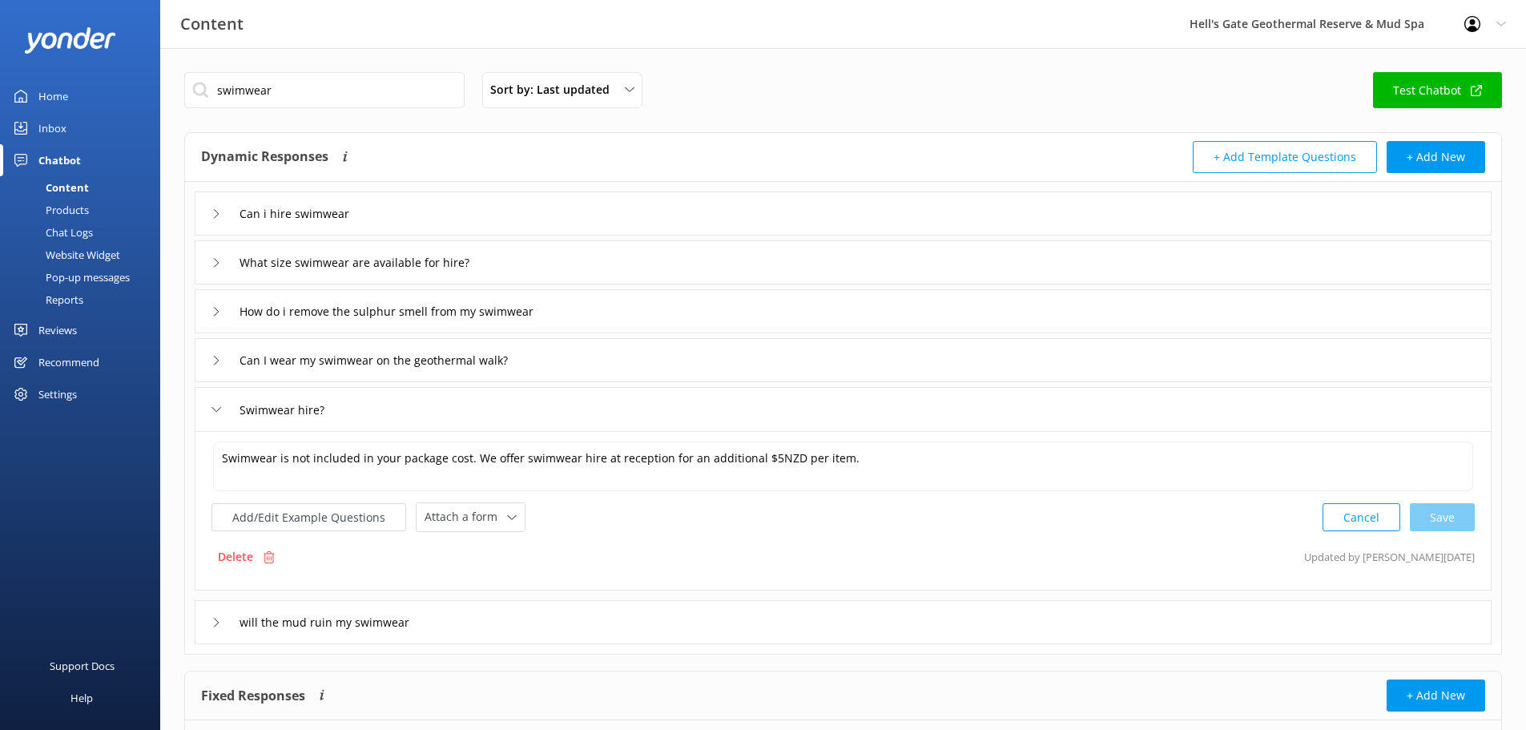
click at [572, 414] on div "Swimwear hire?" at bounding box center [843, 409] width 1297 height 44
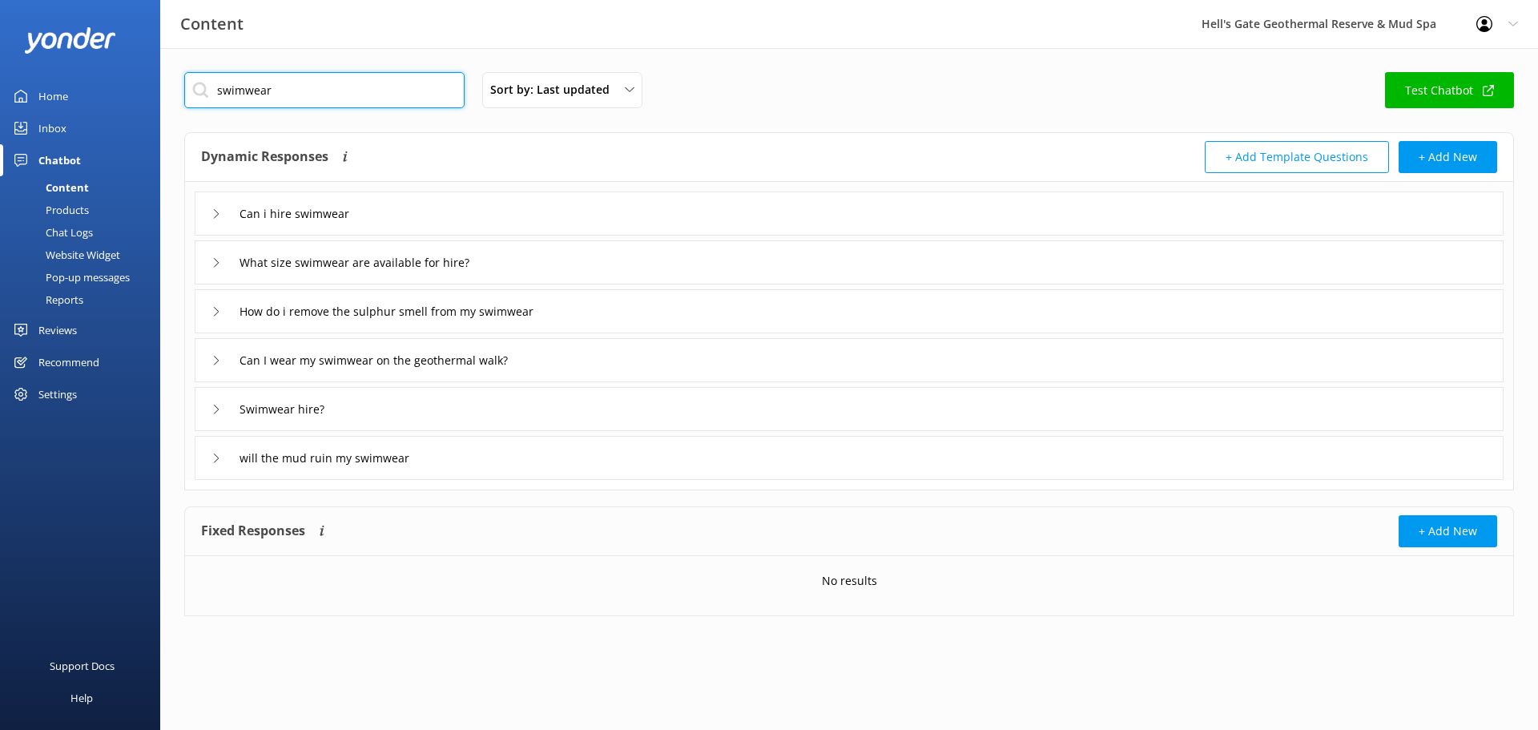
drag, startPoint x: 207, startPoint y: 96, endPoint x: 0, endPoint y: 80, distance: 208.0
click at [36, 81] on div "Content Hell's Gate Geothermal Reserve & Mud Spa Profile Settings Logout Home I…" at bounding box center [769, 356] width 1538 height 616
type input "r"
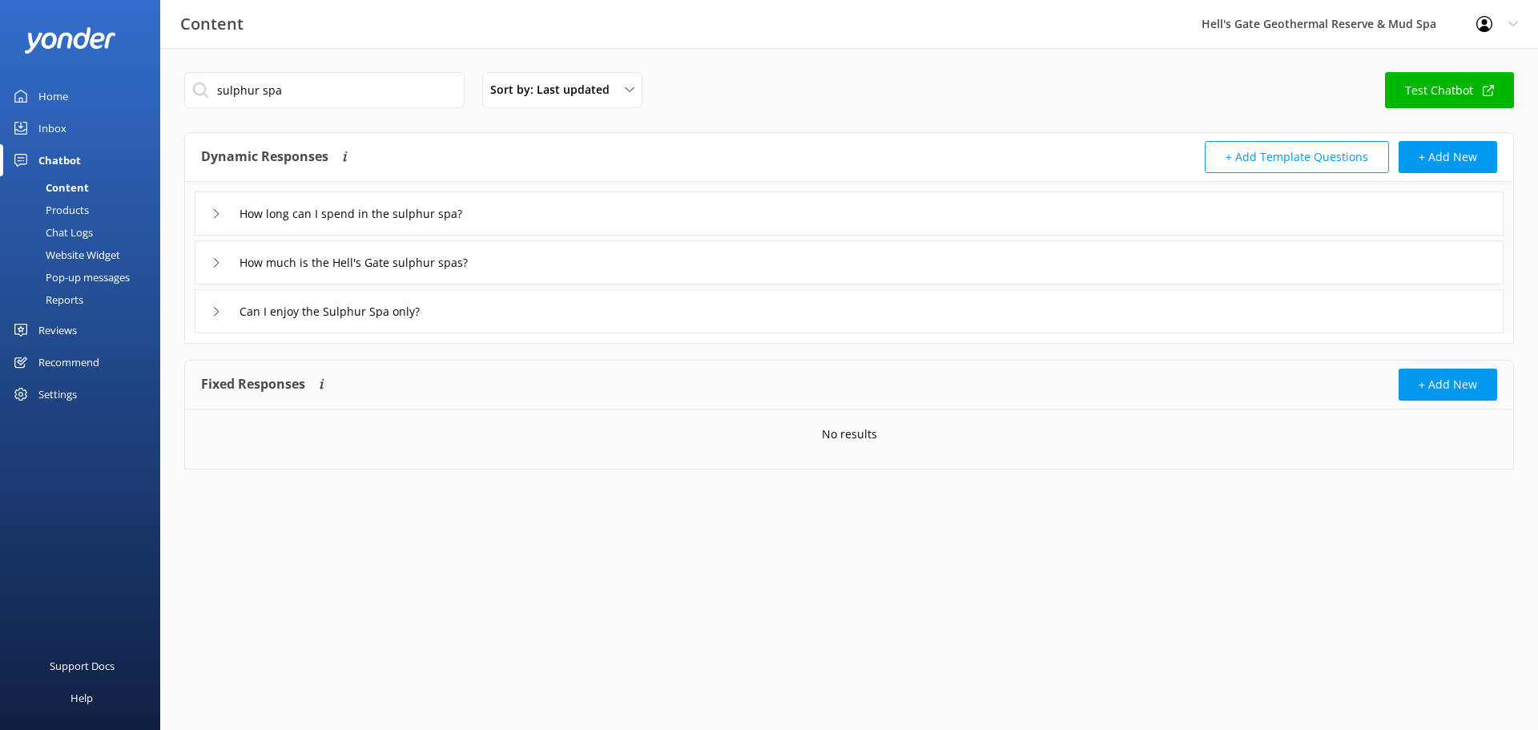
click at [569, 215] on div "How long can I spend in the sulphur spa?" at bounding box center [849, 213] width 1309 height 44
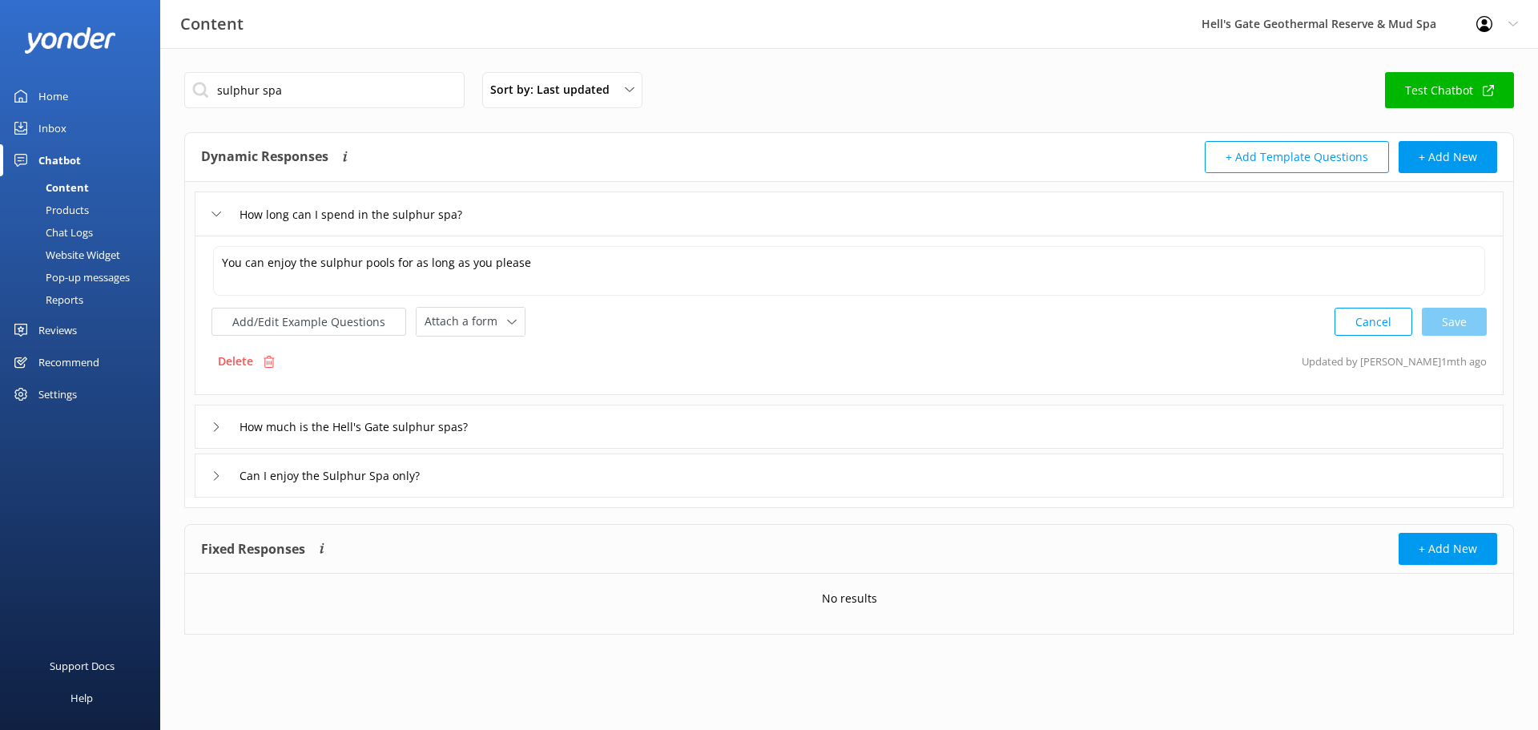
click at [569, 215] on div "How long can I spend in the sulphur spa?" at bounding box center [849, 213] width 1309 height 44
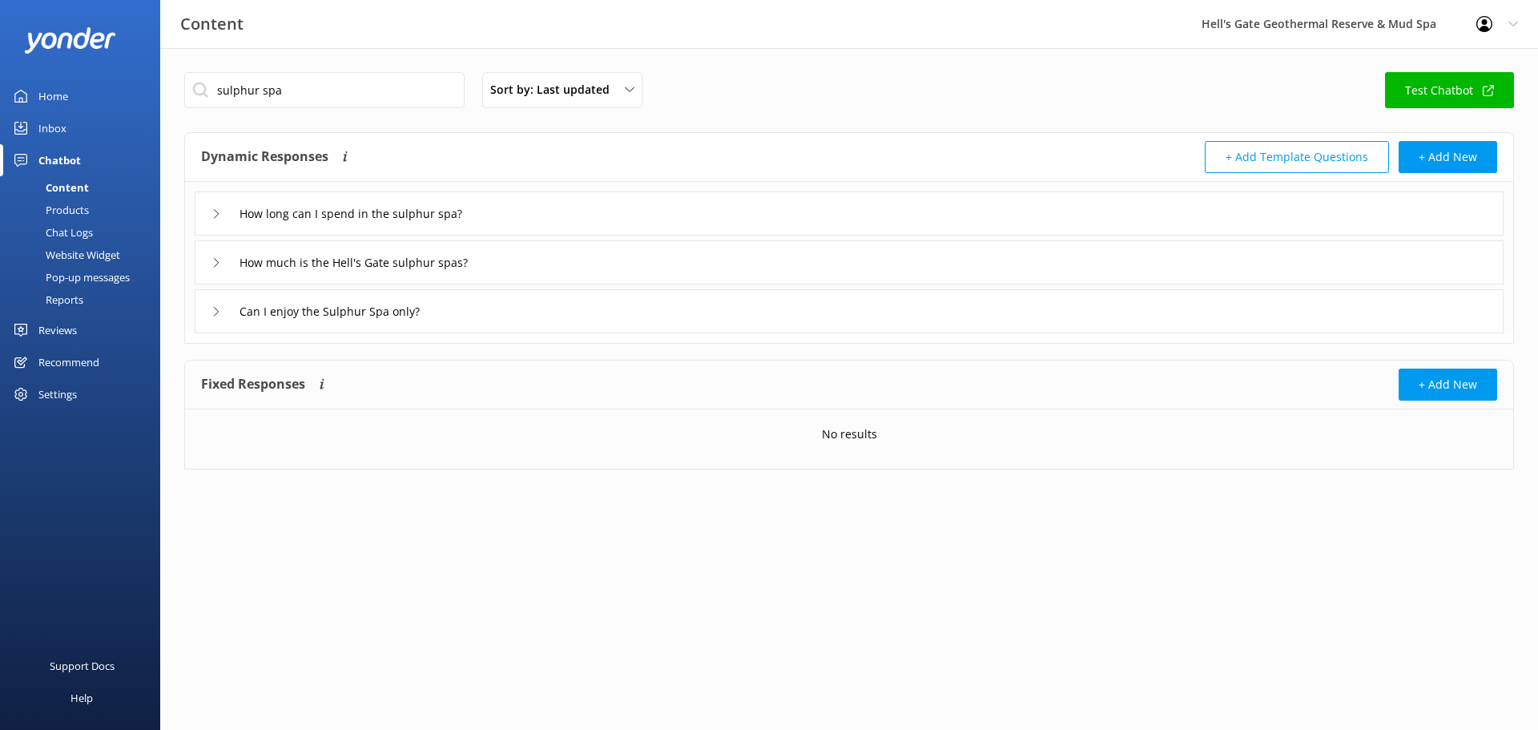
click at [521, 262] on div "How much is the Hell's Gate sulphur spas?" at bounding box center [849, 262] width 1309 height 44
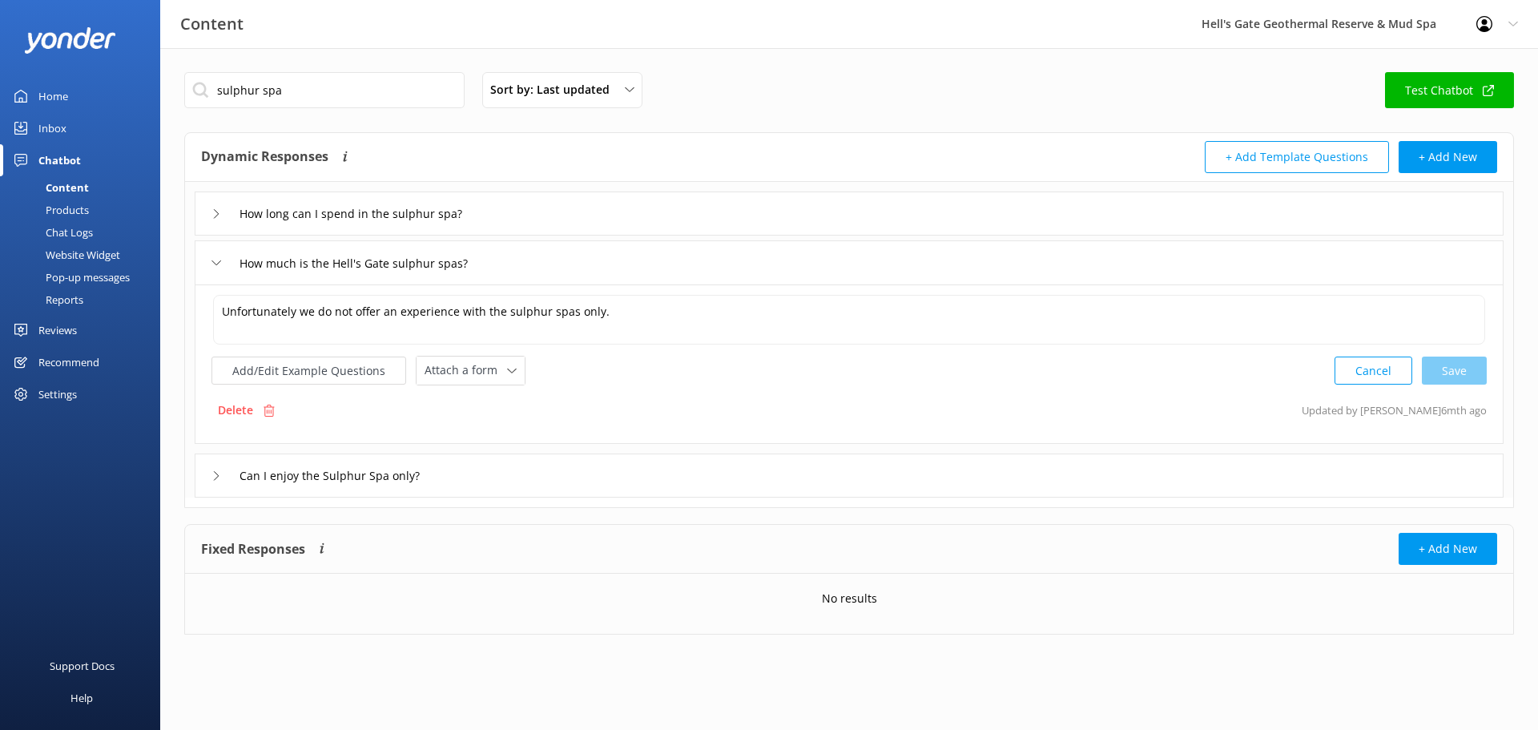
click at [521, 262] on div "How much is the Hell's Gate sulphur spas?" at bounding box center [849, 262] width 1309 height 44
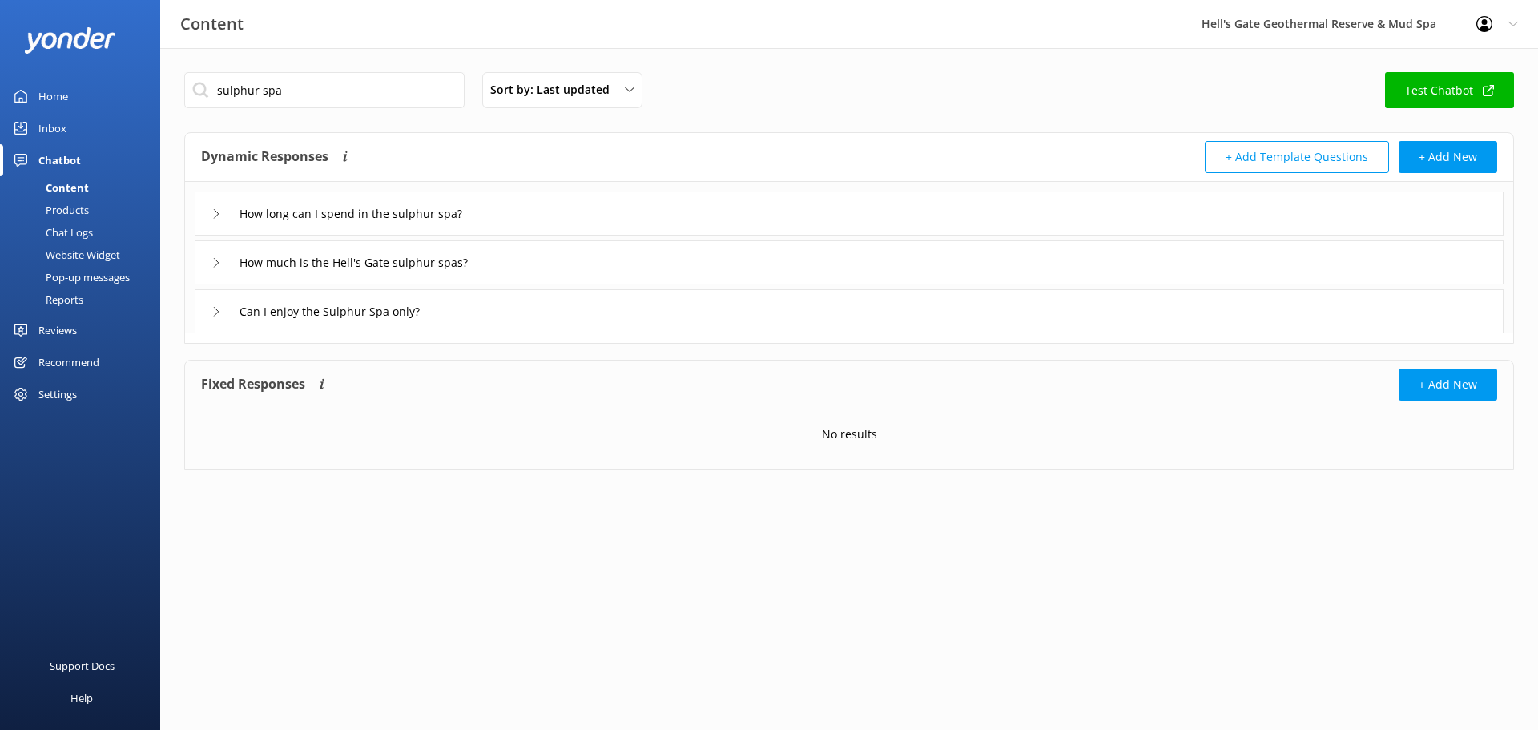
click at [519, 316] on div "Can I enjoy the Sulphur Spa only?" at bounding box center [849, 311] width 1309 height 44
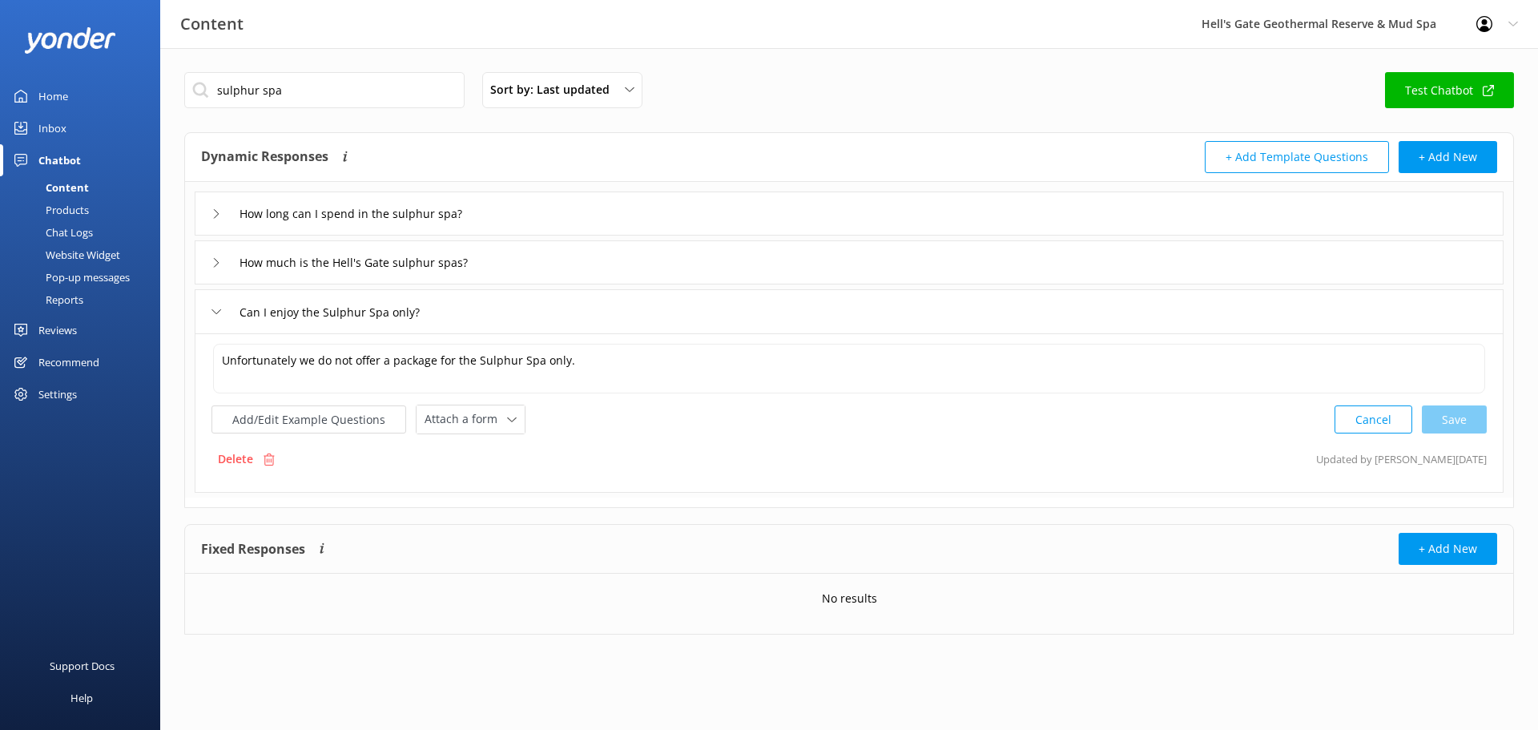
click at [519, 316] on div "Can I enjoy the Sulphur Spa only?" at bounding box center [849, 311] width 1309 height 44
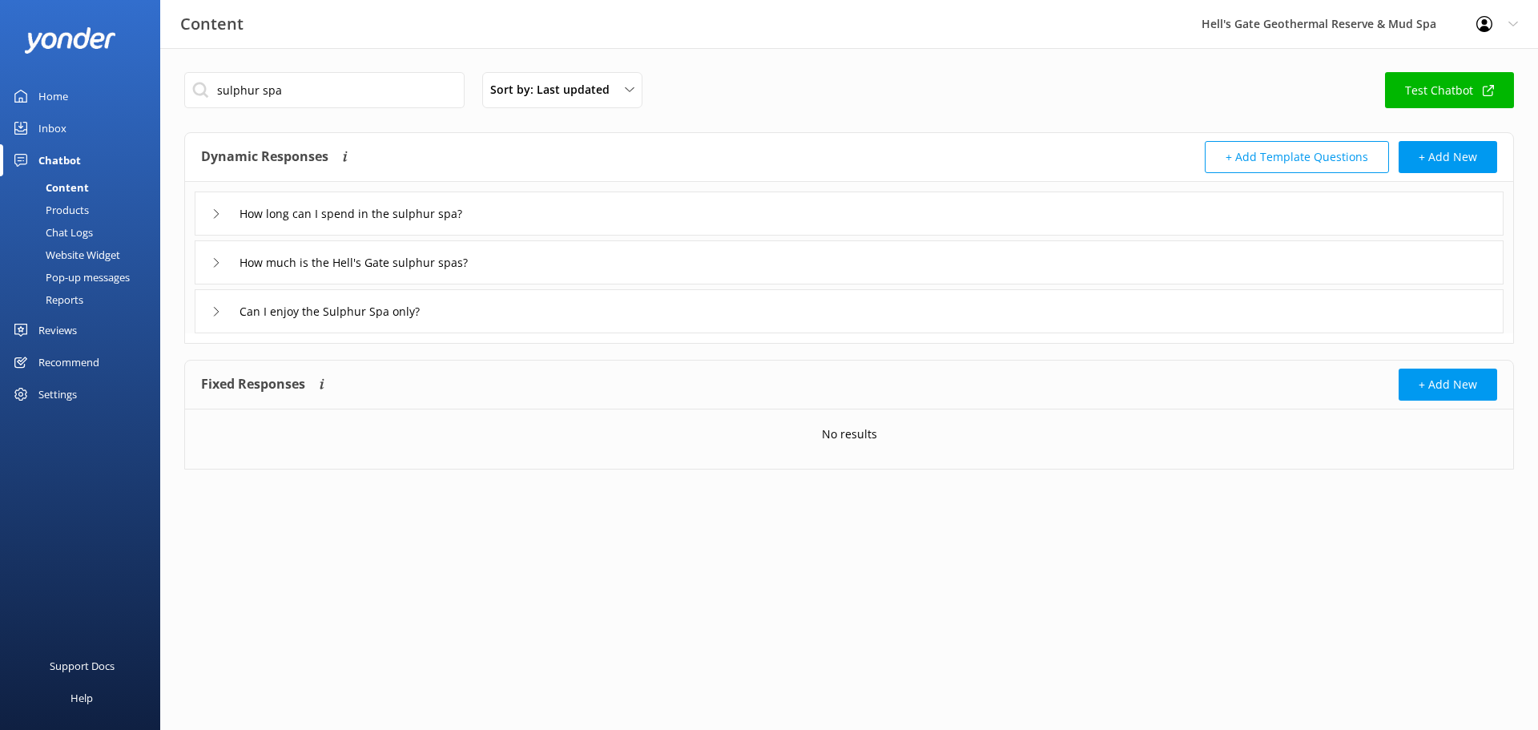
click at [531, 257] on div "How much is the Hell's Gate sulphur spas?" at bounding box center [849, 262] width 1309 height 44
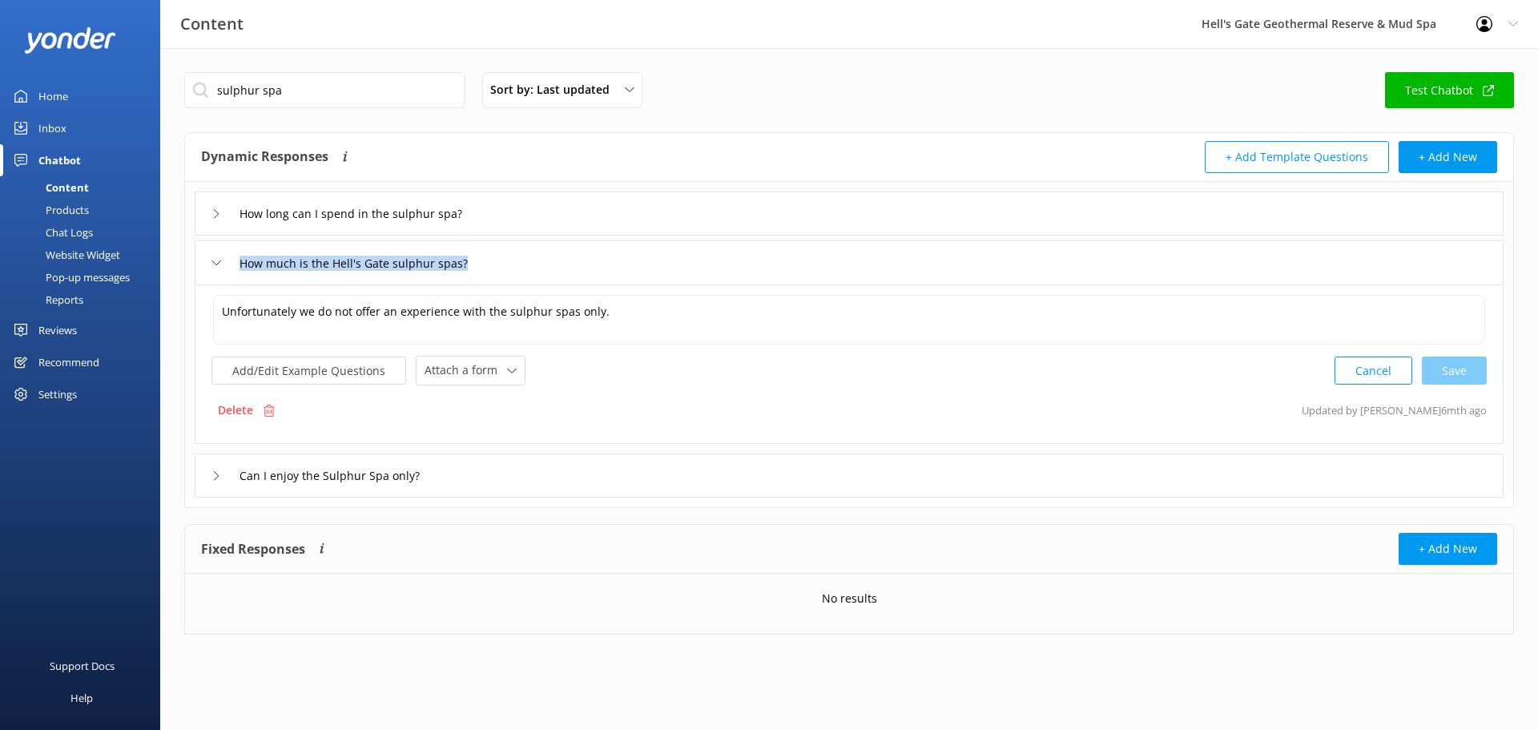
click at [531, 257] on div "How much is the Hell's Gate sulphur spas?" at bounding box center [849, 262] width 1309 height 44
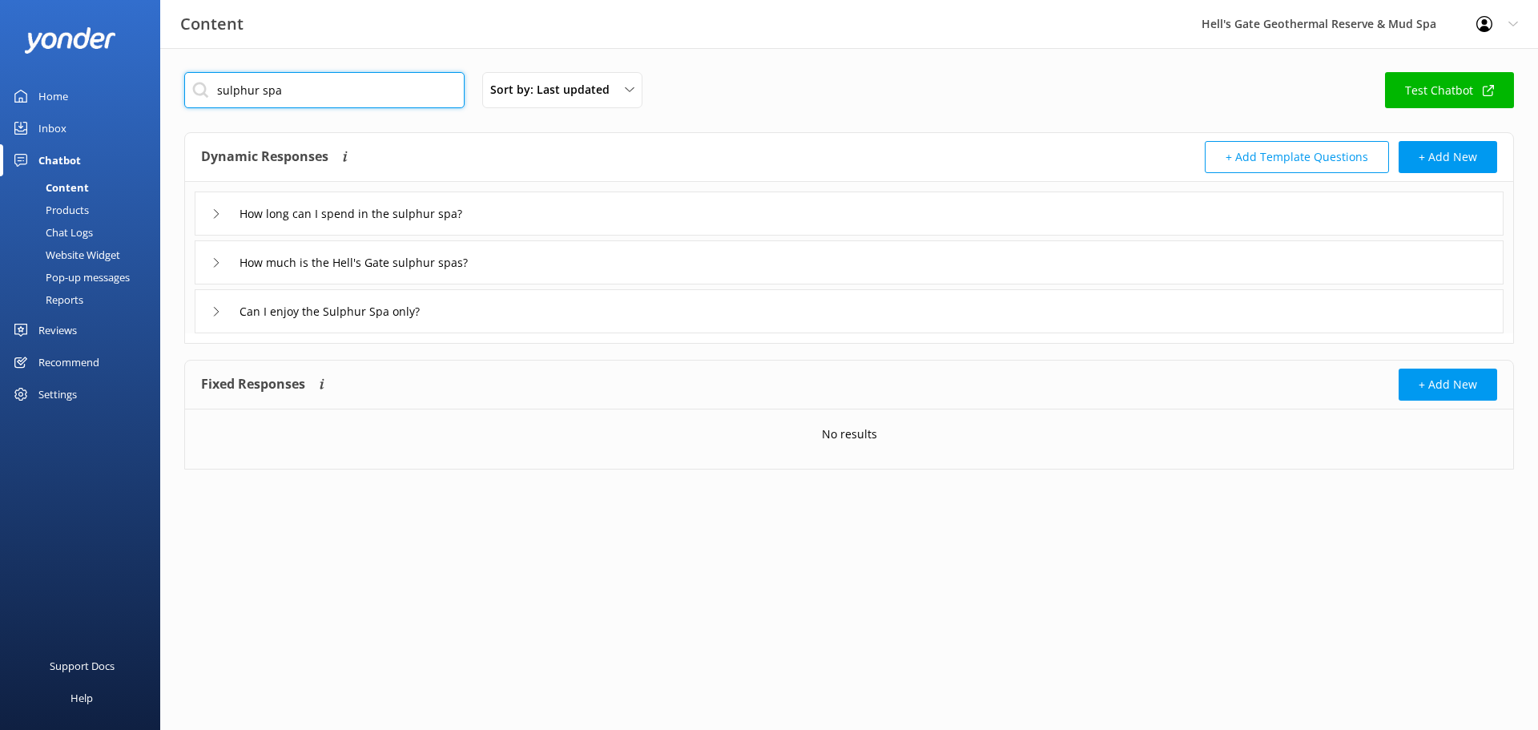
drag, startPoint x: 326, startPoint y: 90, endPoint x: 260, endPoint y: 90, distance: 65.7
click at [260, 90] on input "sulphur spa" at bounding box center [324, 90] width 280 height 36
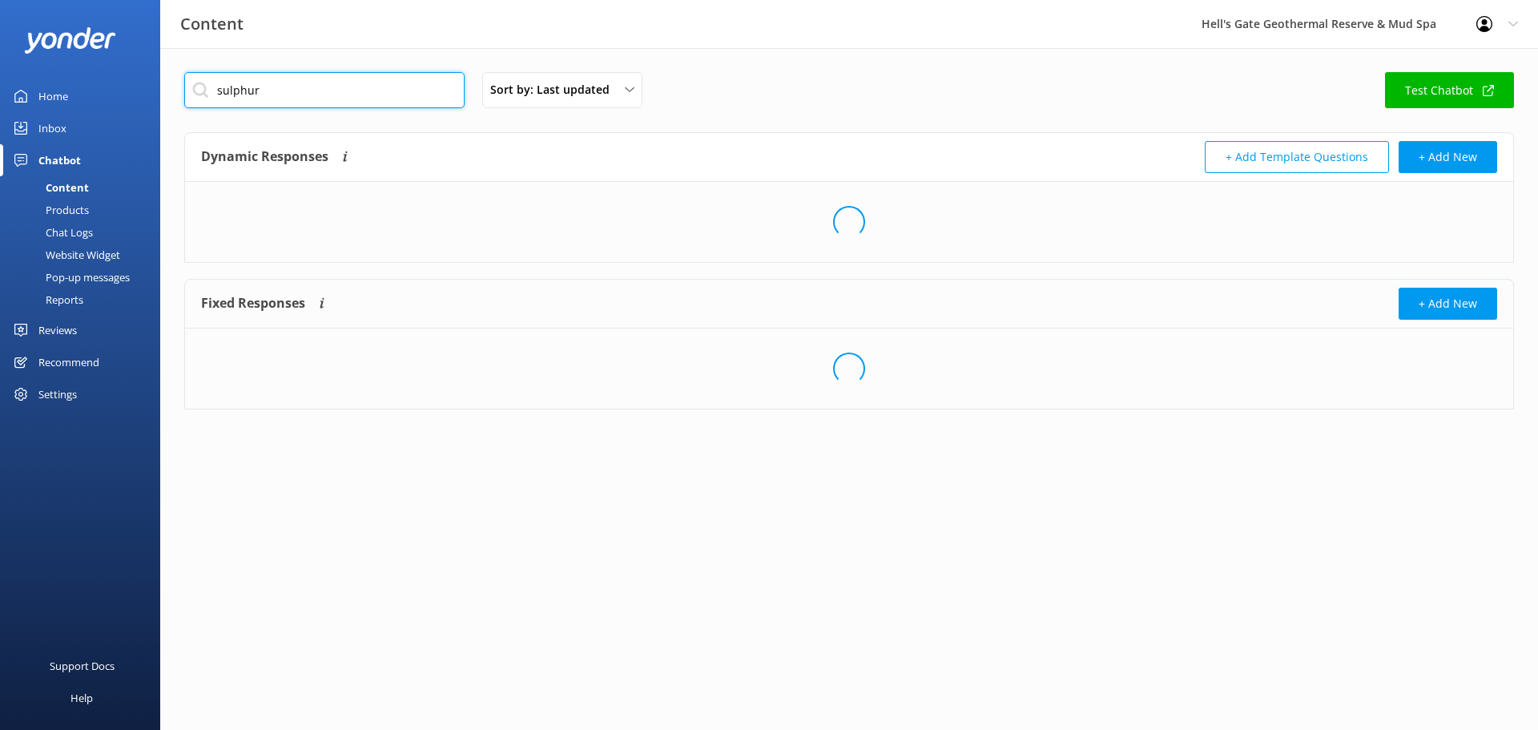
drag, startPoint x: 259, startPoint y: 89, endPoint x: 19, endPoint y: 98, distance: 240.4
click at [58, 85] on div "Content Hell's Gate Geothermal Reserve & Mud Spa Profile Settings Logout Home I…" at bounding box center [769, 252] width 1538 height 409
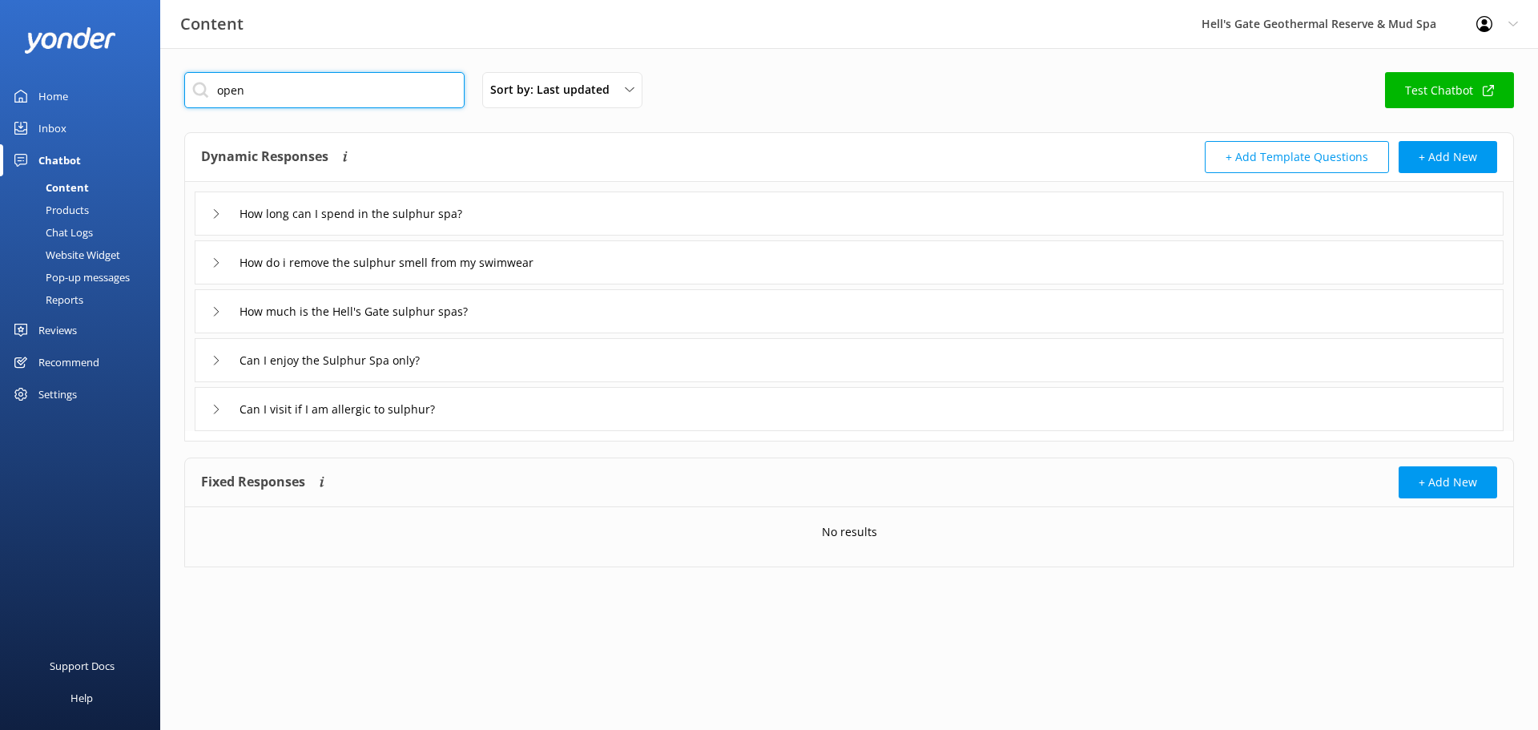
type input "open"
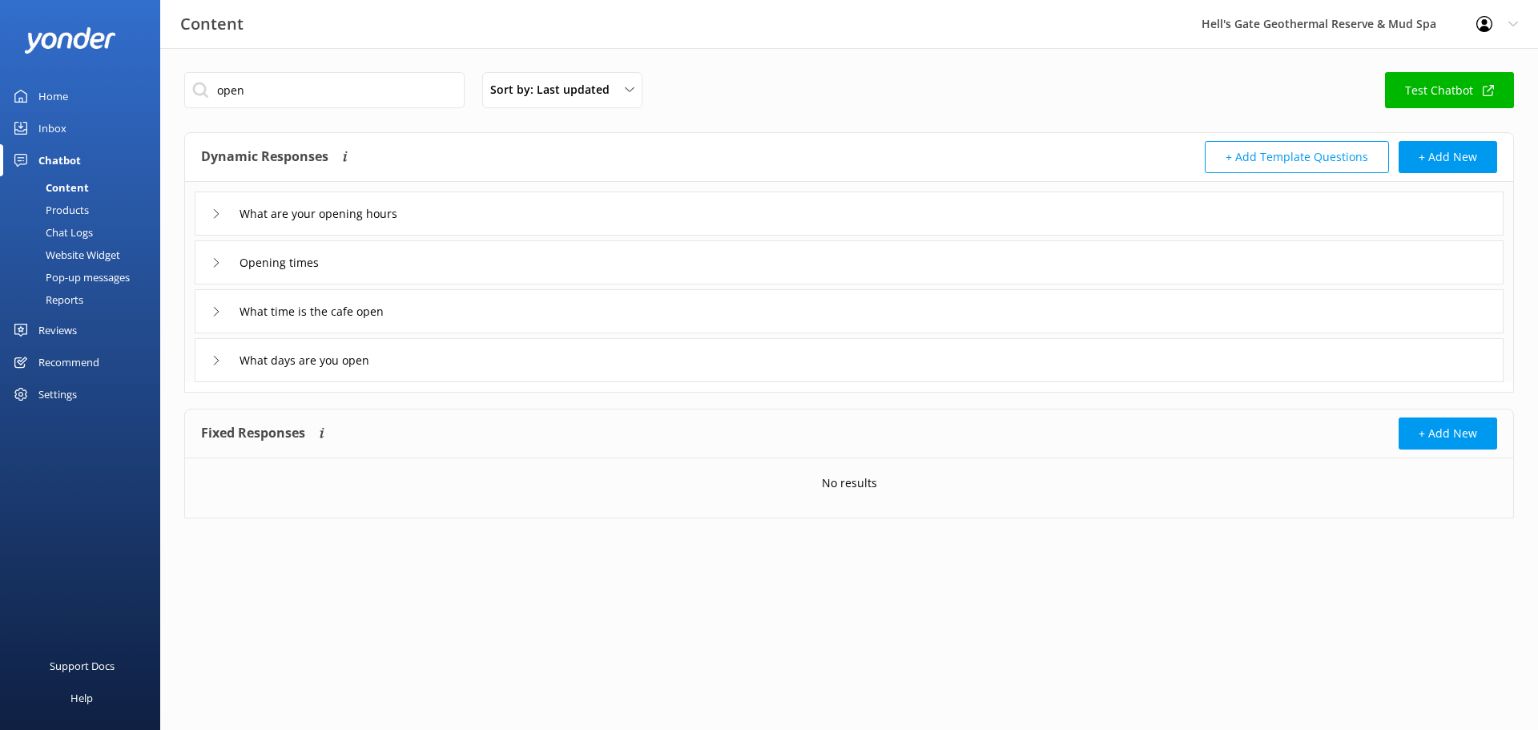
click at [418, 263] on div "Opening times" at bounding box center [849, 262] width 1309 height 44
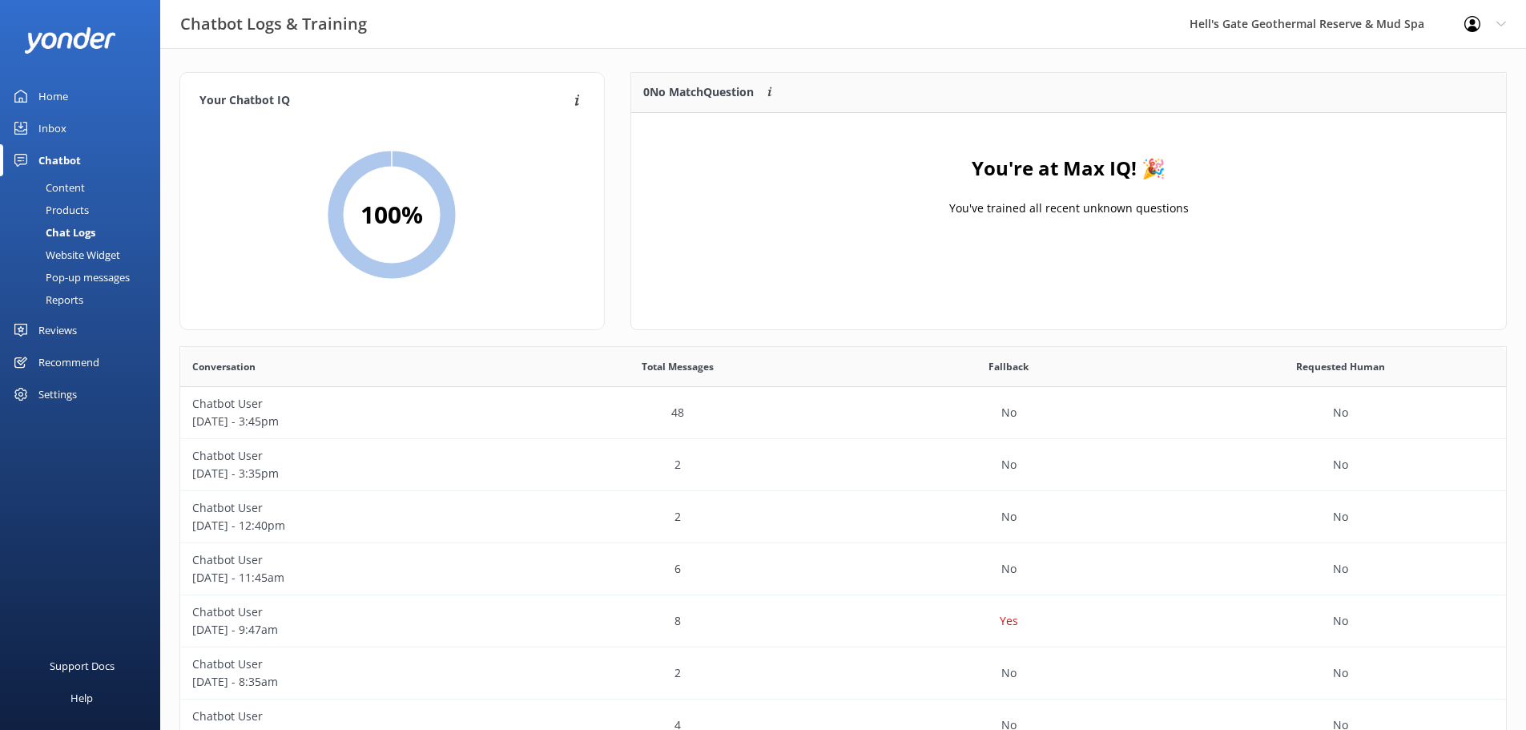
scroll to position [13, 13]
click at [85, 90] on link "Home" at bounding box center [80, 96] width 160 height 32
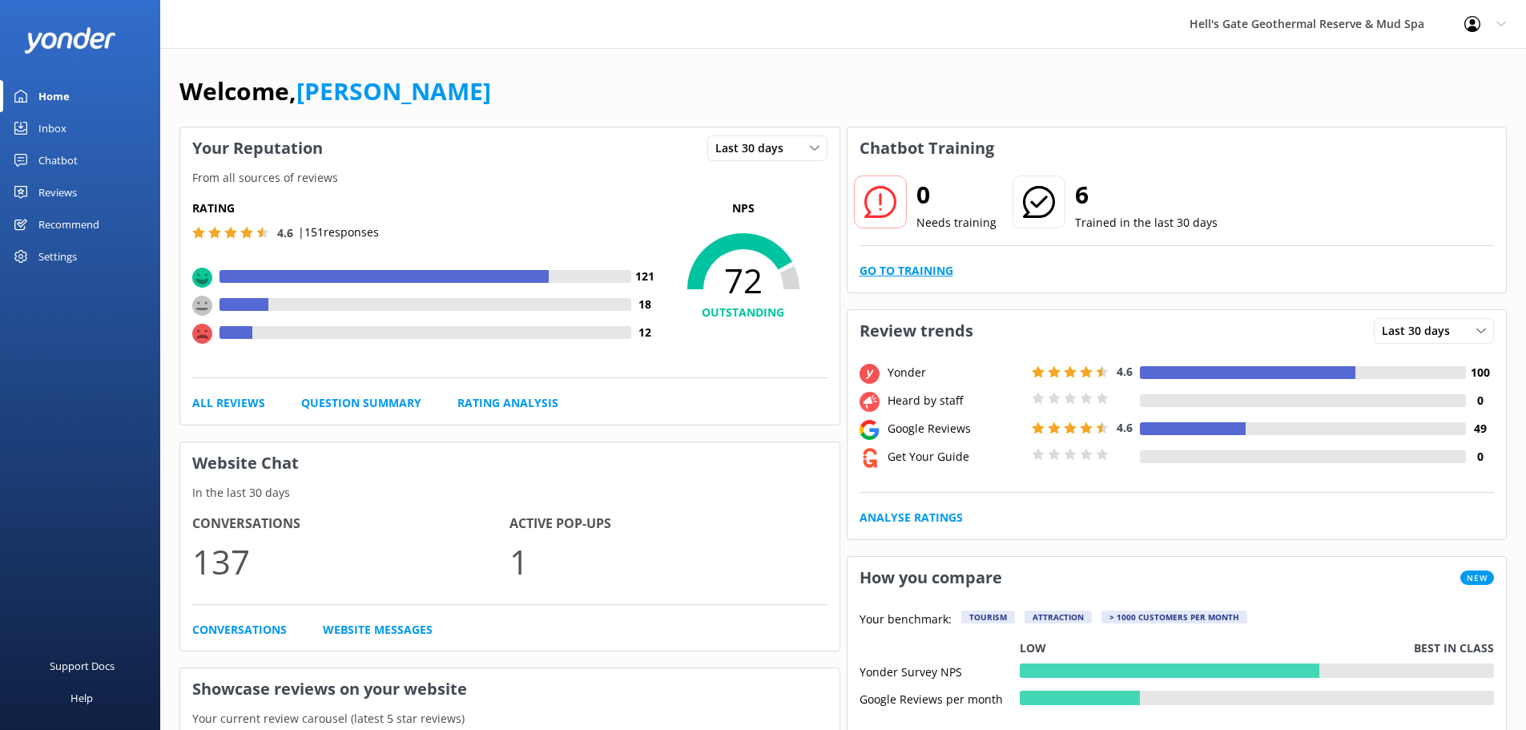
click at [918, 269] on link "Go to Training" at bounding box center [906, 271] width 94 height 18
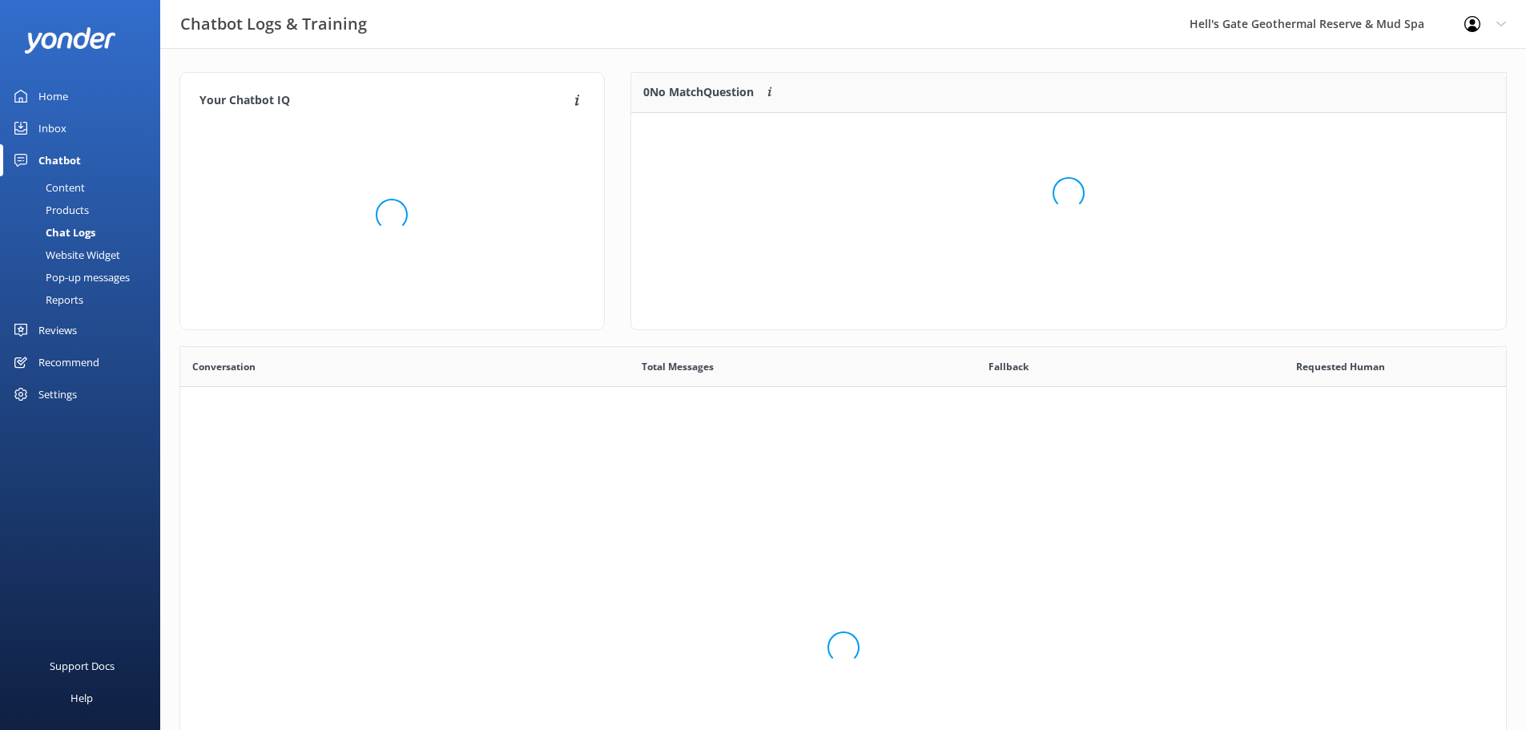
scroll to position [549, 1313]
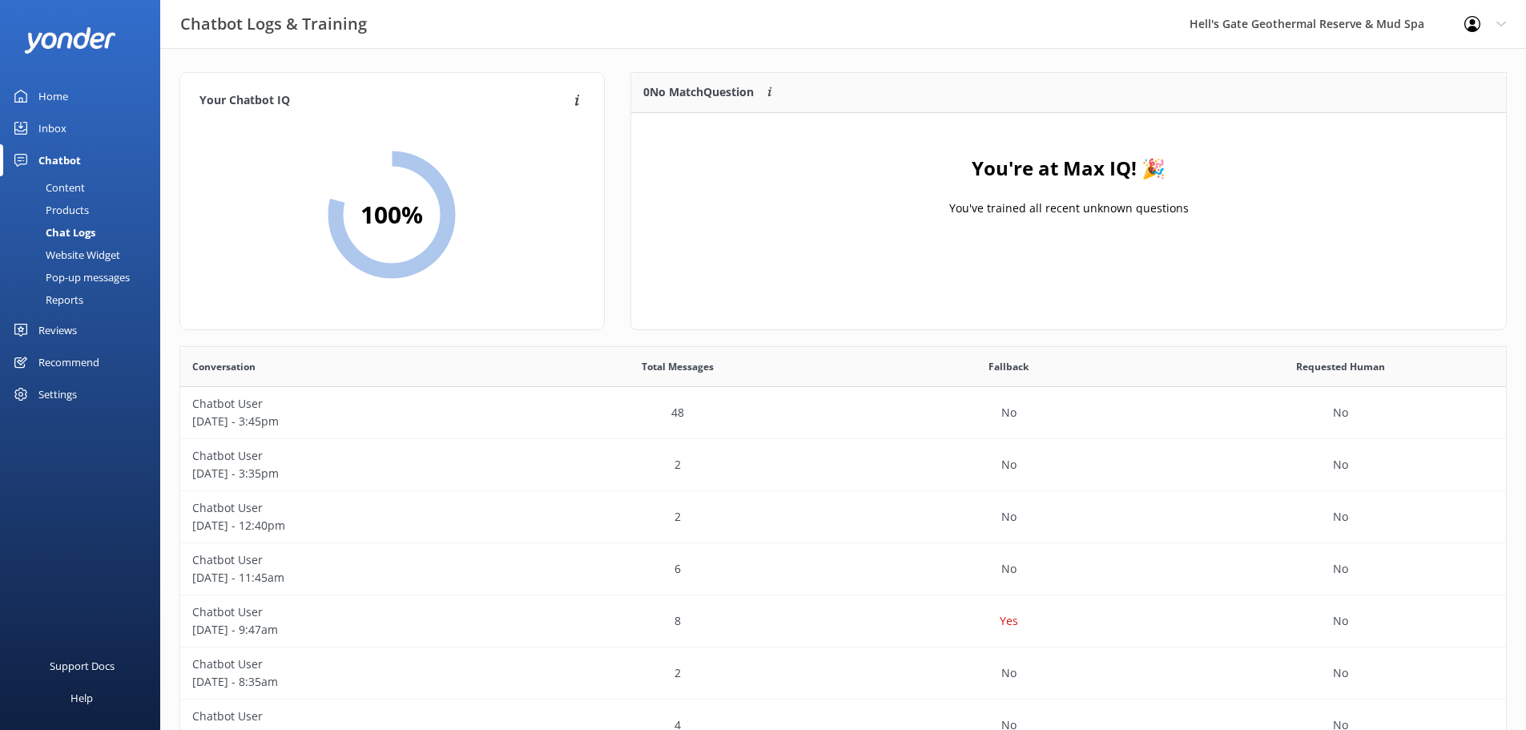
click at [44, 85] on div "Home" at bounding box center [53, 96] width 30 height 32
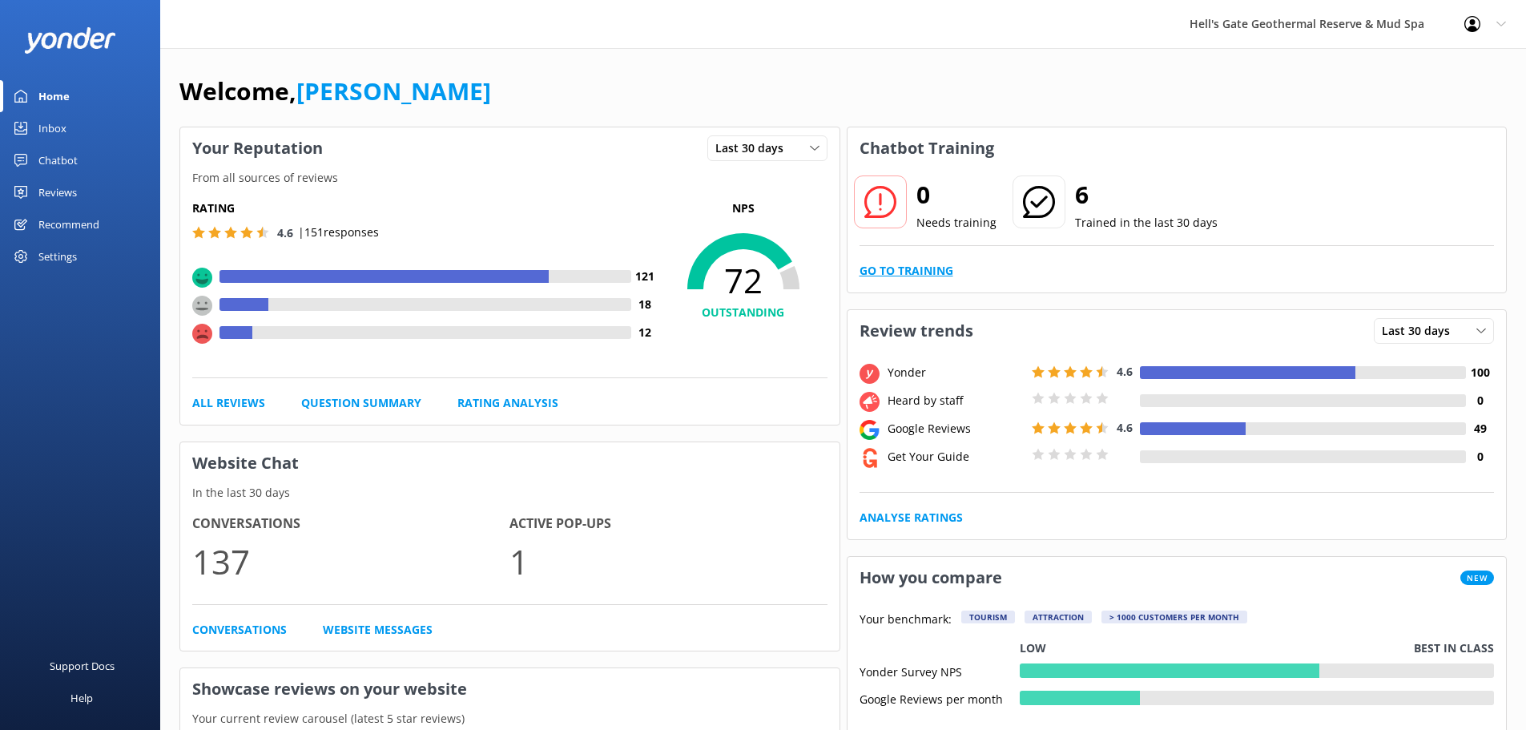
click at [928, 271] on link "Go to Training" at bounding box center [906, 271] width 94 height 18
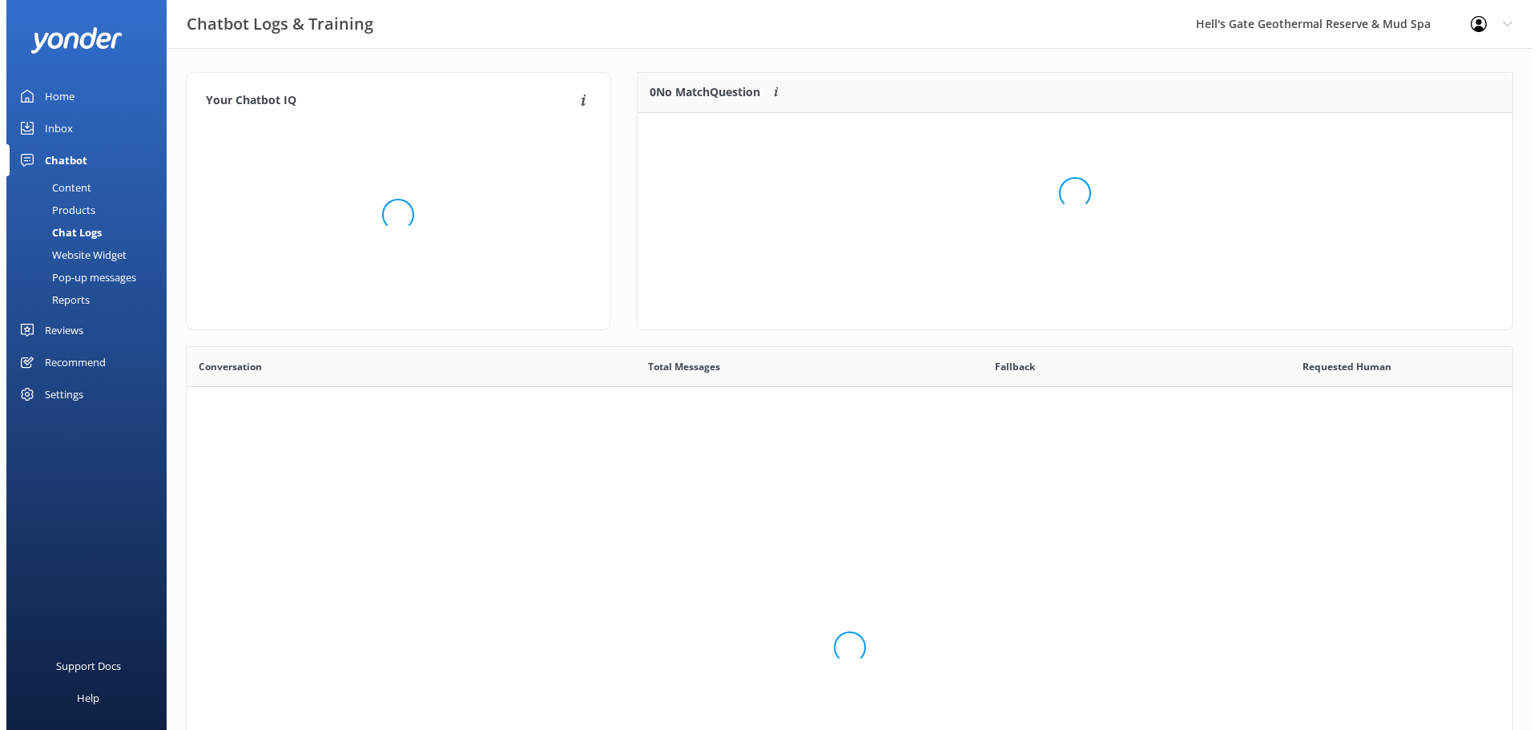
scroll to position [549, 1313]
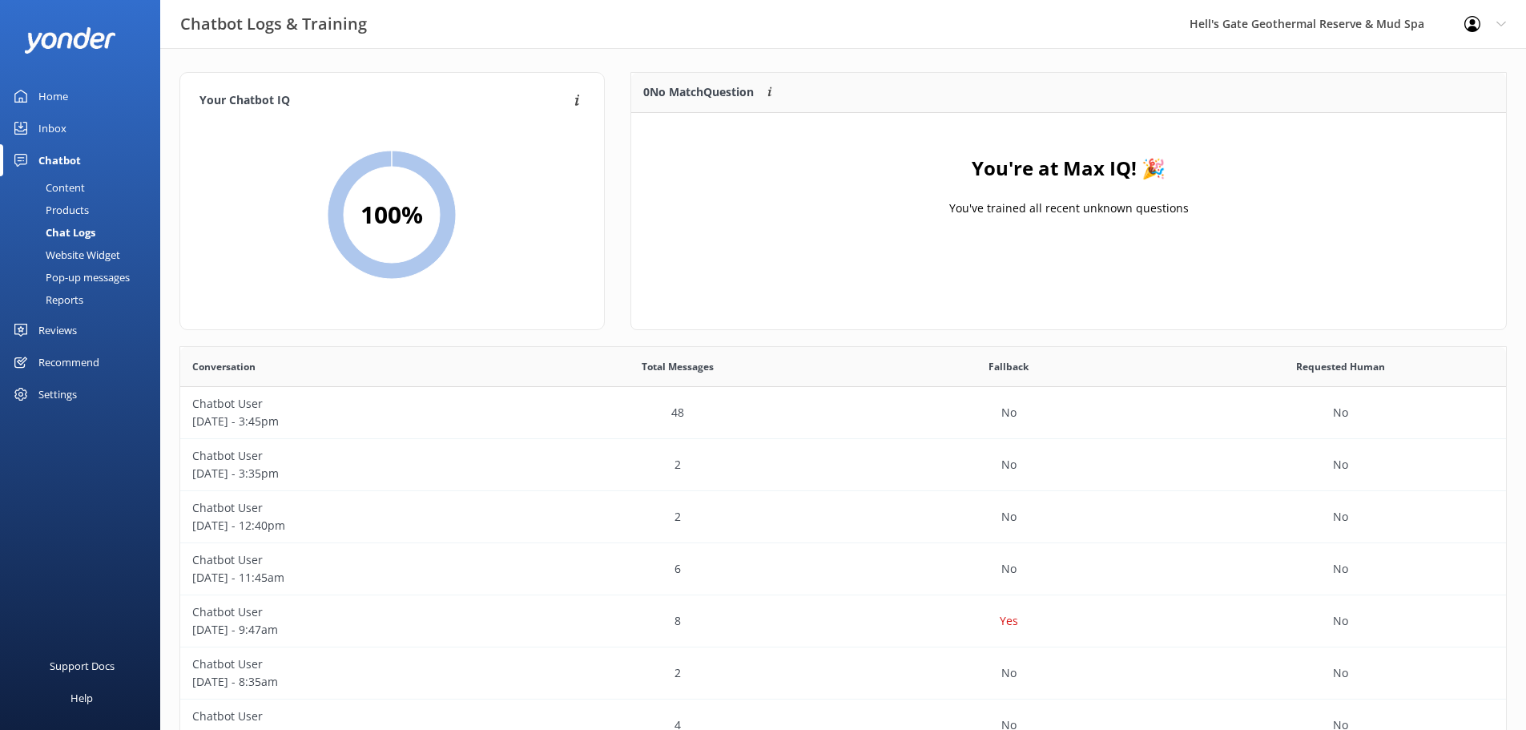
click at [58, 86] on div "Home" at bounding box center [53, 96] width 30 height 32
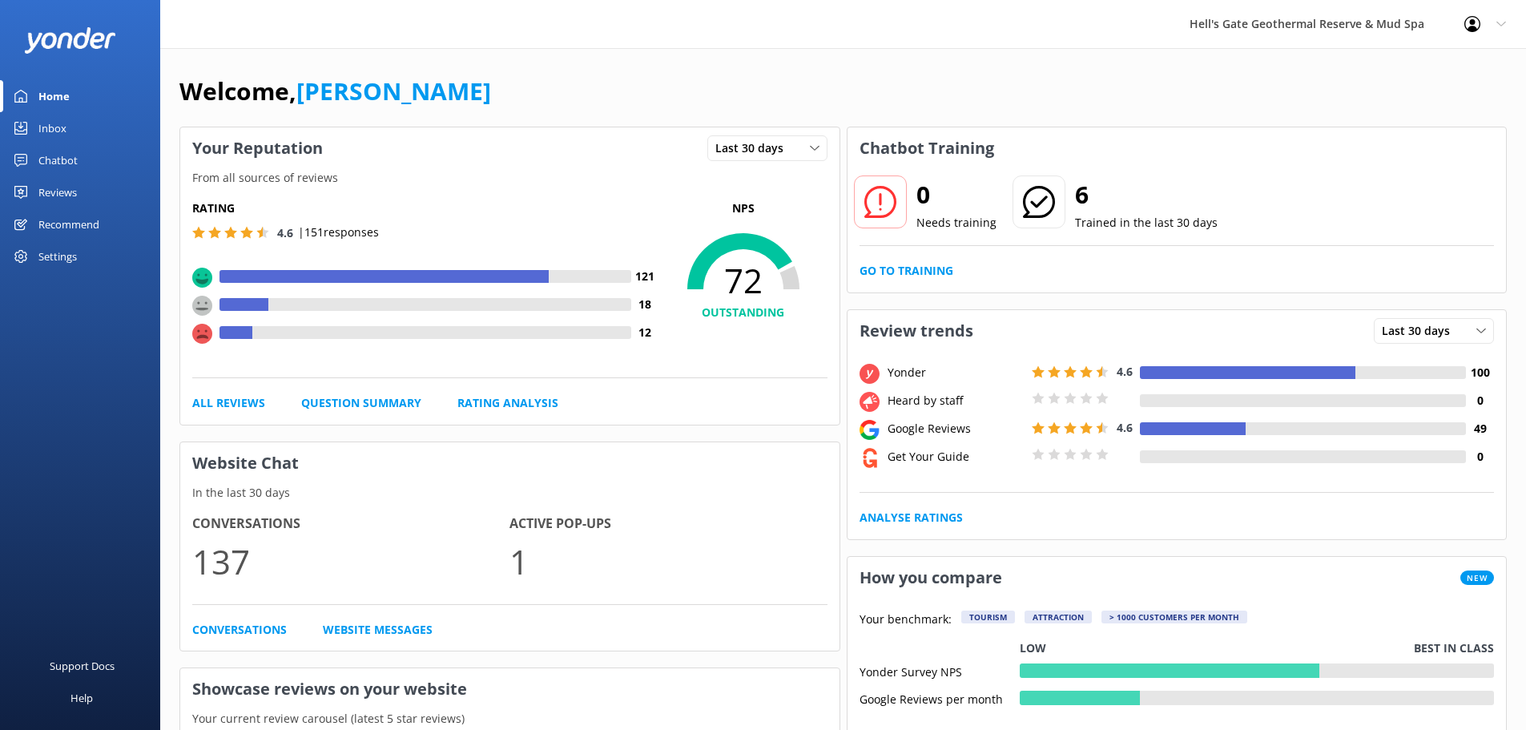
click at [39, 117] on div "Inbox" at bounding box center [52, 128] width 28 height 32
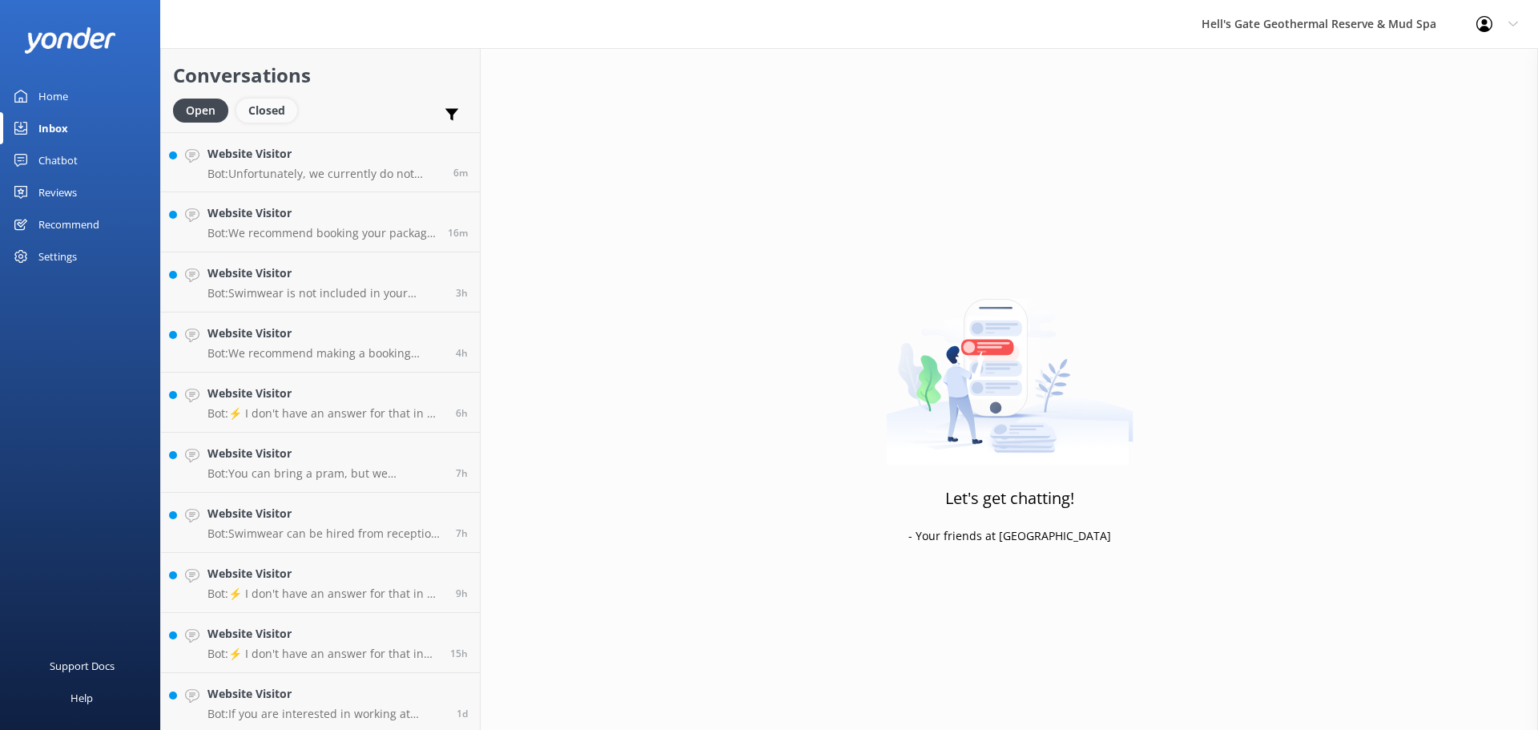
click at [269, 115] on div "Closed" at bounding box center [266, 111] width 61 height 24
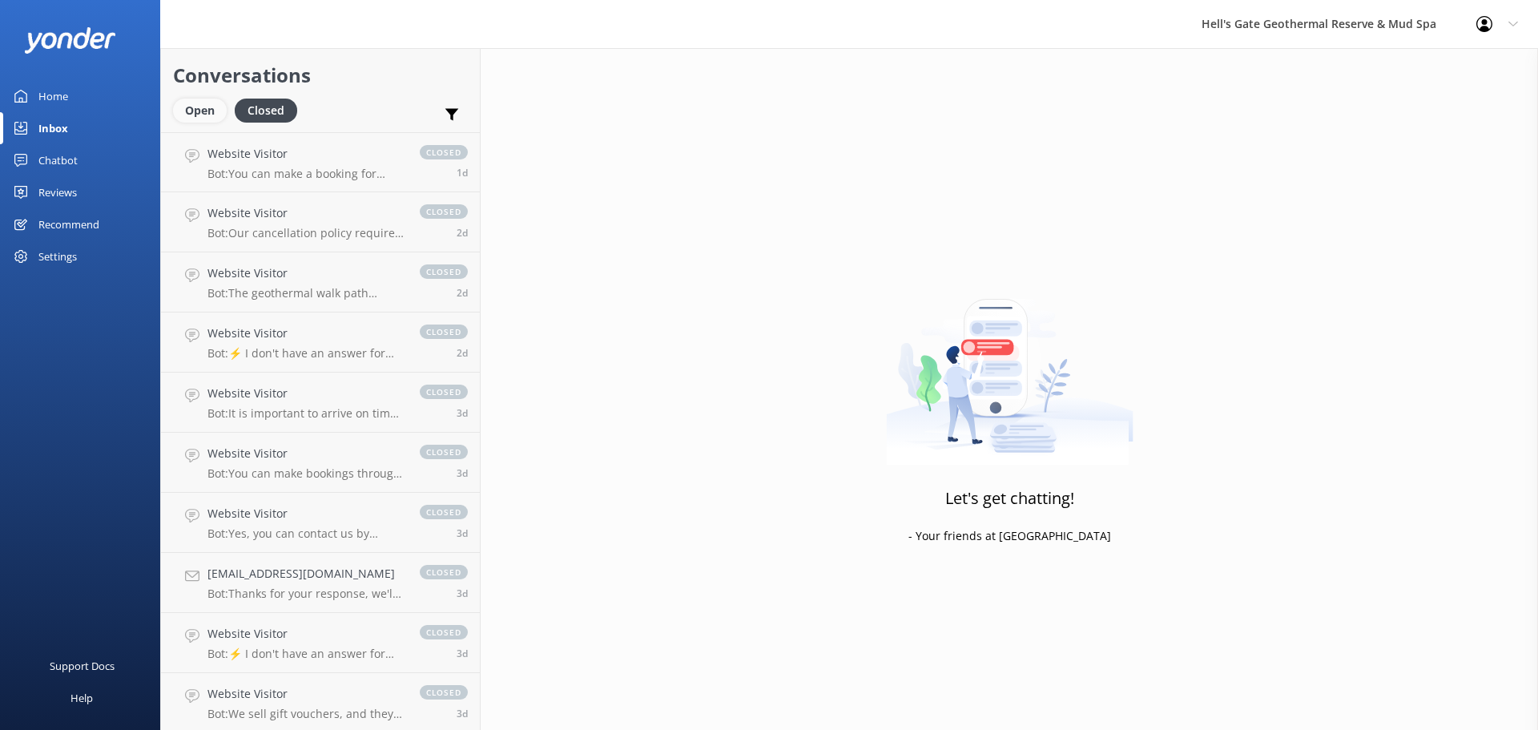
click at [215, 117] on div "Open" at bounding box center [200, 111] width 54 height 24
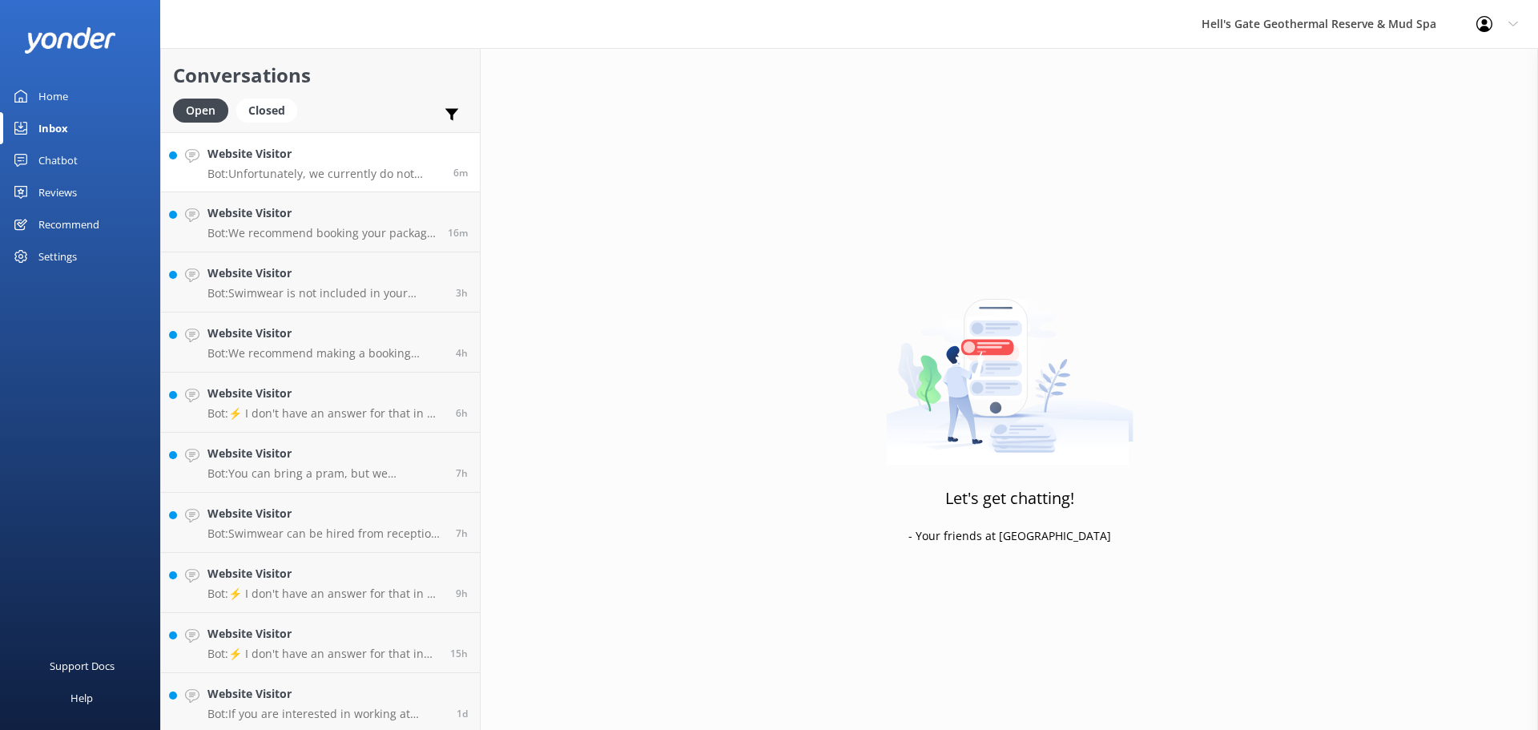
click at [307, 172] on p "Bot: Unfortunately, we currently do not have any swimwear available to buy. How…" at bounding box center [324, 174] width 234 height 14
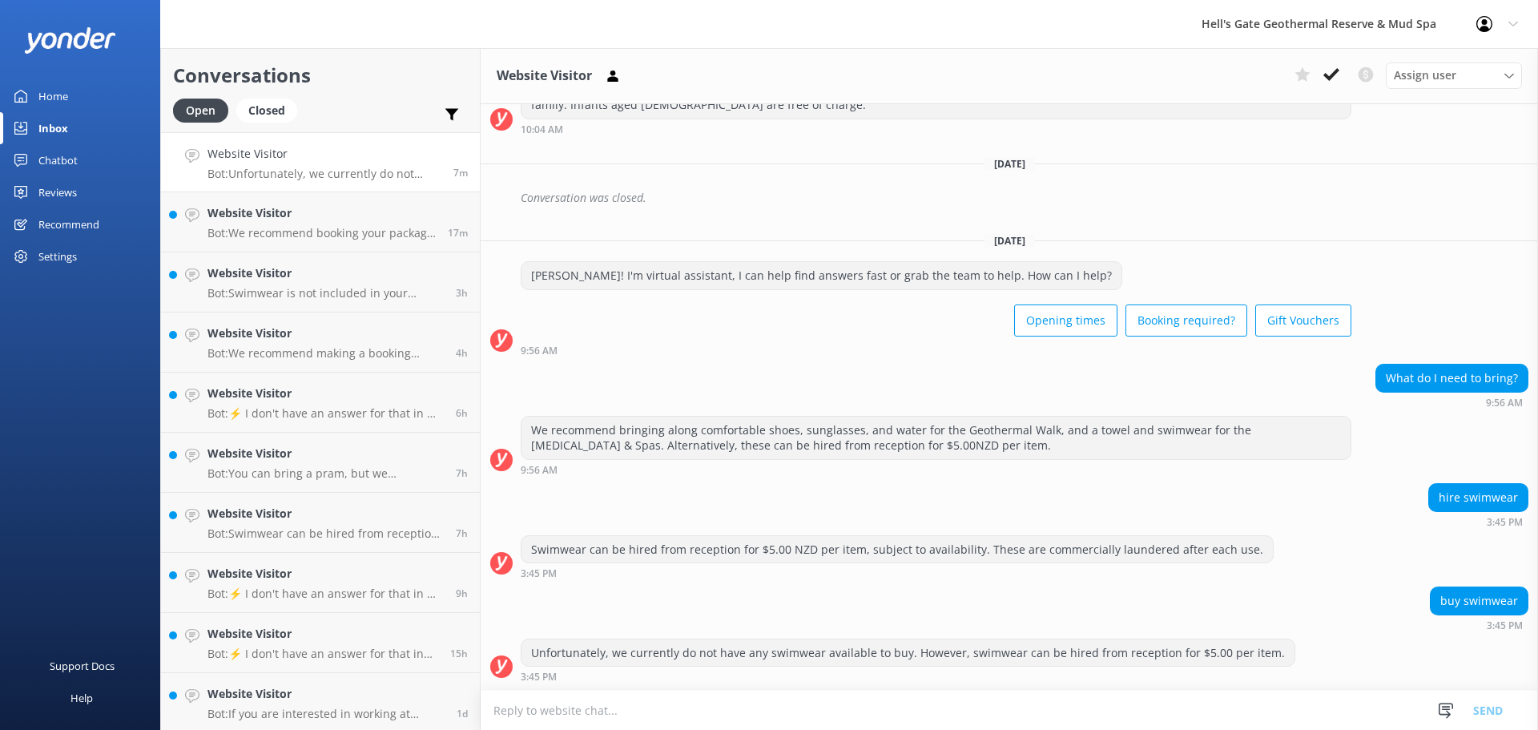
scroll to position [4041, 0]
click at [292, 244] on link "Website Visitor Bot: We recommend booking your package in advance to avoid disa…" at bounding box center [320, 222] width 319 height 60
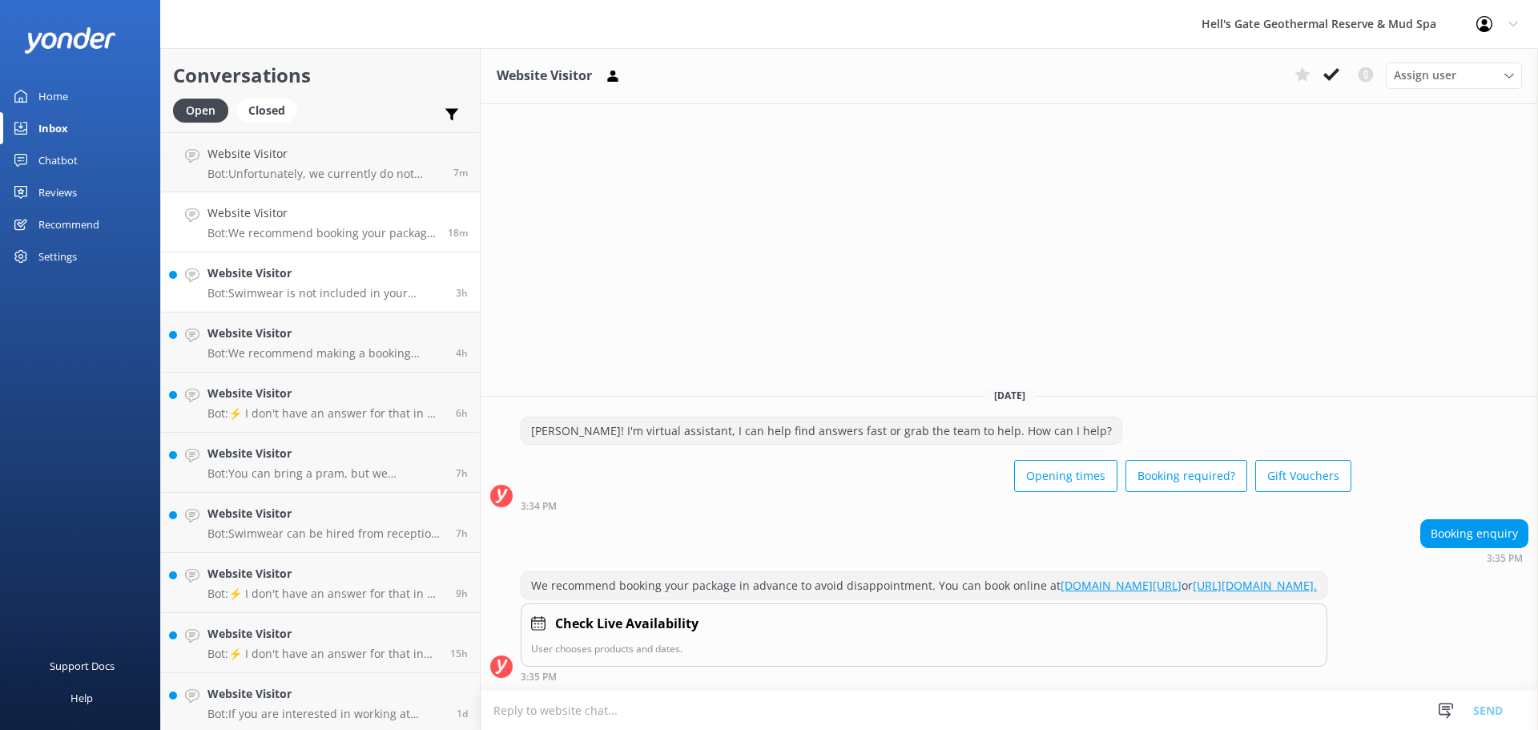
click at [224, 265] on h4 "Website Visitor" at bounding box center [325, 273] width 236 height 18
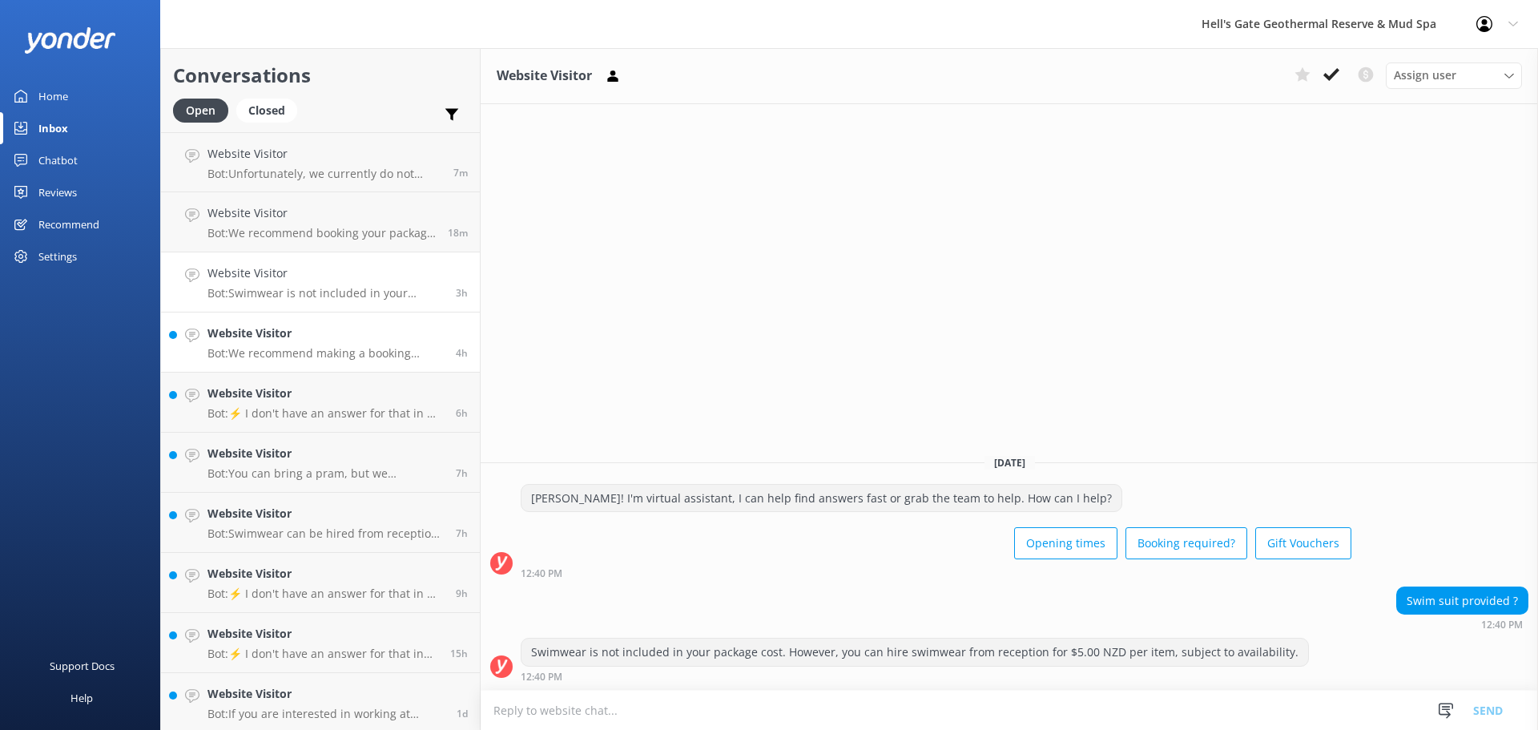
click at [259, 340] on h4 "Website Visitor" at bounding box center [325, 333] width 236 height 18
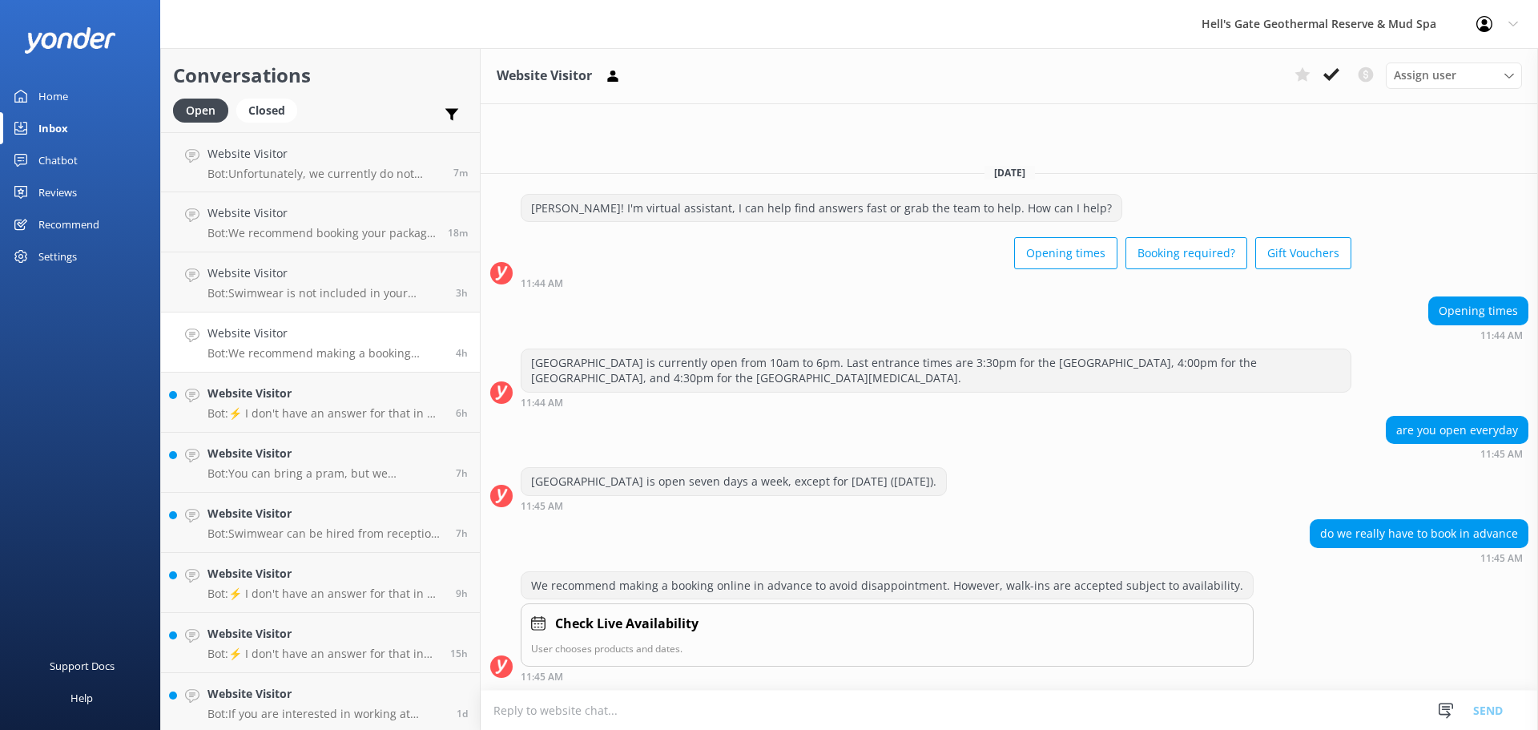
click at [259, 340] on h4 "Website Visitor" at bounding box center [325, 333] width 236 height 18
click at [271, 386] on h4 "Website Visitor" at bounding box center [325, 393] width 236 height 18
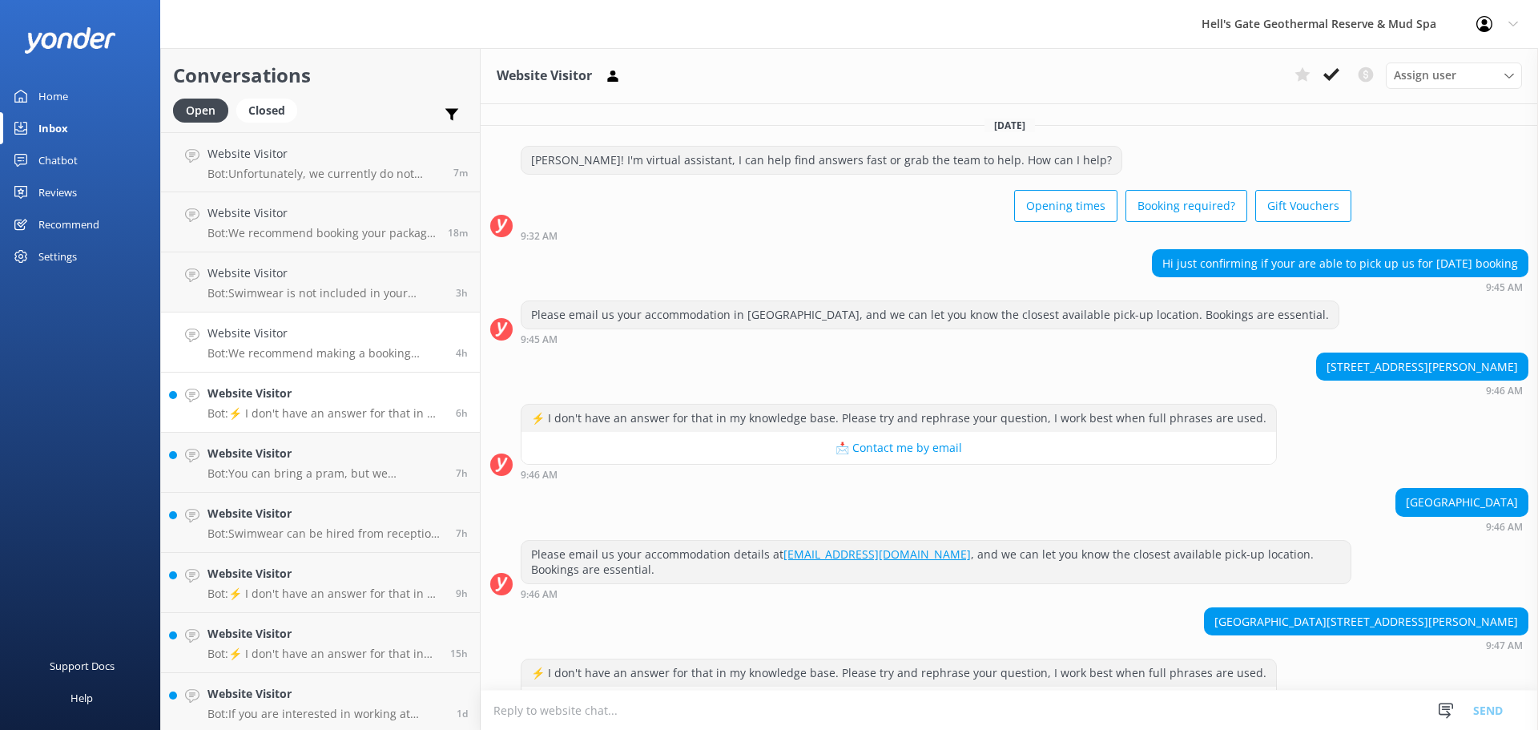
click at [275, 359] on p "Bot: We recommend making a booking online in advance to avoid disappointment. H…" at bounding box center [325, 353] width 236 height 14
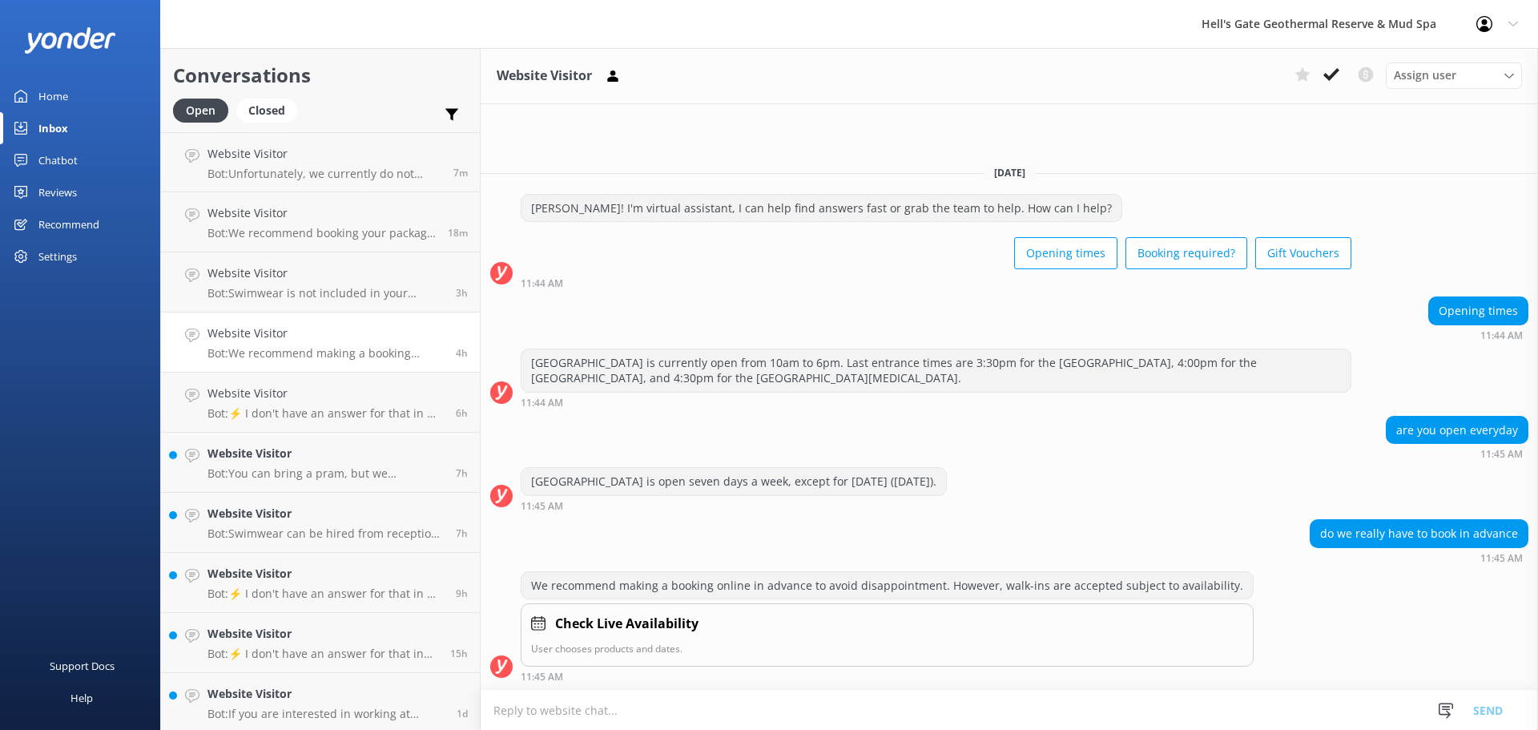
click at [282, 339] on h4 "Website Visitor" at bounding box center [325, 333] width 236 height 18
click at [335, 444] on h4 "Website Visitor" at bounding box center [325, 453] width 236 height 18
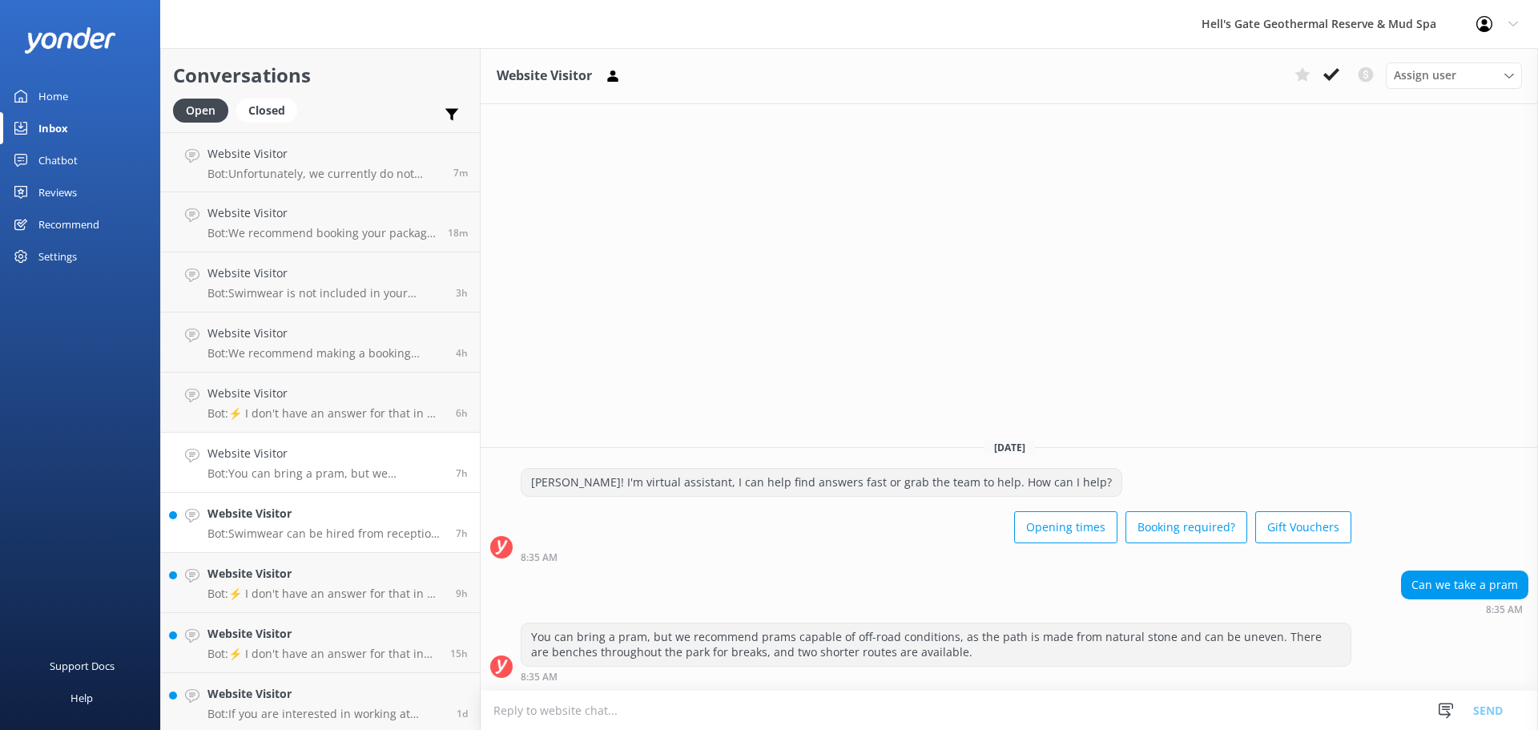
click at [333, 519] on h4 "Website Visitor" at bounding box center [325, 514] width 236 height 18
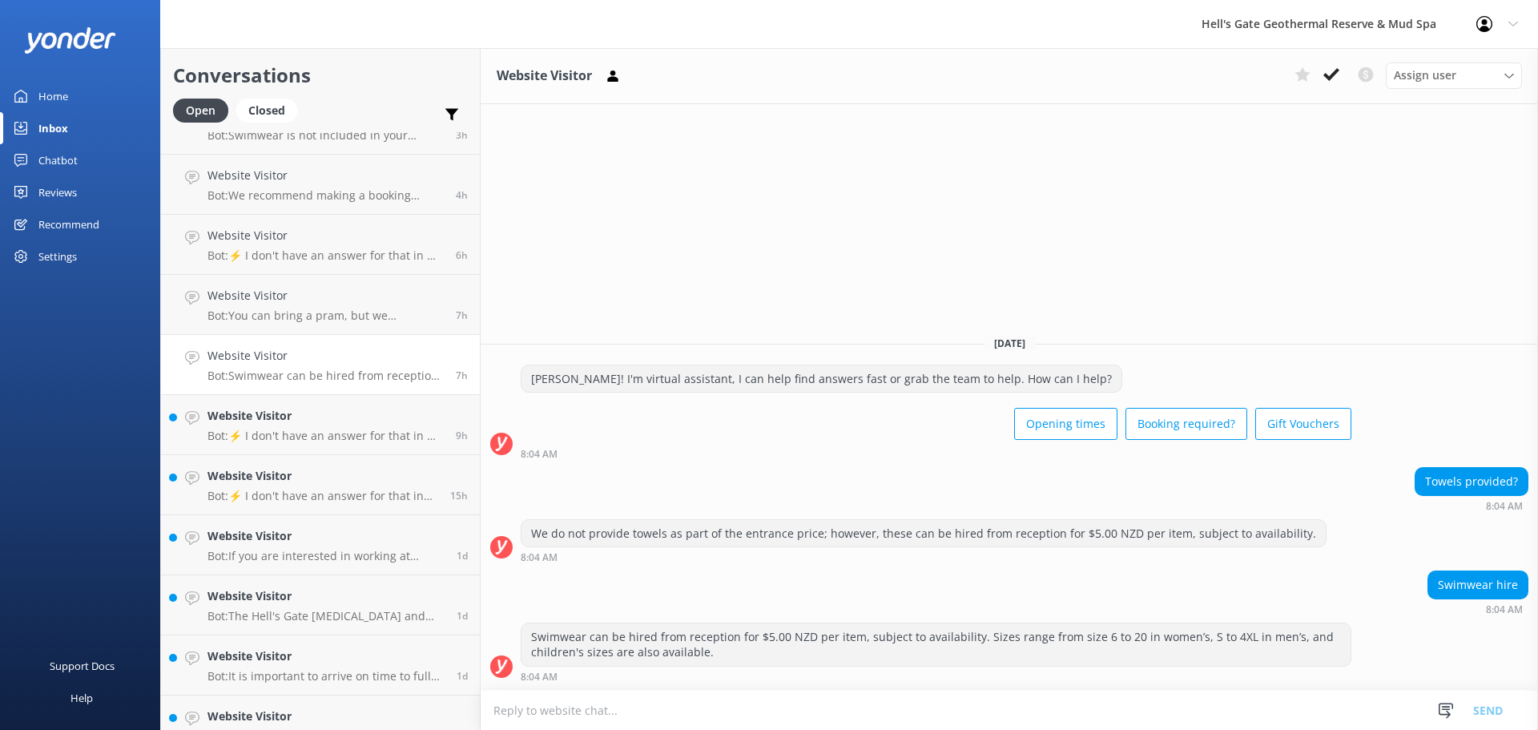
scroll to position [174, 0]
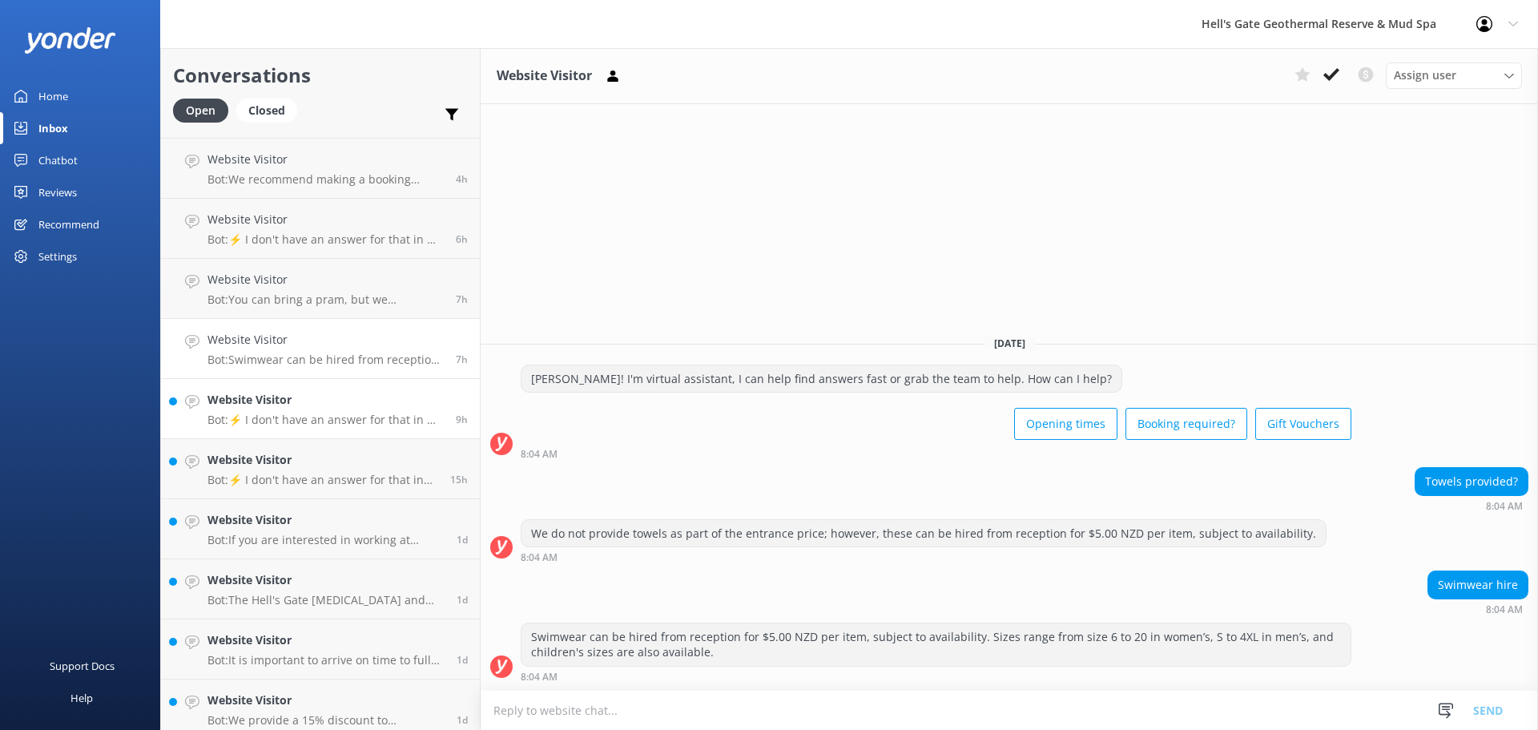
click at [301, 433] on link "Website Visitor Bot: ⚡ I don't have an answer for that in my knowledge base. Pl…" at bounding box center [320, 409] width 319 height 60
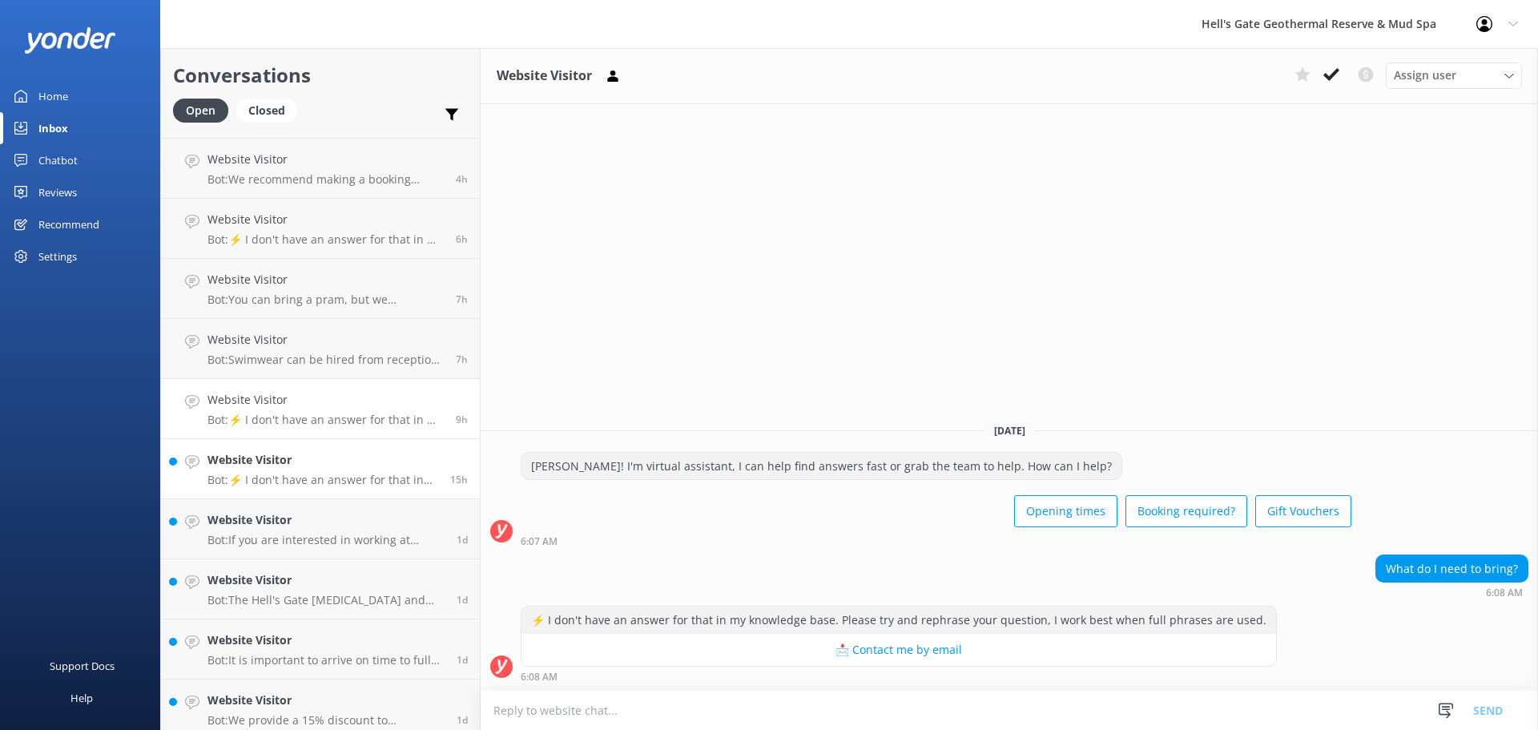
click at [328, 486] on p "Bot: ⚡ I don't have an answer for that in my knowledge base. Please try and rep…" at bounding box center [322, 480] width 231 height 14
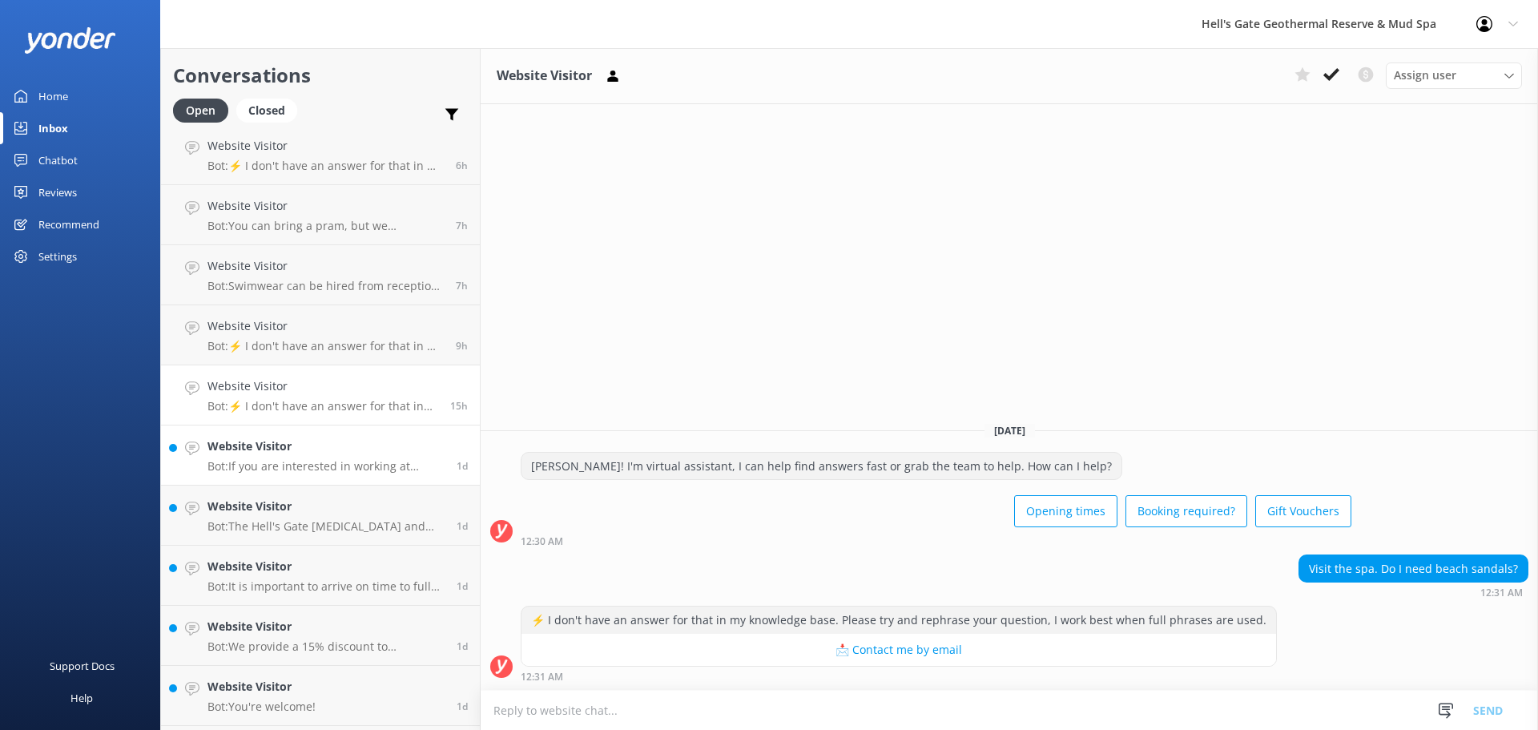
click at [324, 447] on h4 "Website Visitor" at bounding box center [325, 446] width 237 height 18
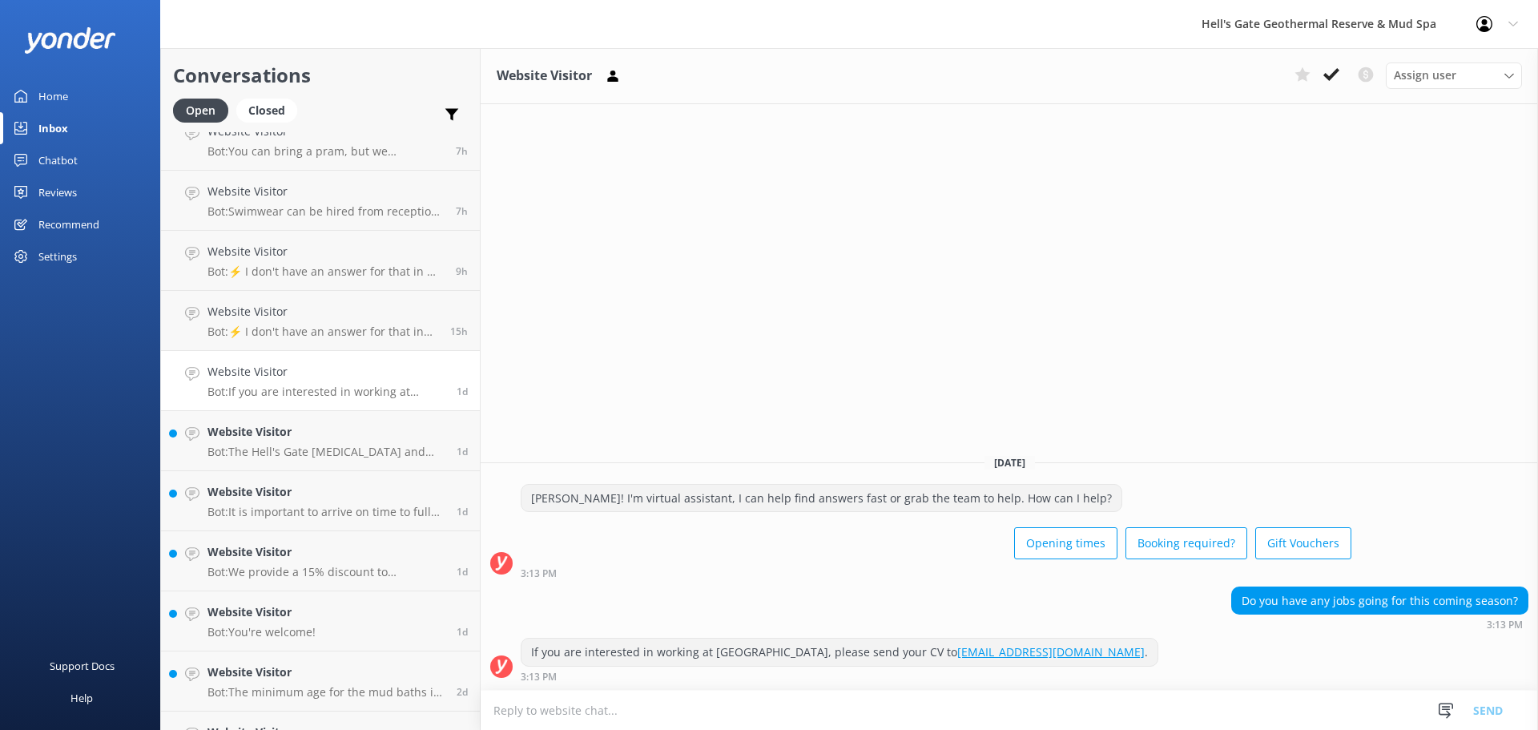
scroll to position [328, 0]
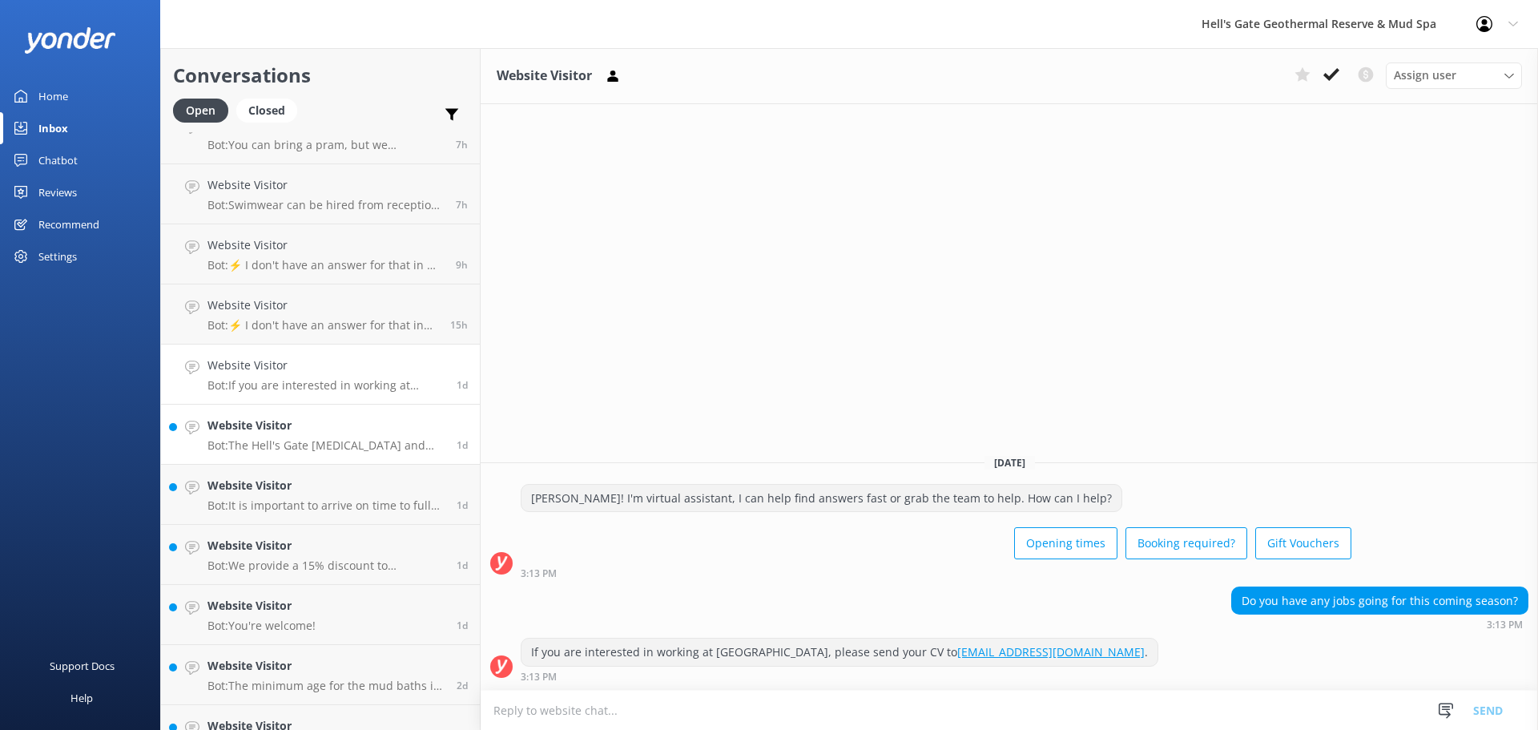
click at [330, 429] on h4 "Website Visitor" at bounding box center [325, 425] width 237 height 18
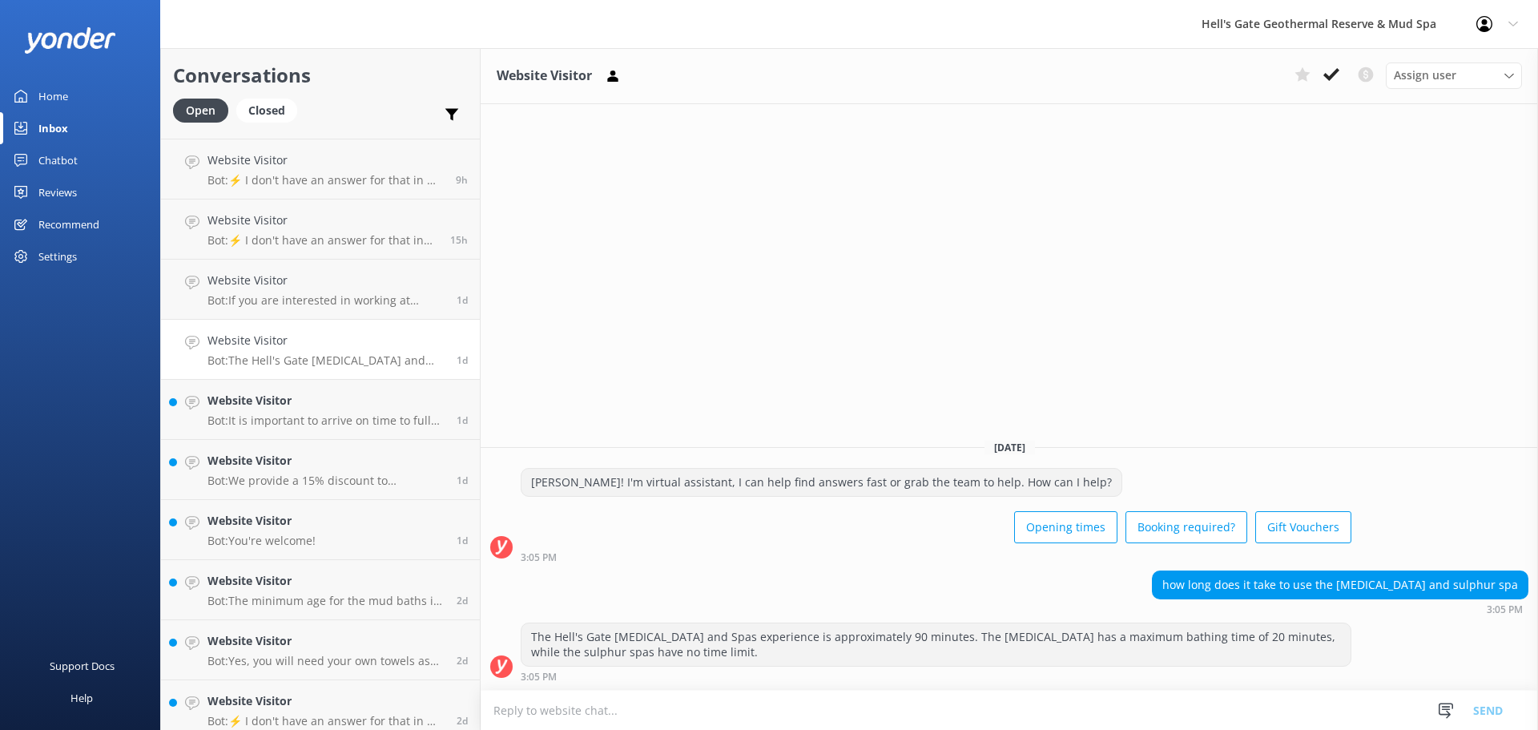
scroll to position [445, 0]
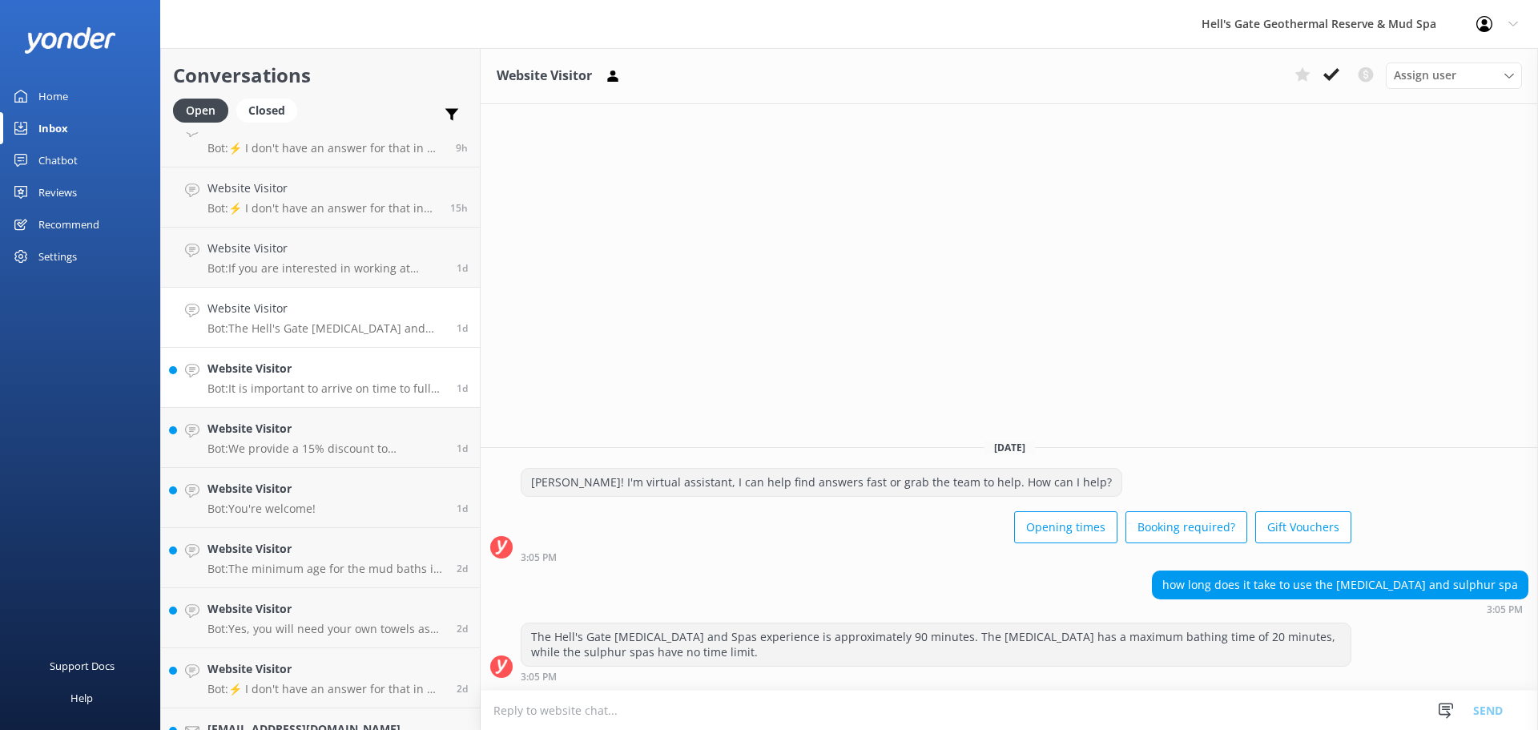
click at [289, 394] on p "Bot: It is important to arrive on time to fully enjoy your experience, especial…" at bounding box center [325, 388] width 237 height 14
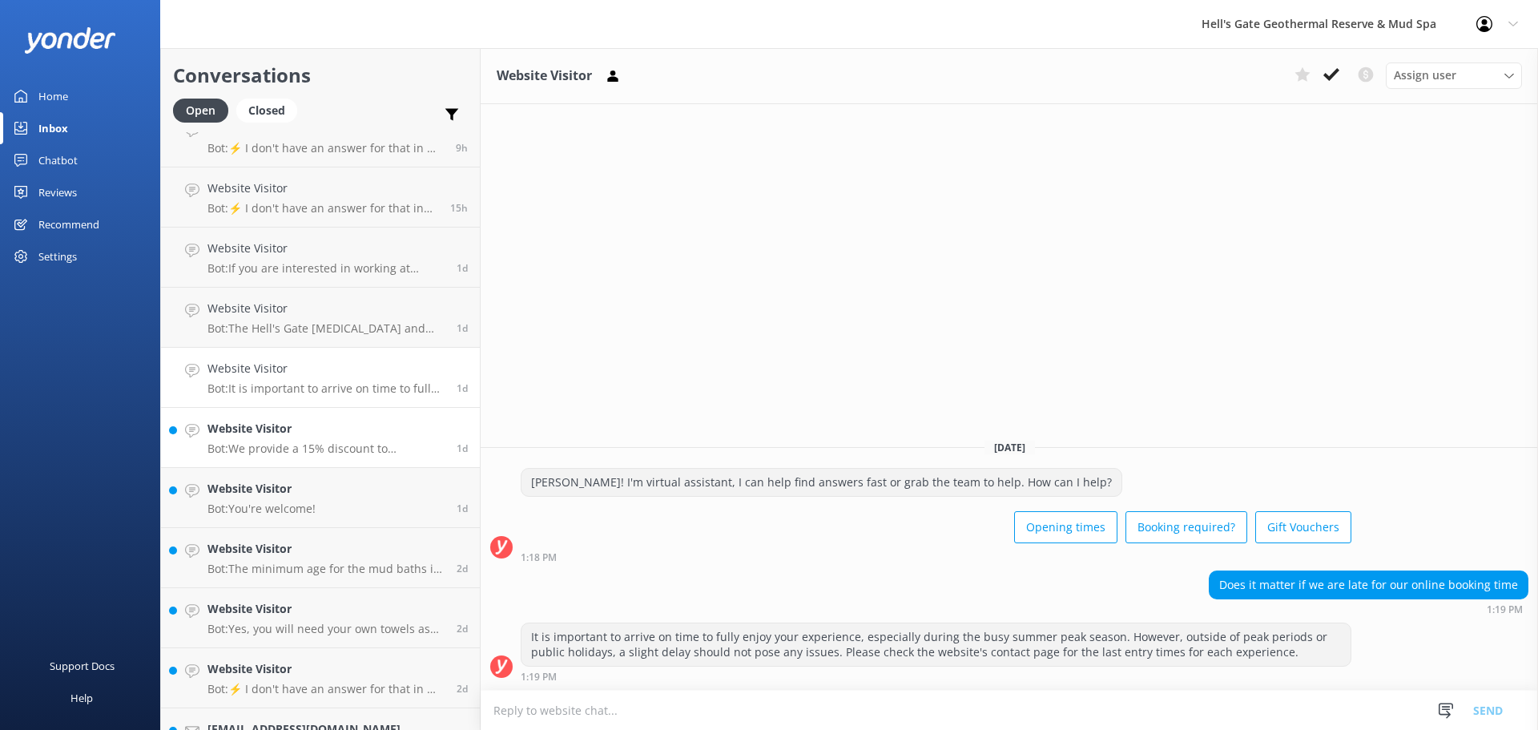
click at [298, 438] on div "Website Visitor Bot: We provide a 15% discount to NZ and Australian individuals…" at bounding box center [325, 437] width 237 height 35
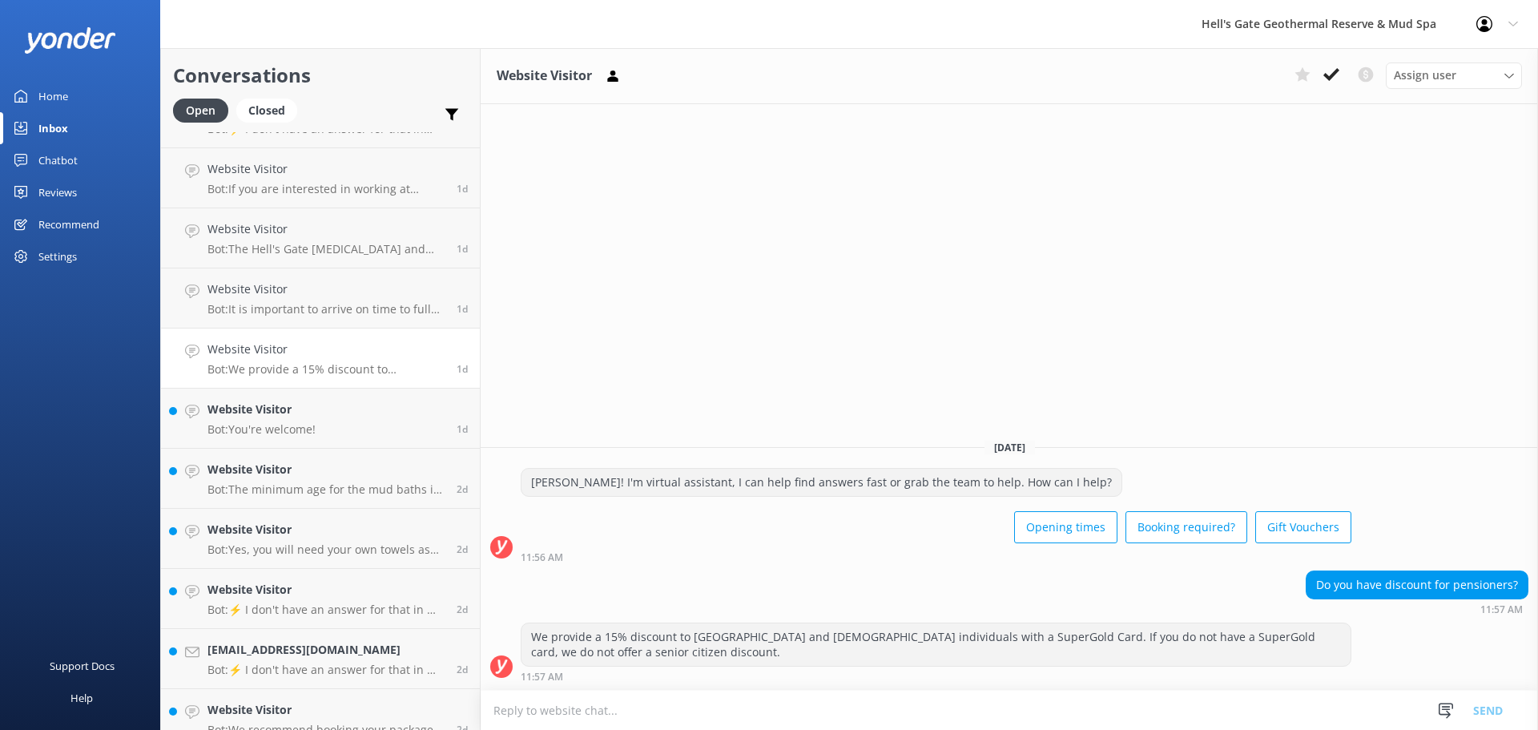
scroll to position [544, 0]
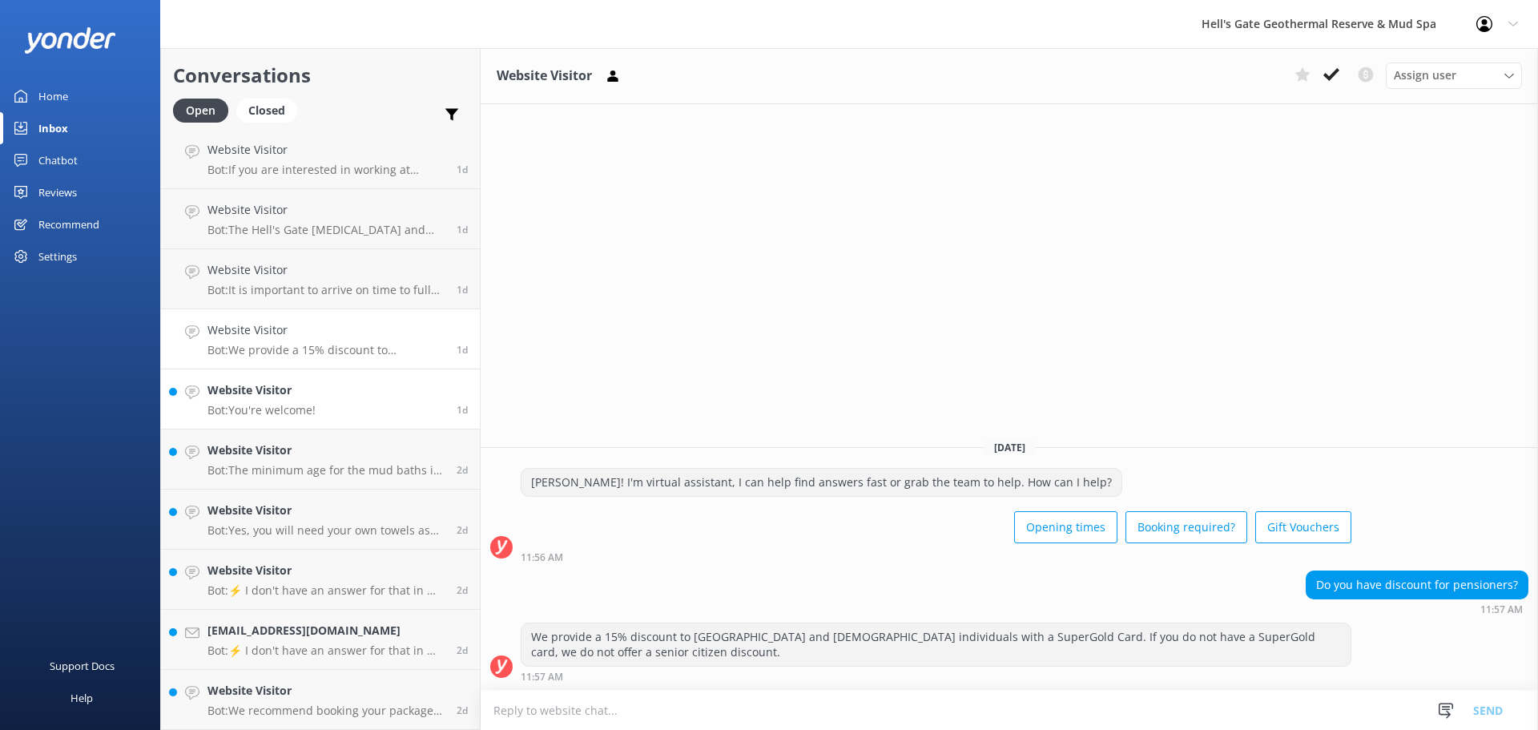
click at [288, 399] on h4 "Website Visitor" at bounding box center [261, 390] width 108 height 18
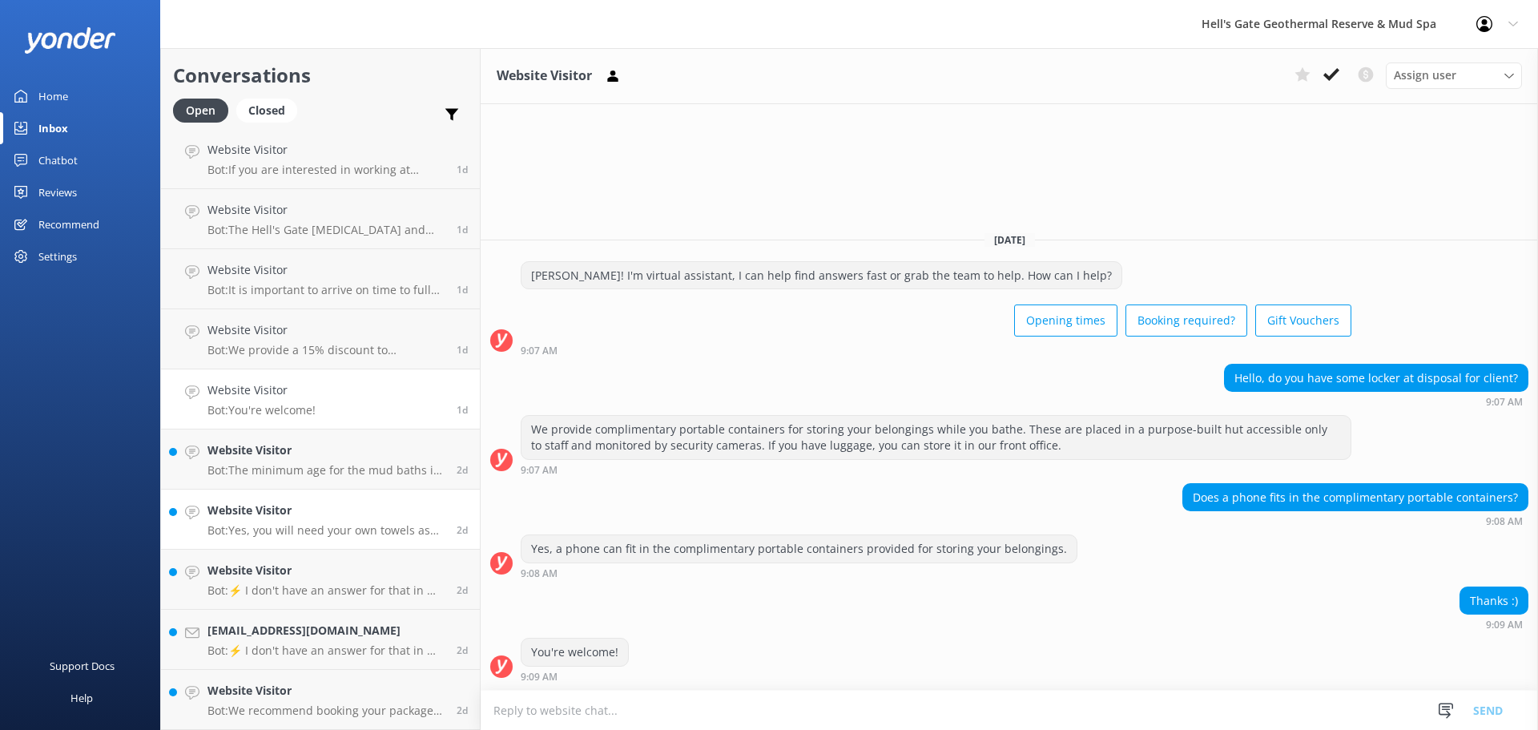
click at [309, 498] on link "Website Visitor Bot: Yes, you will need your own towels as they are not provide…" at bounding box center [320, 519] width 319 height 60
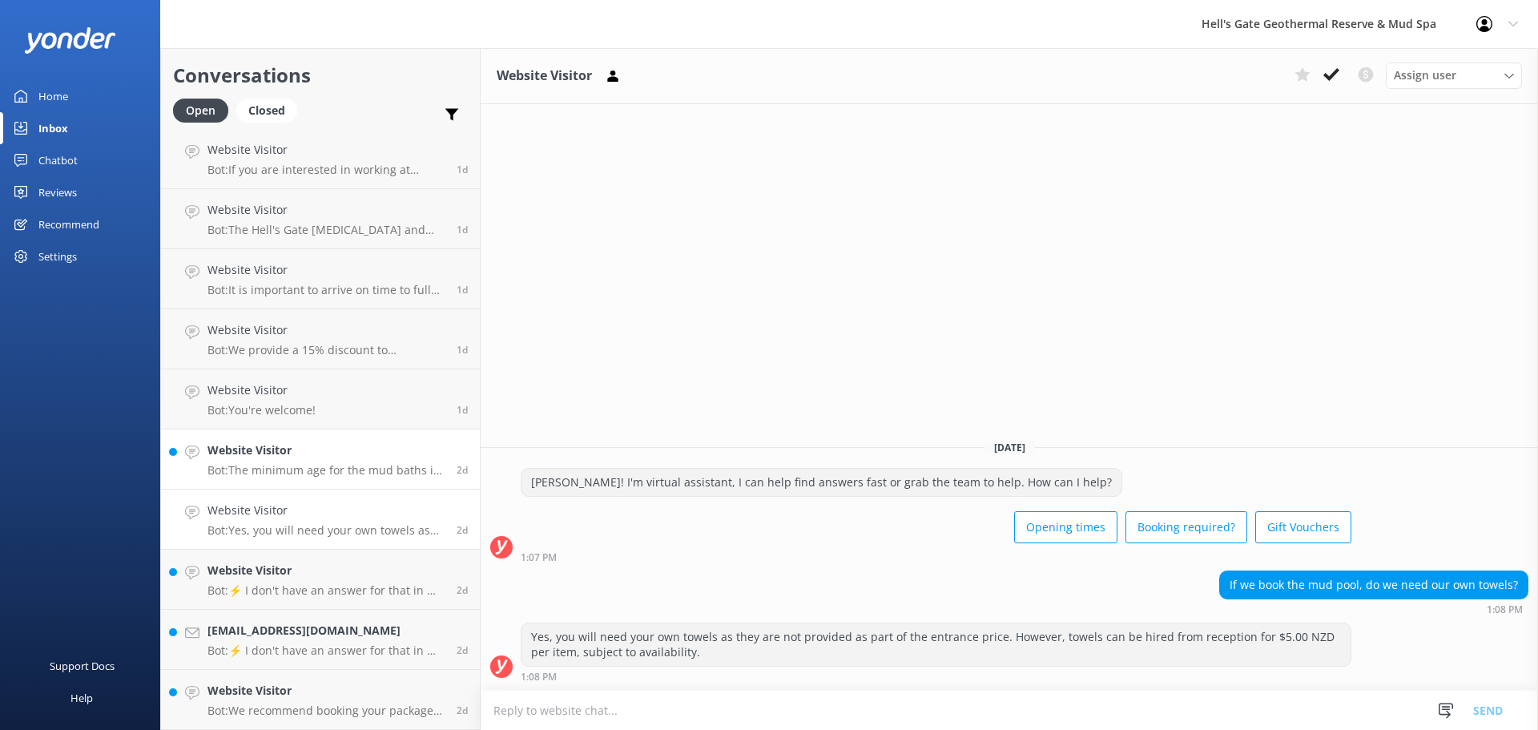
click at [309, 469] on p "Bot: The minimum age for the mud baths is 2.5 years, and for the sulphur spa, i…" at bounding box center [325, 470] width 237 height 14
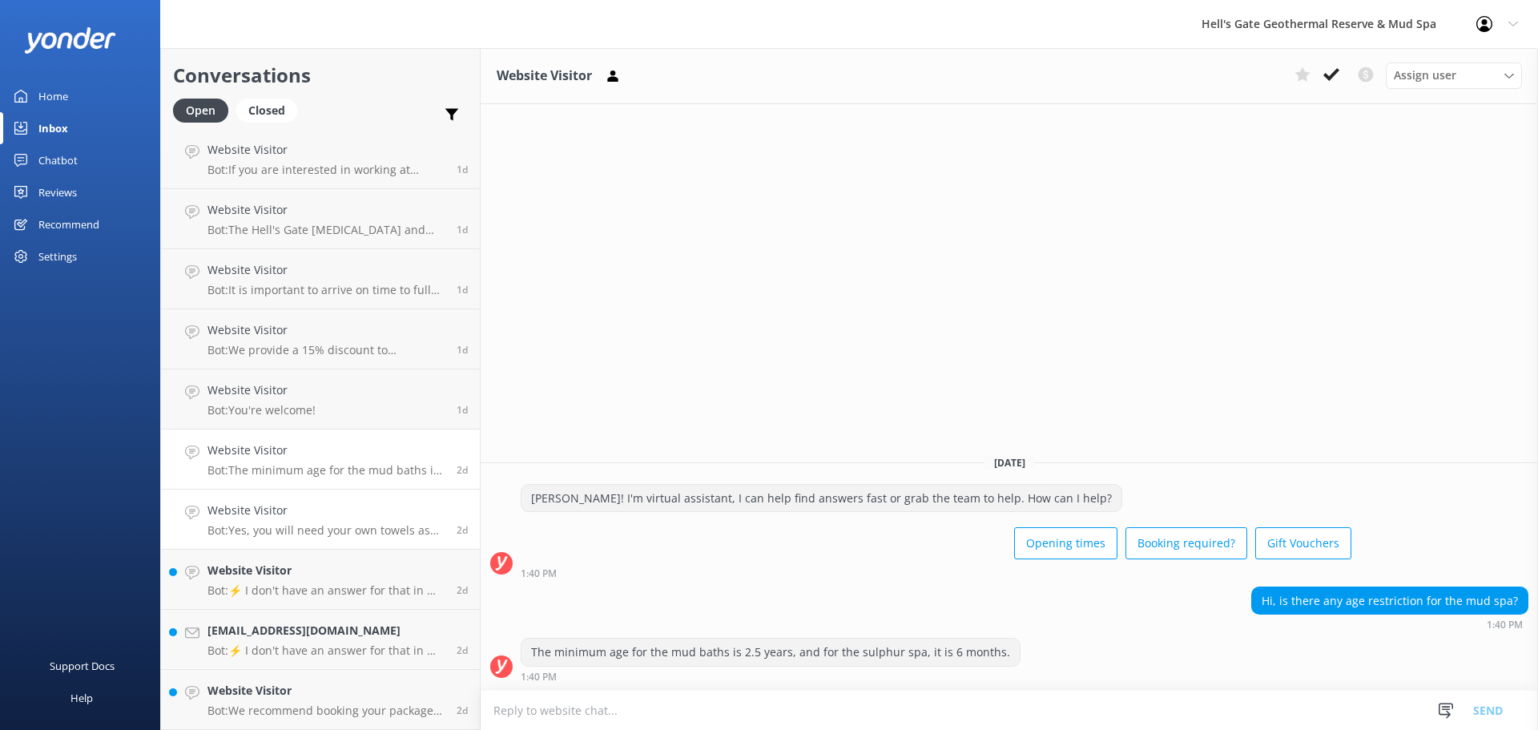
click at [296, 517] on h4 "Website Visitor" at bounding box center [325, 510] width 237 height 18
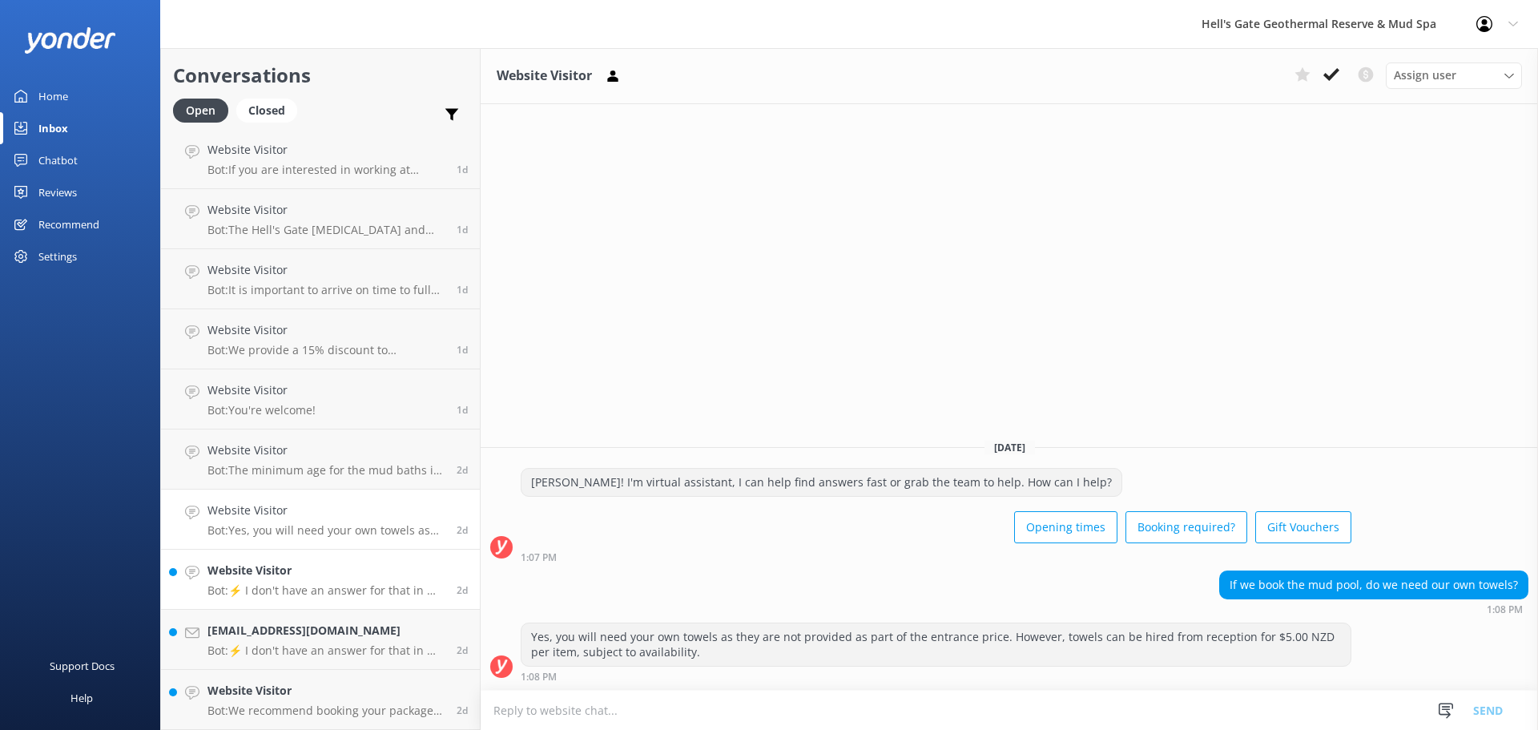
click at [309, 583] on p "Bot: ⚡ I don't have an answer for that in my knowledge base. Please try and rep…" at bounding box center [325, 590] width 237 height 14
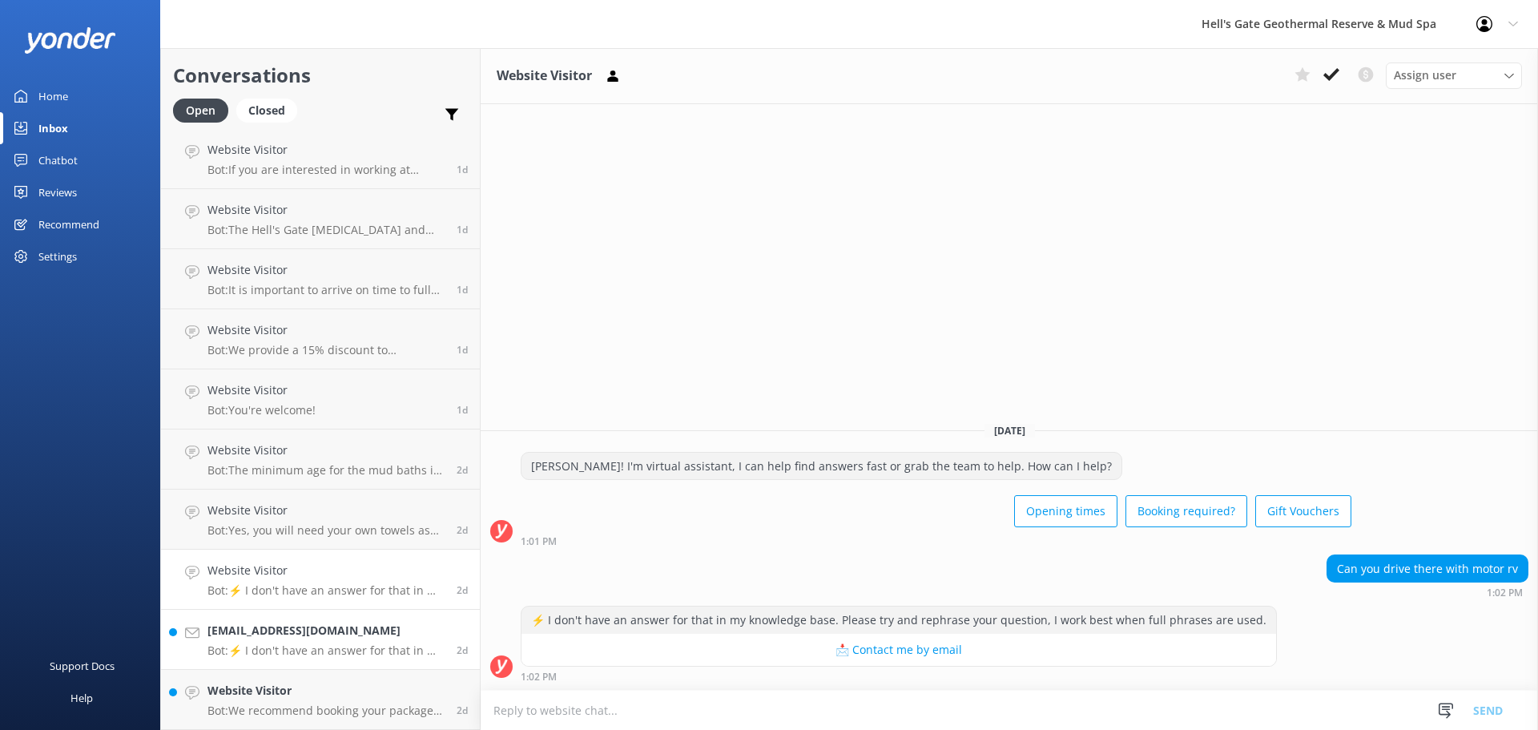
click at [312, 641] on div "campower91@gmail.com Bot: ⚡ I don't have an answer for that in my knowledge bas…" at bounding box center [325, 638] width 237 height 35
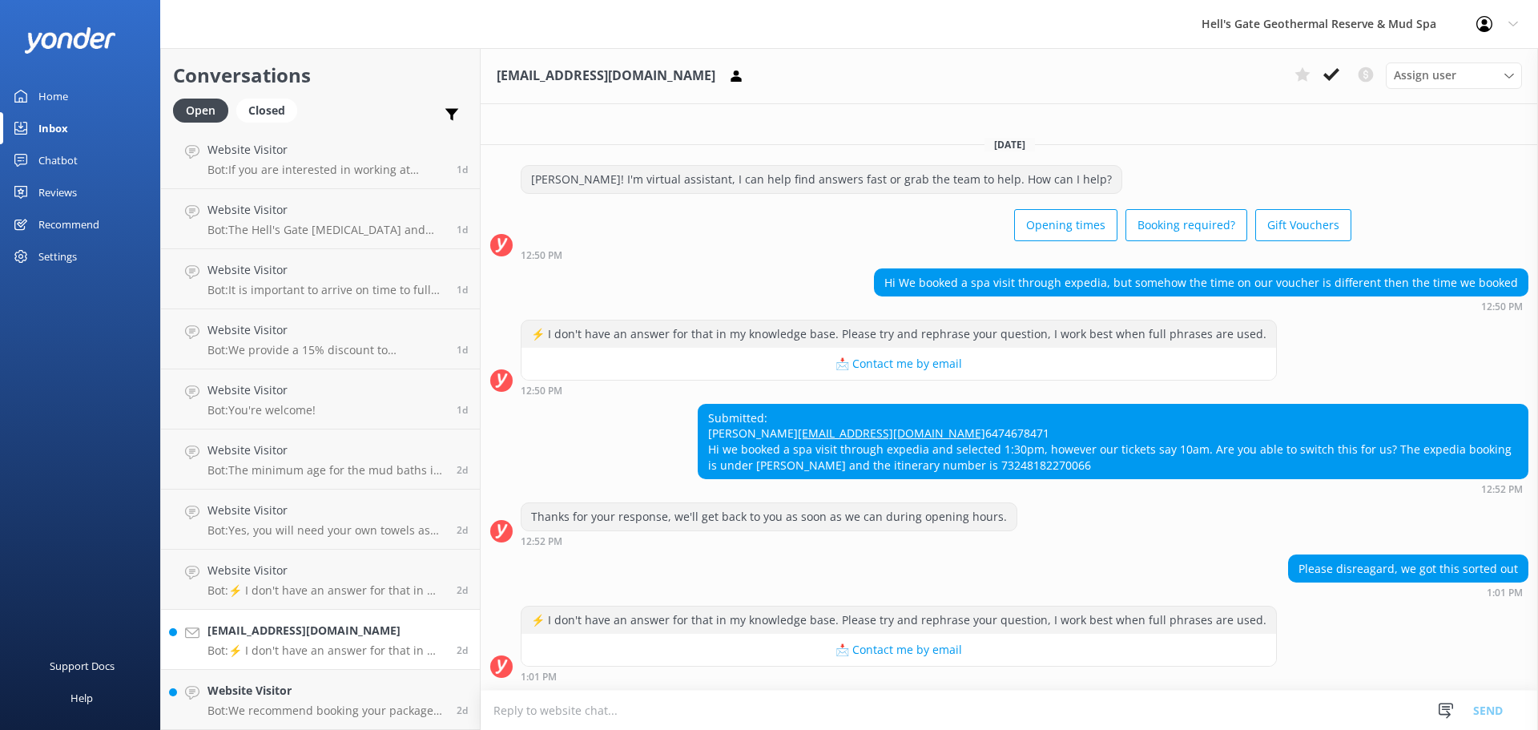
scroll to position [12, 0]
click at [309, 687] on h4 "Website Visitor" at bounding box center [325, 691] width 237 height 18
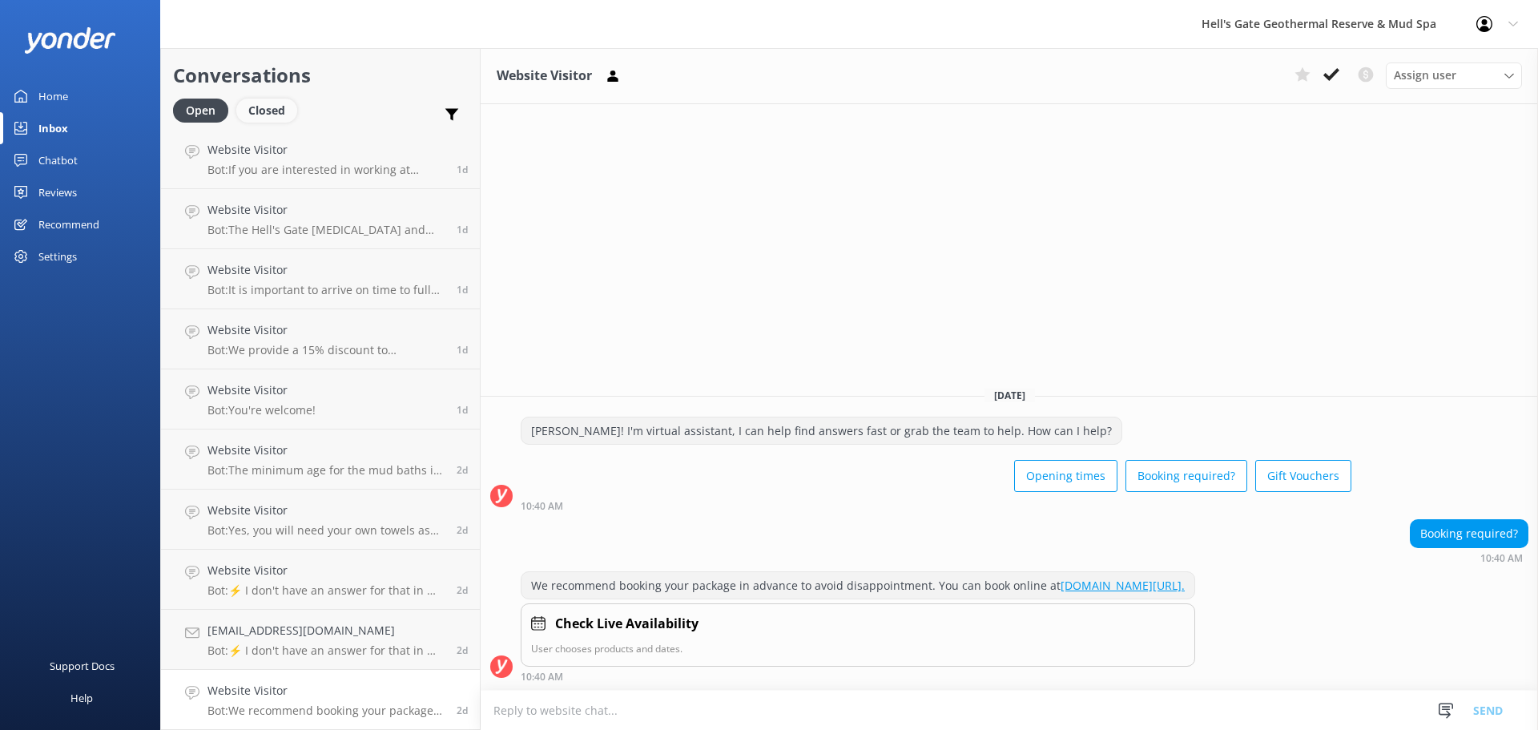
click at [258, 106] on div "Closed" at bounding box center [266, 111] width 61 height 24
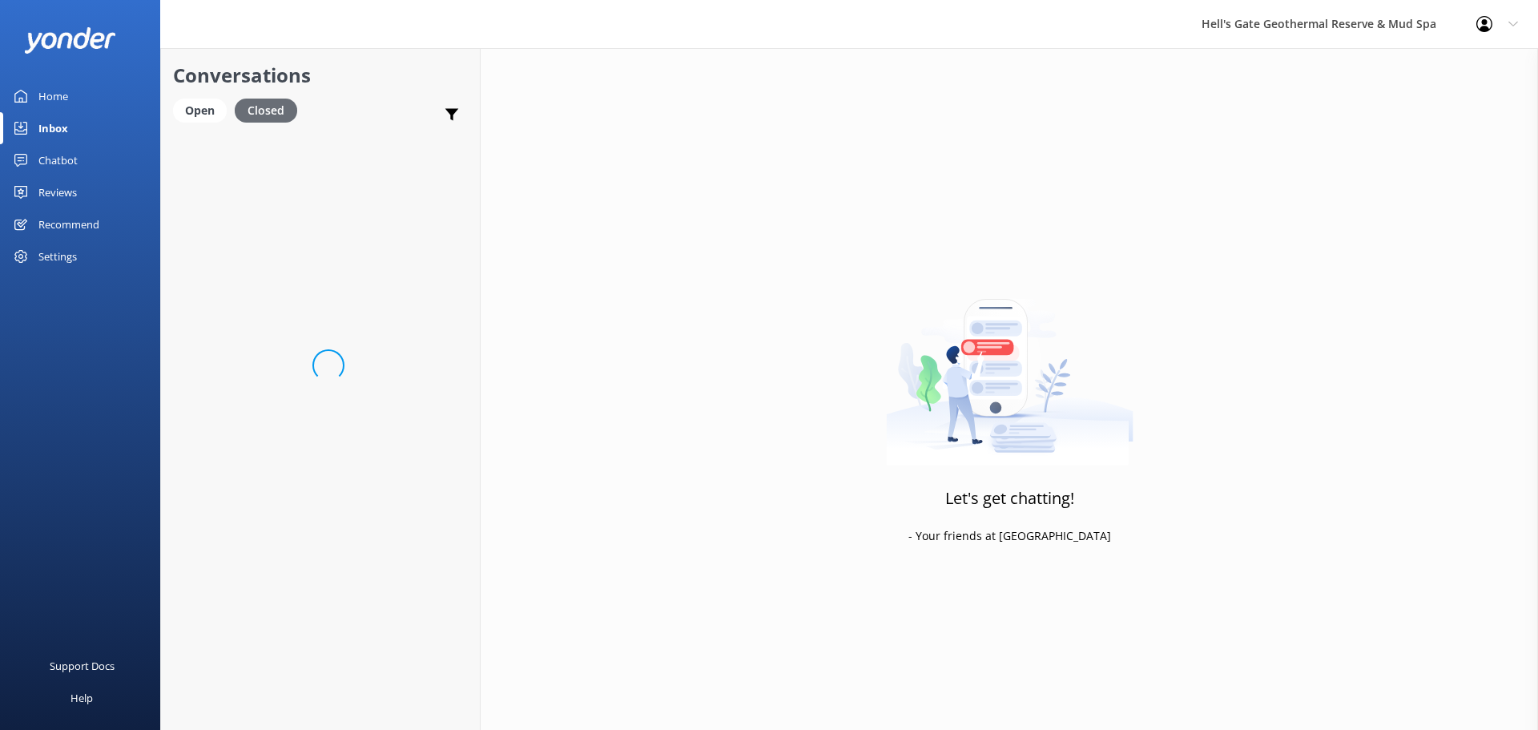
scroll to position [544, 0]
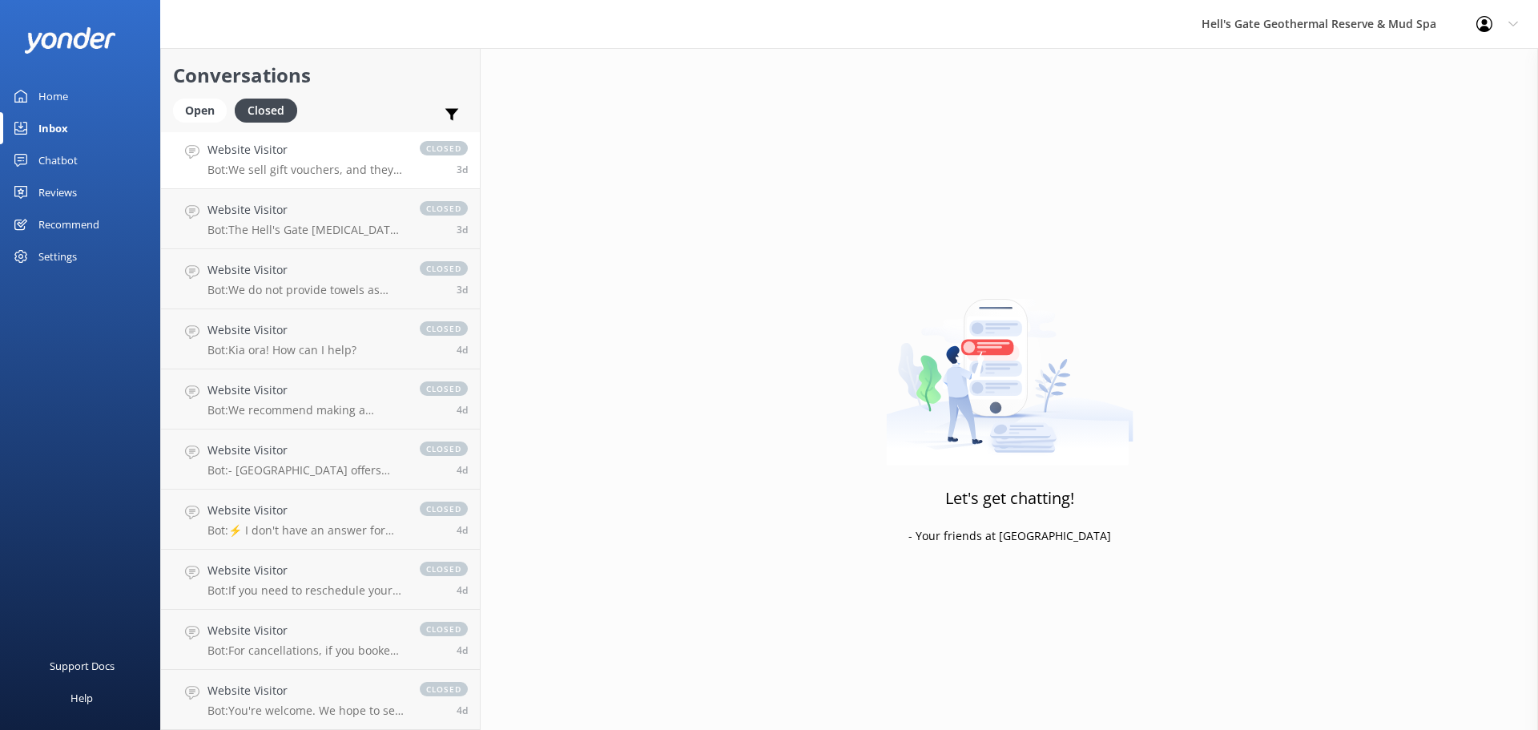
click at [280, 177] on link "Website Visitor Bot: We sell gift vouchers, and they make great gifts! To purch…" at bounding box center [320, 159] width 319 height 60
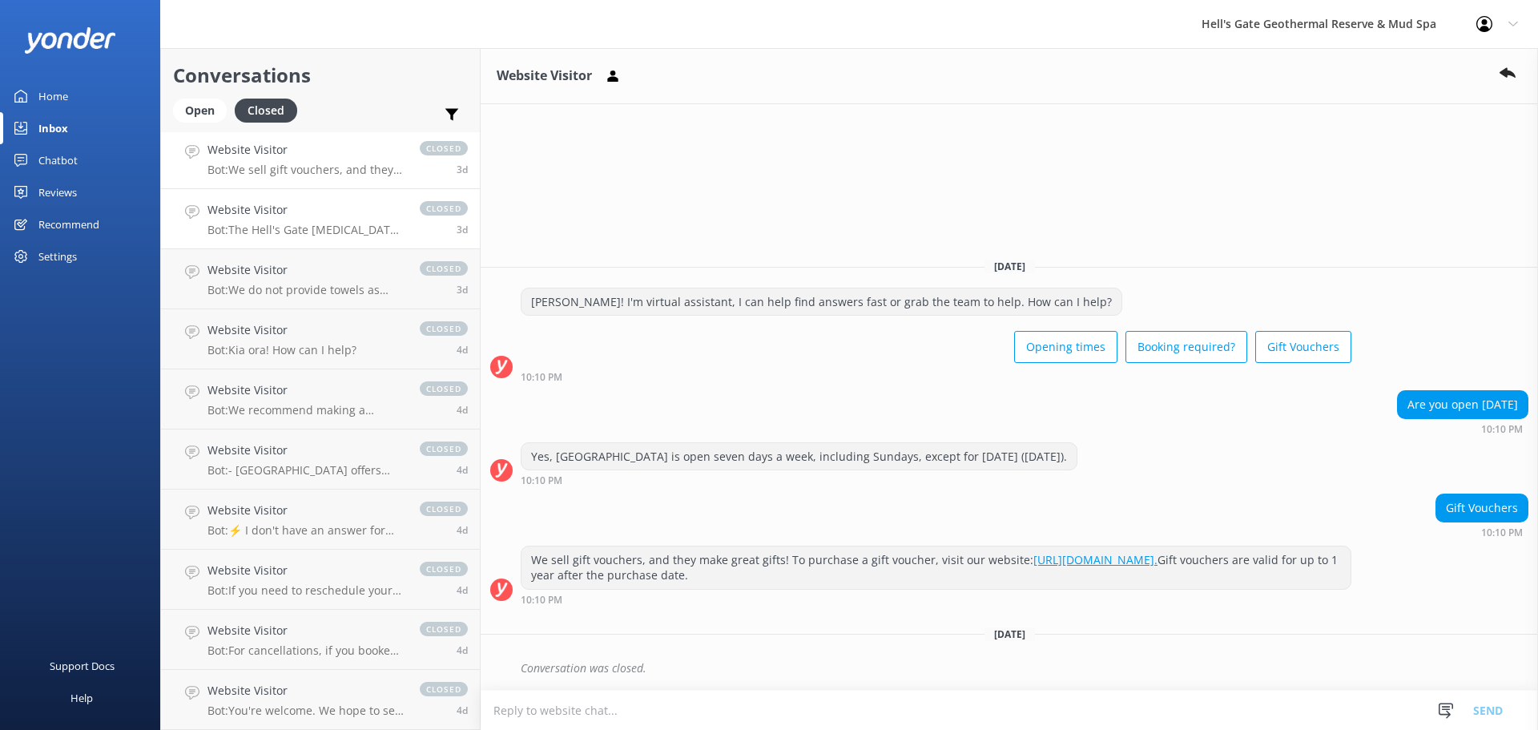
click at [259, 232] on p "Bot: The Hell's Gate Mud Bath and Spas prices are: Adult (16+yrs) NZ$90 per per…" at bounding box center [305, 230] width 196 height 14
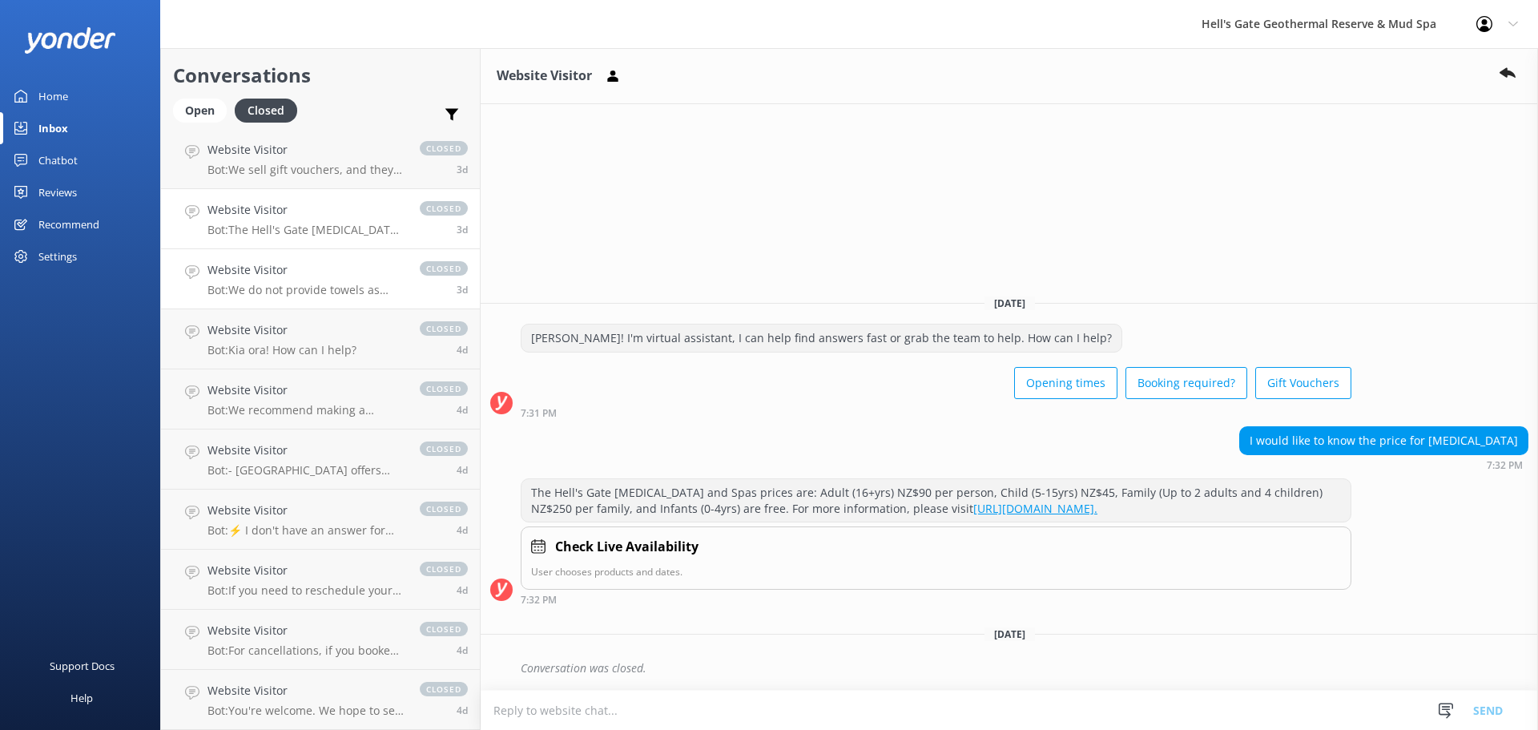
click at [267, 279] on h4 "Website Visitor" at bounding box center [305, 270] width 196 height 18
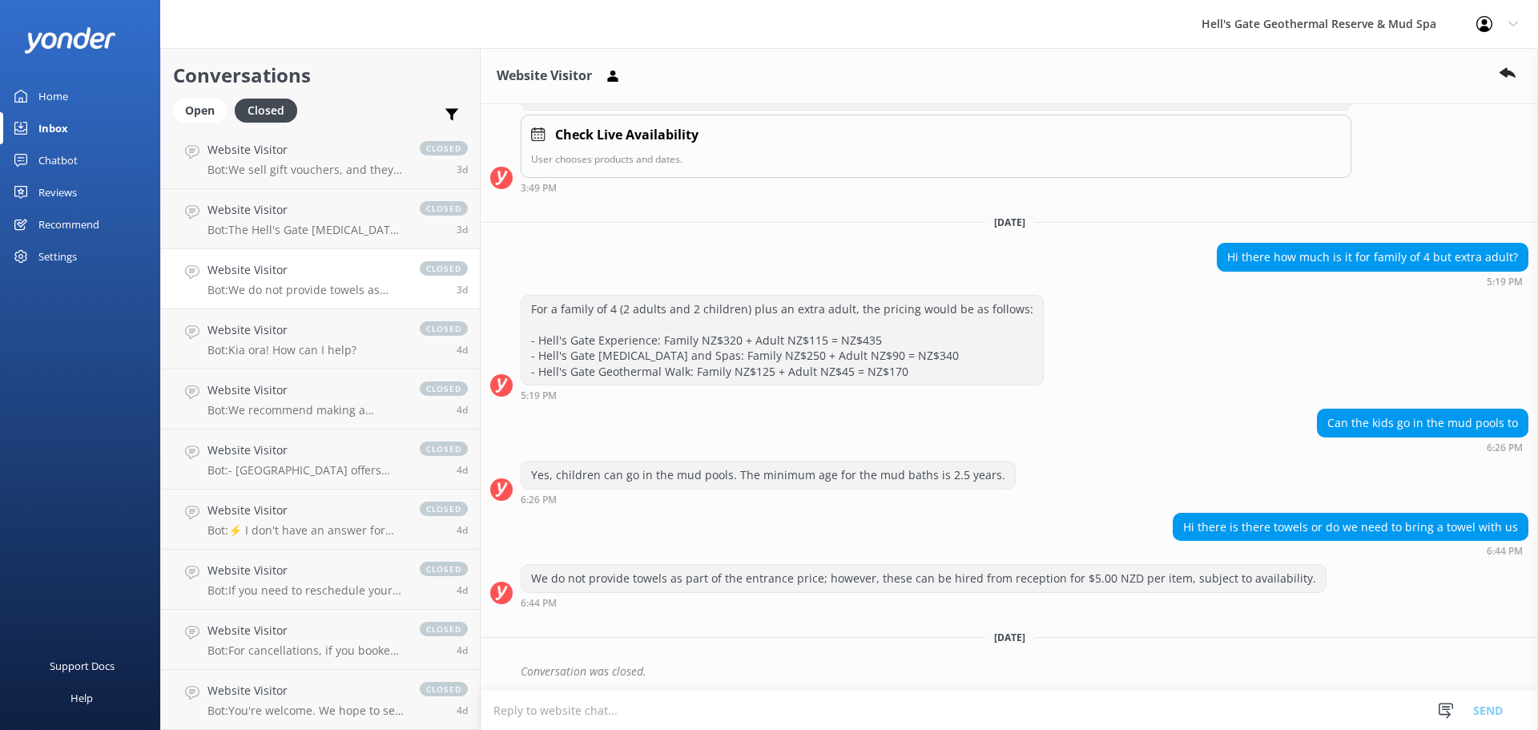
scroll to position [372, 0]
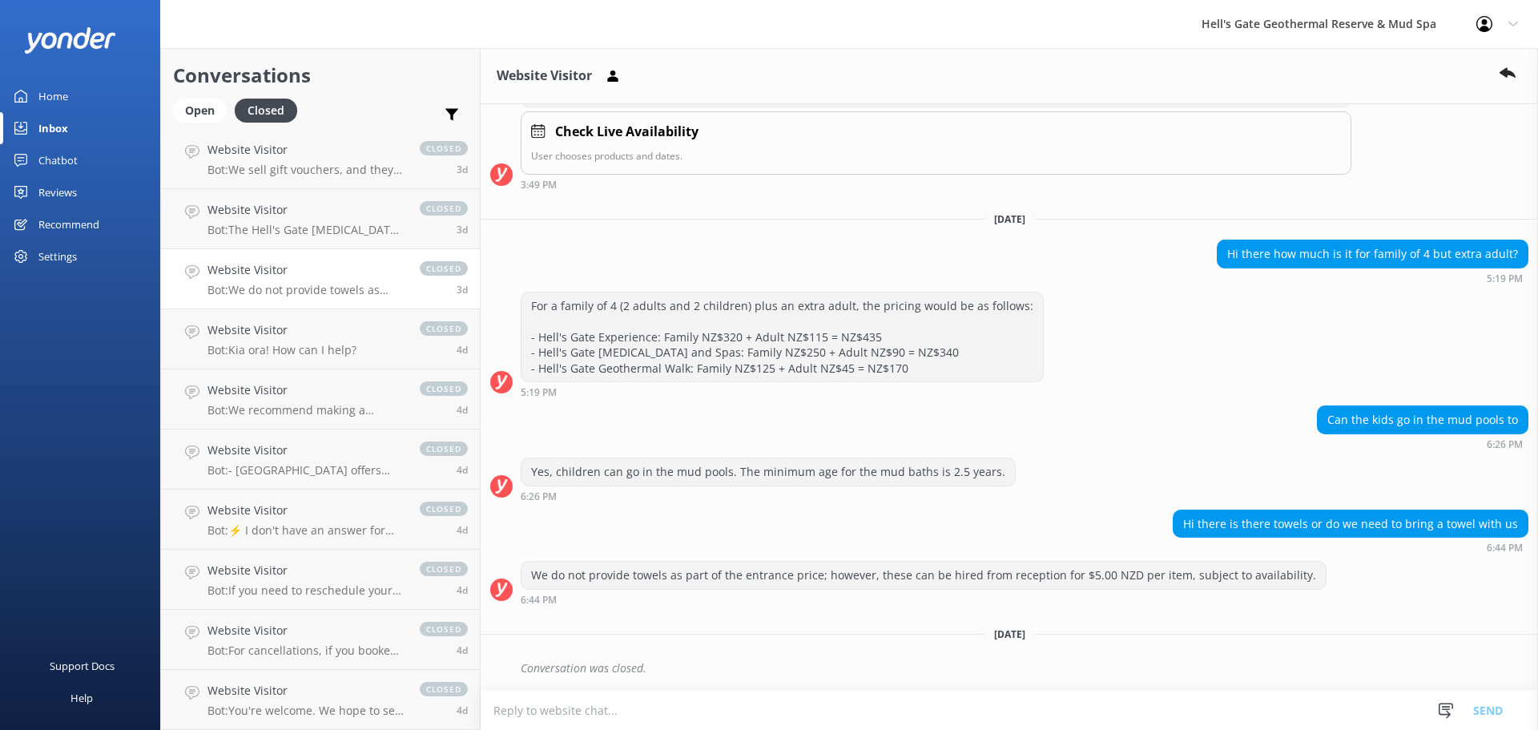
click at [50, 131] on div "Inbox" at bounding box center [53, 128] width 30 height 32
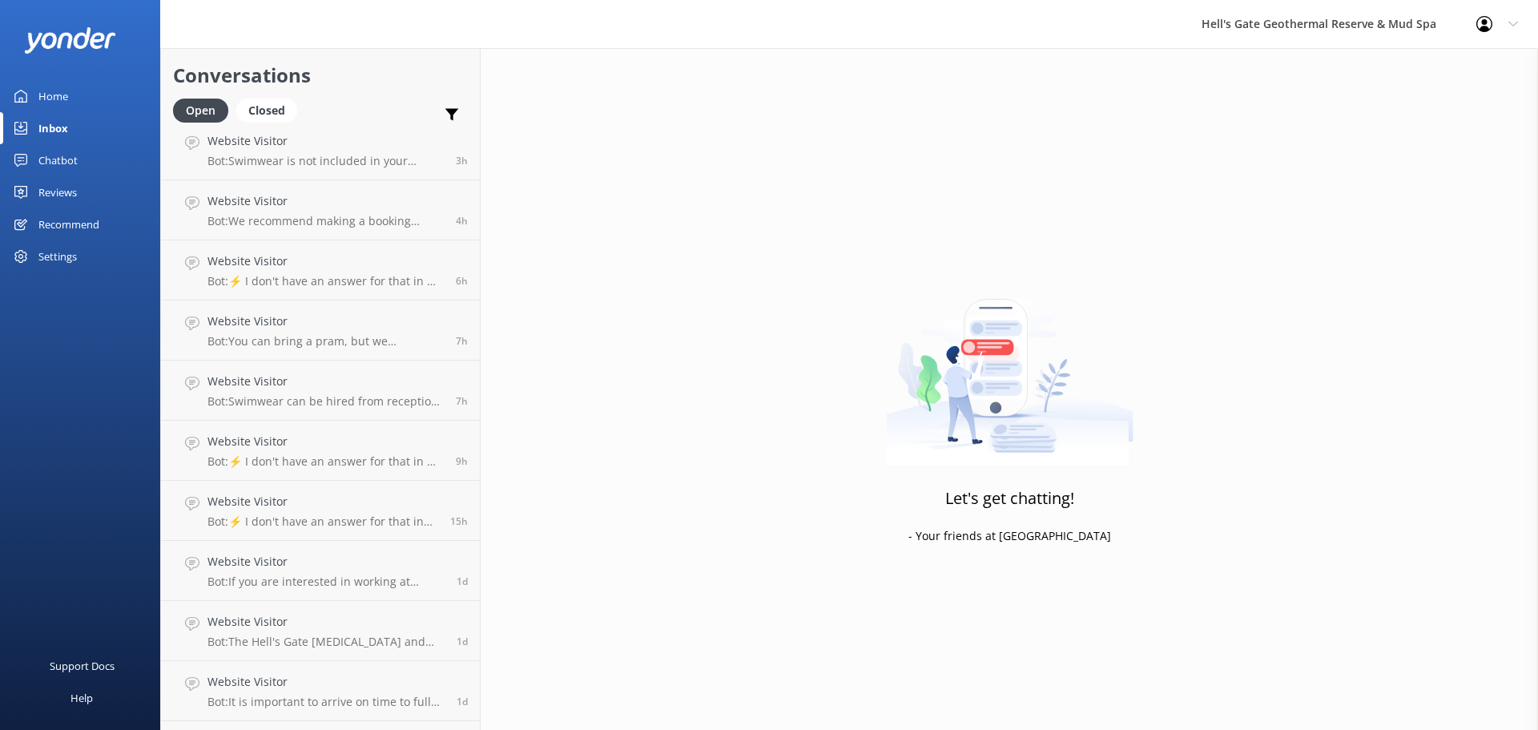
scroll to position [544, 0]
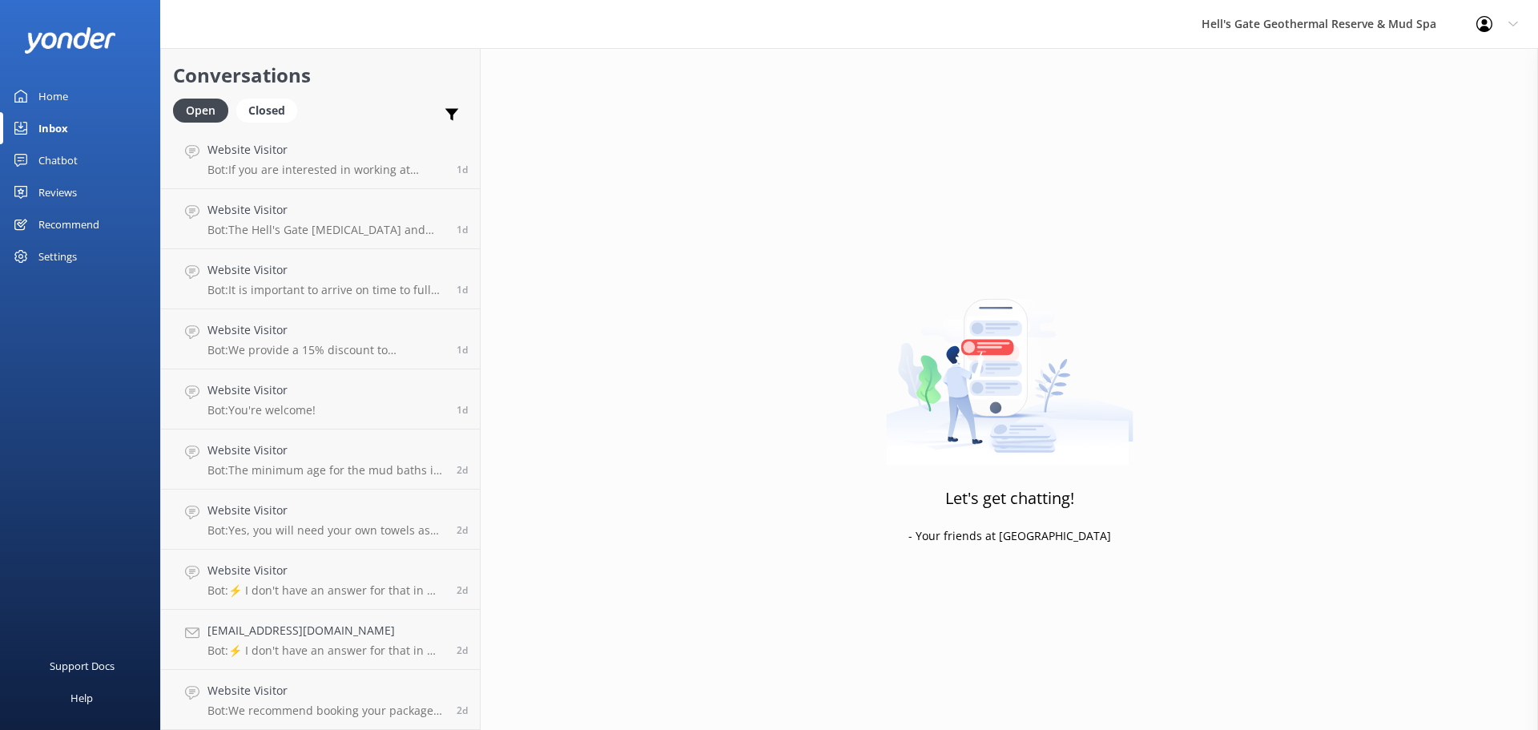
click at [63, 157] on div "Chatbot" at bounding box center [57, 160] width 39 height 32
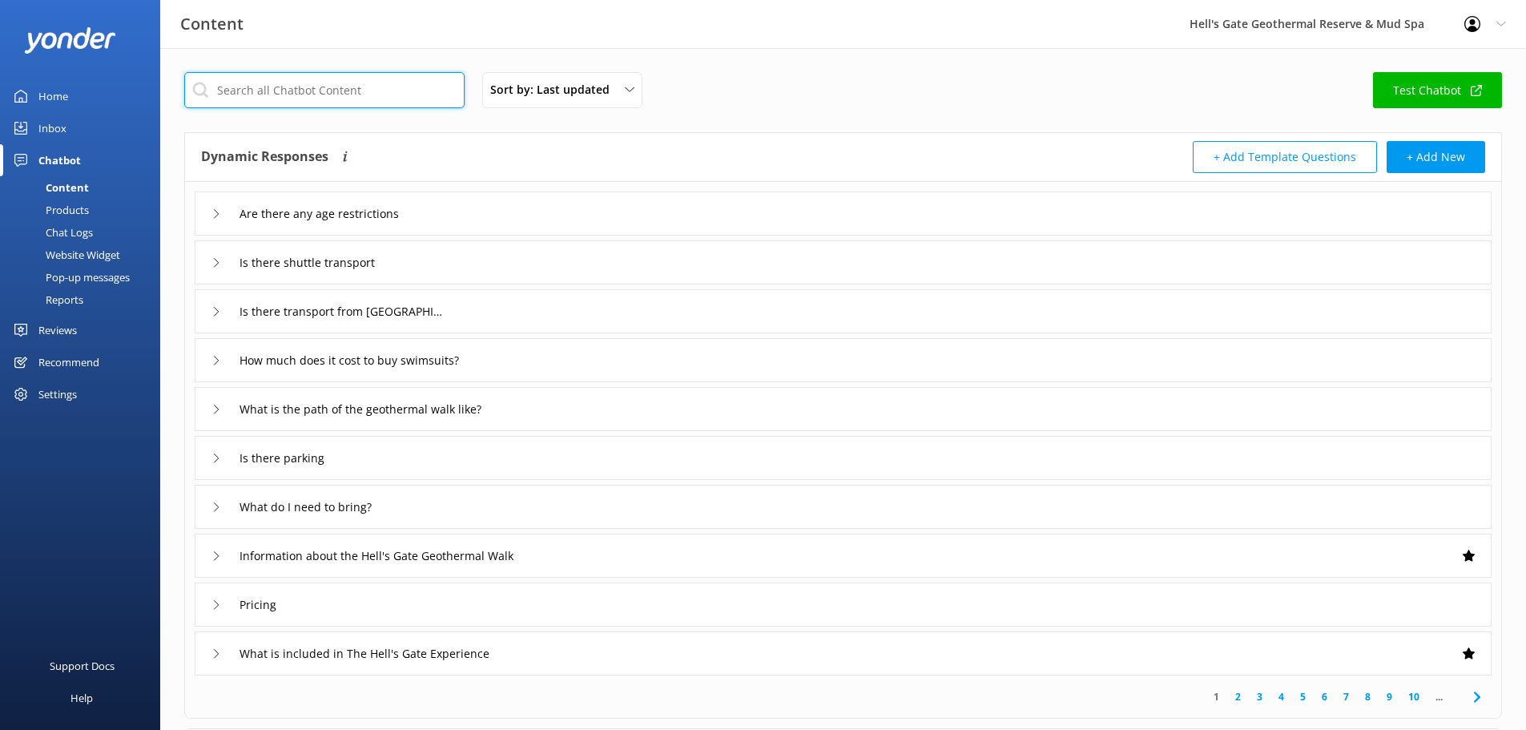
click at [243, 72] on input "text" at bounding box center [324, 90] width 280 height 36
type input "t"
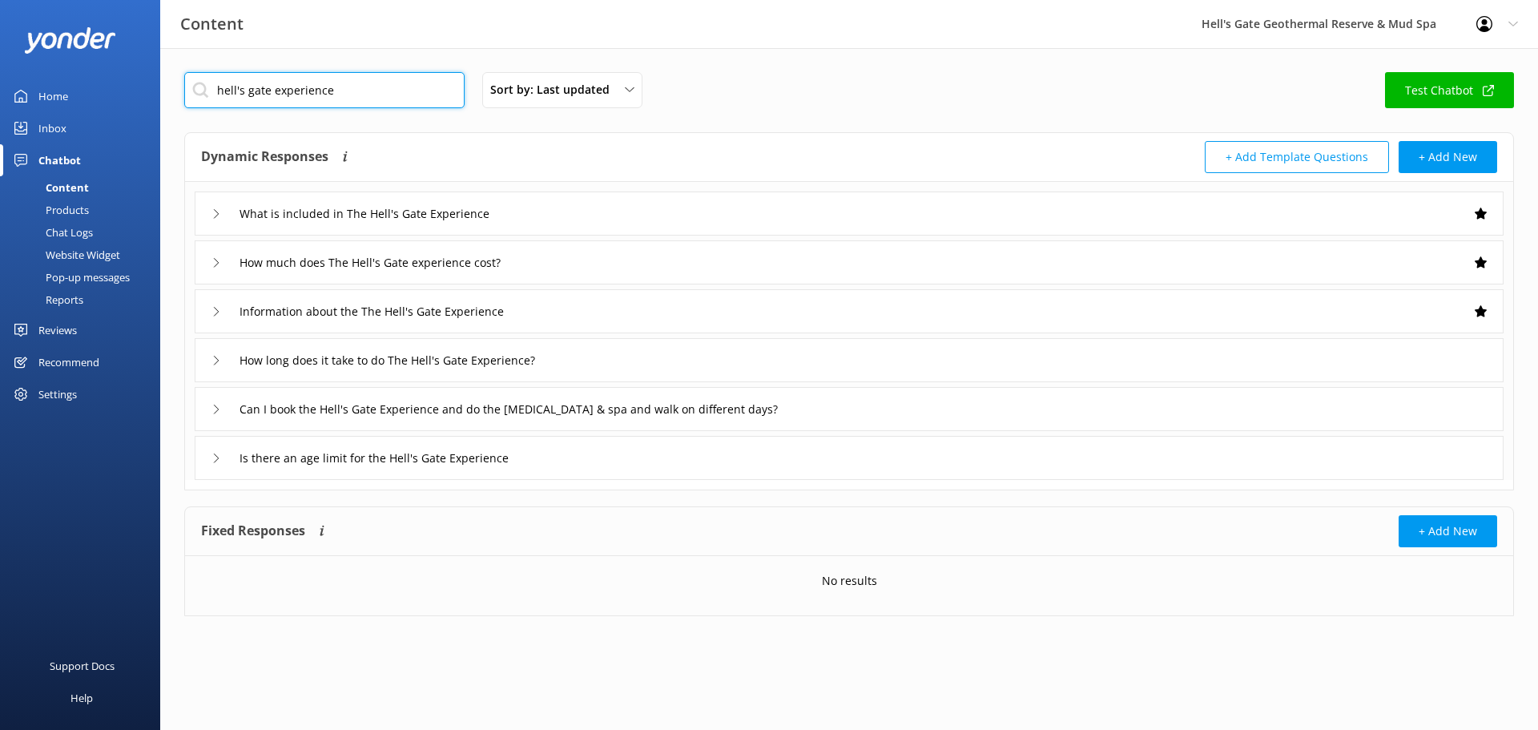
type input "hell's gate experience"
click at [489, 226] on div "What is included in The Hell's Gate Experience" at bounding box center [849, 213] width 1309 height 44
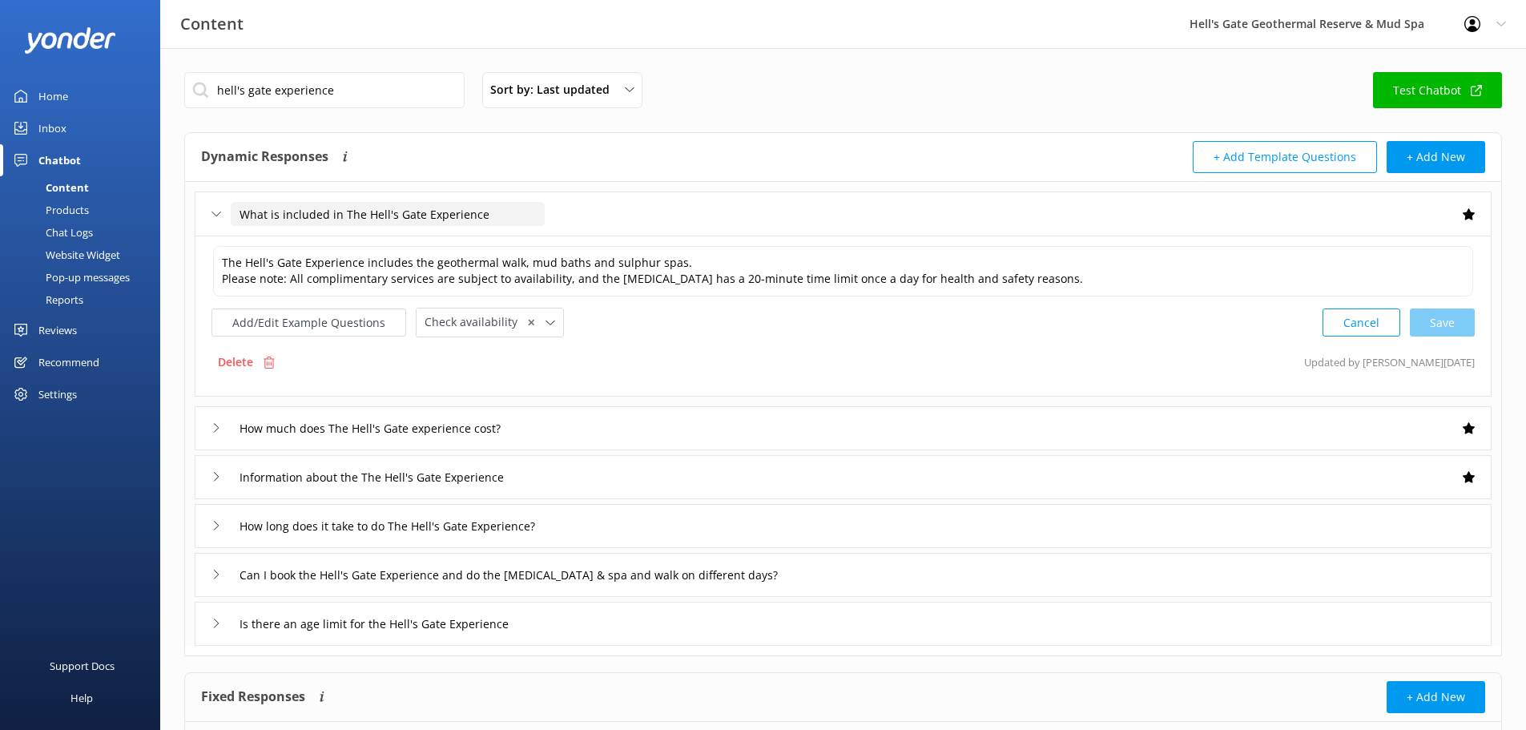
click at [516, 223] on input "What is included in The Hell's Gate Experience" at bounding box center [388, 214] width 314 height 24
click at [616, 217] on div "What is included in The Hell's Gate Experience" at bounding box center [843, 213] width 1297 height 44
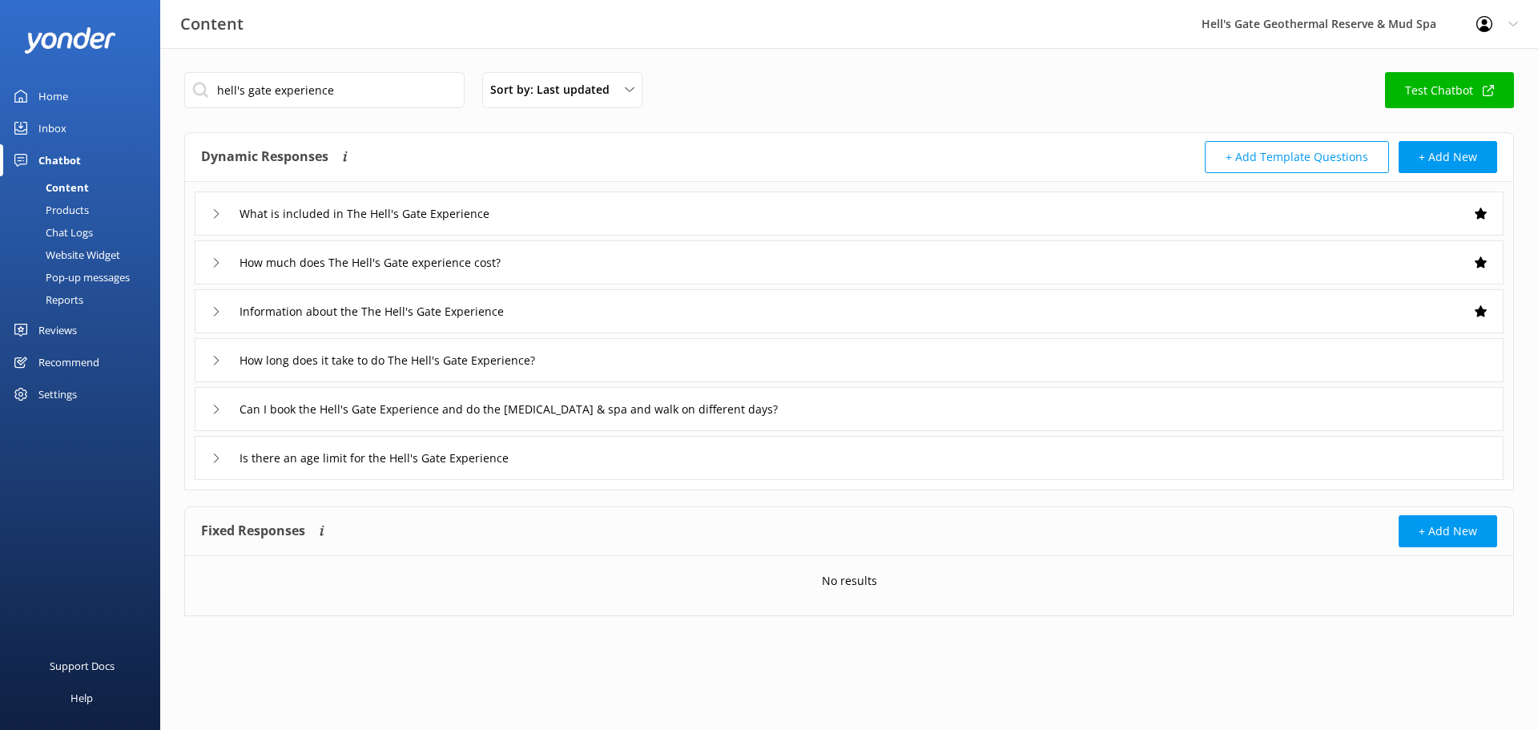
click at [585, 319] on div "Information about the The Hell's Gate Experience" at bounding box center [849, 311] width 1309 height 44
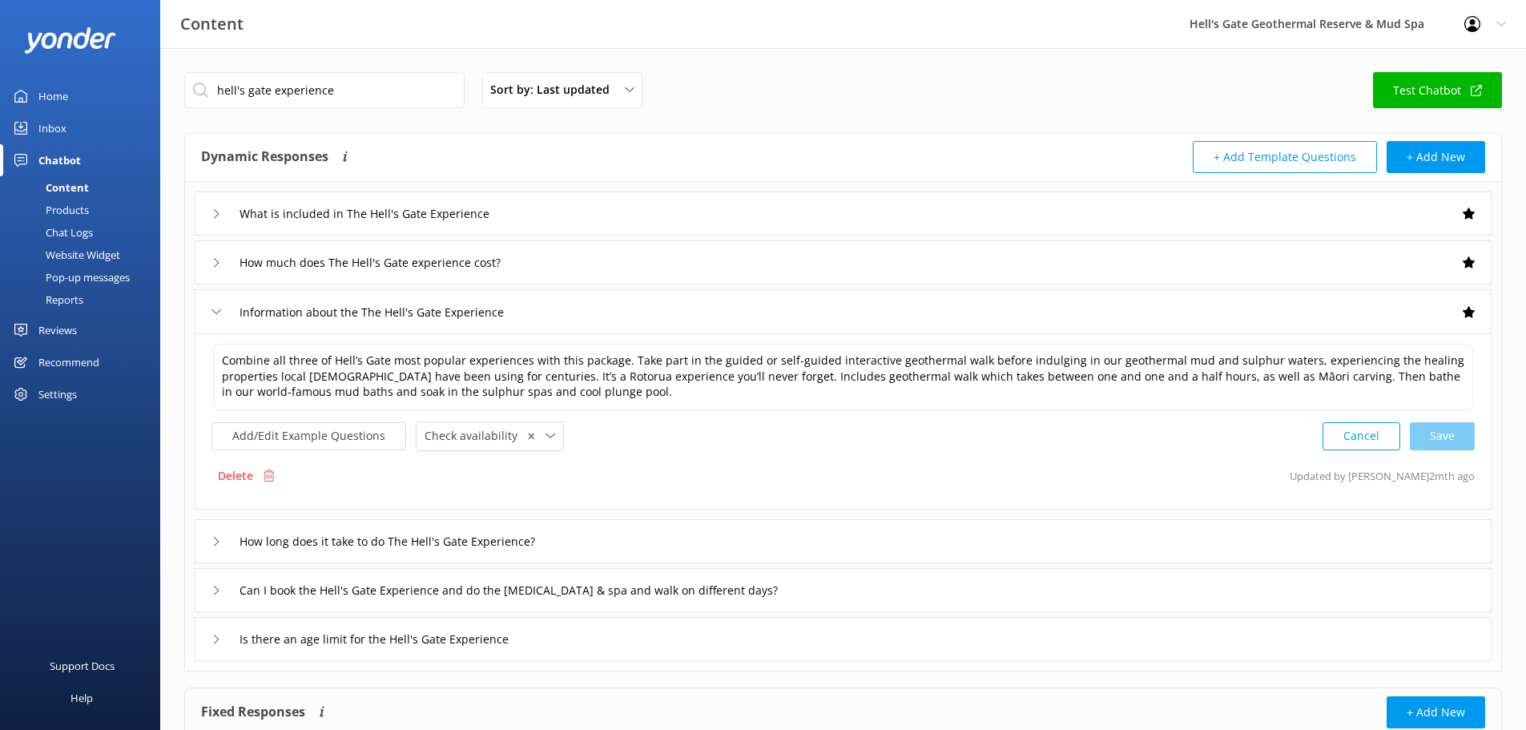
click at [585, 318] on div "Information about the The Hell's Gate Experience" at bounding box center [843, 311] width 1297 height 44
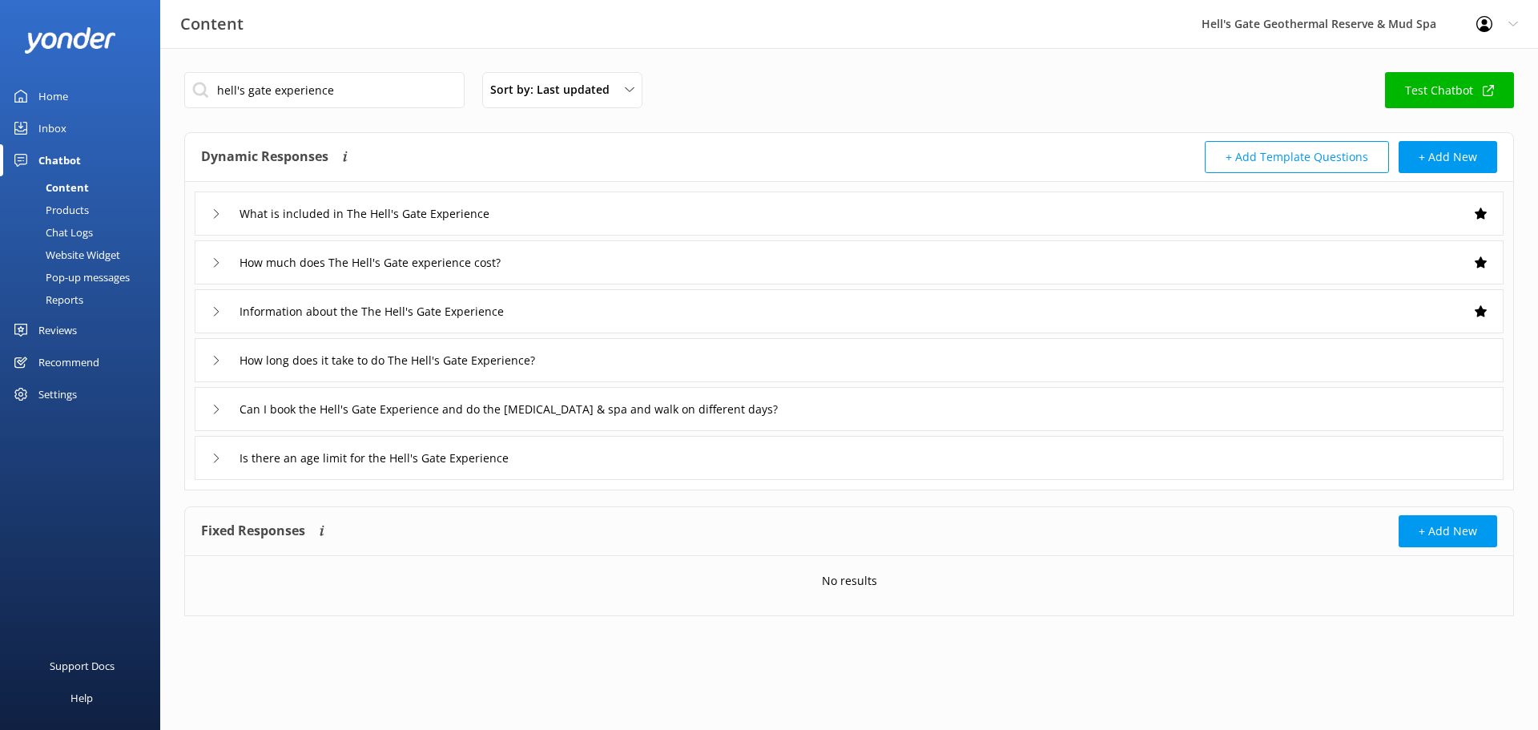
click at [616, 361] on div "How long does it take to do The Hell's Gate Experience?" at bounding box center [849, 360] width 1309 height 44
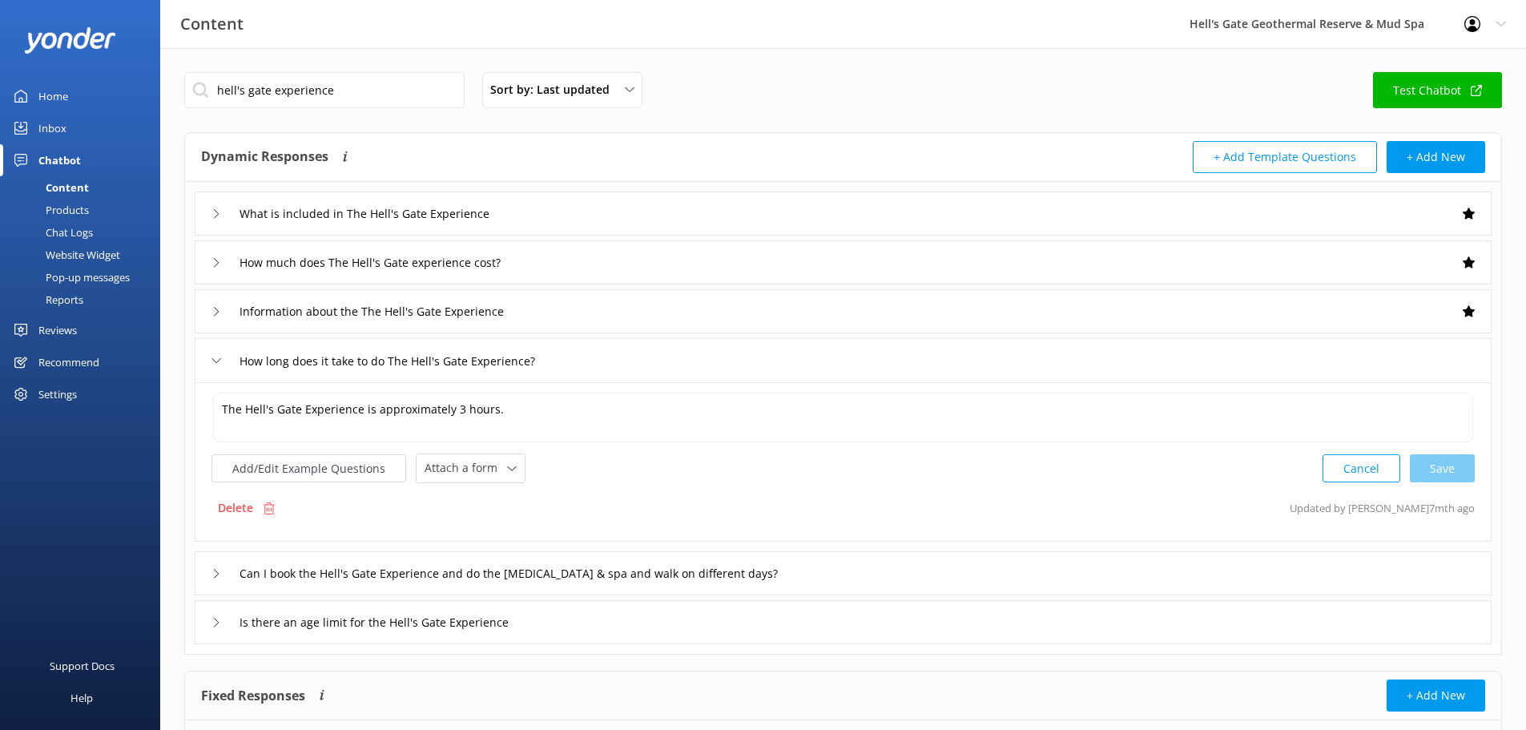
click at [616, 361] on div "How long does it take to do The Hell's Gate Experience?" at bounding box center [843, 360] width 1297 height 44
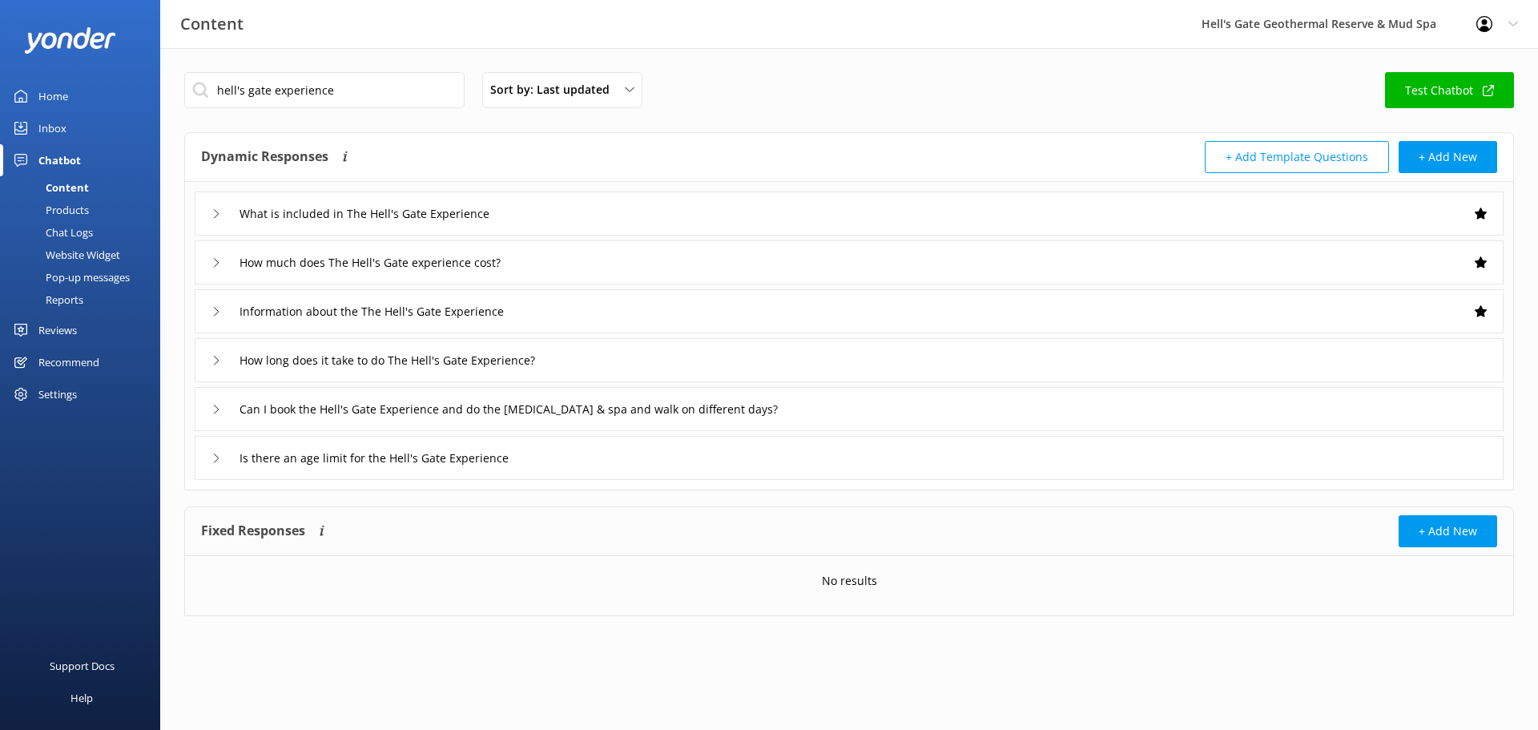
click at [813, 427] on div "Can I book the Hell's Gate Experience and do the [MEDICAL_DATA] & spa and walk …" at bounding box center [849, 409] width 1309 height 44
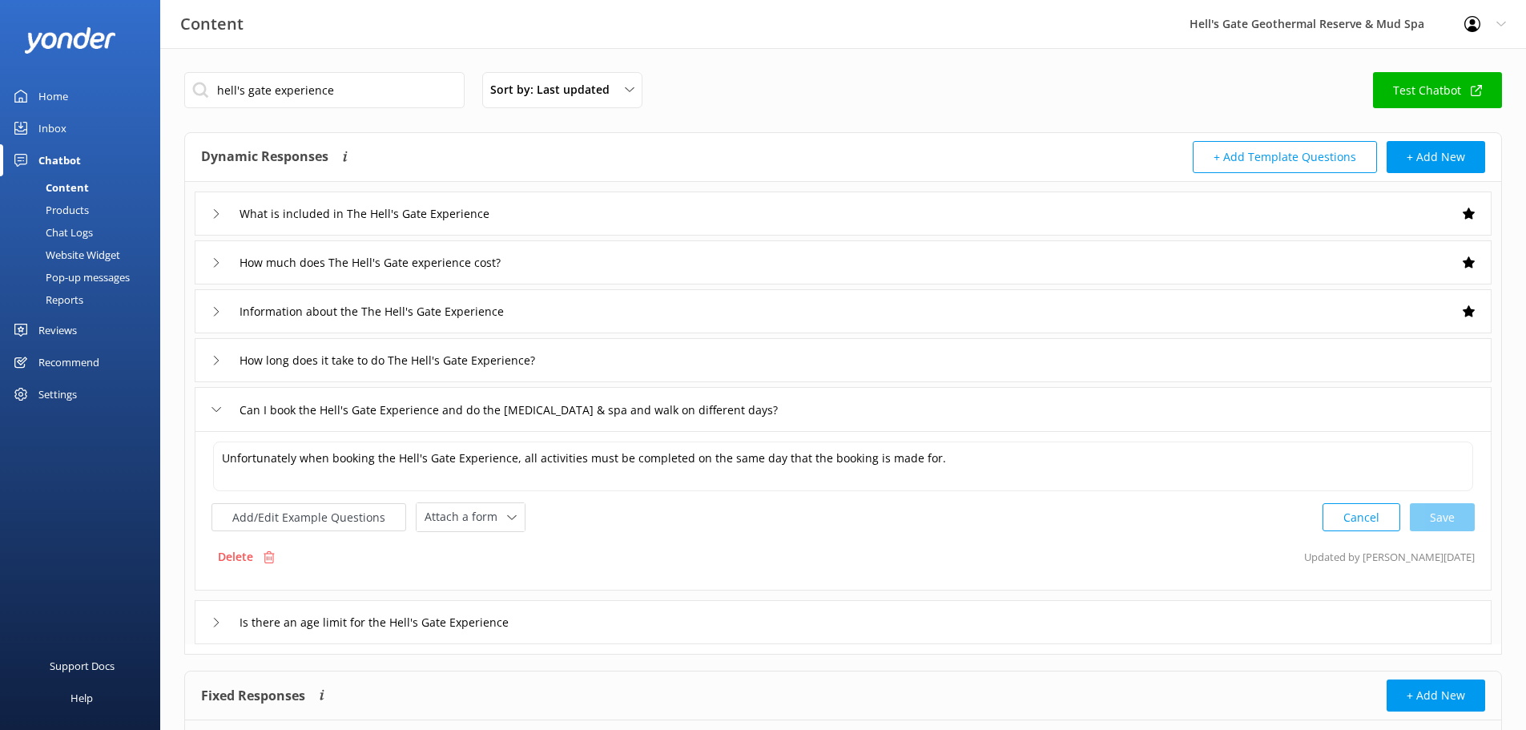
click at [813, 427] on div "Can I book the Hell's Gate Experience and do the [MEDICAL_DATA] & spa and walk …" at bounding box center [843, 409] width 1297 height 44
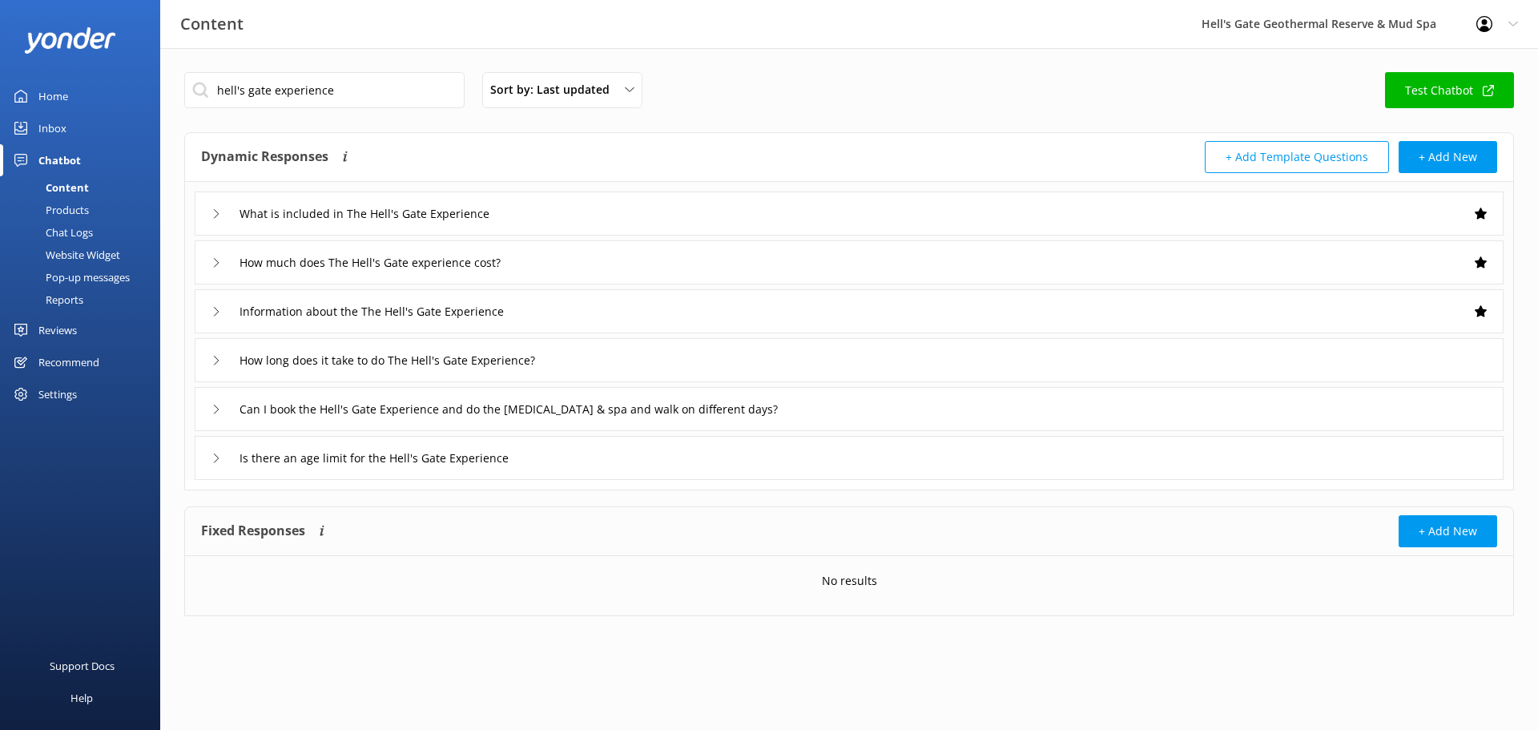
click at [55, 124] on div "Inbox" at bounding box center [52, 128] width 28 height 32
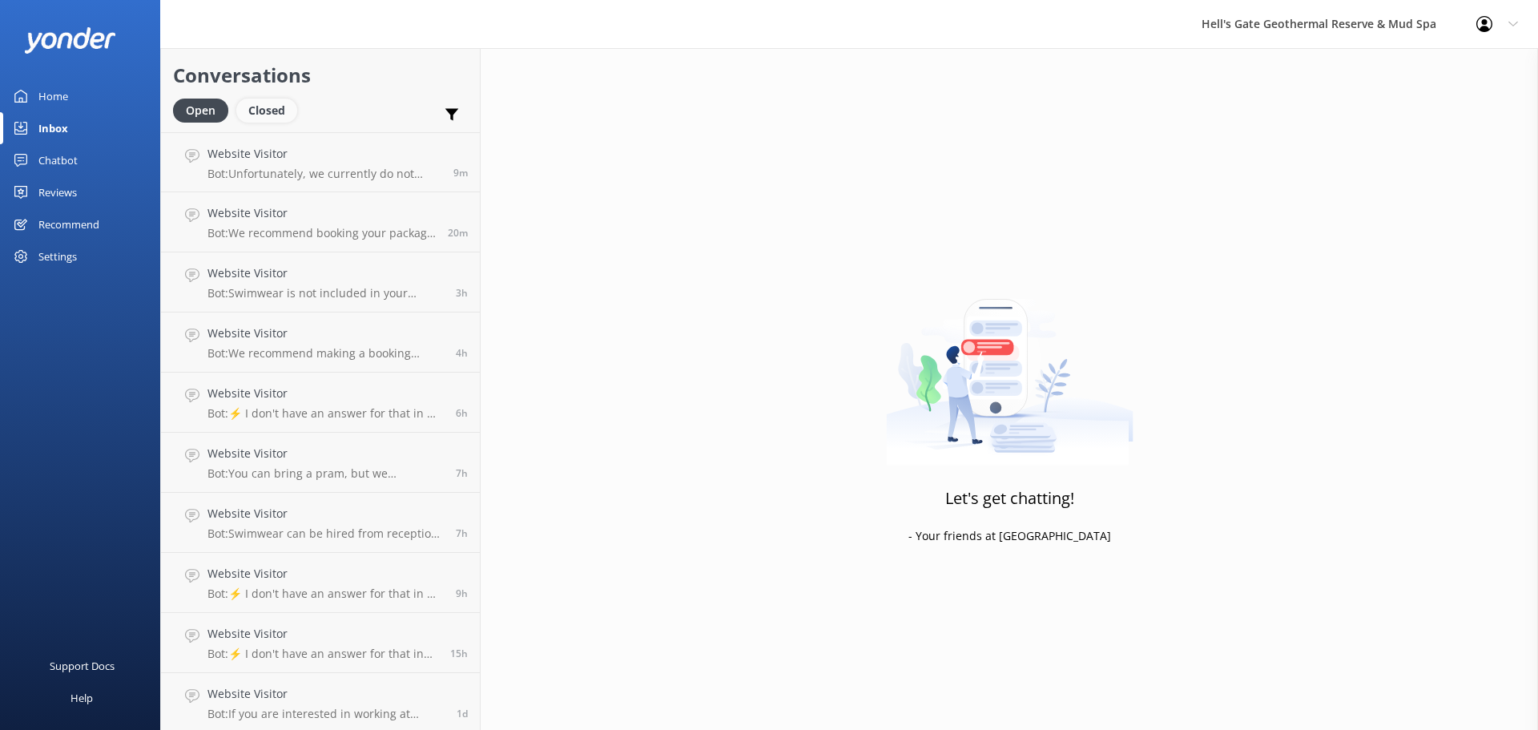
click at [247, 99] on div "Closed" at bounding box center [266, 111] width 61 height 24
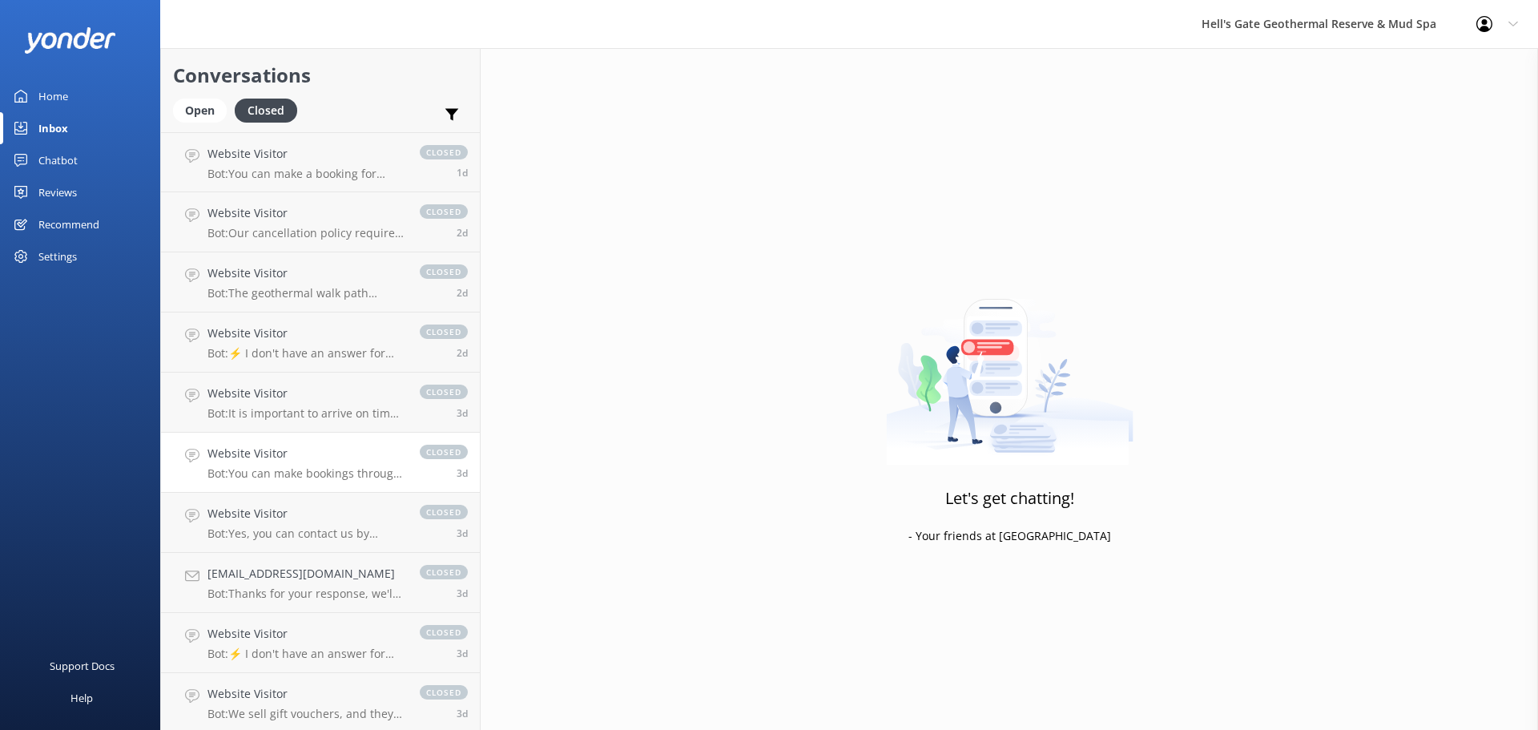
click at [303, 443] on link "Website Visitor Bot: You can make bookings through our website at https://www.h…" at bounding box center [320, 462] width 319 height 60
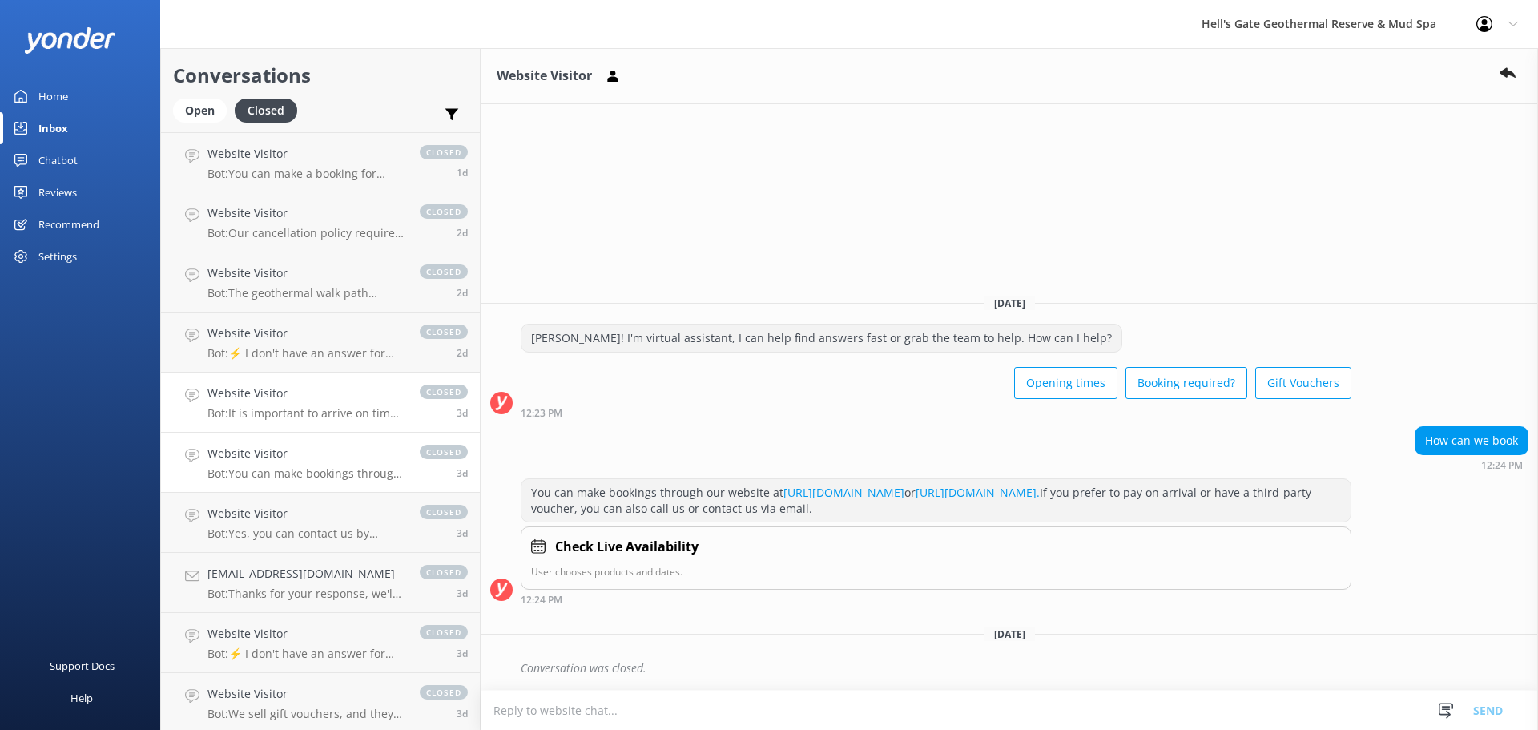
click at [324, 384] on link "Website Visitor Bot: It is important to arrive on time to fully enjoy your expe…" at bounding box center [320, 402] width 319 height 60
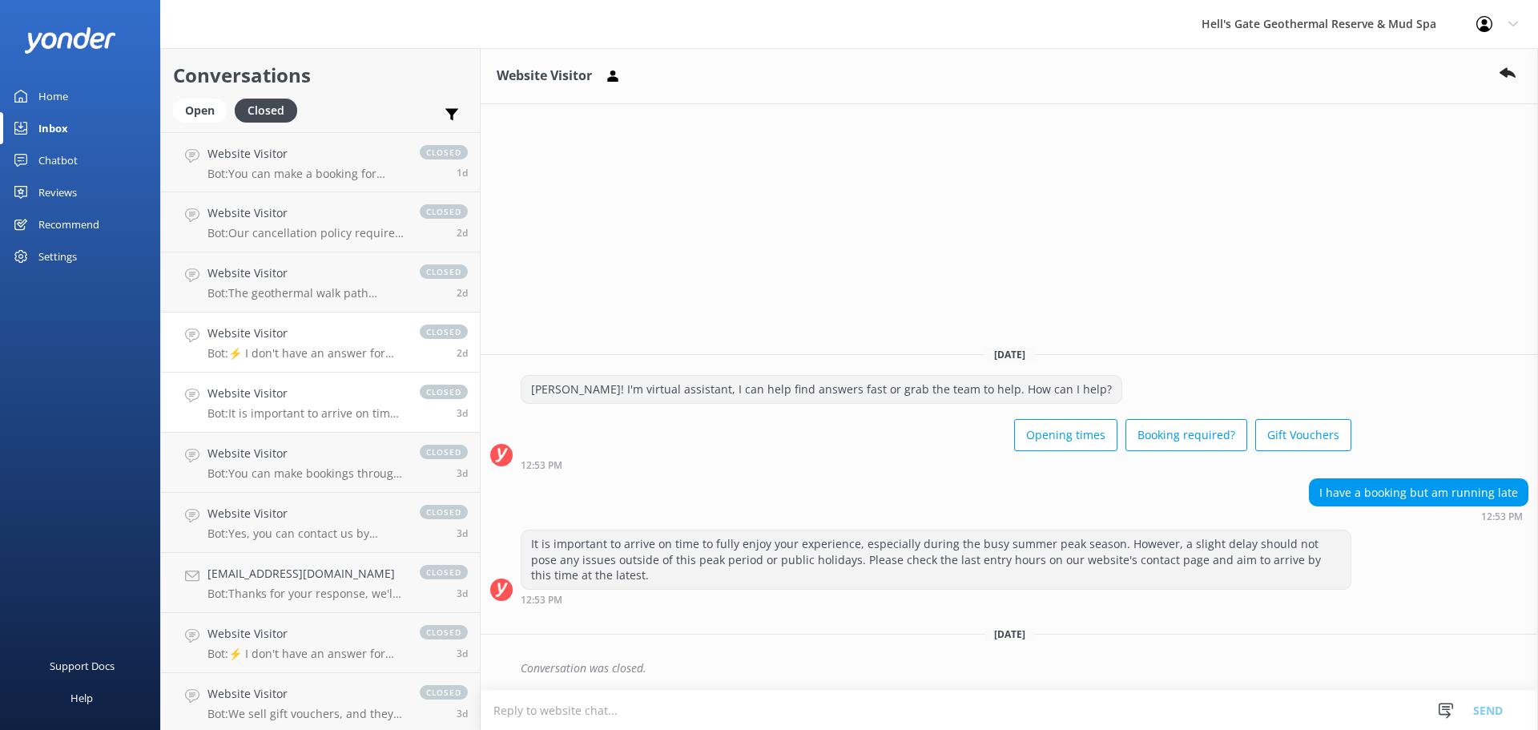
click at [310, 356] on p "Bot: ⚡ I don't have an answer for that in my knowledge base. Please try and rep…" at bounding box center [305, 353] width 196 height 14
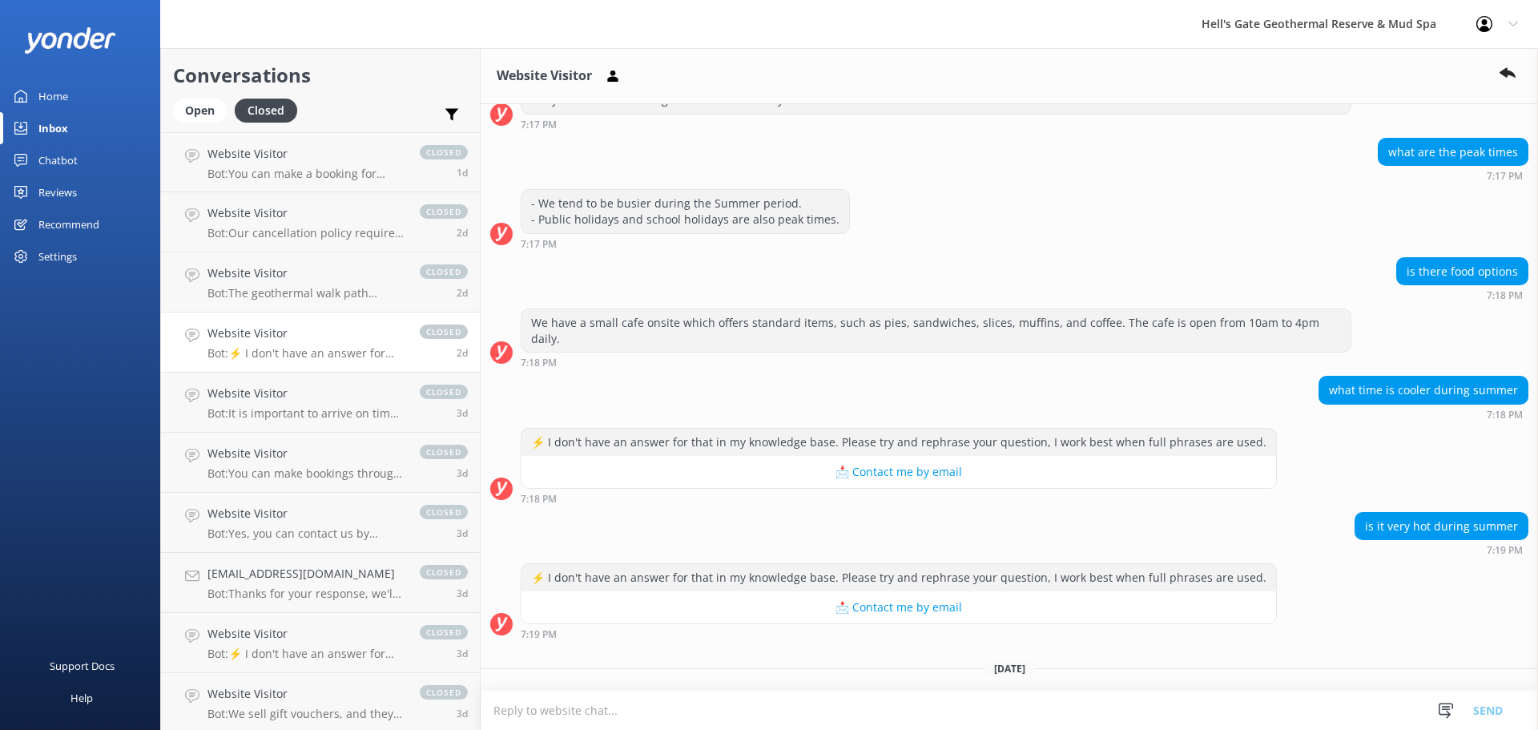
scroll to position [1129, 0]
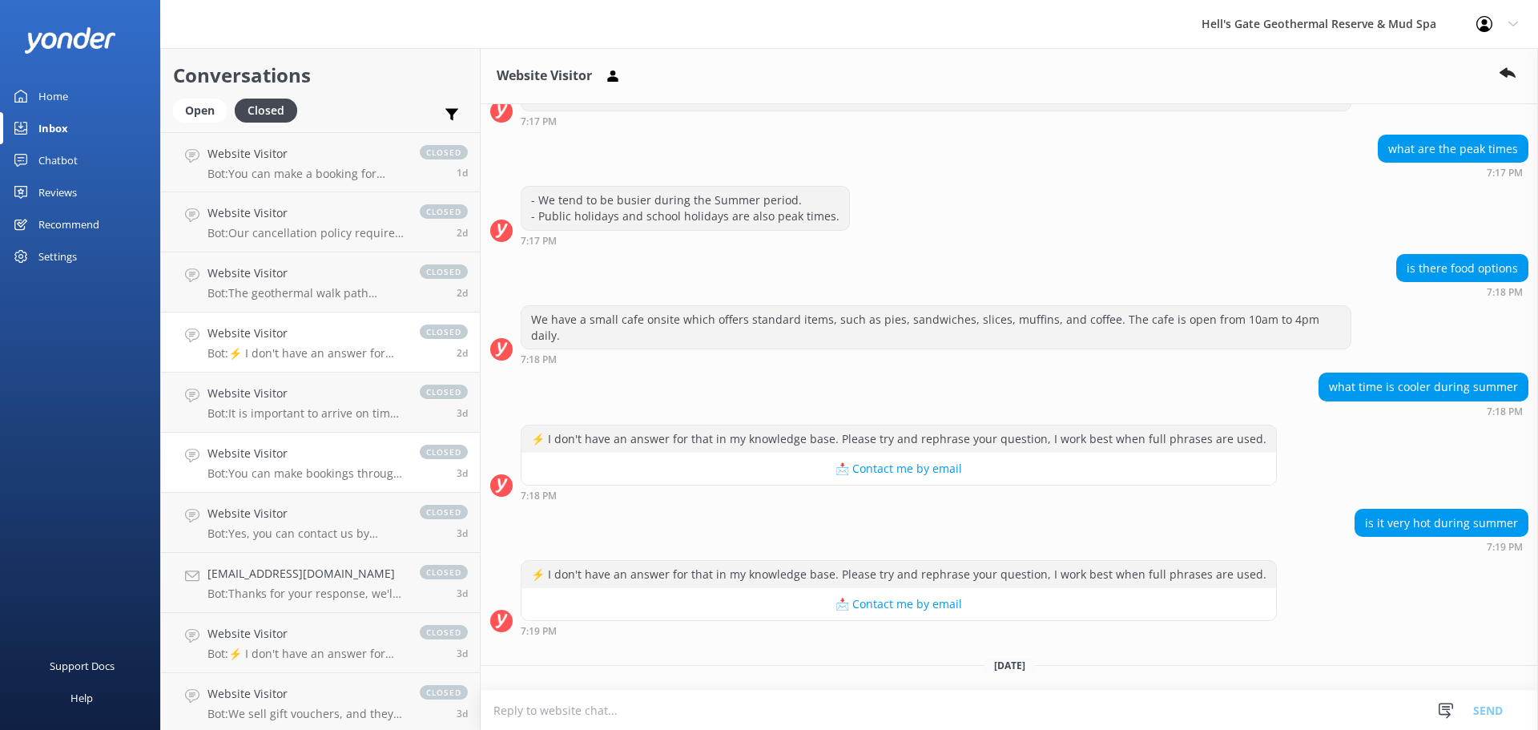
click at [307, 440] on link "Website Visitor Bot: You can make bookings through our website at https://www.h…" at bounding box center [320, 462] width 319 height 60
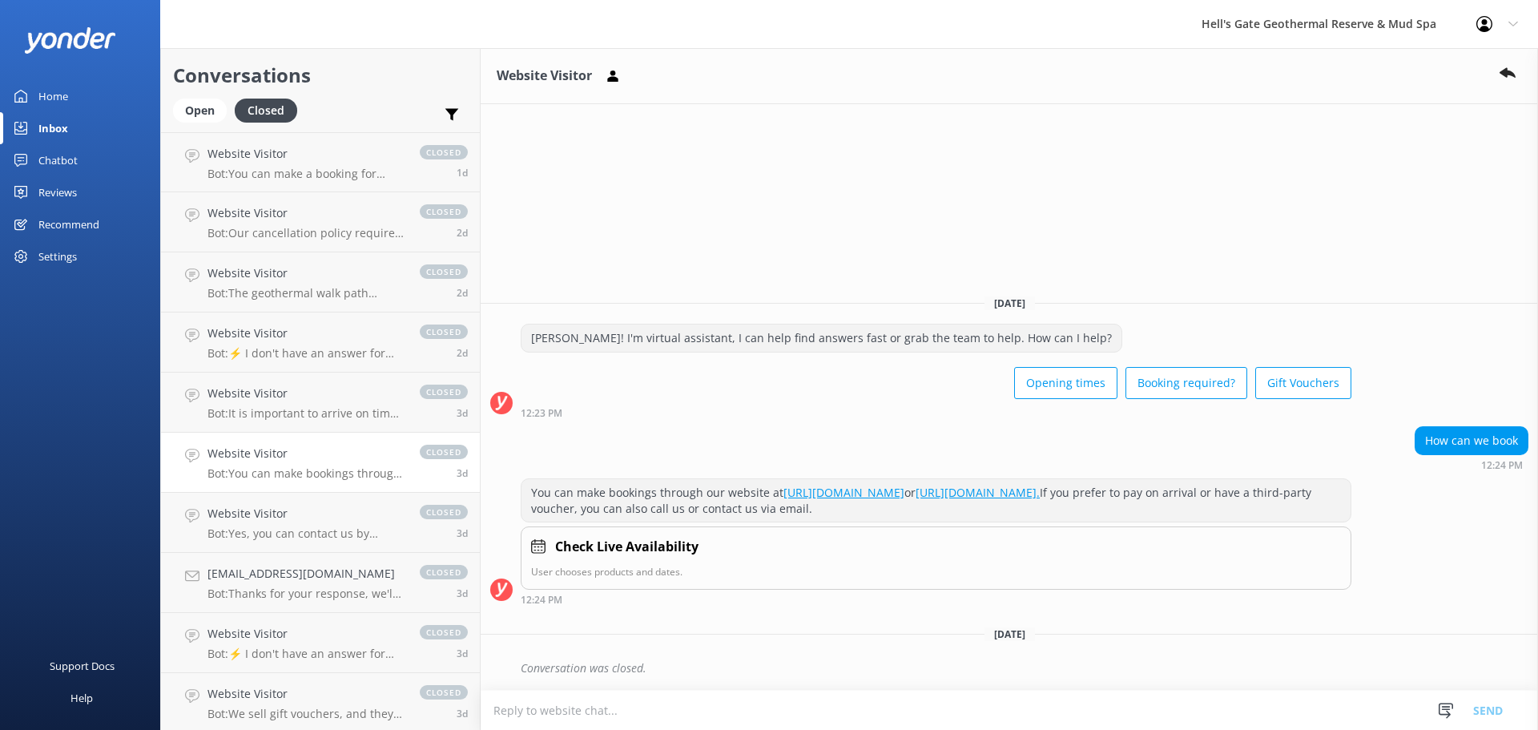
click at [286, 489] on link "Website Visitor Bot: You can make bookings through our website at https://www.h…" at bounding box center [320, 462] width 319 height 60
click at [286, 511] on h4 "Website Visitor" at bounding box center [305, 514] width 196 height 18
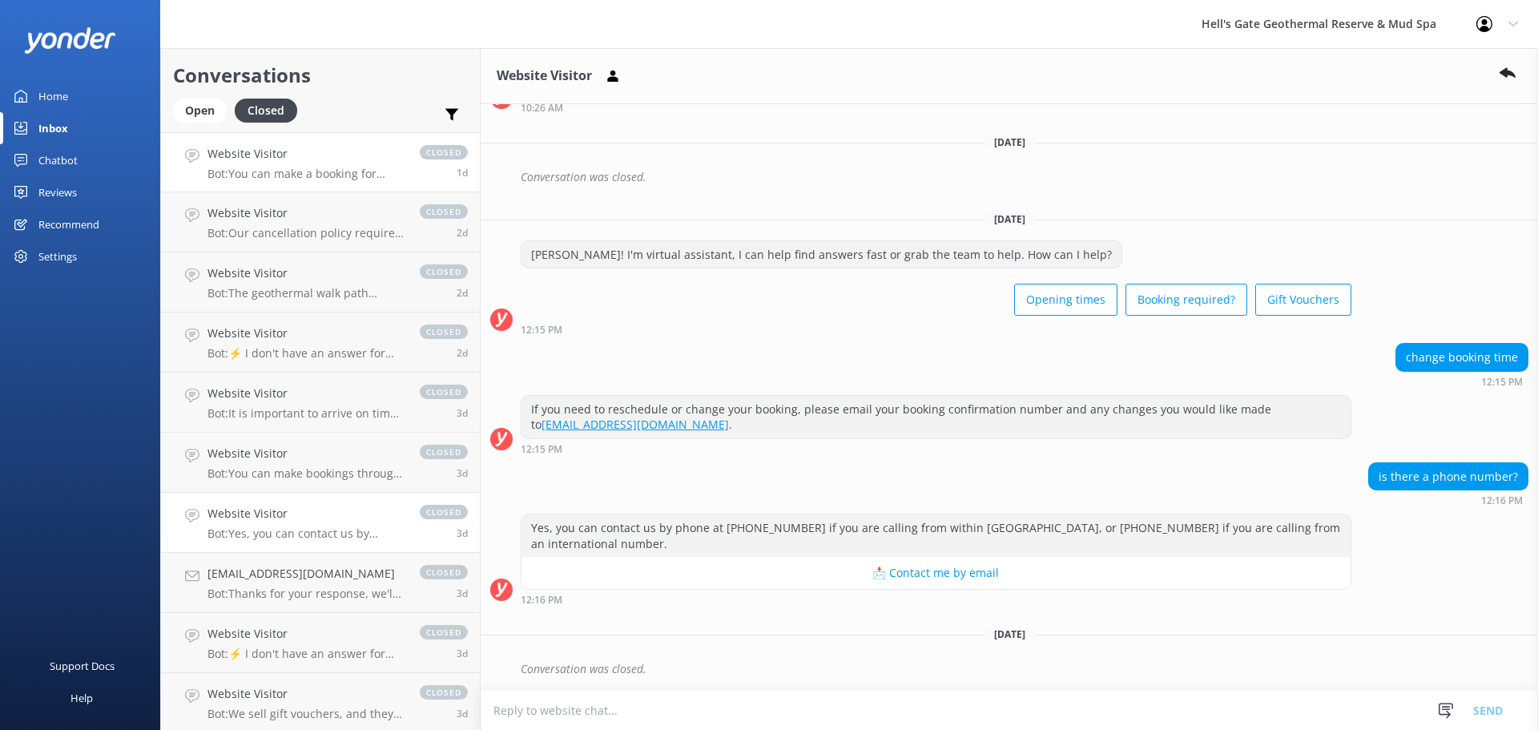
click at [318, 177] on p "Bot: You can make a booking for today online at www.hellsgate.co.nz/book, subje…" at bounding box center [305, 174] width 196 height 14
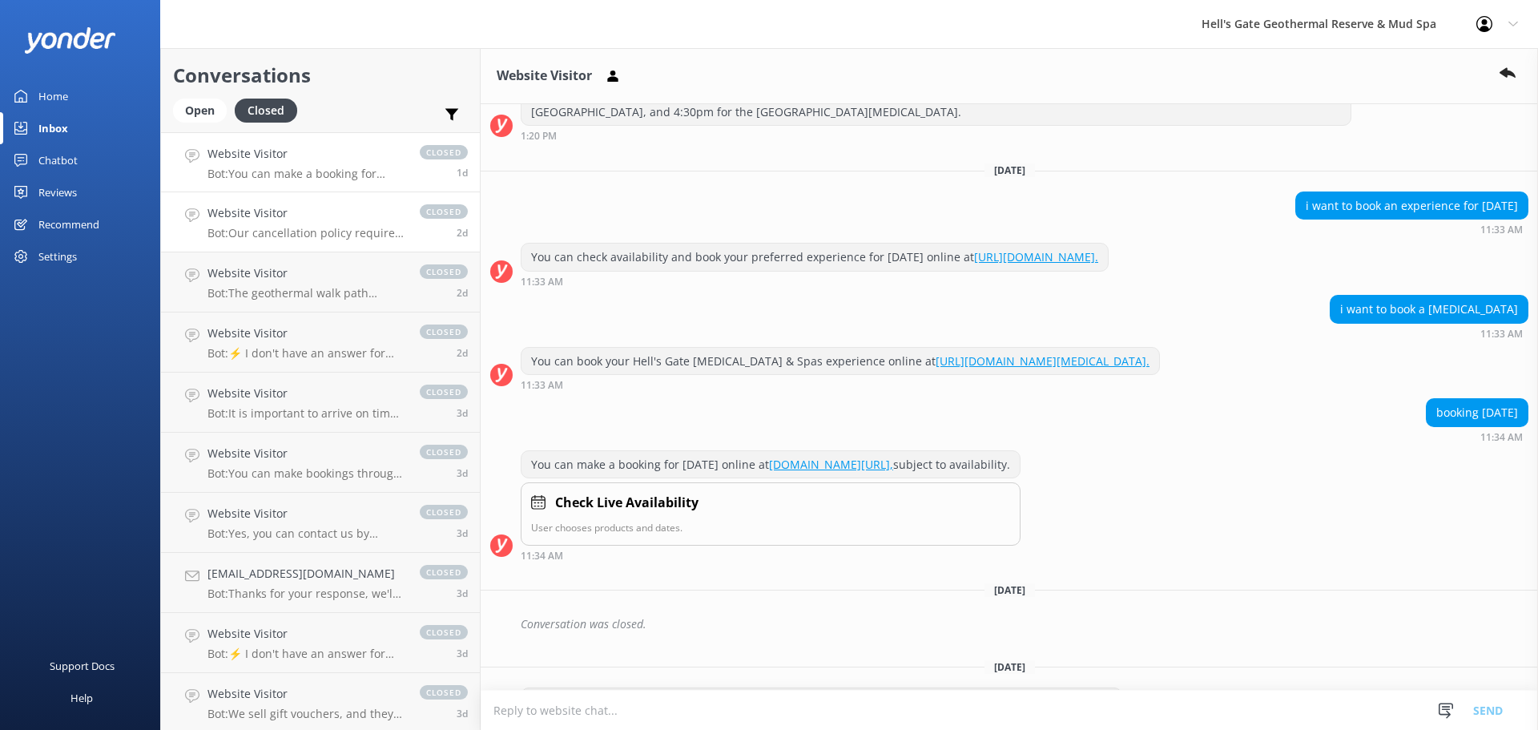
scroll to position [320, 0]
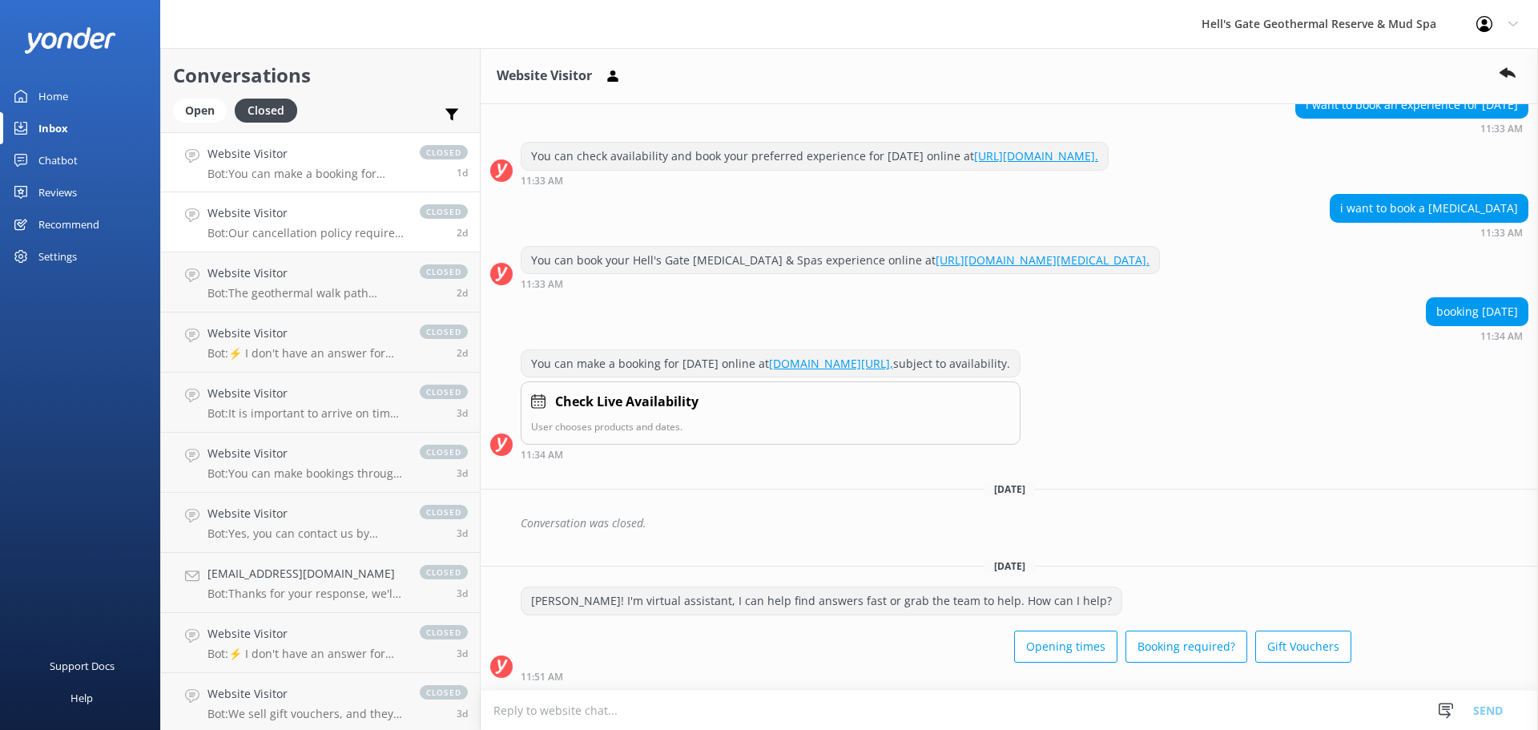
click at [312, 220] on h4 "Website Visitor" at bounding box center [305, 213] width 196 height 18
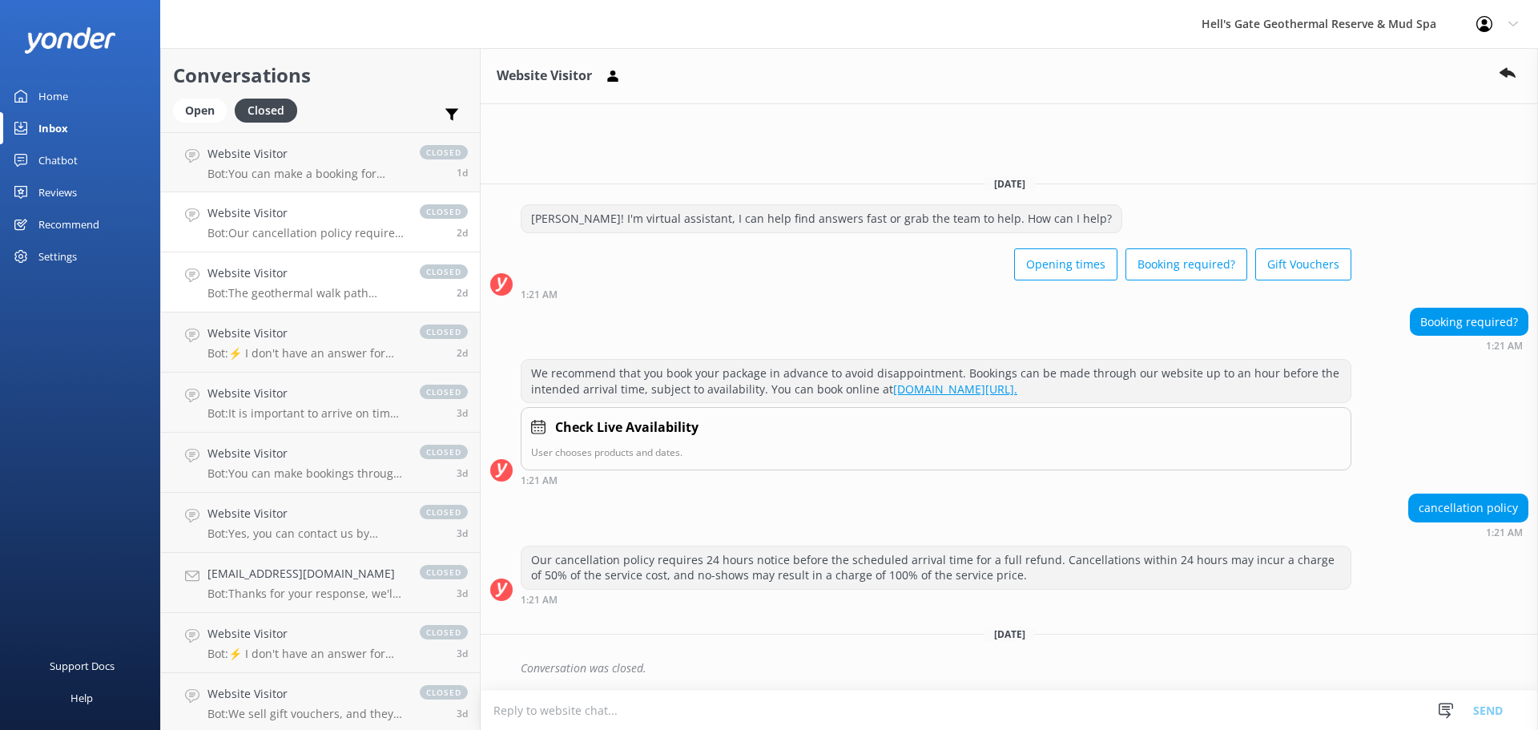
click at [298, 276] on h4 "Website Visitor" at bounding box center [305, 273] width 196 height 18
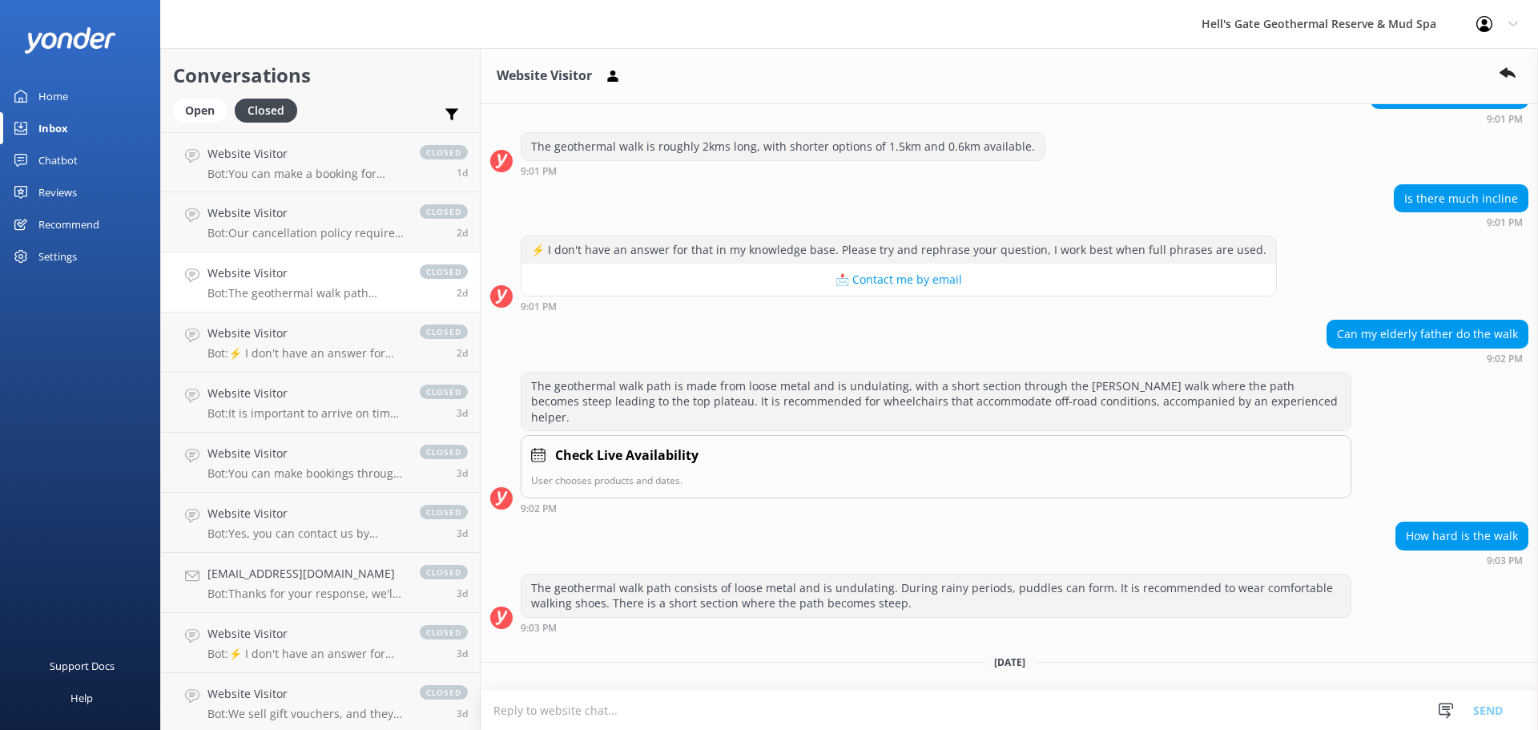
scroll to position [180, 0]
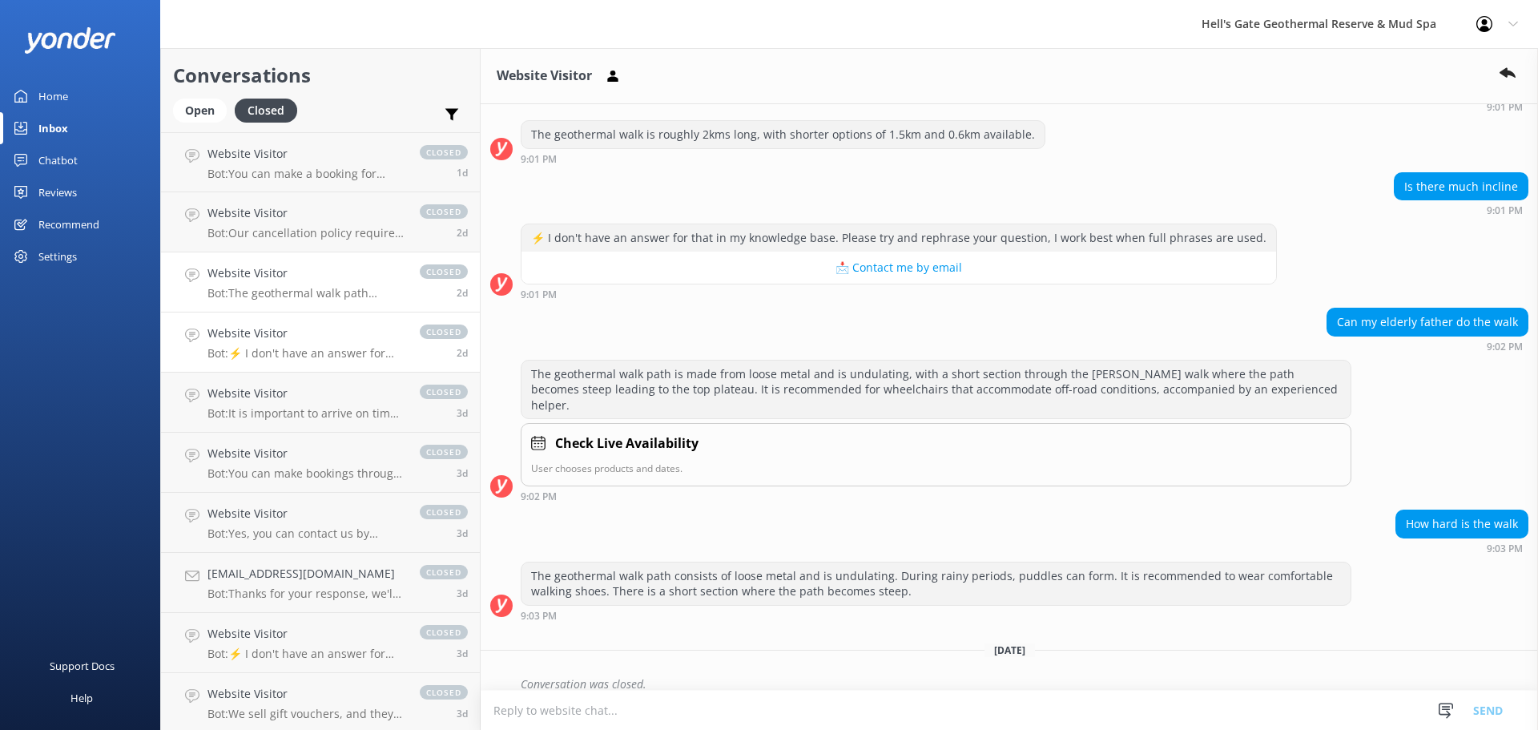
click at [247, 344] on div "Website Visitor Bot: ⚡ I don't have an answer for that in my knowledge base. Pl…" at bounding box center [305, 341] width 196 height 35
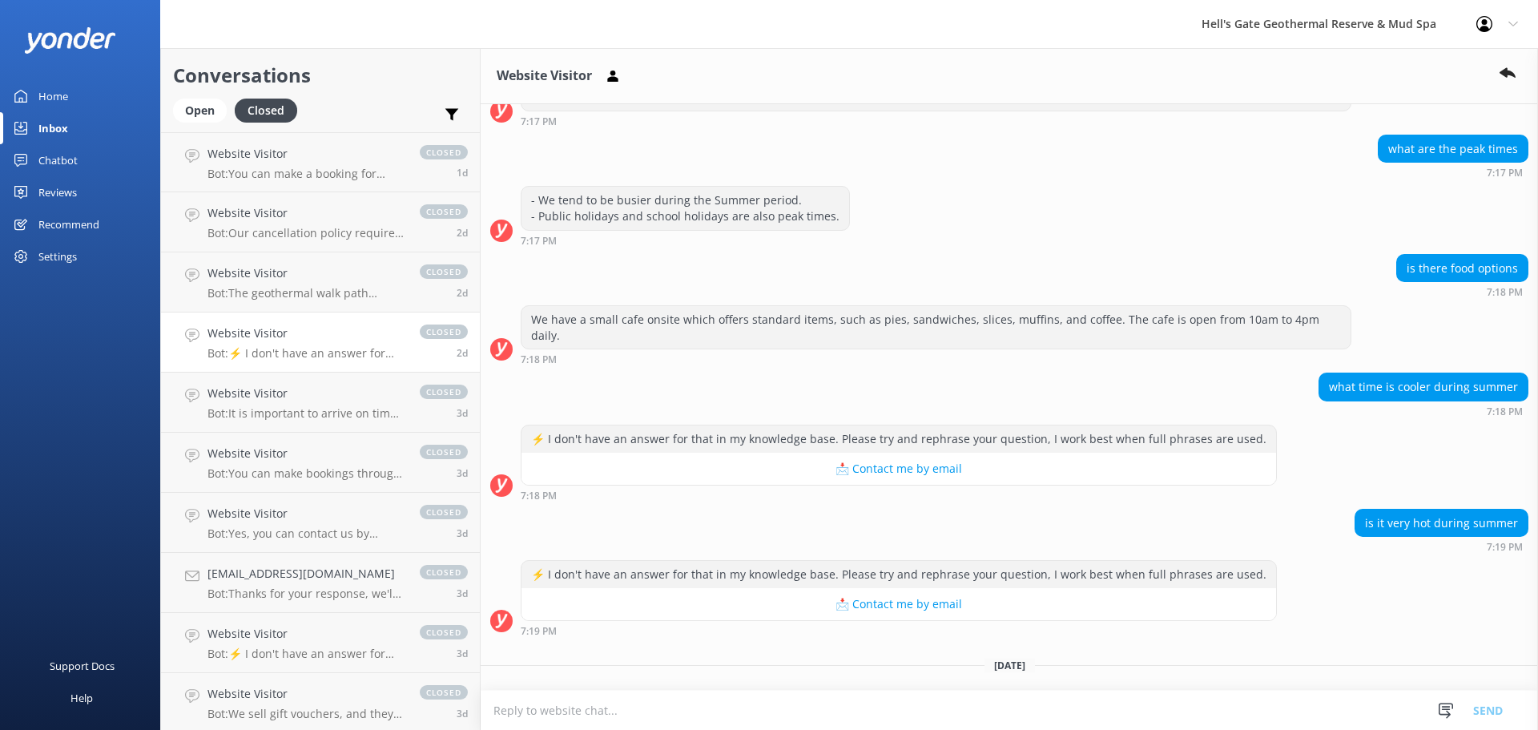
scroll to position [1068, 0]
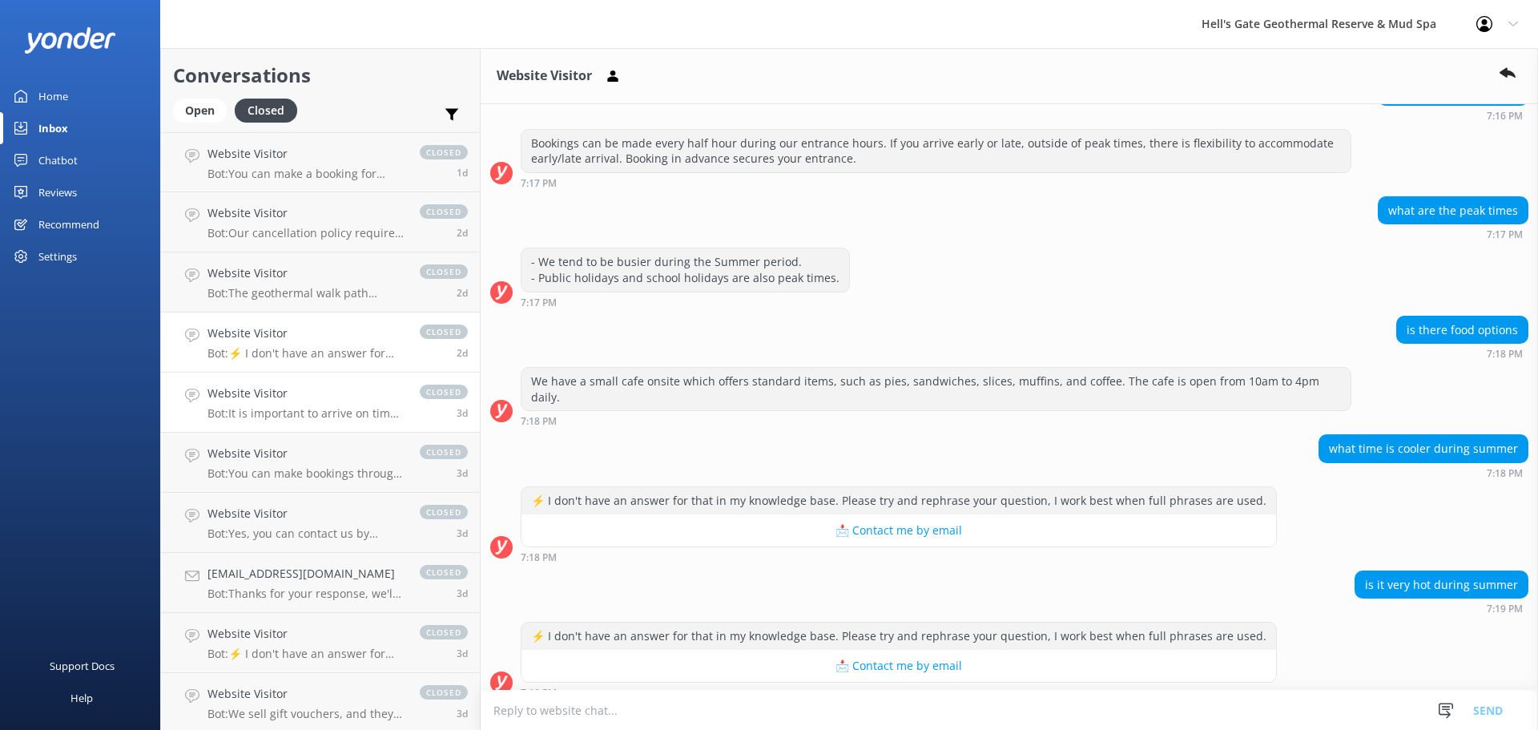
click at [286, 420] on p "Bot: It is important to arrive on time to fully enjoy your experience, especial…" at bounding box center [305, 413] width 196 height 14
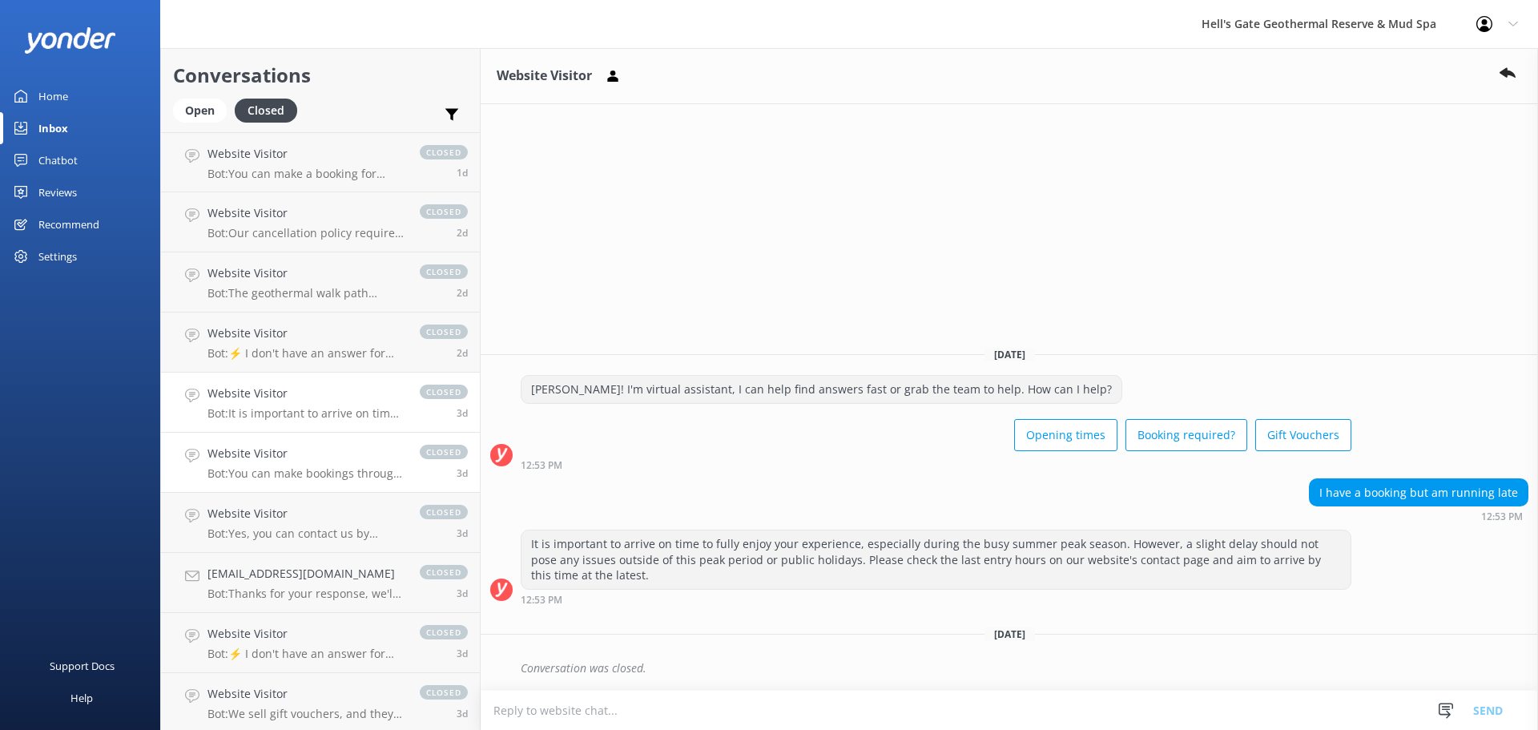
click at [298, 452] on h4 "Website Visitor" at bounding box center [305, 453] width 196 height 18
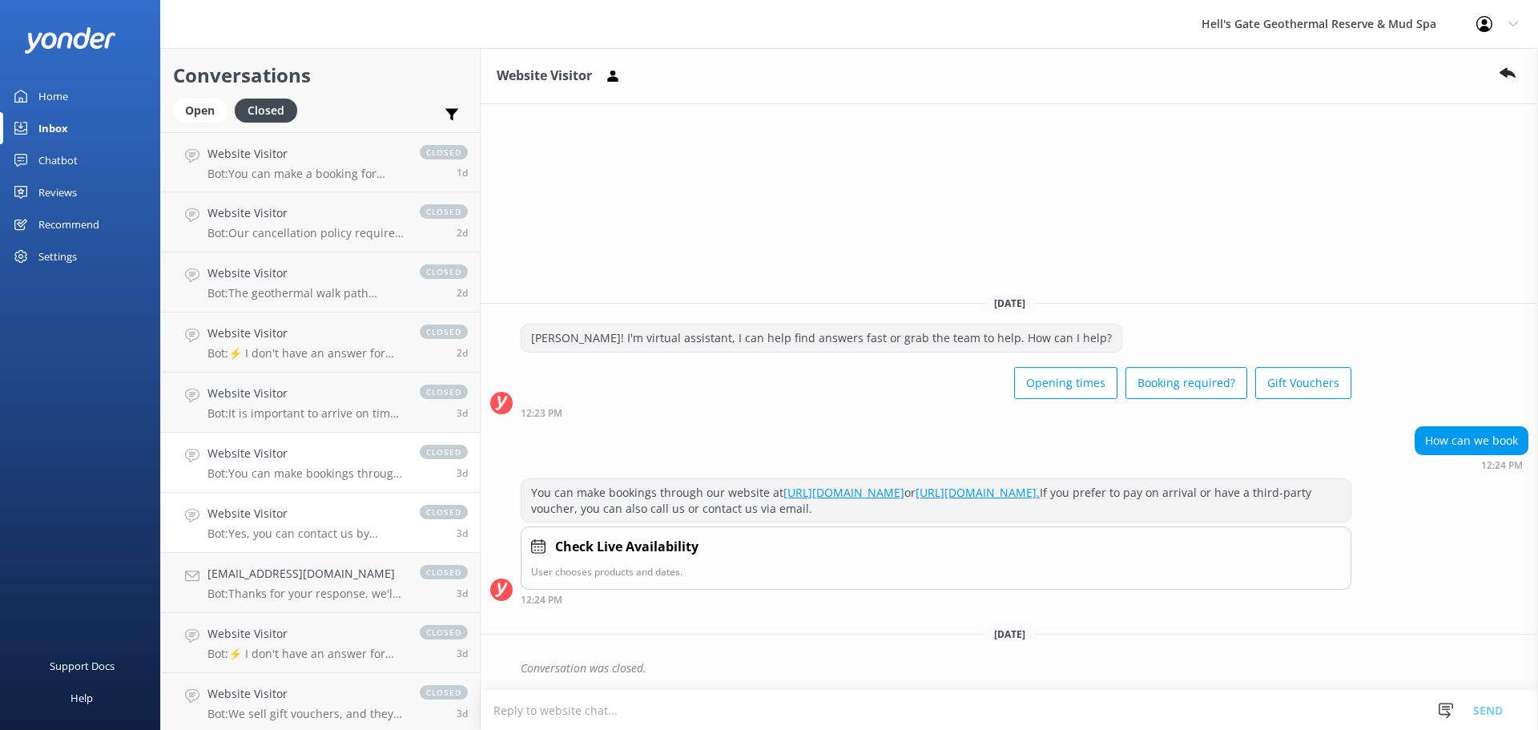
click at [312, 517] on h4 "Website Visitor" at bounding box center [305, 514] width 196 height 18
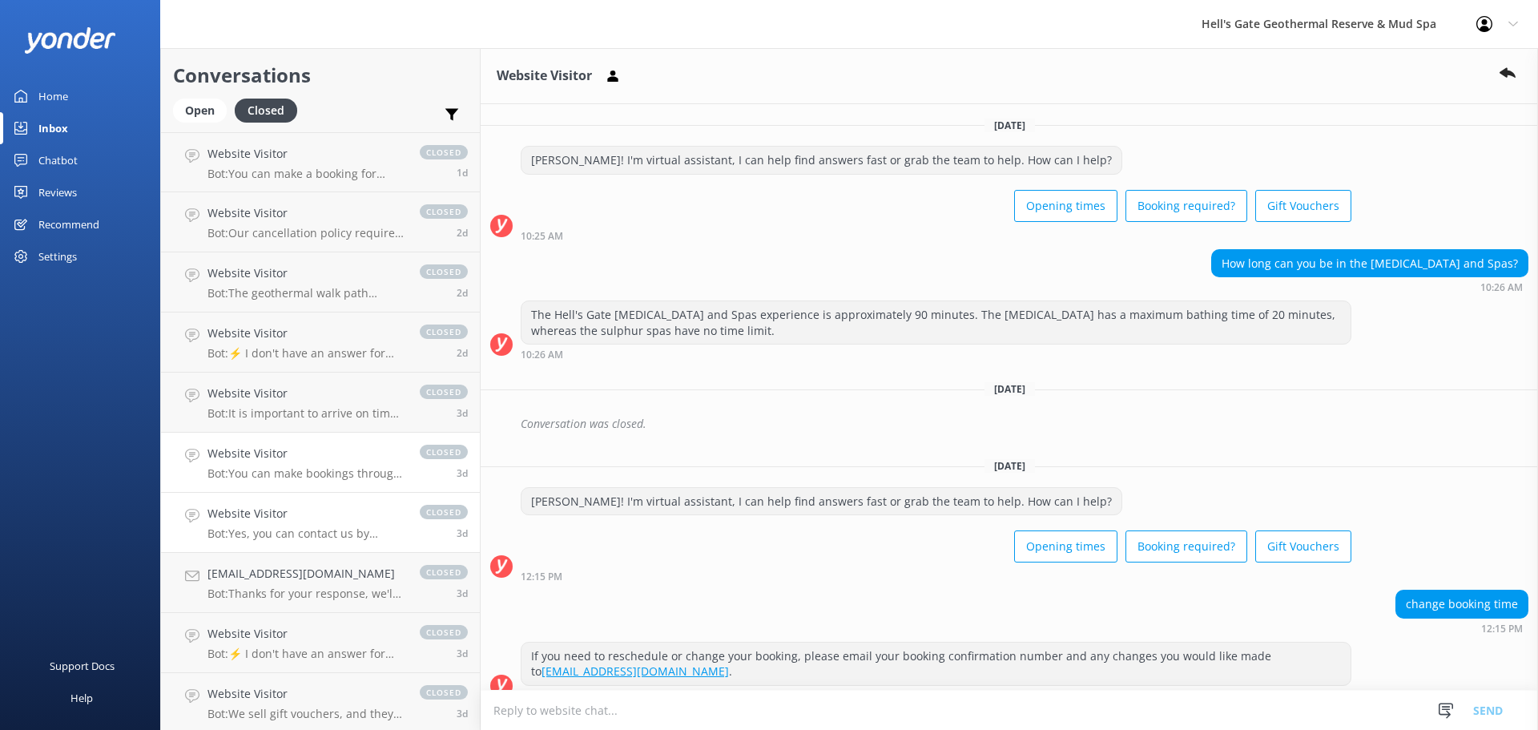
scroll to position [165, 0]
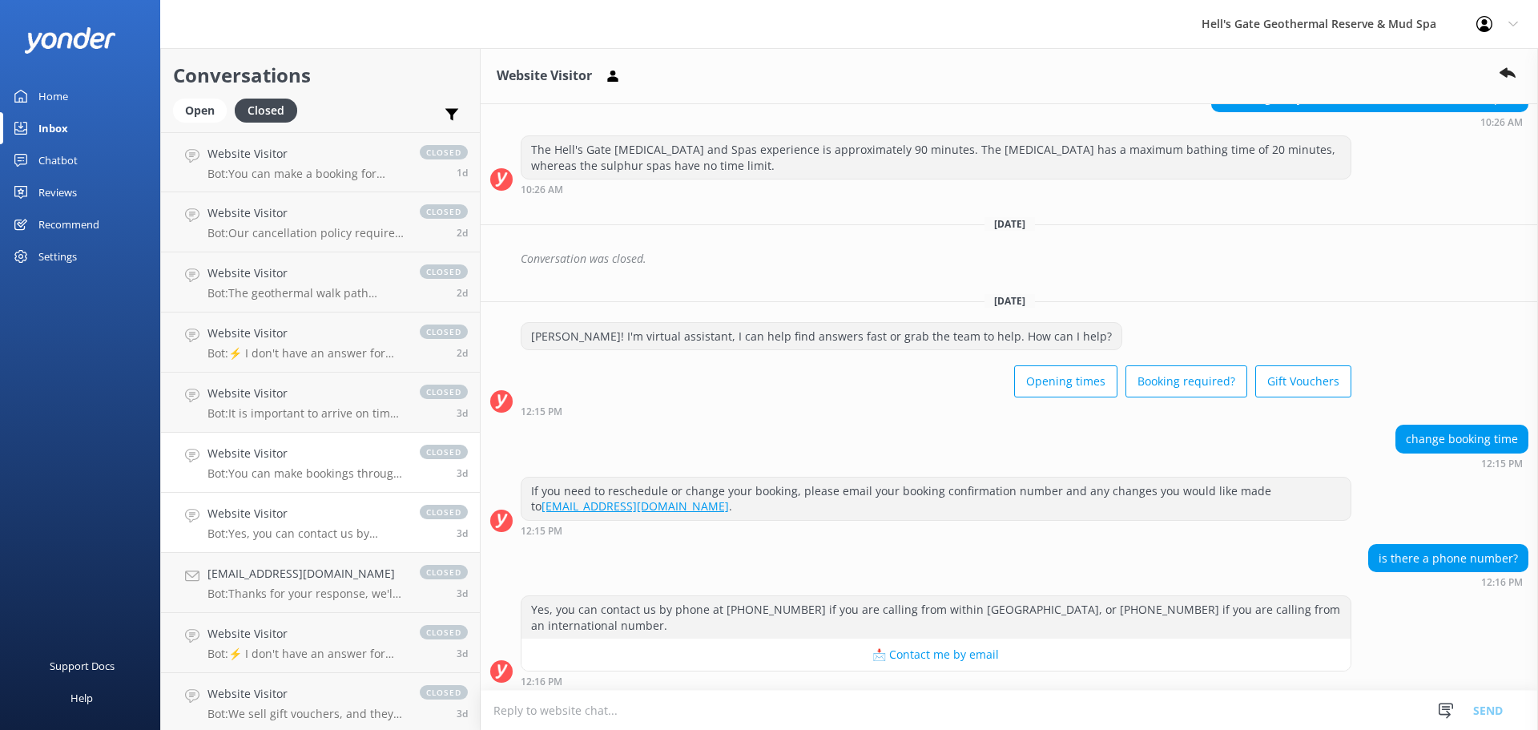
click at [293, 450] on h4 "Website Visitor" at bounding box center [305, 453] width 196 height 18
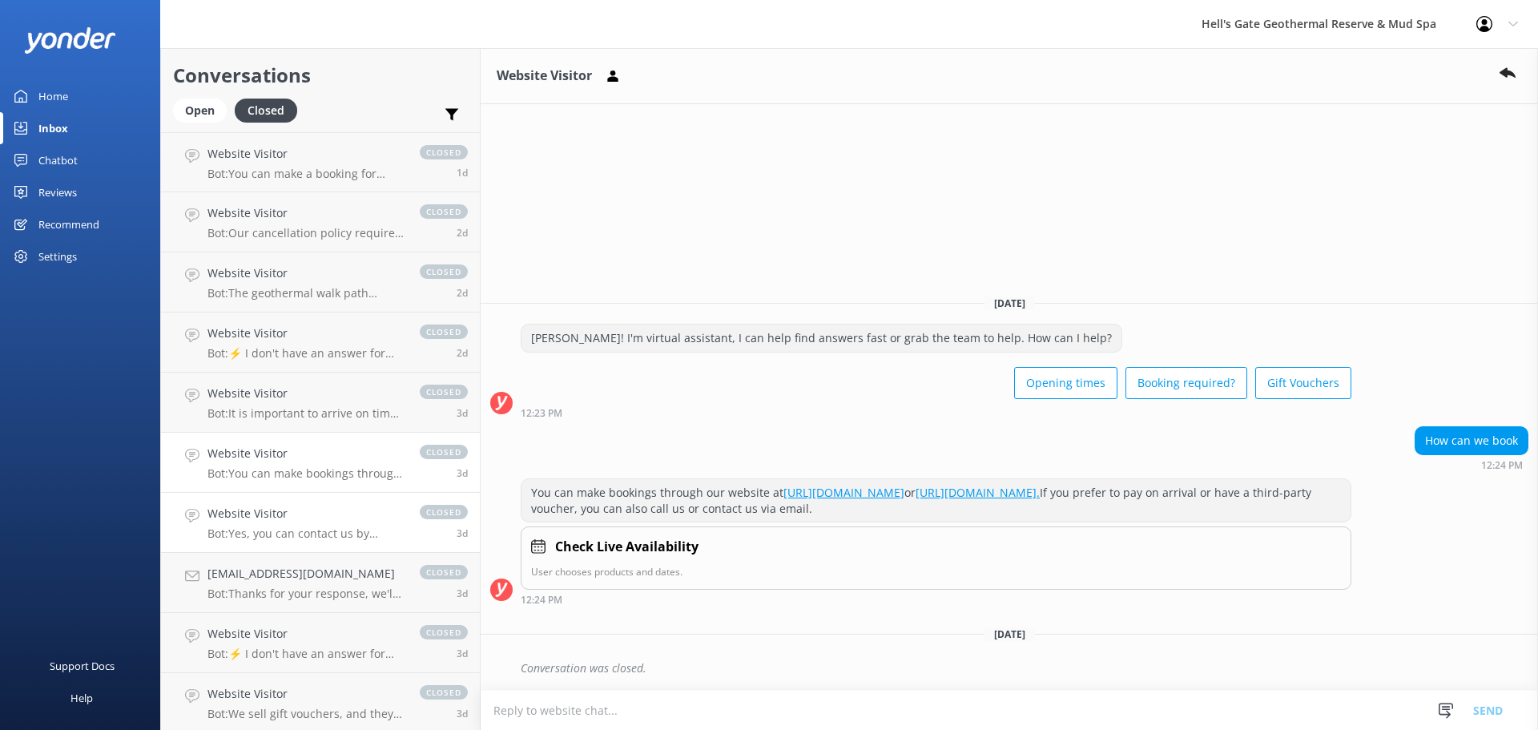
click at [296, 508] on h4 "Website Visitor" at bounding box center [305, 514] width 196 height 18
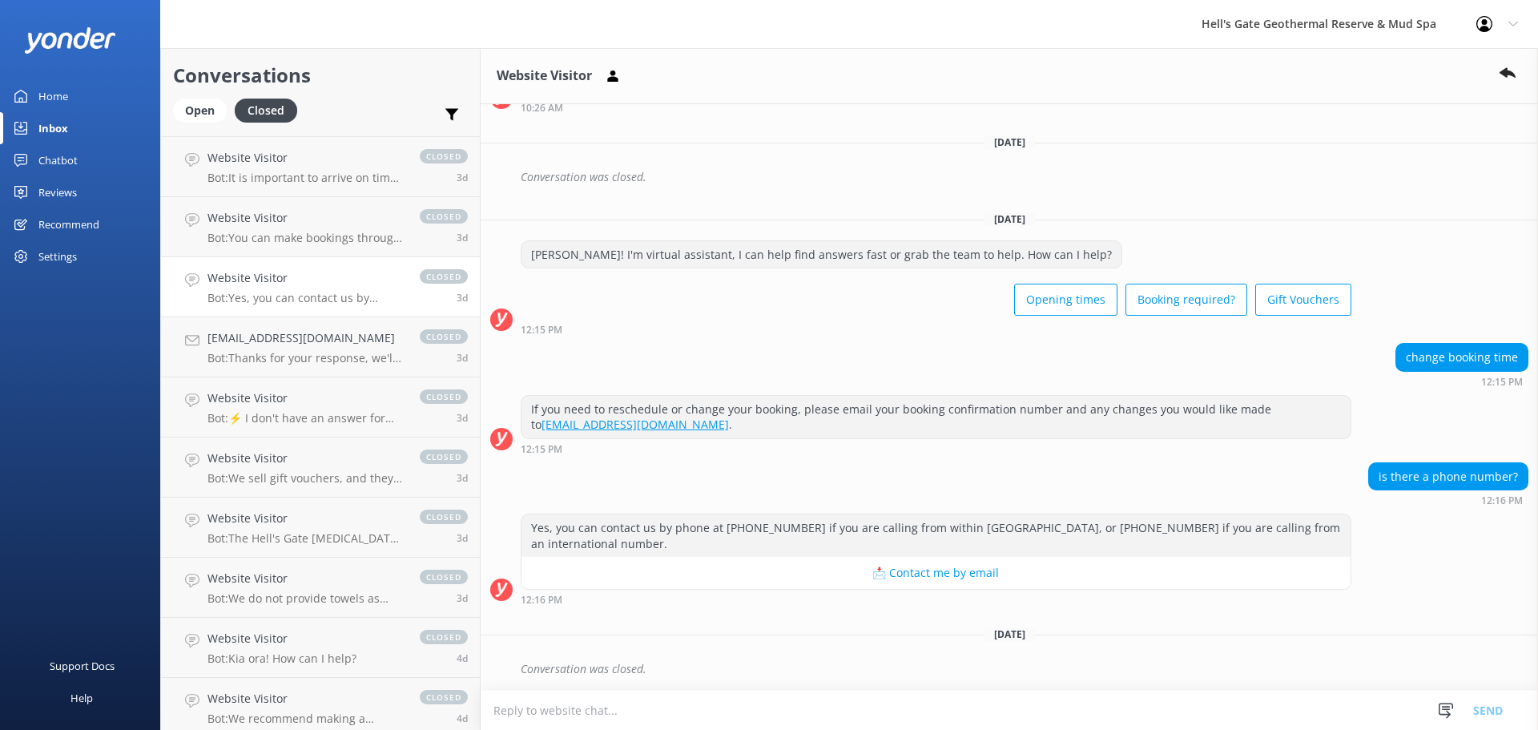
scroll to position [249, 0]
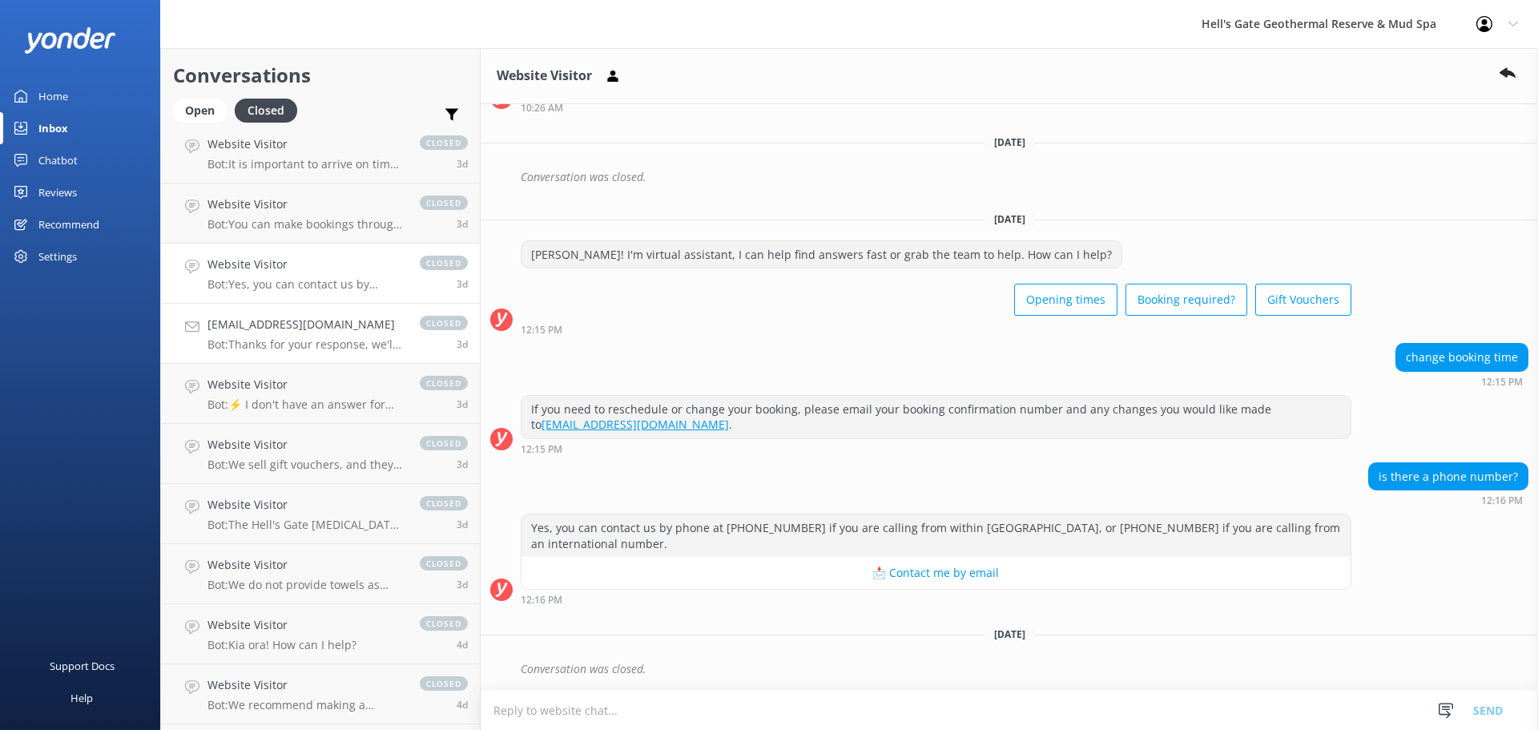
click at [263, 348] on p "Bot: Thanks for your response, we'll get back to you as soon as we can during o…" at bounding box center [305, 344] width 196 height 14
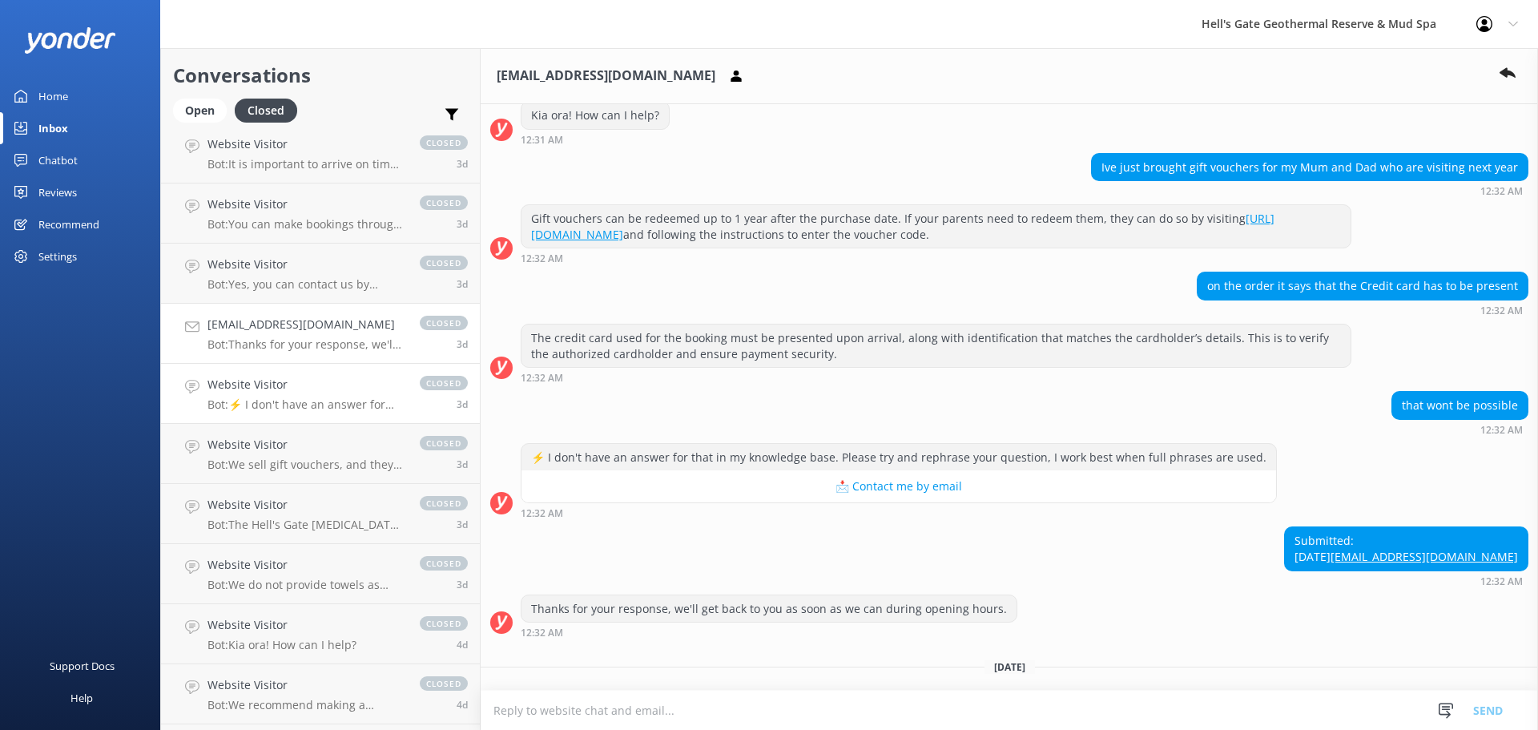
scroll to position [638, 0]
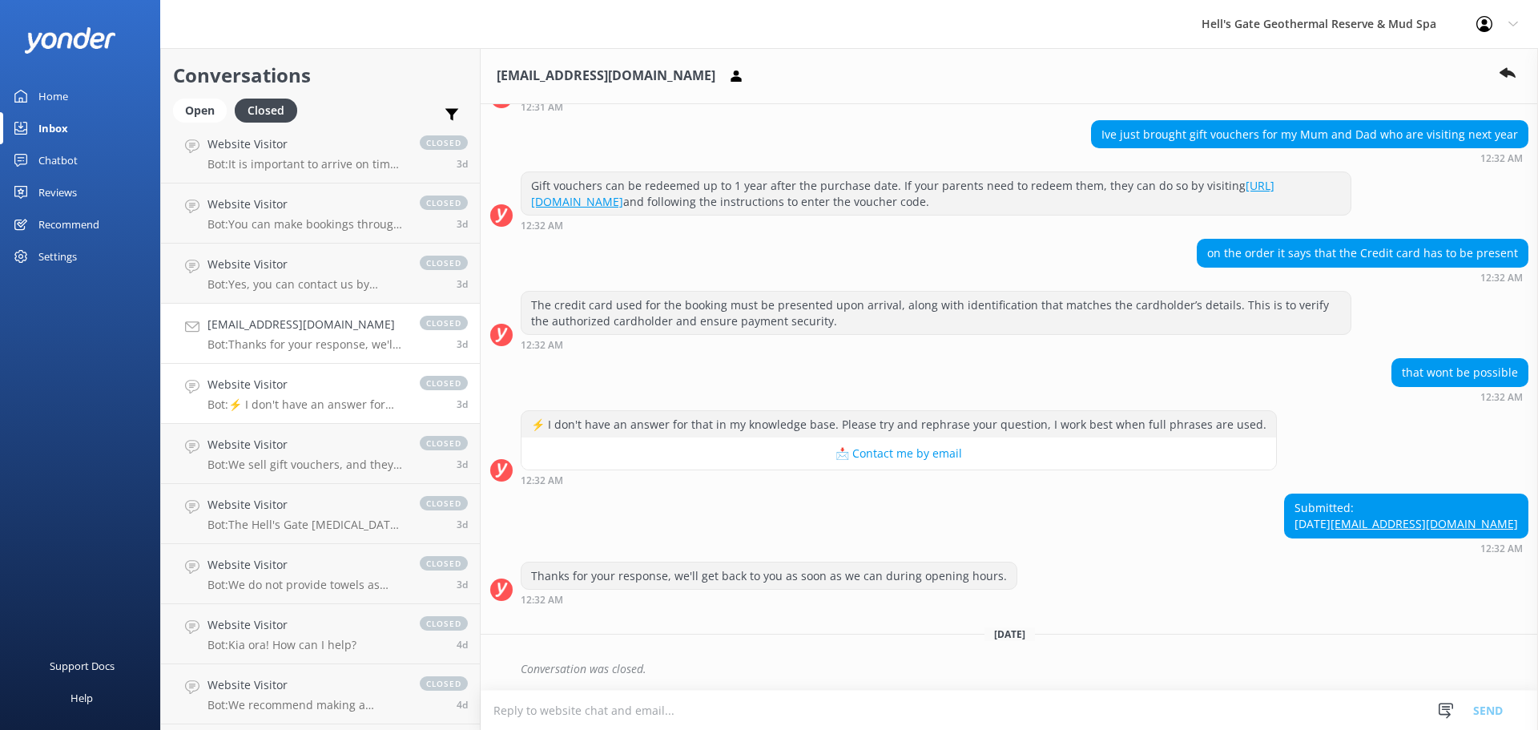
click at [273, 400] on p "Bot: ⚡ I don't have an answer for that in my knowledge base. Please try and rep…" at bounding box center [305, 404] width 196 height 14
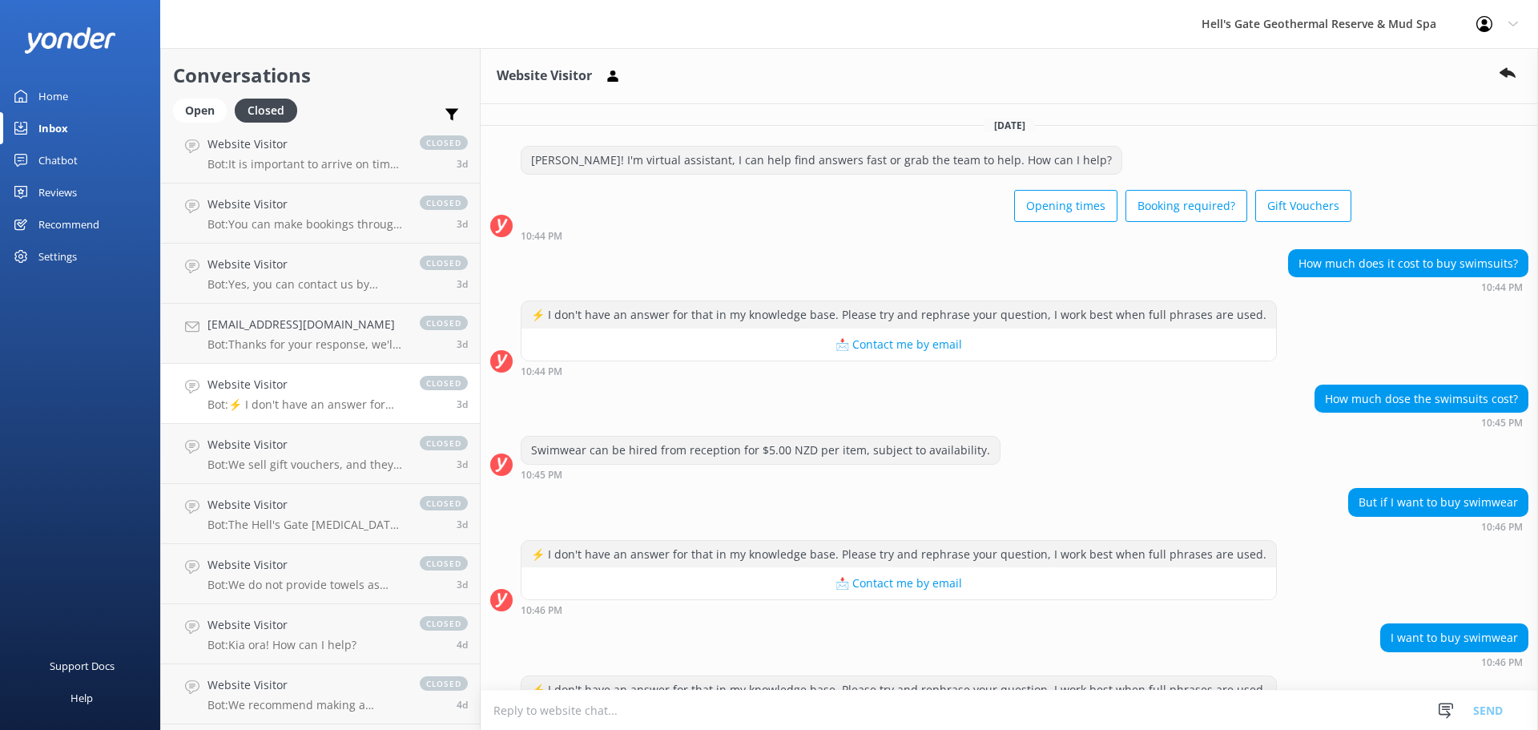
scroll to position [146, 0]
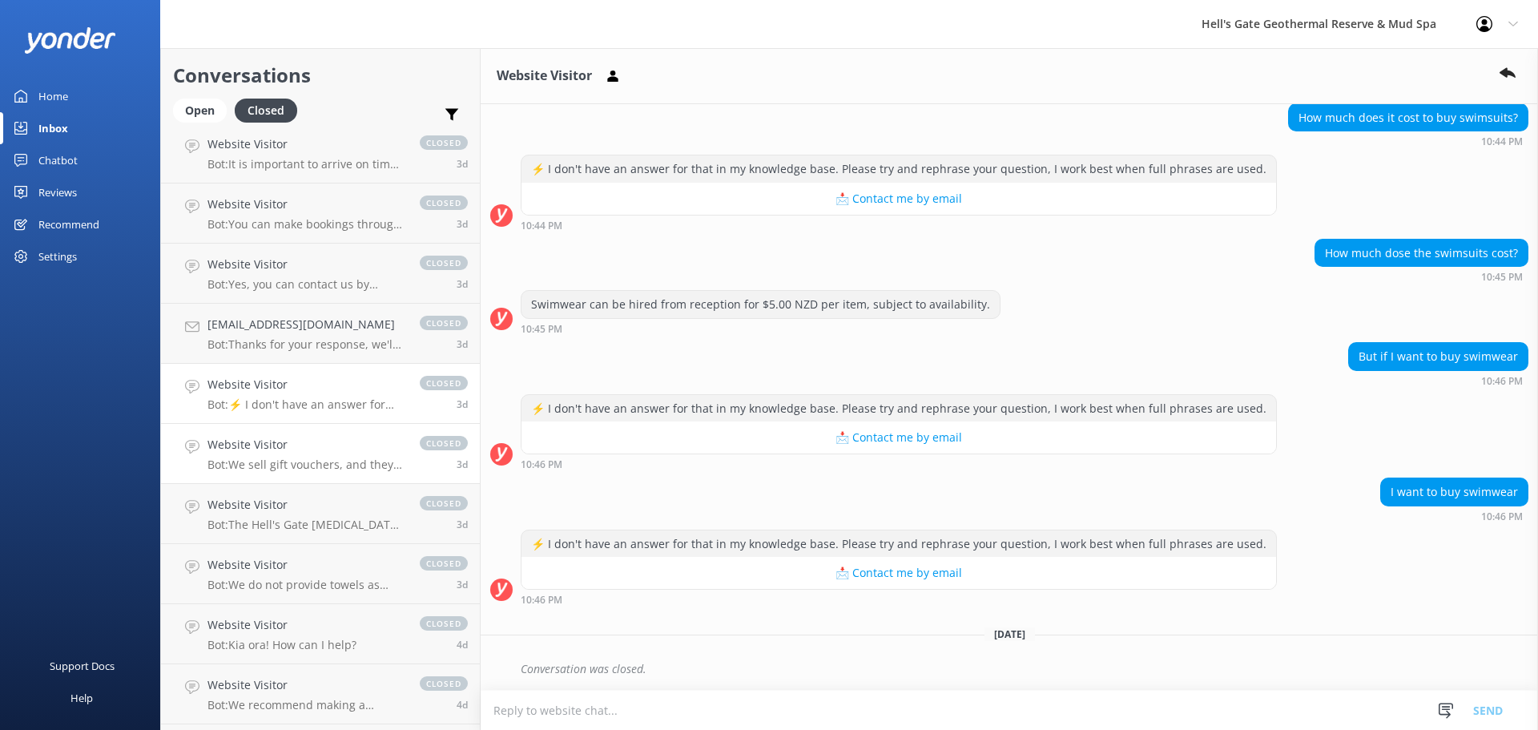
click at [279, 448] on h4 "Website Visitor" at bounding box center [305, 445] width 196 height 18
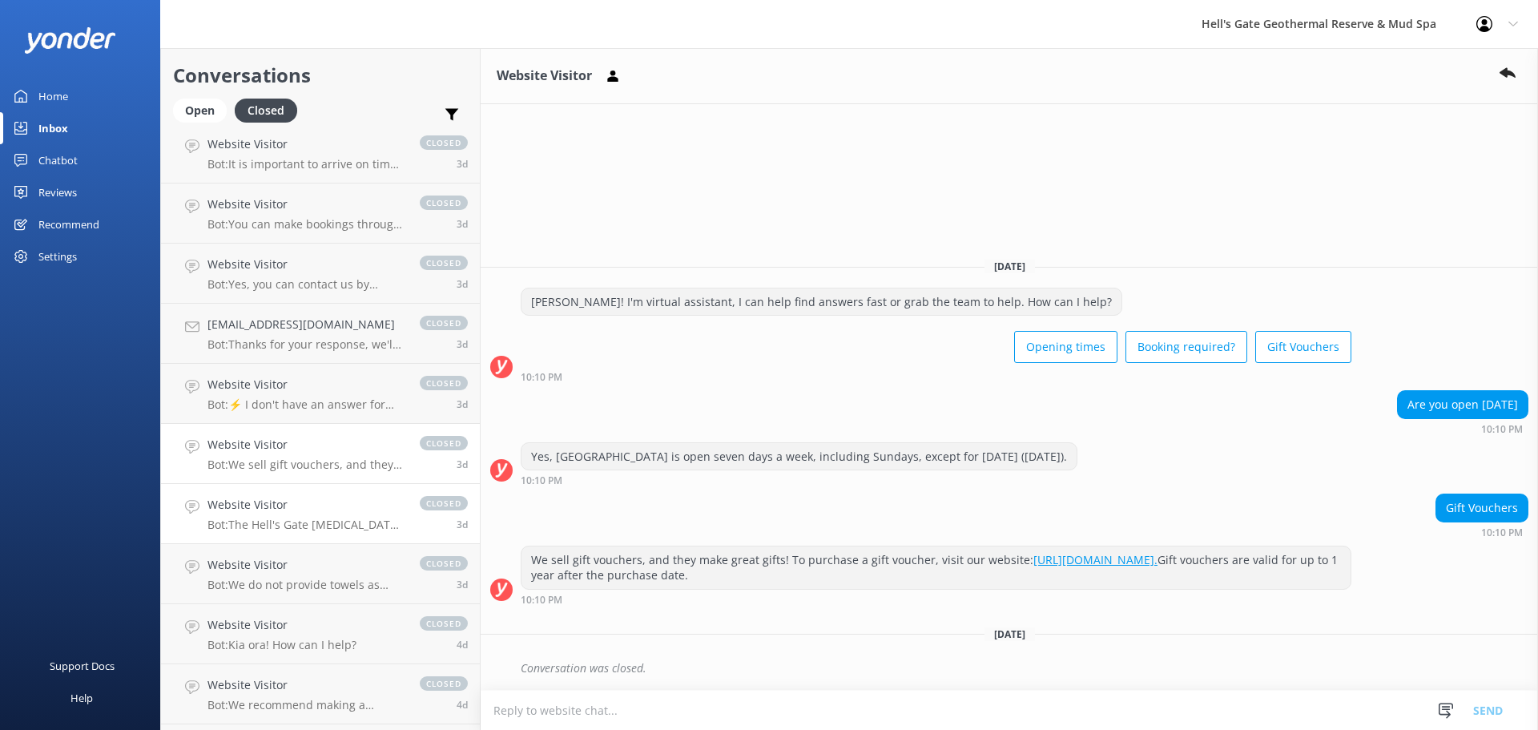
click at [282, 504] on h4 "Website Visitor" at bounding box center [305, 505] width 196 height 18
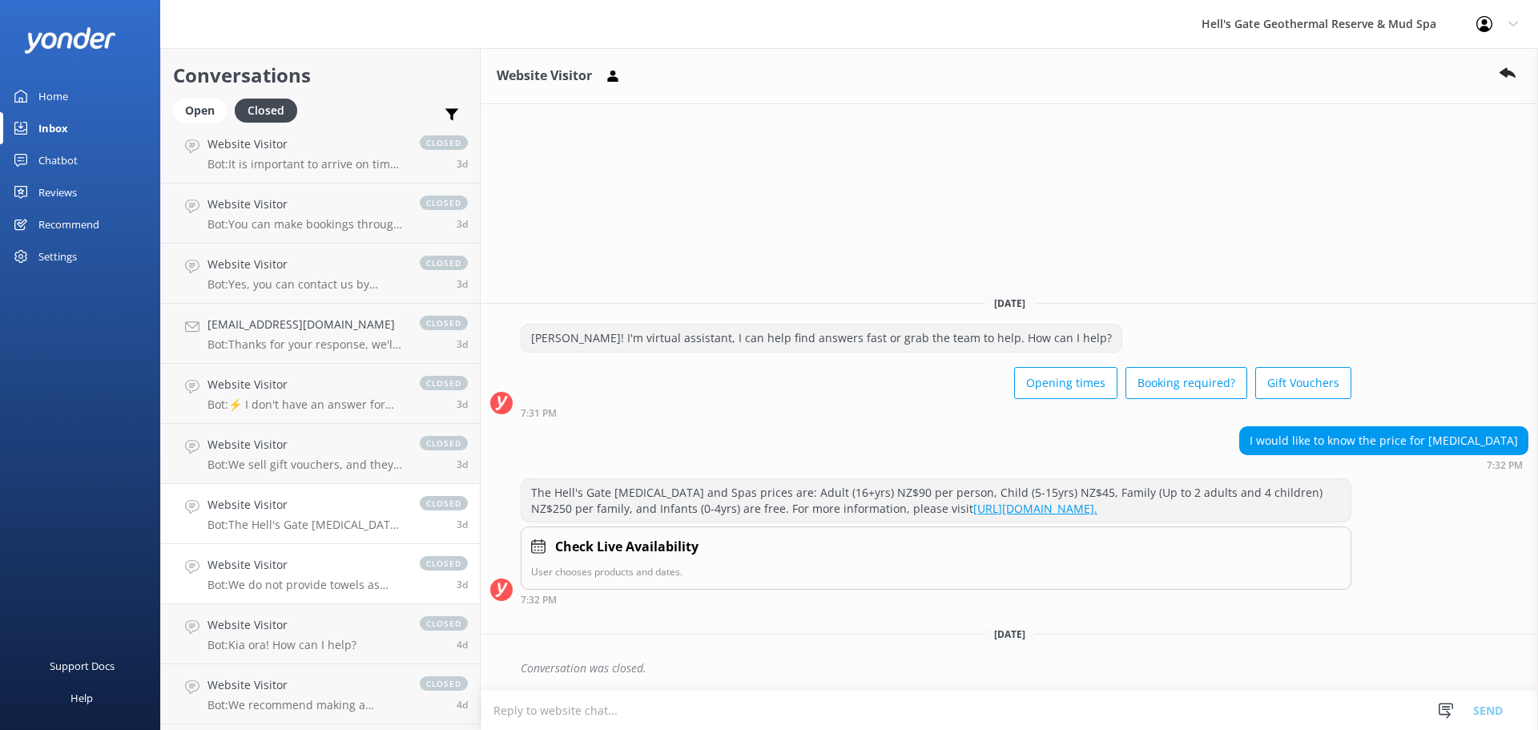
click at [289, 567] on h4 "Website Visitor" at bounding box center [305, 565] width 196 height 18
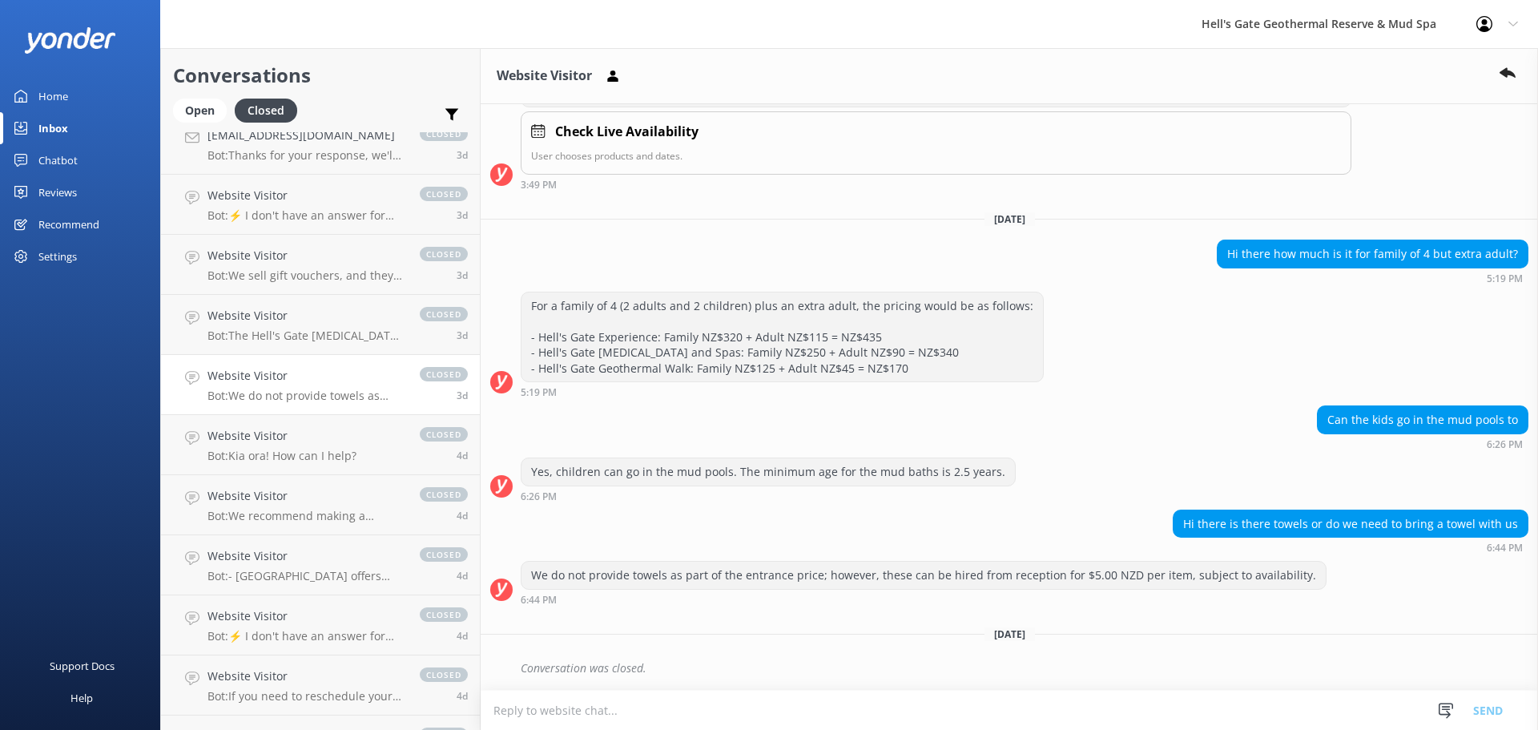
scroll to position [477, 0]
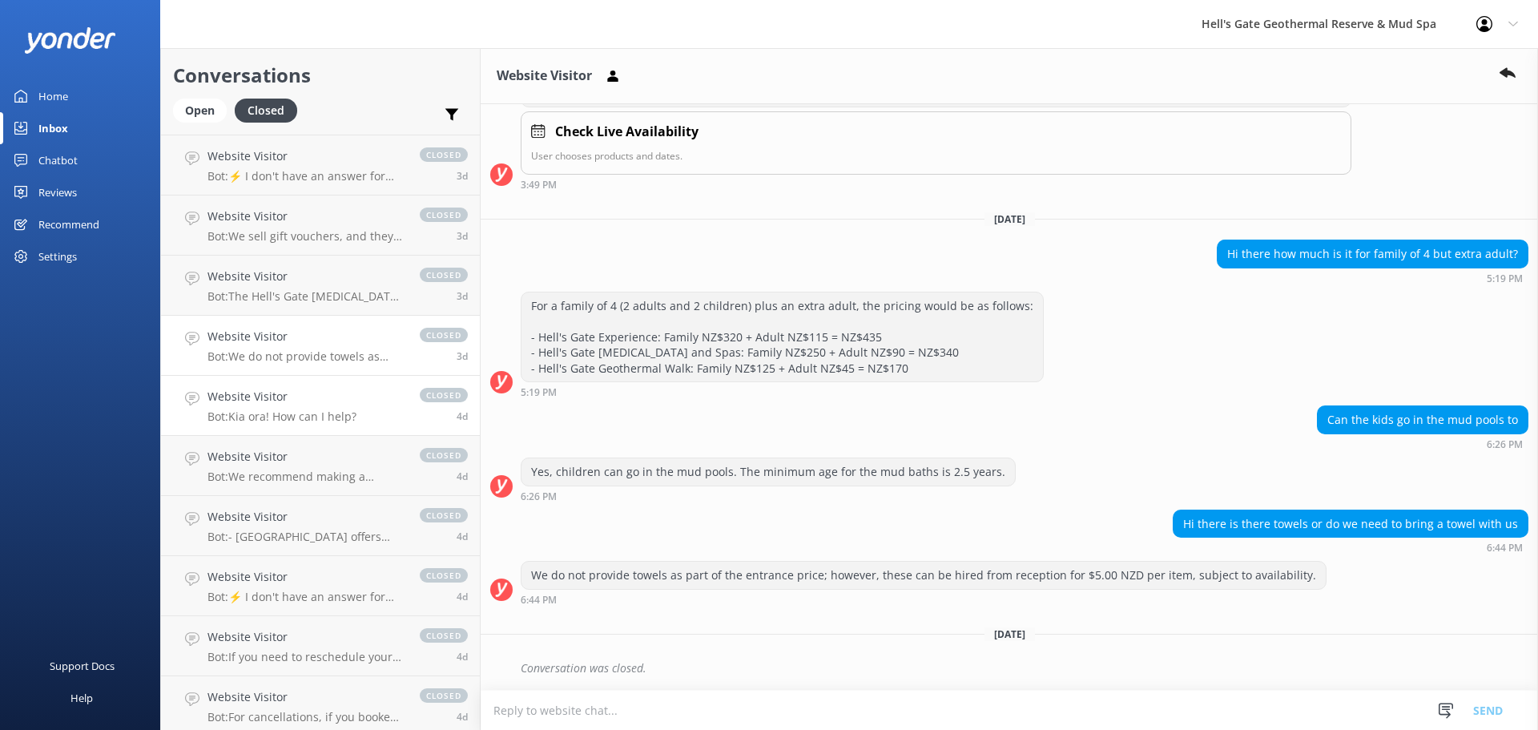
click at [288, 386] on link "Website Visitor Bot: Kia ora! How can I help? closed 4d" at bounding box center [320, 406] width 319 height 60
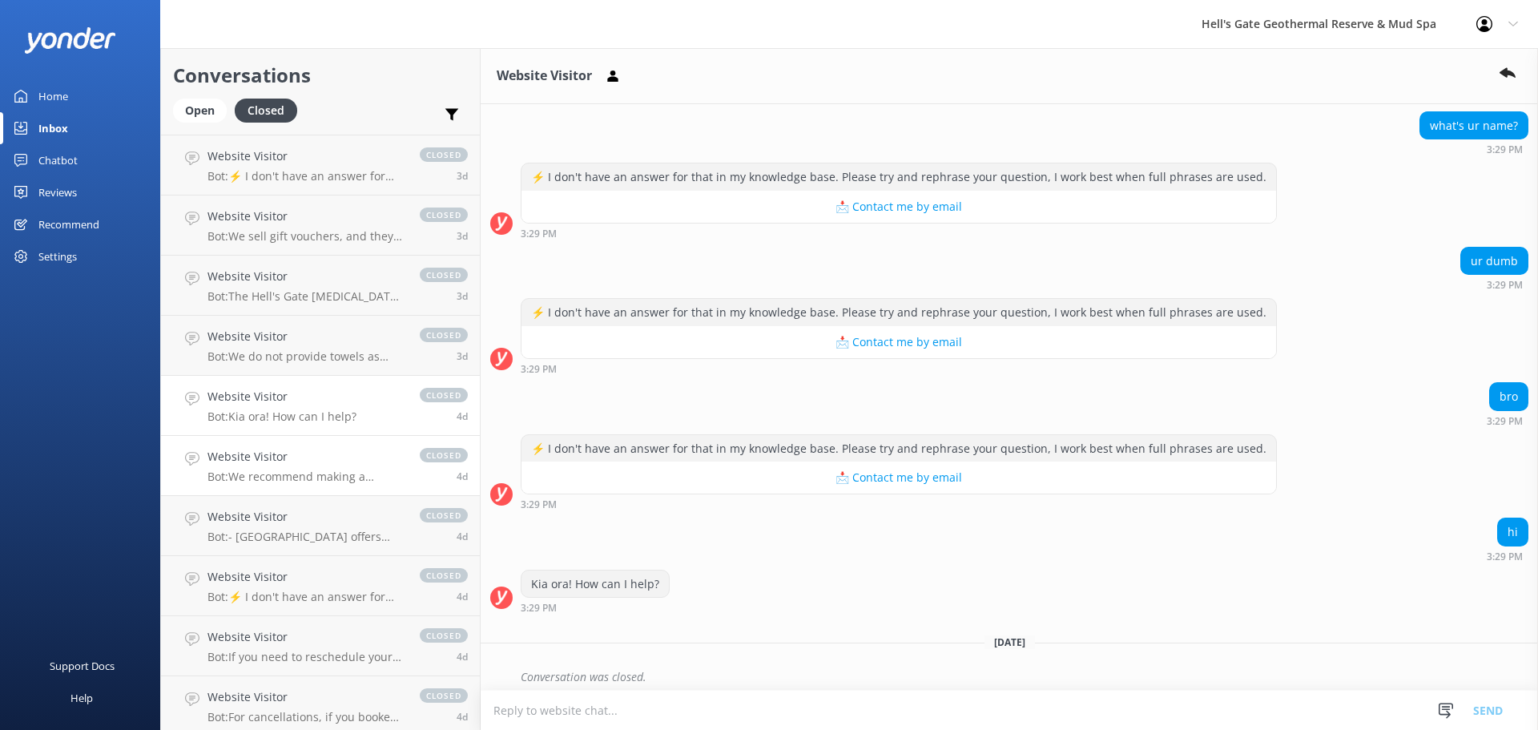
scroll to position [877, 0]
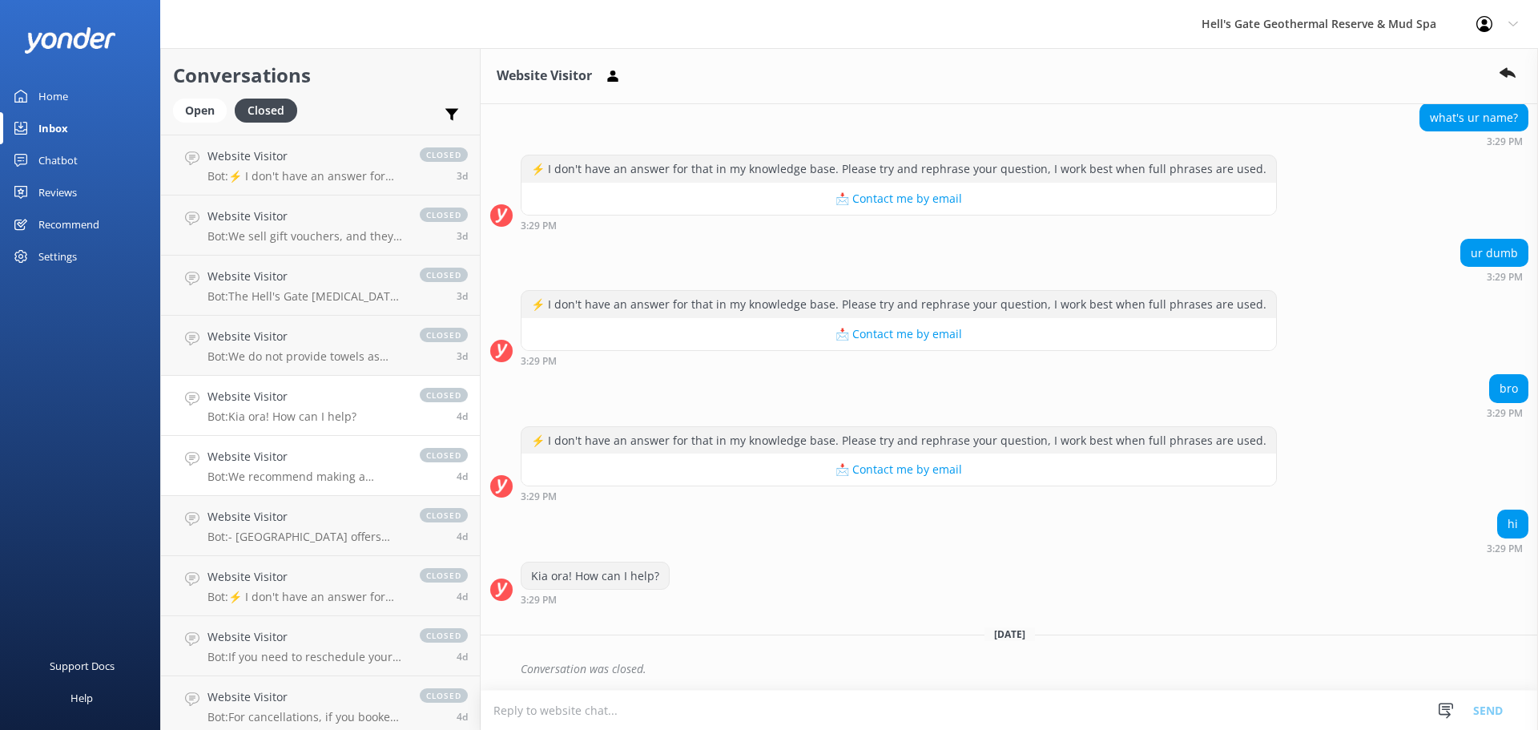
click at [296, 470] on p "Bot: We recommend making a booking online in advance to avoid disappointment. H…" at bounding box center [305, 476] width 196 height 14
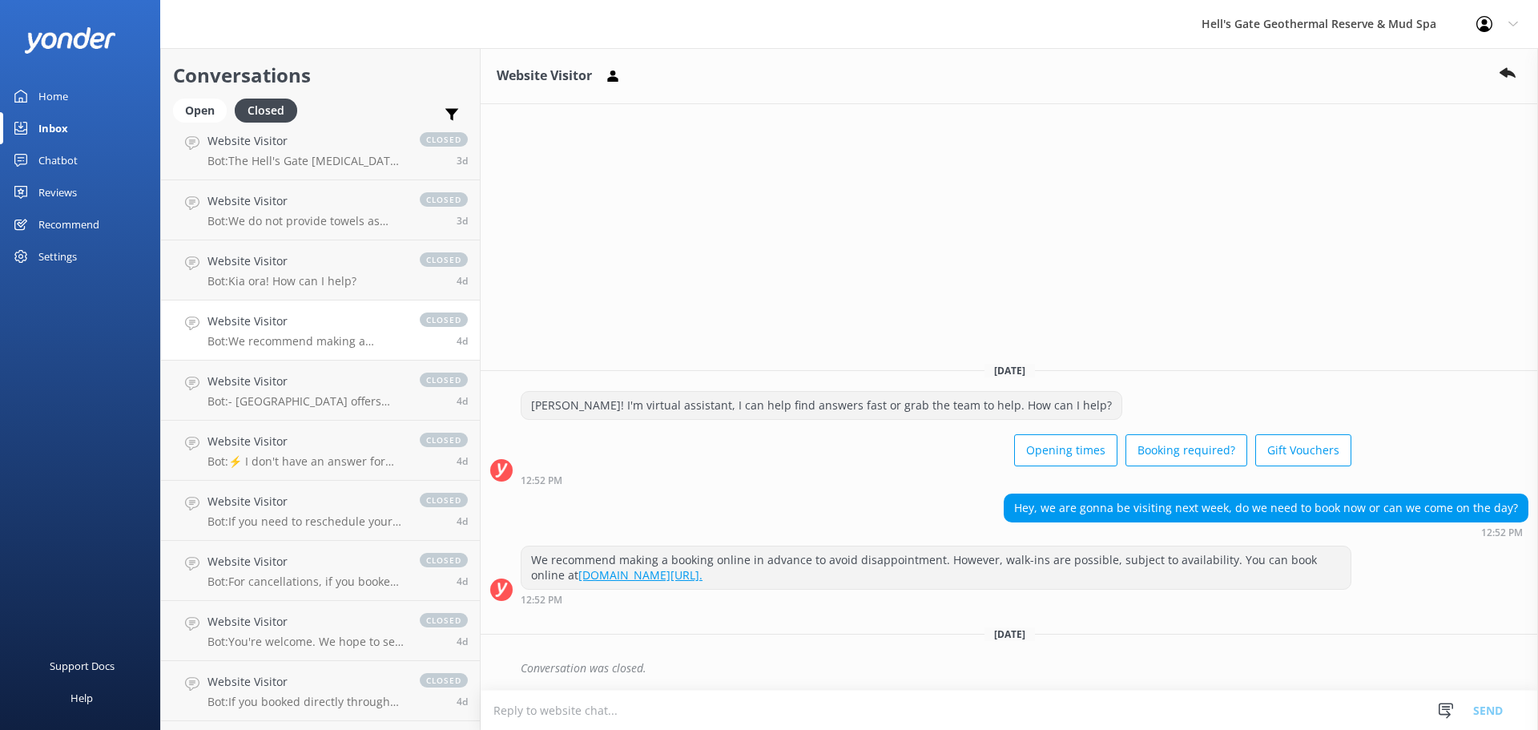
scroll to position [630, 0]
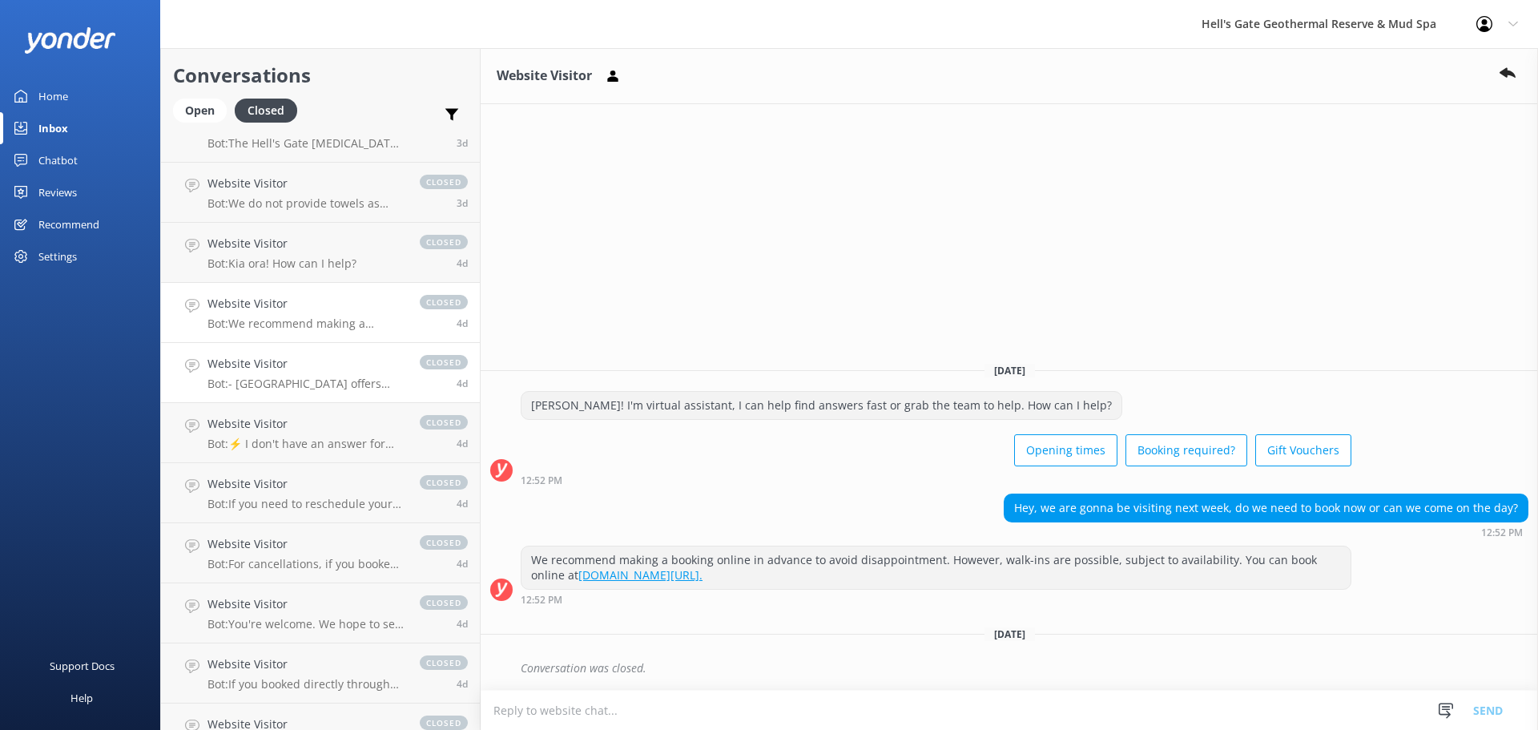
click at [342, 364] on h4 "Website Visitor" at bounding box center [305, 364] width 196 height 18
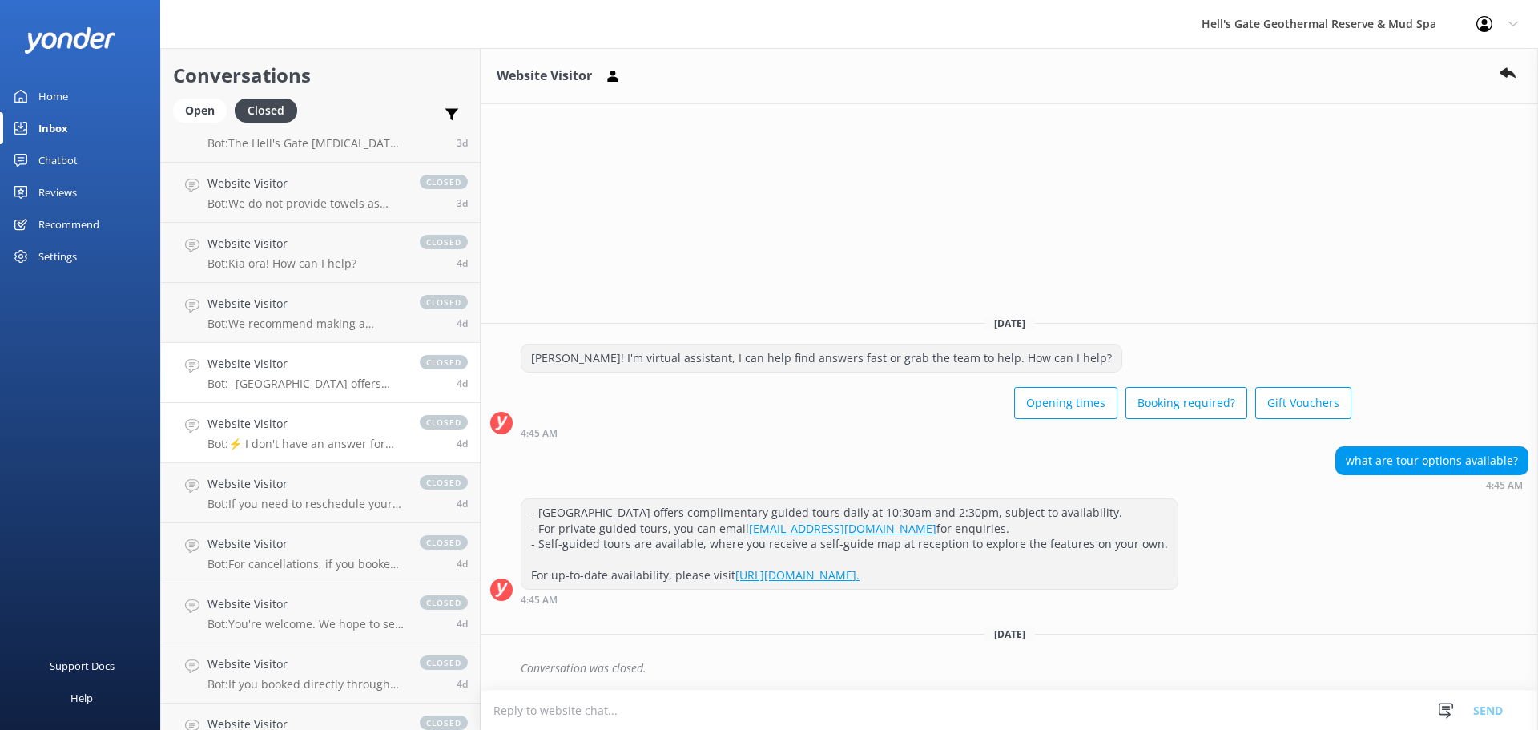
click at [328, 424] on h4 "Website Visitor" at bounding box center [305, 424] width 196 height 18
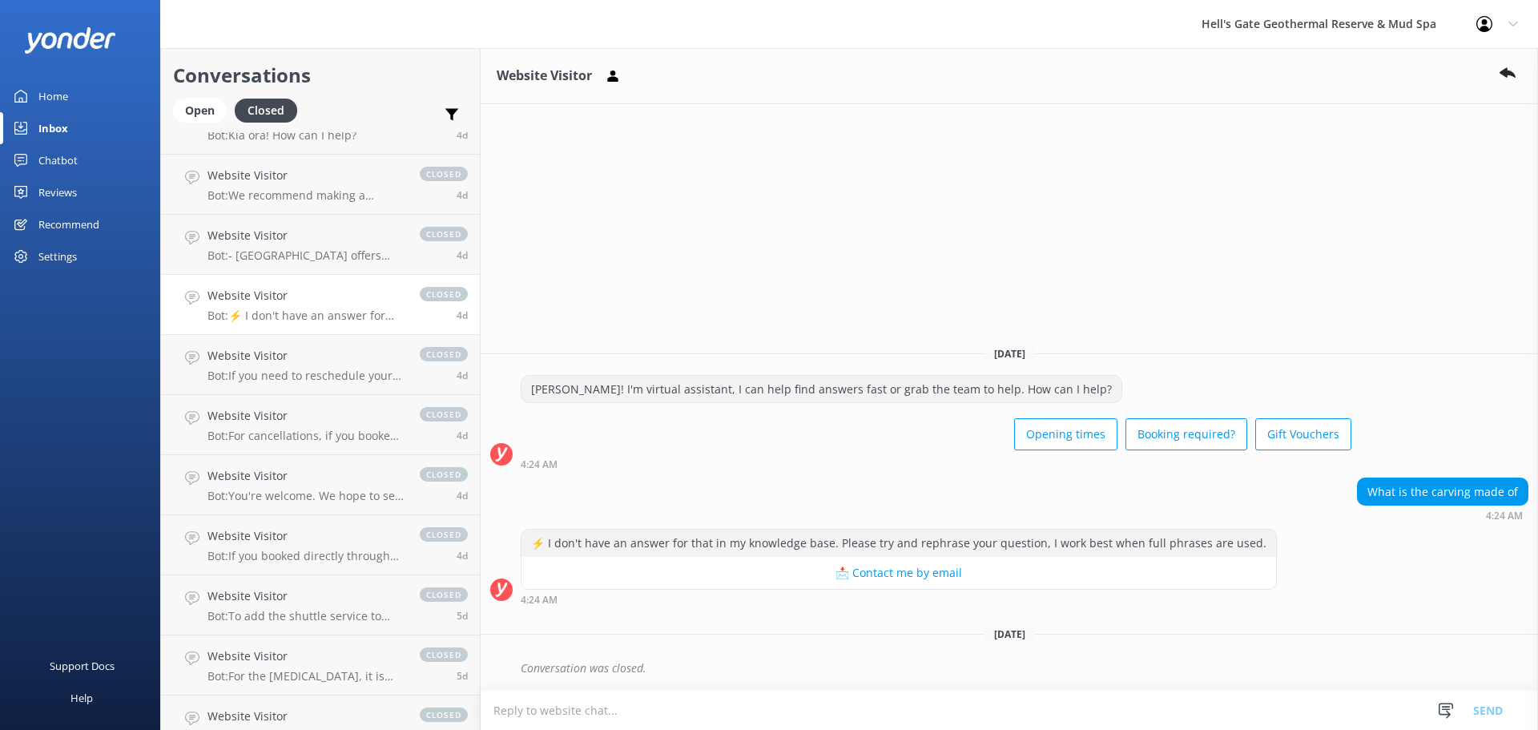
scroll to position [797, 0]
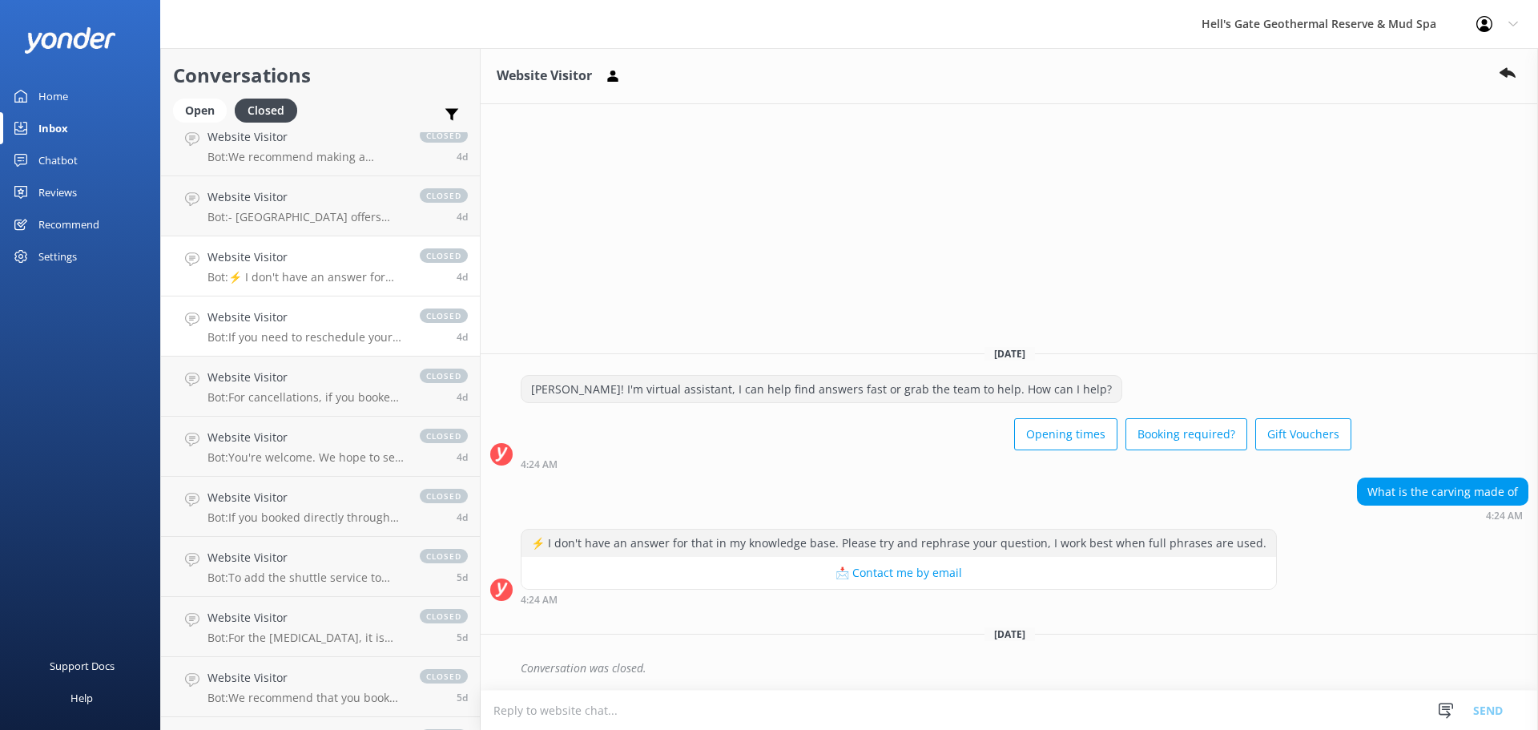
click at [289, 335] on p "Bot: If you need to reschedule your booking, please email your booking confirma…" at bounding box center [305, 337] width 196 height 14
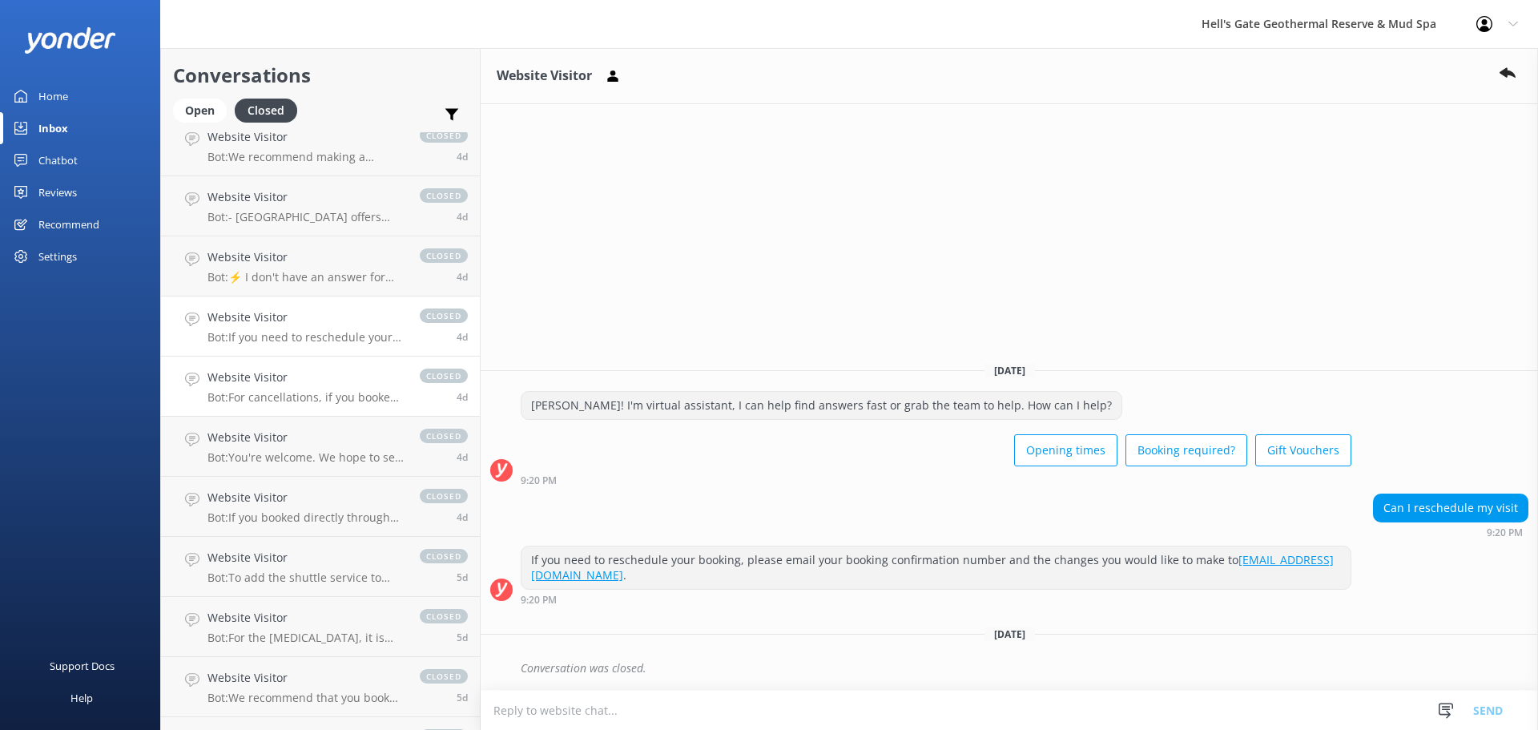
click at [291, 397] on p "Bot: For cancellations, if you booked directly through the Hell's Gate website,…" at bounding box center [305, 397] width 196 height 14
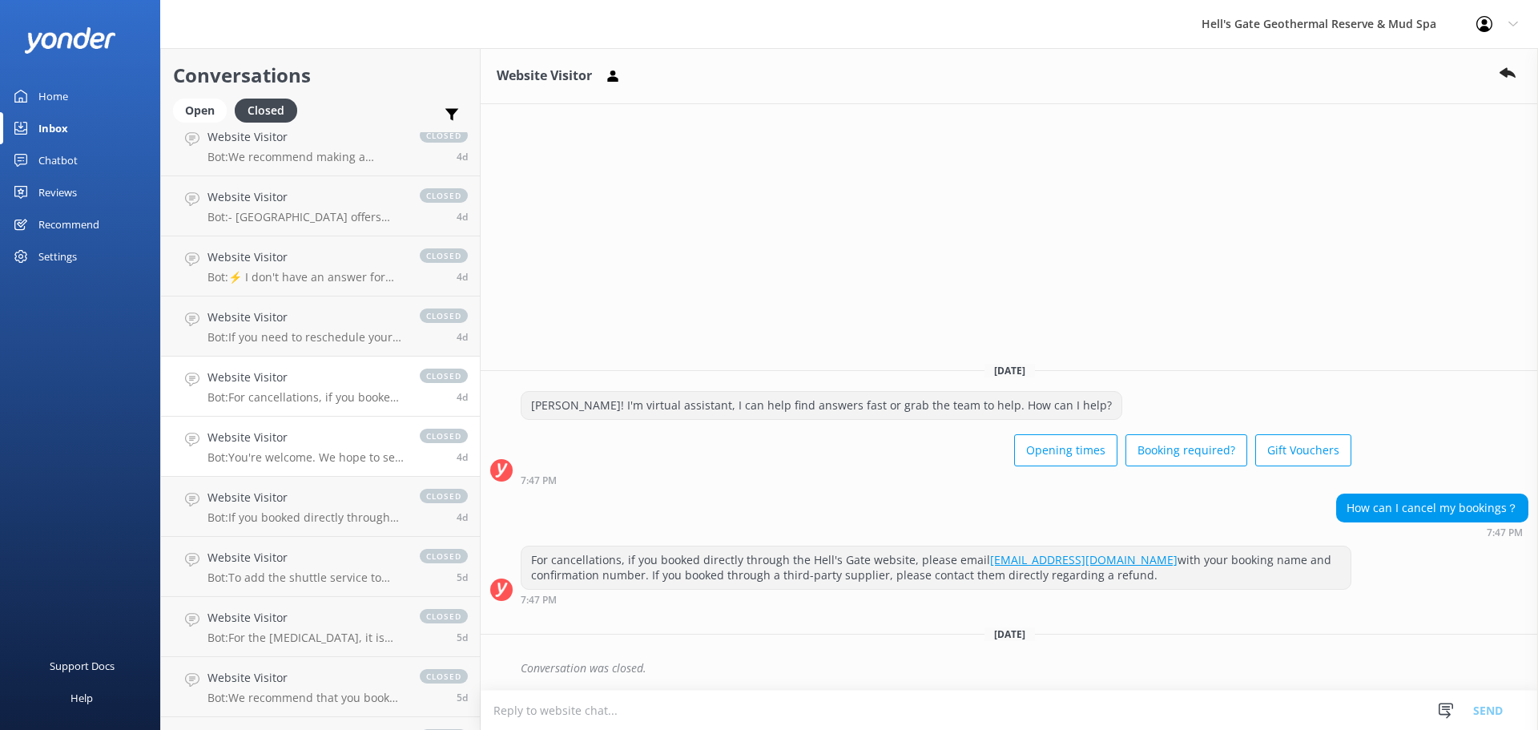
click at [305, 454] on p "Bot: You're welcome. We hope to see you at Hell's Gate soon!" at bounding box center [305, 457] width 196 height 14
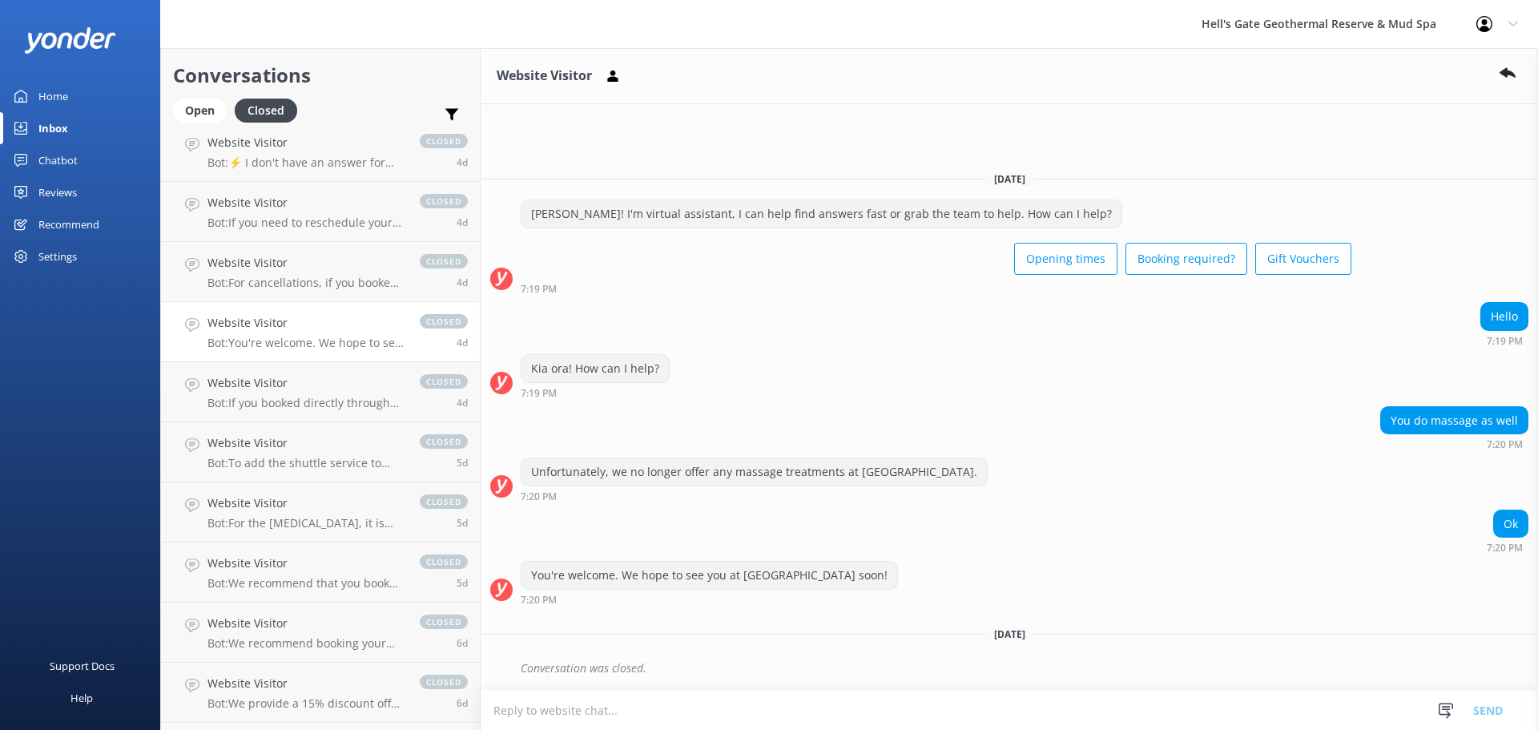
scroll to position [929, 0]
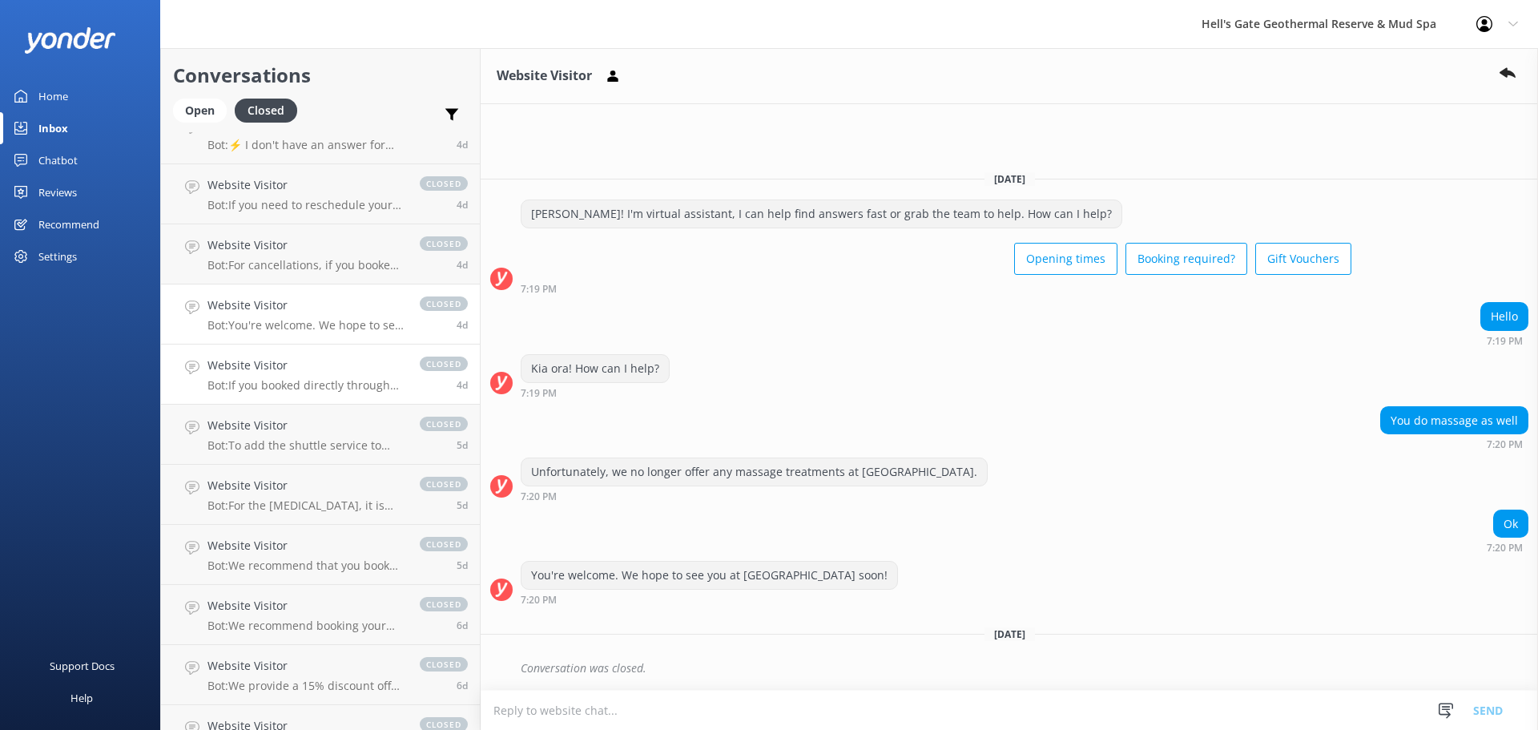
click at [312, 374] on h4 "Website Visitor" at bounding box center [305, 365] width 196 height 18
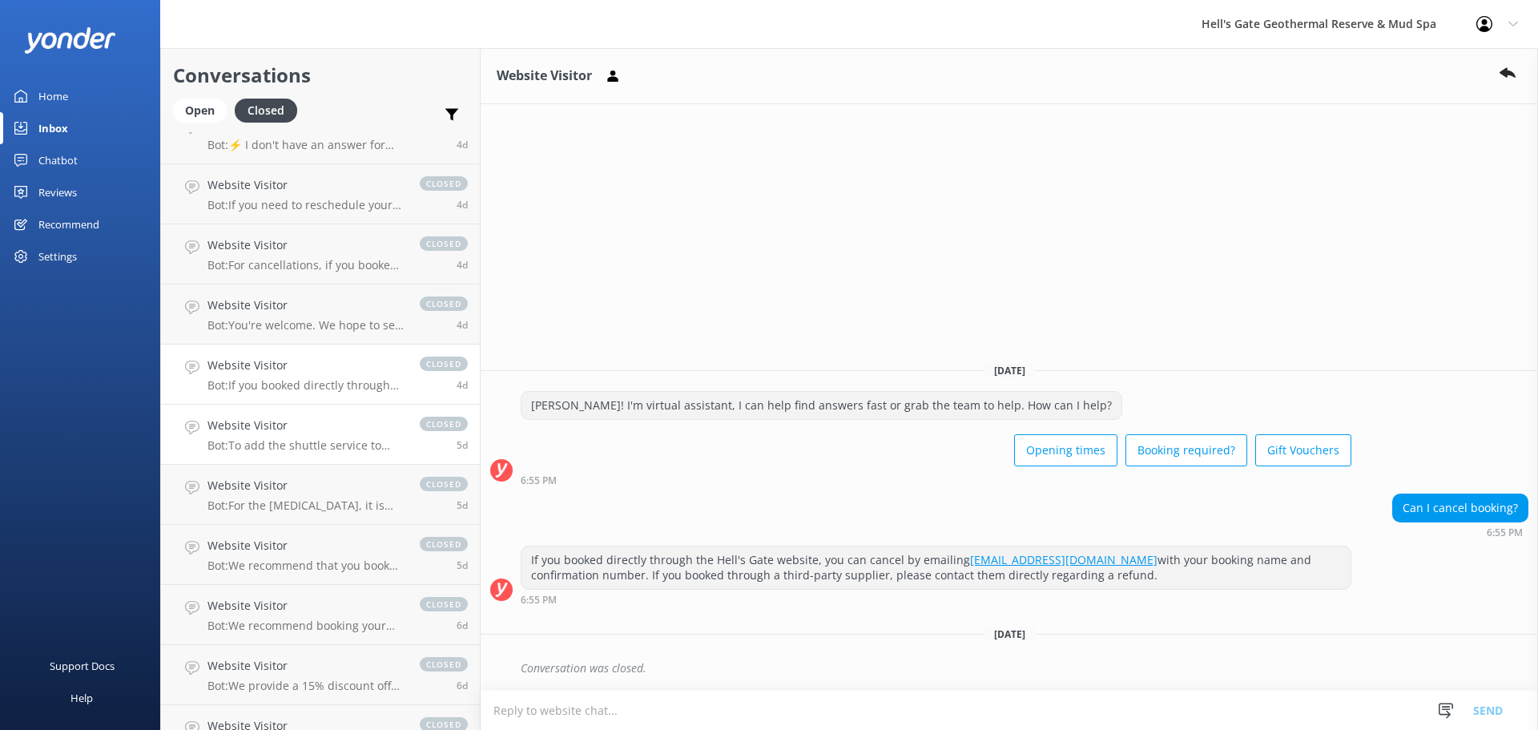
click at [288, 451] on p "Bot: To add the shuttle service to your booking, please call us on 07 3513151 o…" at bounding box center [305, 445] width 196 height 14
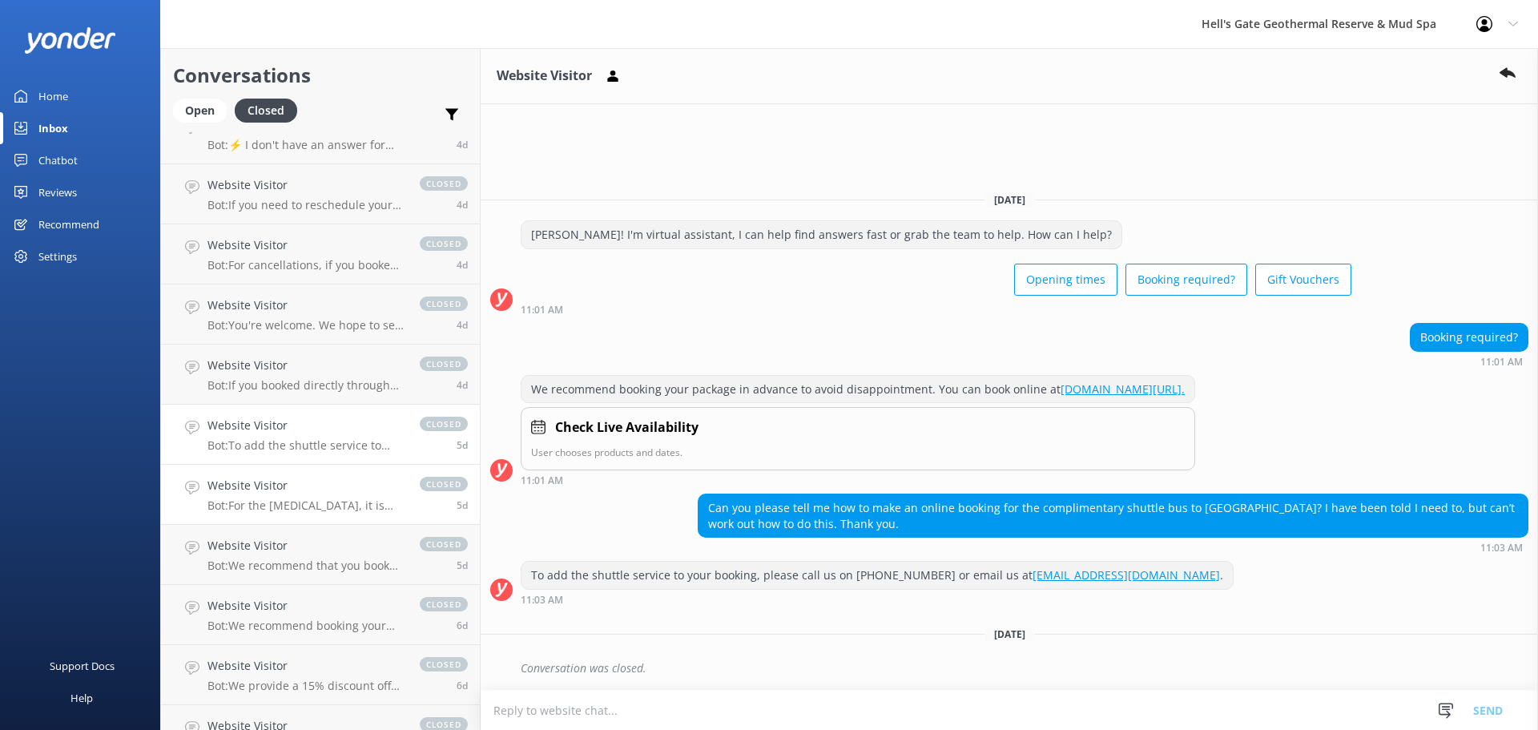
click at [289, 497] on div "Website Visitor Bot: For the mud bath, it is recommended to wear swimwear. Howe…" at bounding box center [305, 494] width 196 height 35
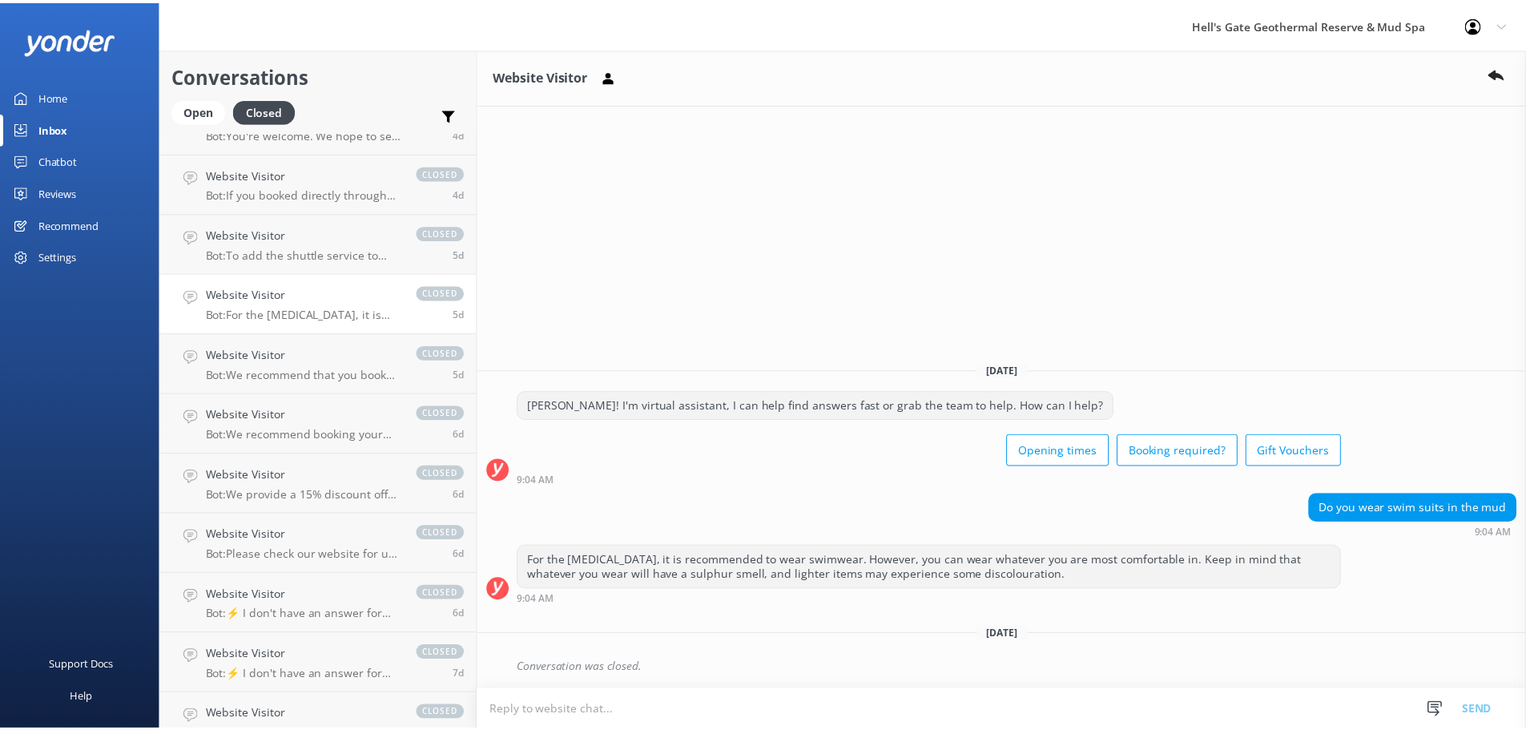
scroll to position [1158, 0]
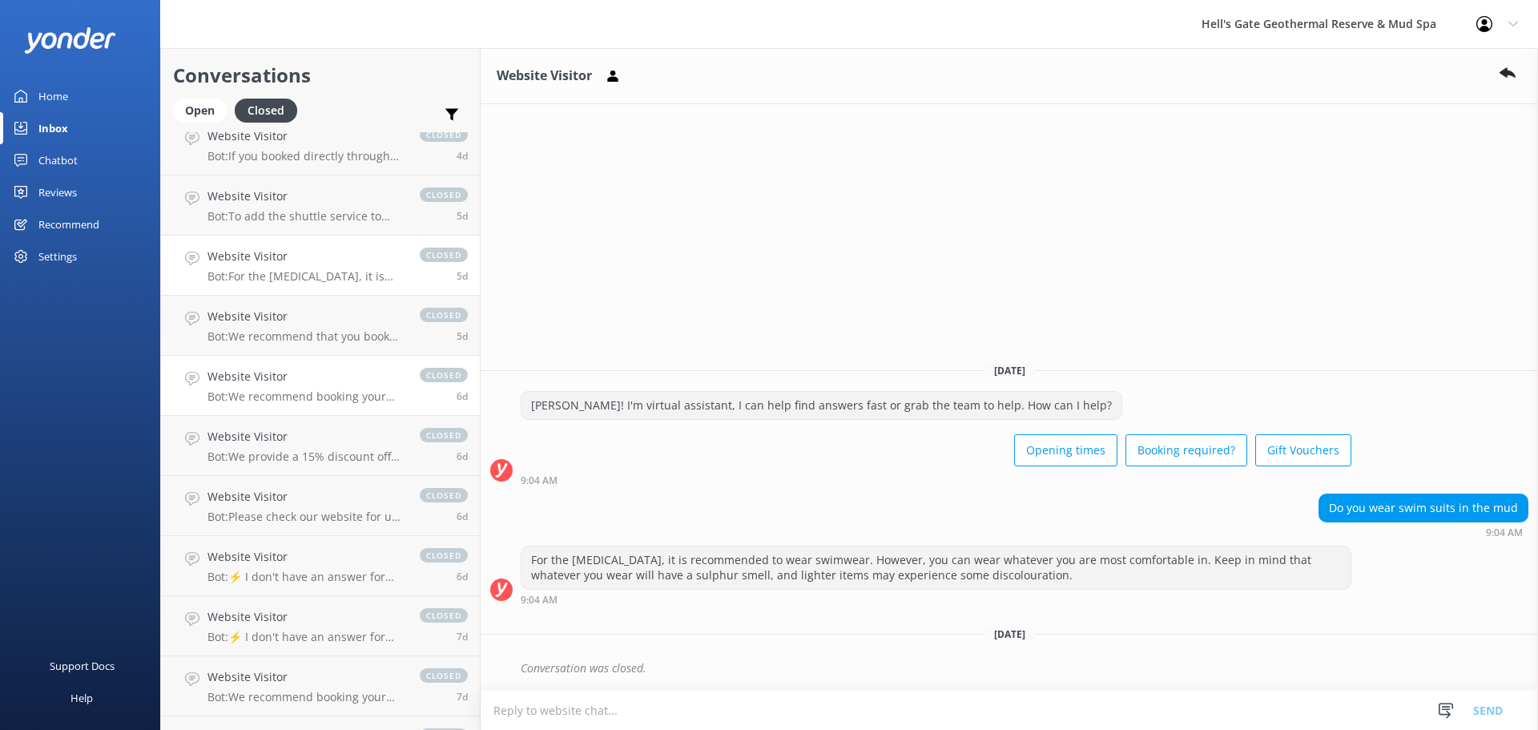
click at [307, 402] on p "Bot: We recommend booking your package in advance to avoid disappointment. You …" at bounding box center [305, 396] width 196 height 14
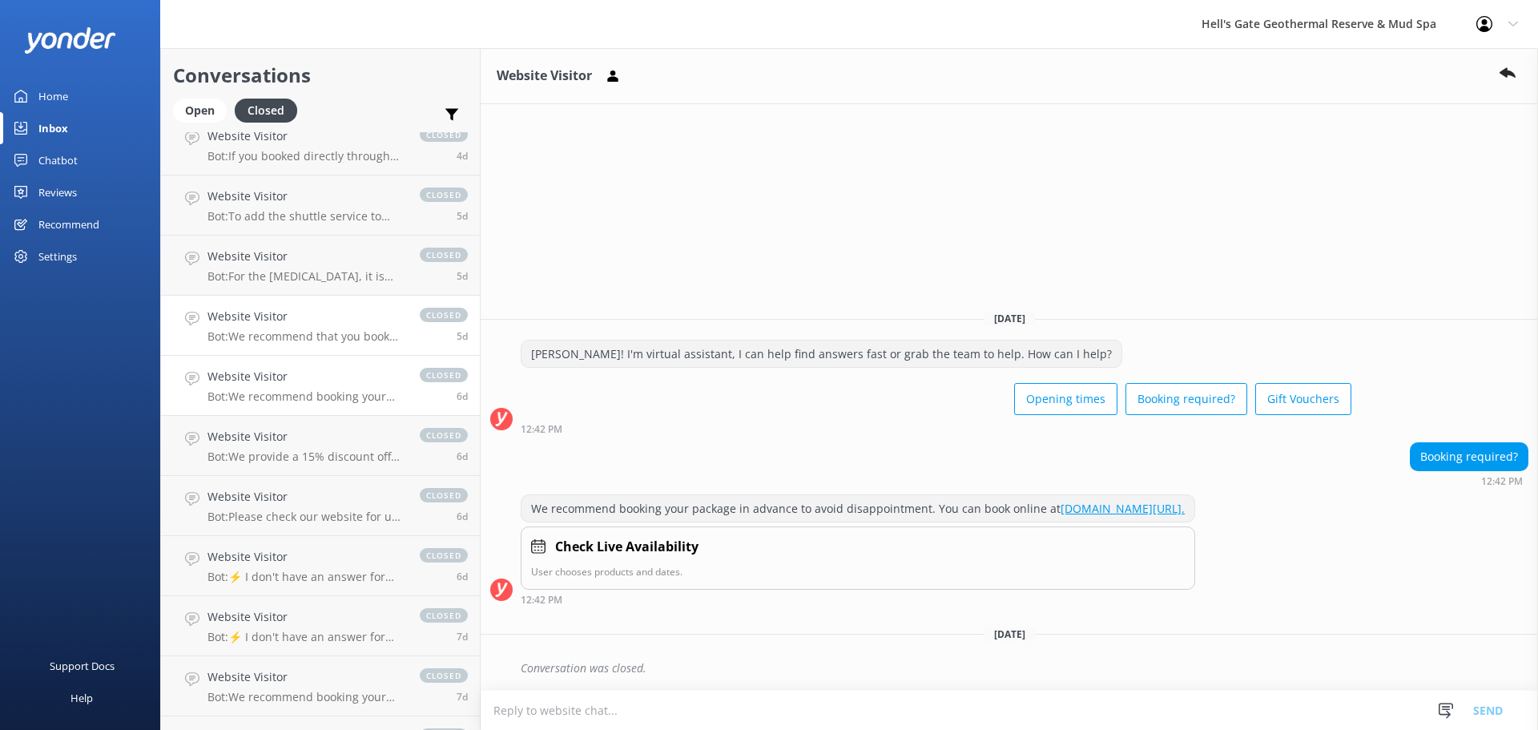
click at [307, 340] on p "Bot: We recommend that you book your package in advance to avoid disappointment…" at bounding box center [305, 336] width 196 height 14
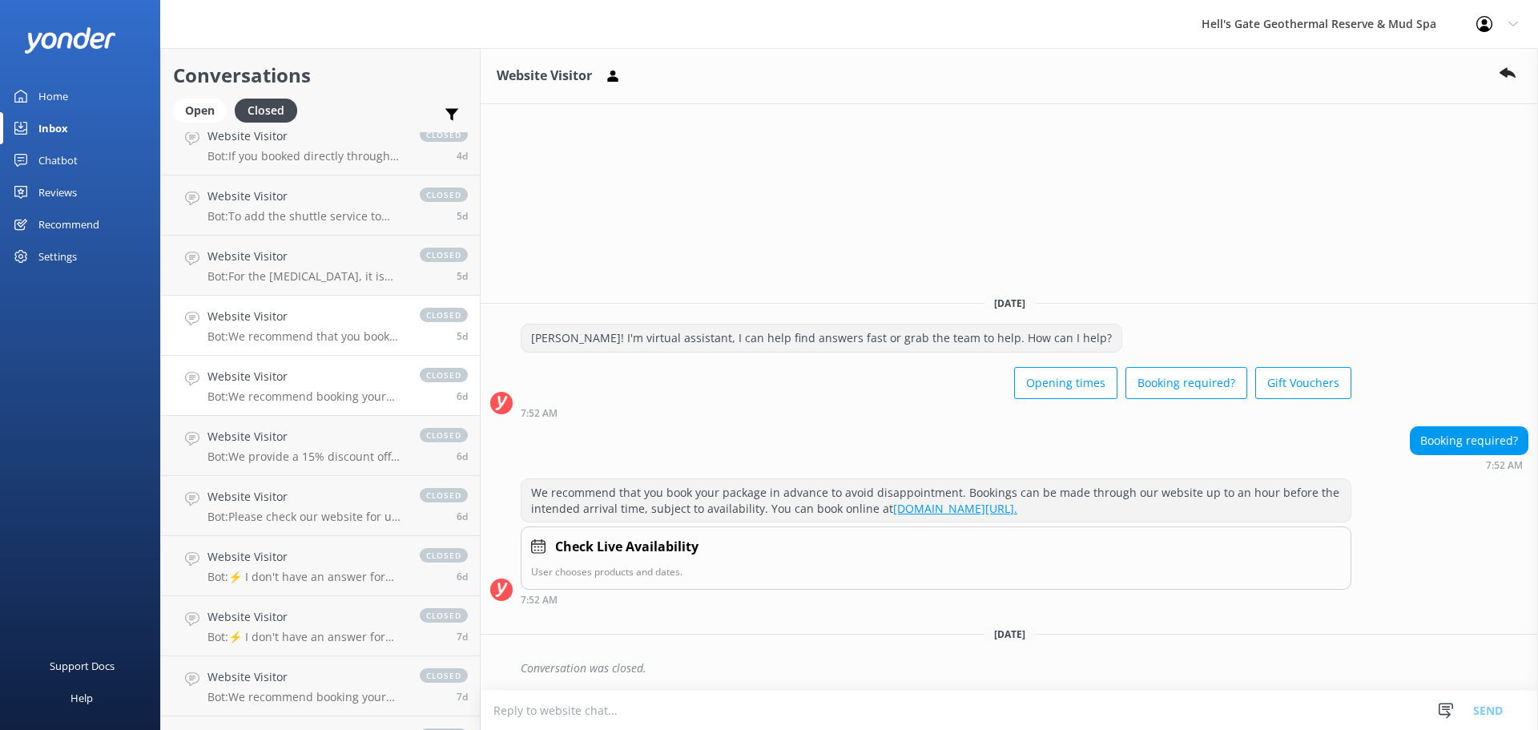
click at [310, 380] on h4 "Website Visitor" at bounding box center [305, 377] width 196 height 18
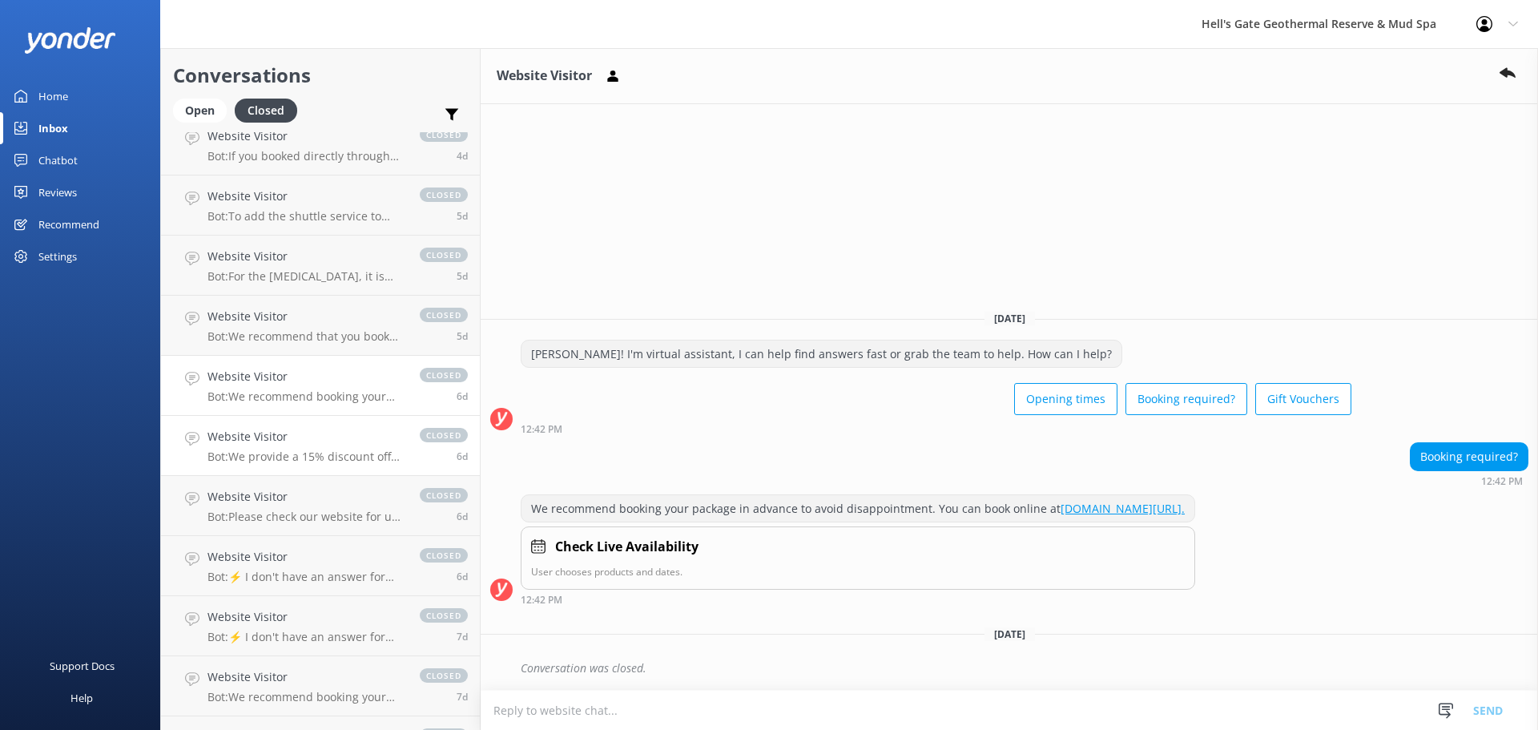
click at [315, 432] on h4 "Website Visitor" at bounding box center [305, 437] width 196 height 18
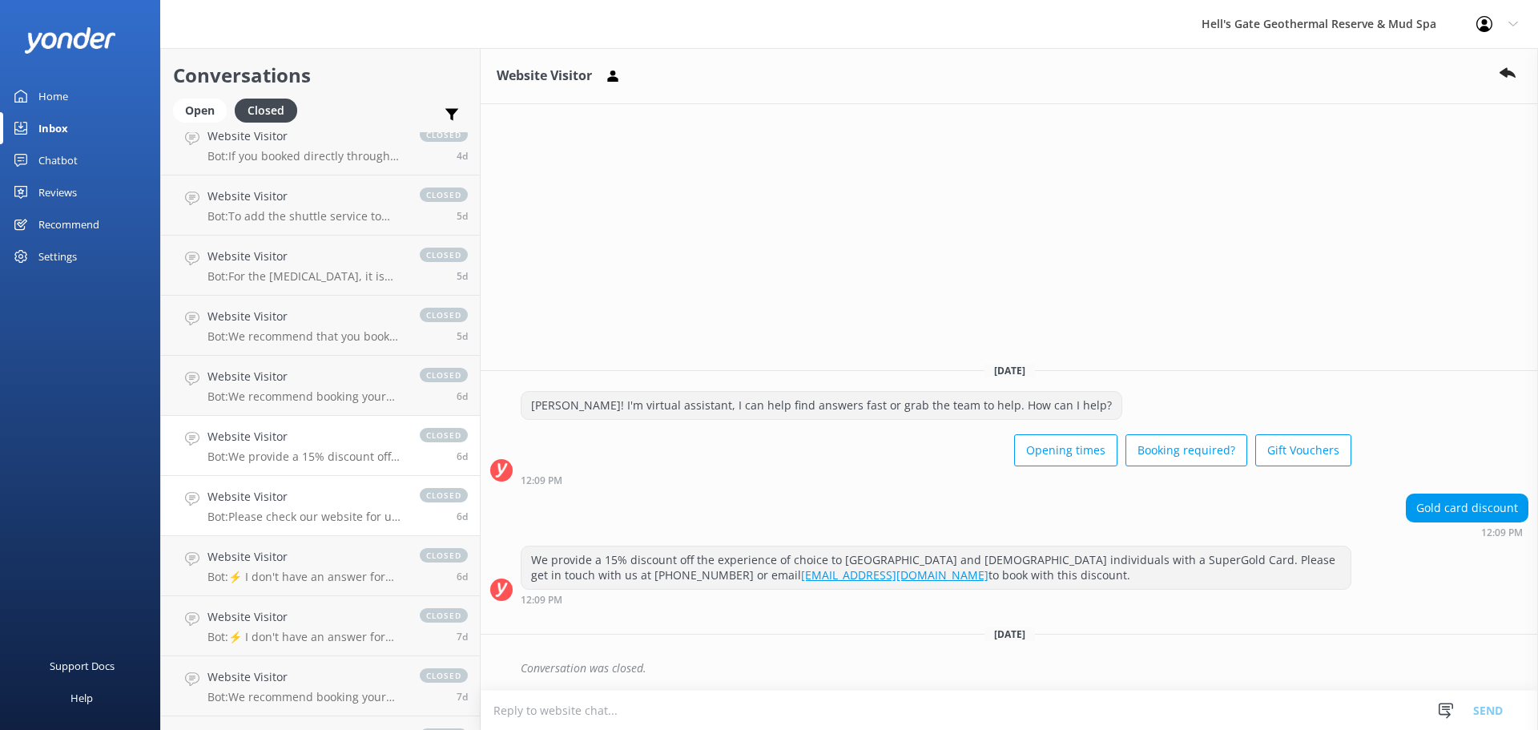
click at [312, 476] on link "Website Visitor Bot: Please check our website for up-to-date availability and s…" at bounding box center [320, 506] width 319 height 60
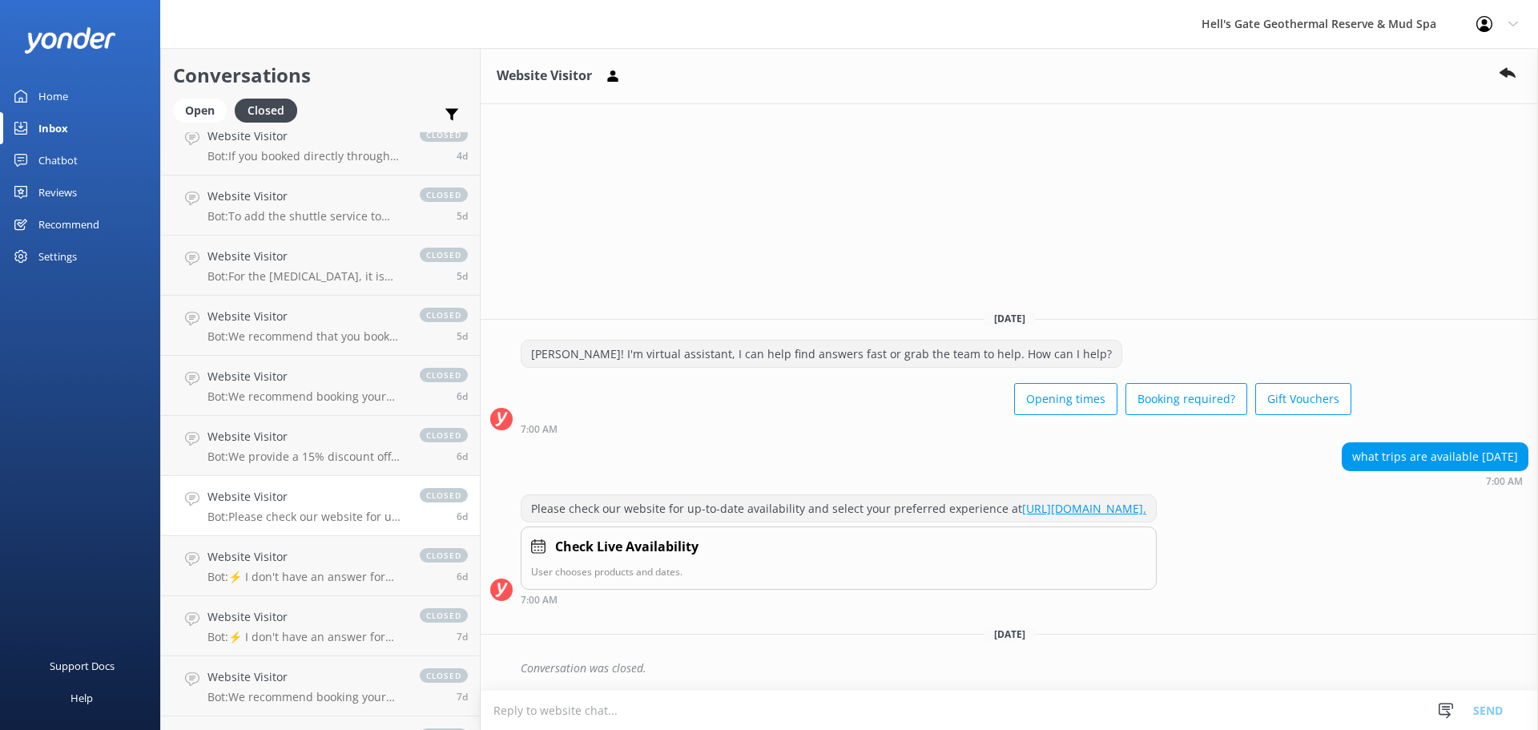
click at [44, 84] on div "Home" at bounding box center [53, 96] width 30 height 32
